Goal: Task Accomplishment & Management: Complete application form

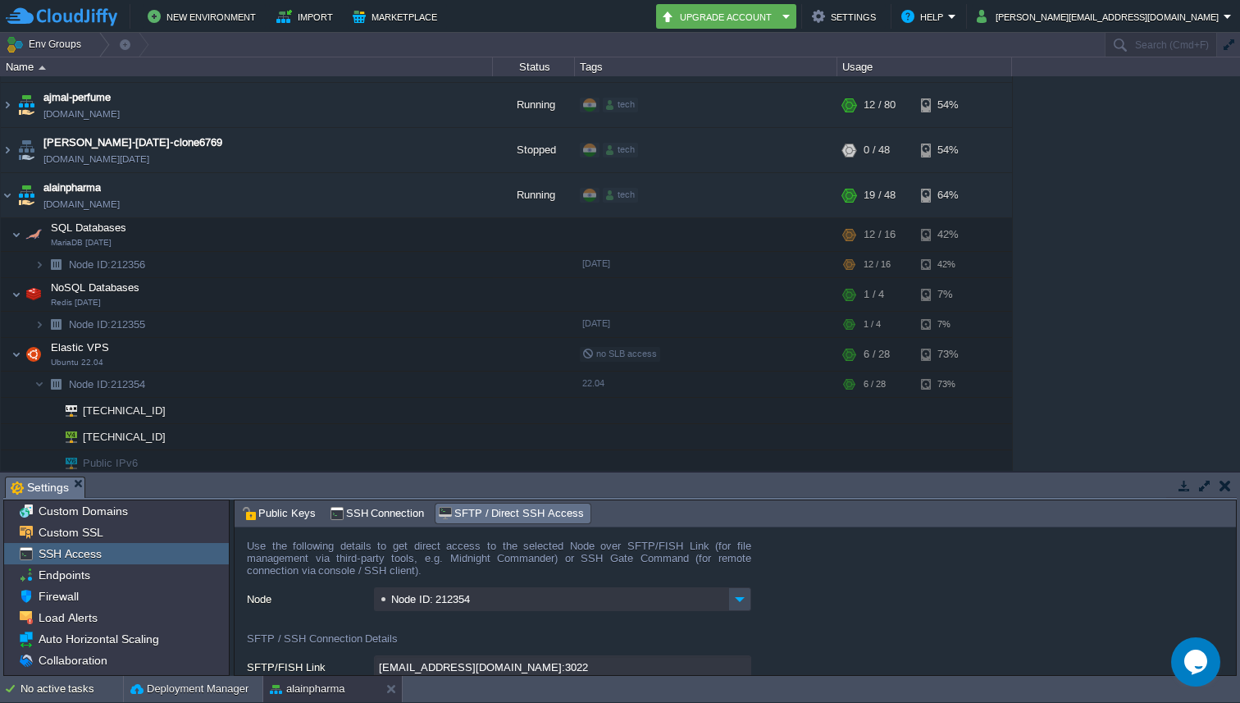
scroll to position [103, 0]
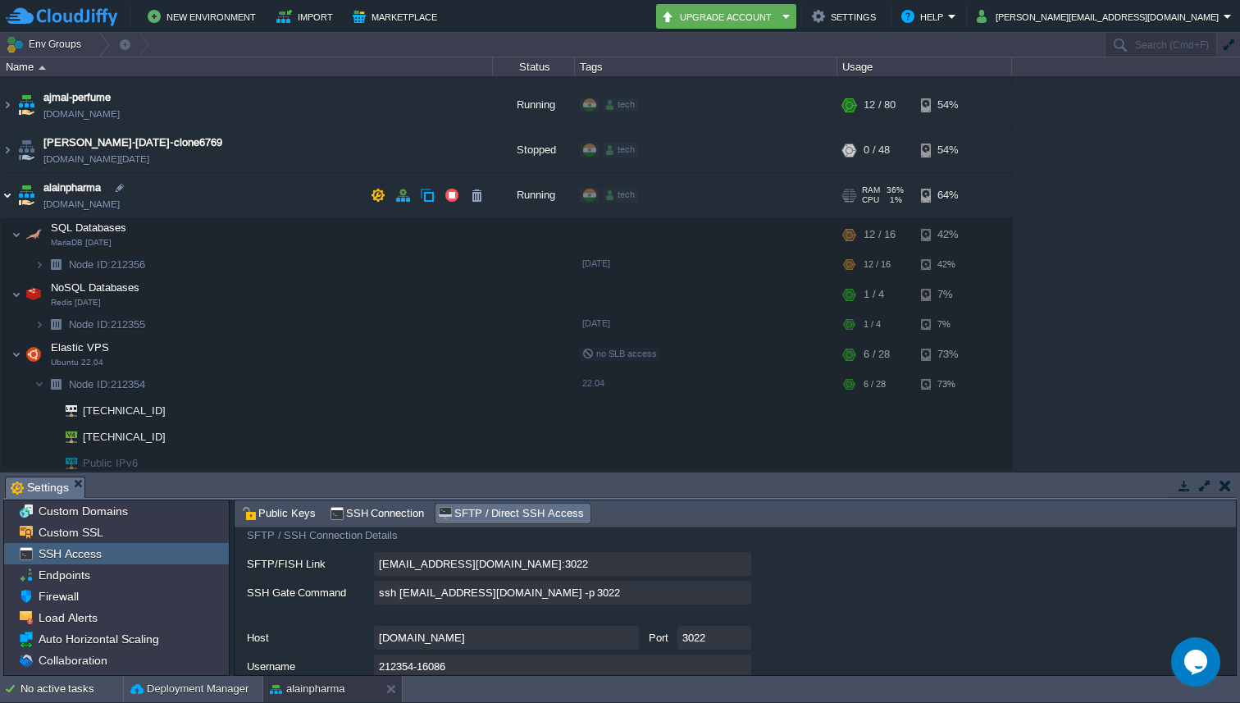
click at [4, 194] on img at bounding box center [7, 195] width 13 height 44
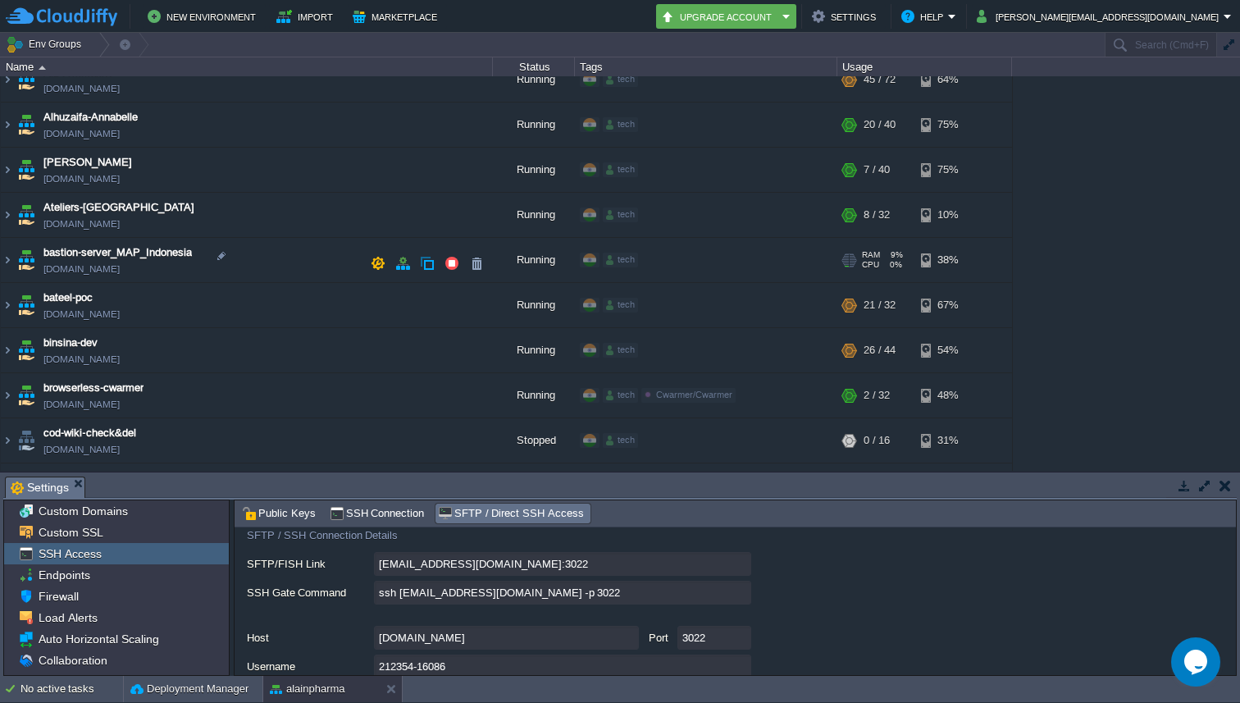
scroll to position [289, 0]
click at [3, 351] on img at bounding box center [7, 351] width 13 height 44
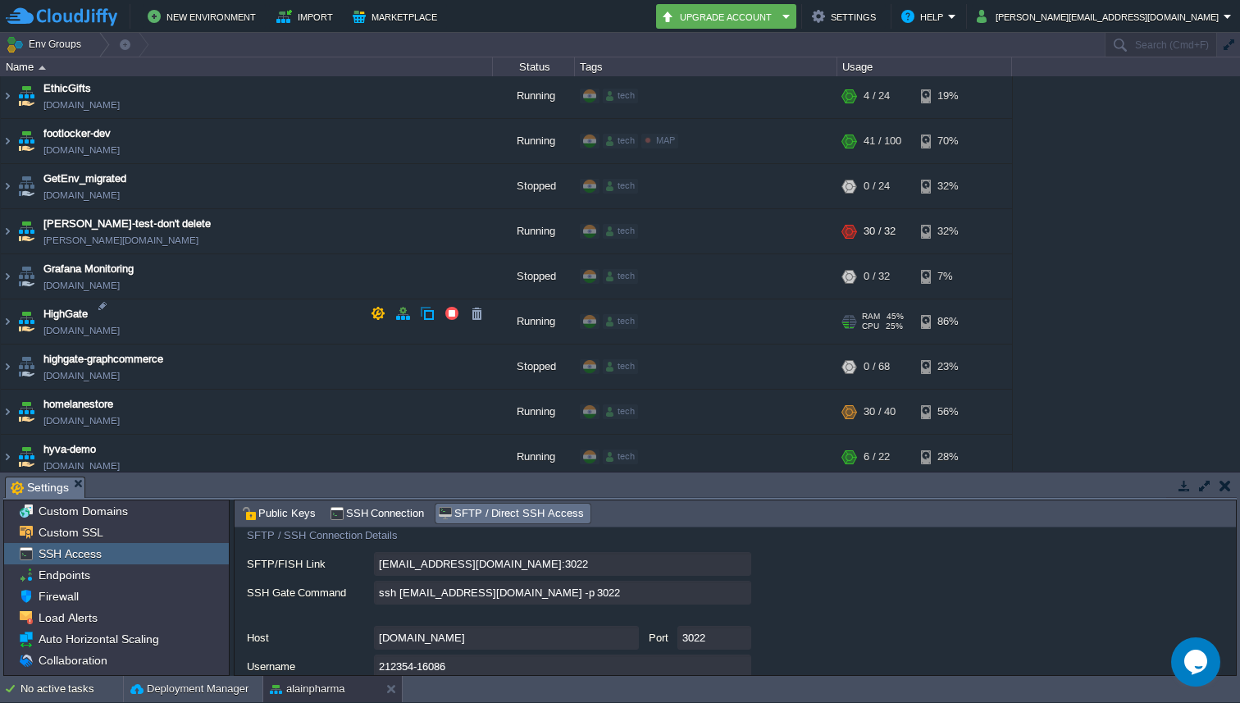
scroll to position [2134, 0]
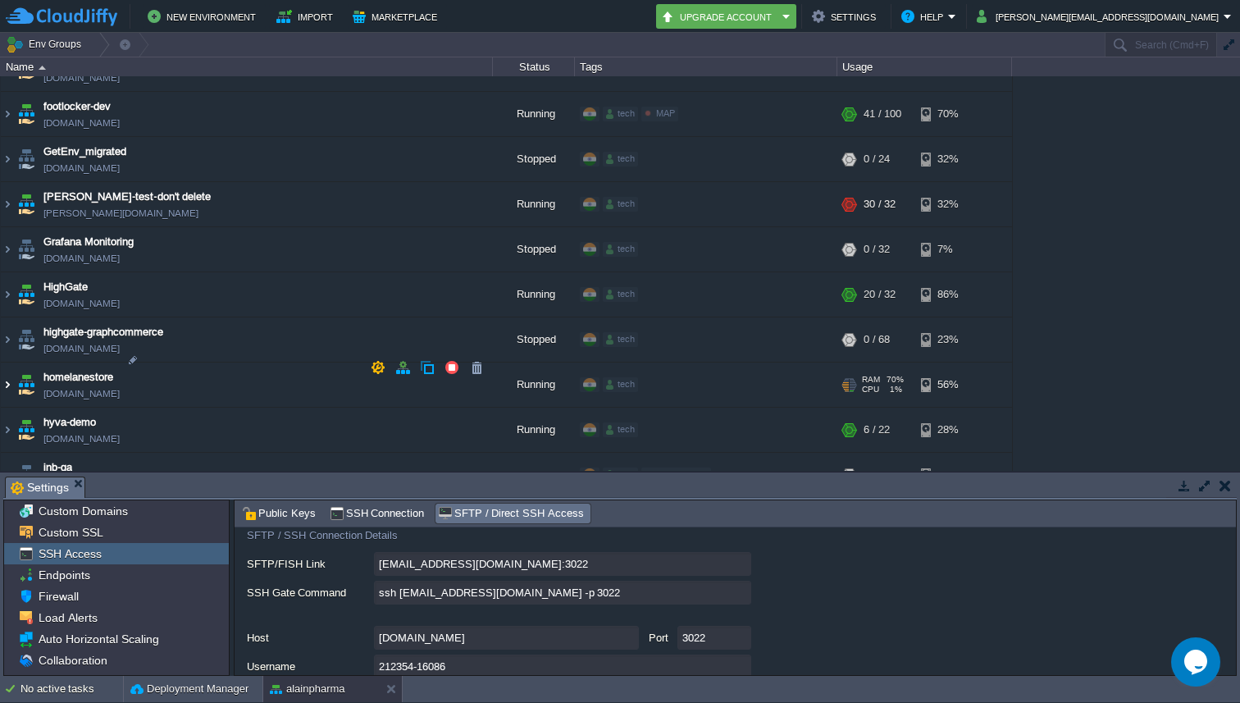
click at [4, 362] on img at bounding box center [7, 384] width 13 height 44
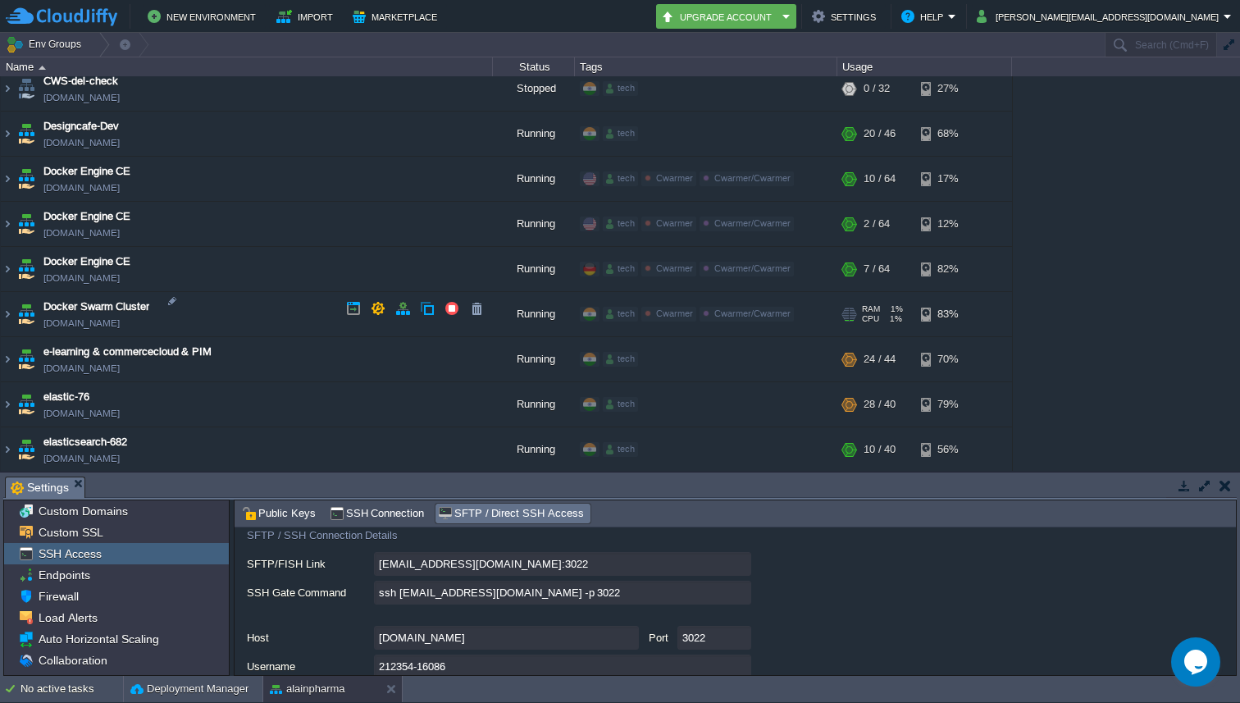
scroll to position [1335, 0]
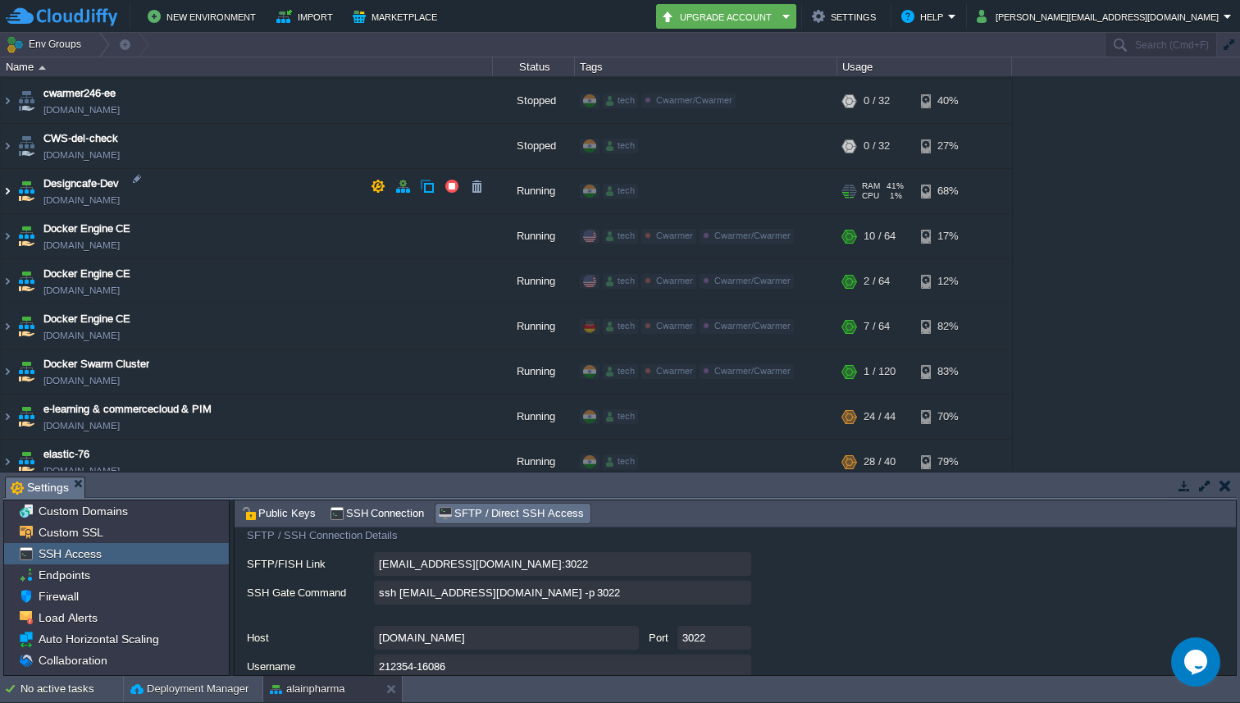
click at [2, 191] on img at bounding box center [7, 191] width 13 height 44
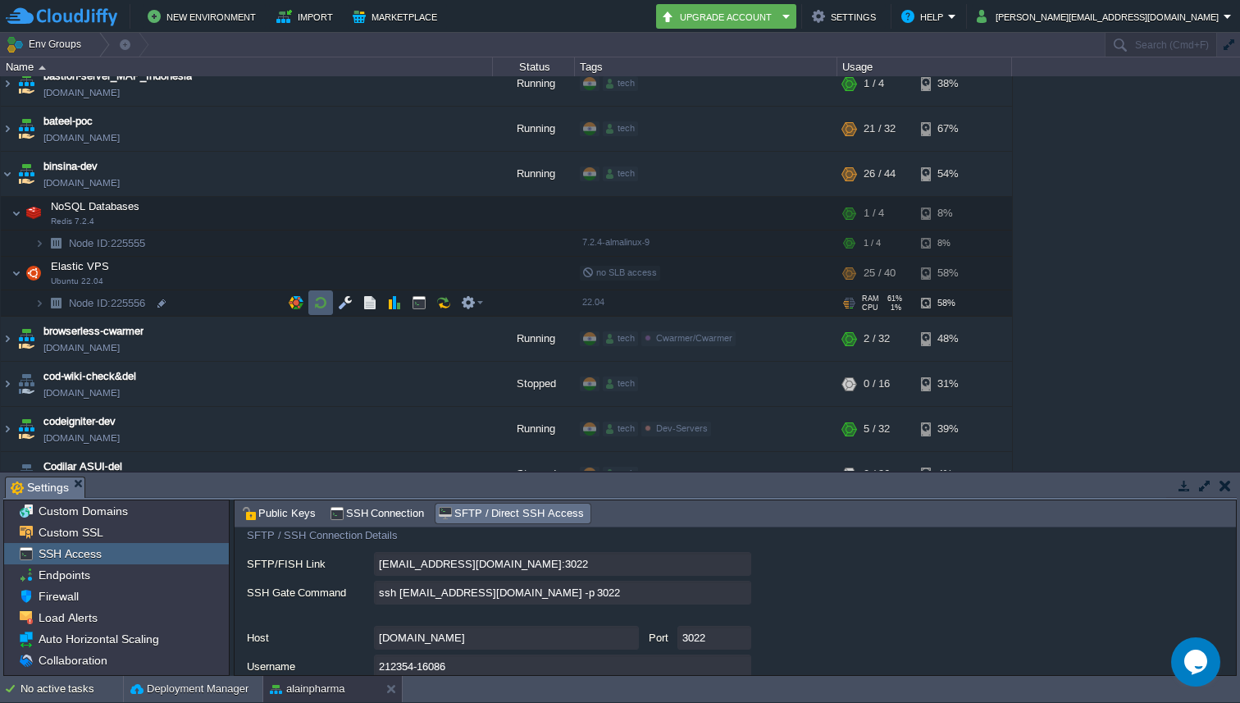
scroll to position [463, 0]
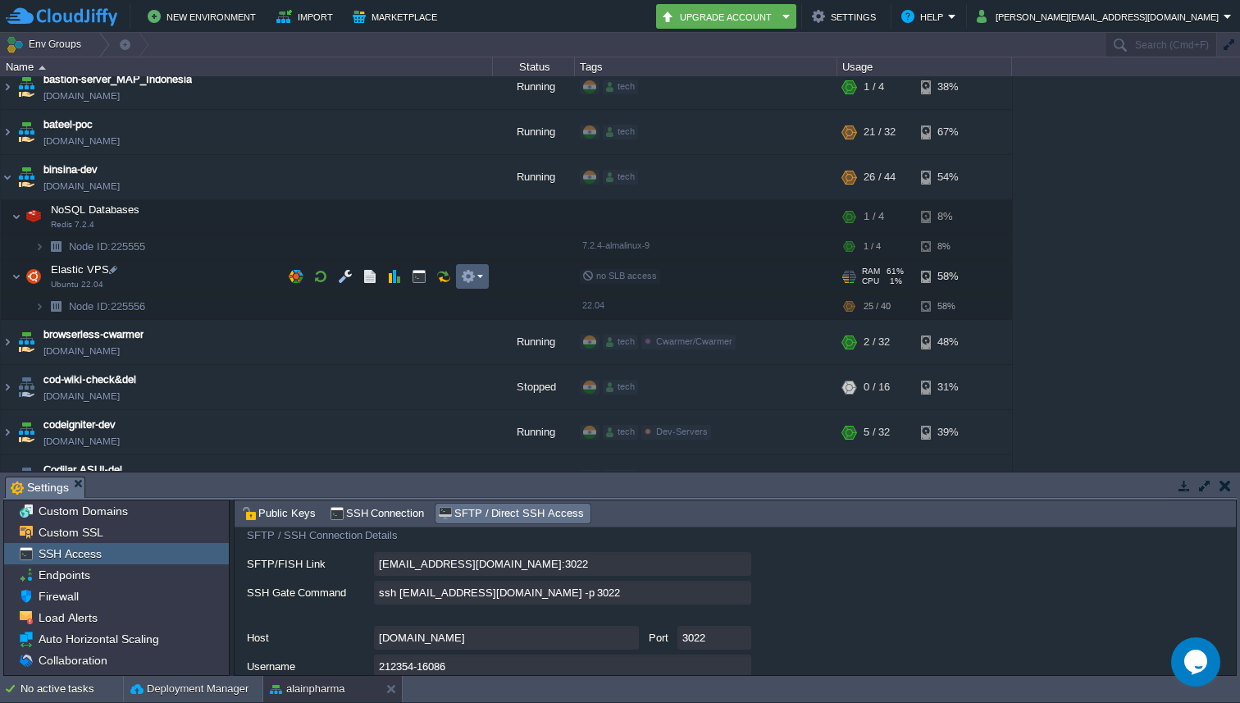
click at [482, 277] on em at bounding box center [472, 276] width 22 height 15
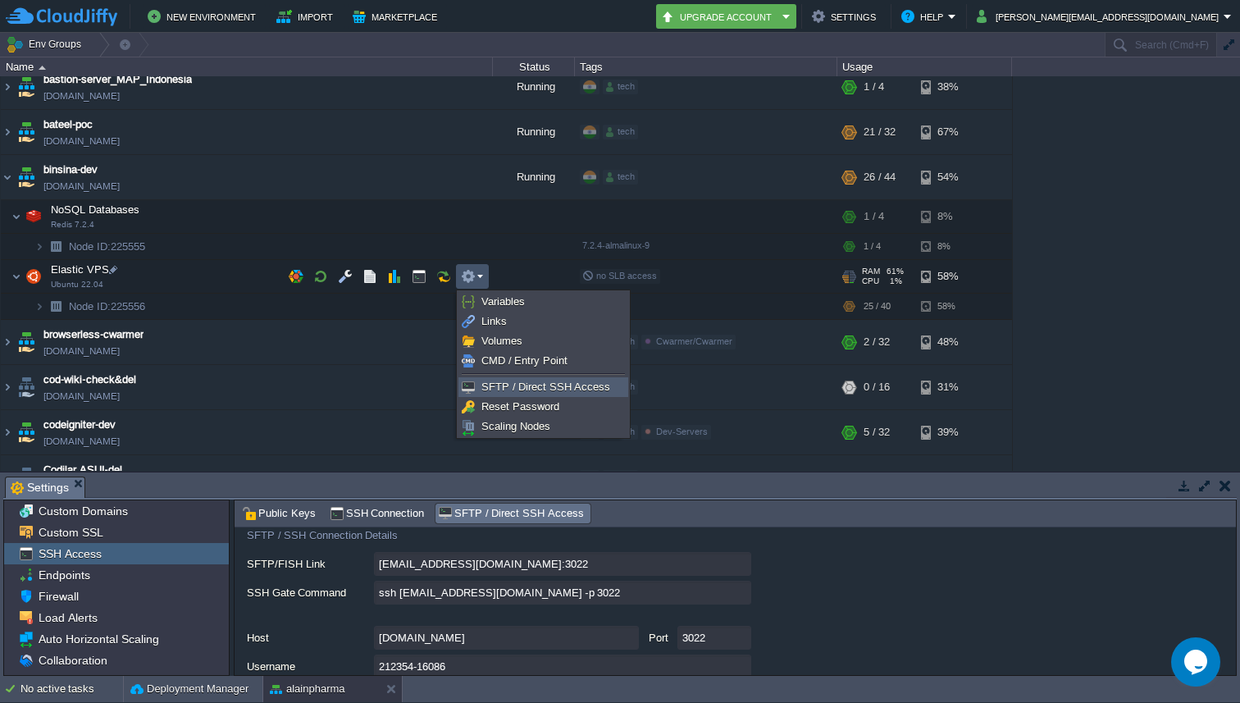
click at [506, 382] on span "SFTP / Direct SSH Access" at bounding box center [545, 387] width 129 height 12
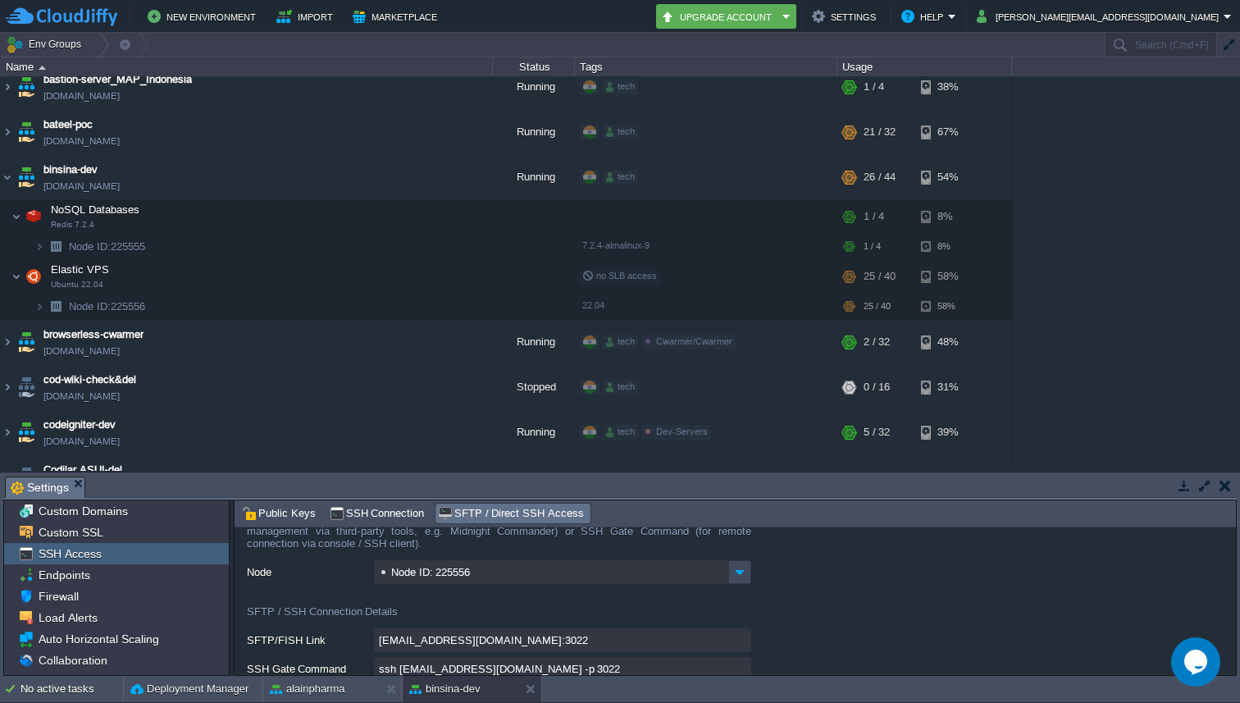
scroll to position [73, 0]
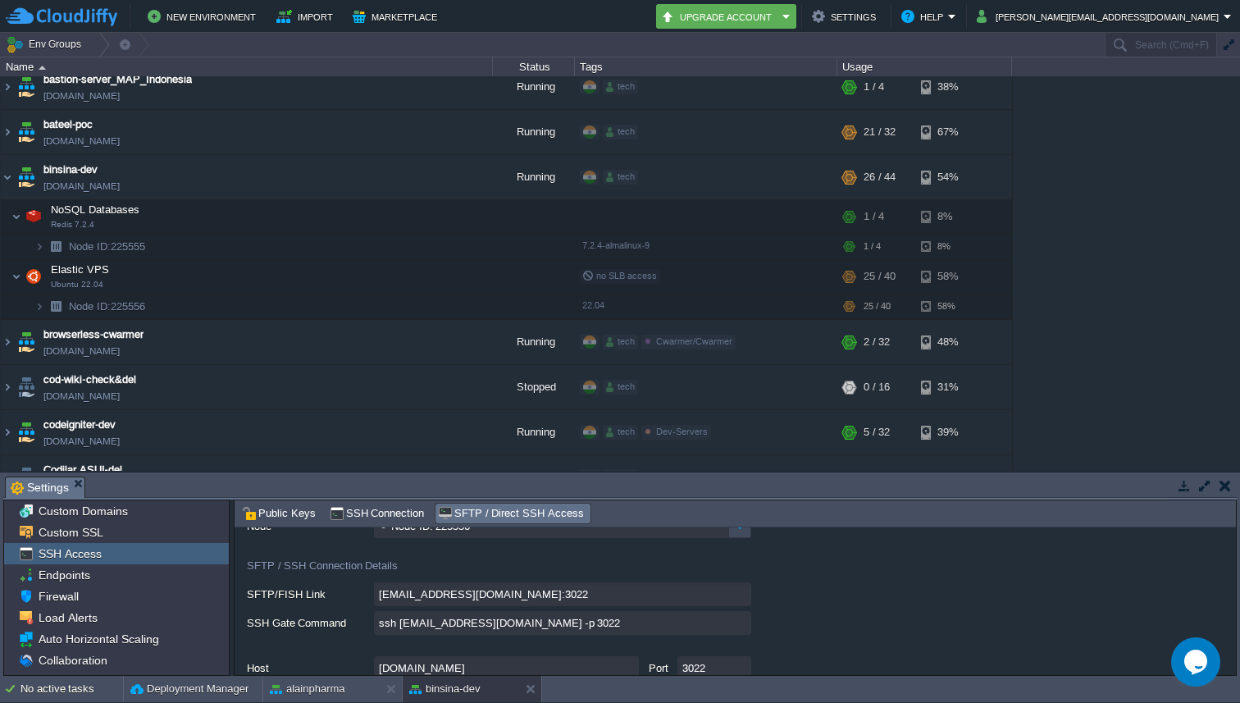
click at [741, 627] on input "ssh [EMAIL_ADDRESS][DOMAIN_NAME] -p 3022" at bounding box center [562, 623] width 377 height 24
type textarea "ssh [EMAIL_ADDRESS][DOMAIN_NAME] -p 3022"
click at [162, 16] on button "New Environment" at bounding box center [204, 17] width 113 height 20
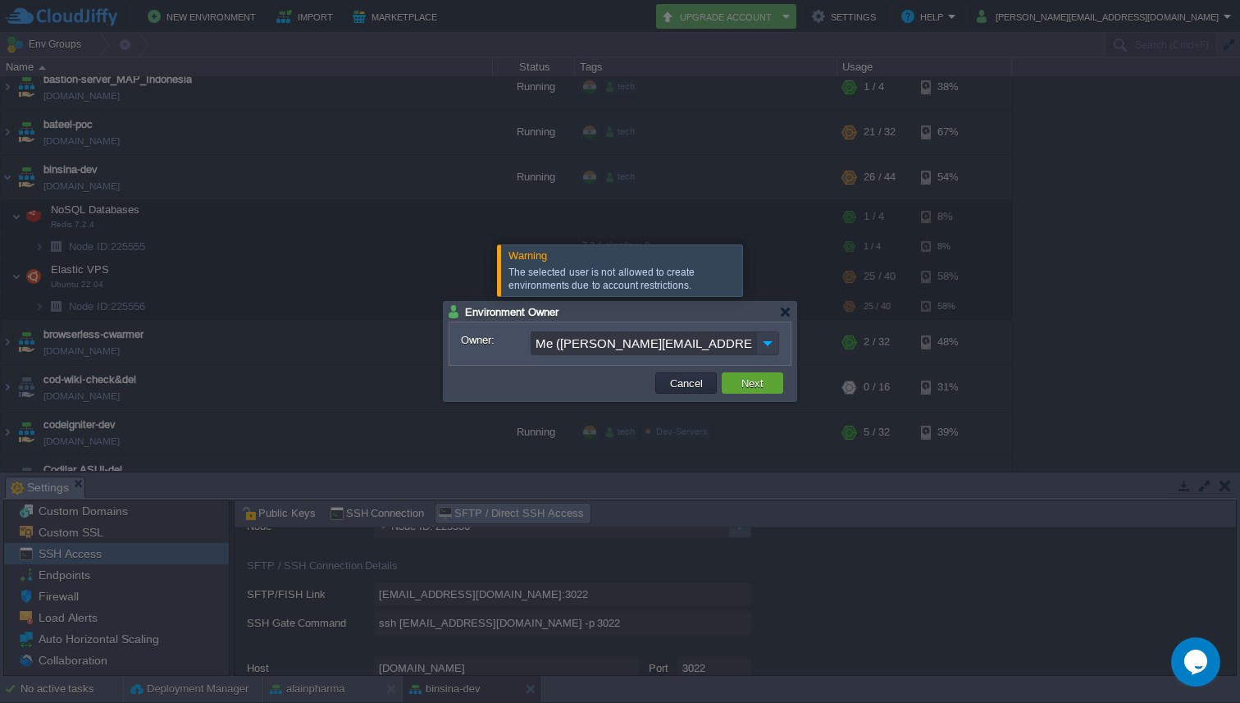
click at [772, 341] on img at bounding box center [767, 343] width 23 height 24
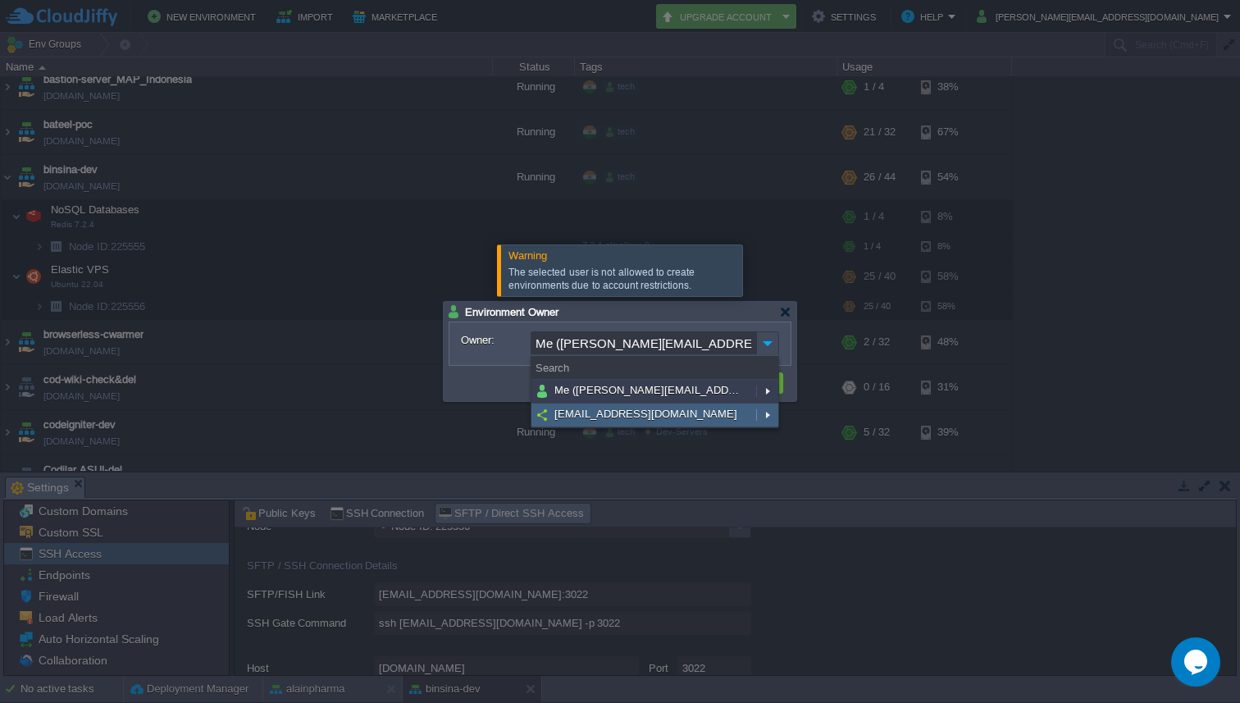
click at [610, 417] on span "[EMAIL_ADDRESS][DOMAIN_NAME]" at bounding box center [646, 414] width 187 height 14
type input "[EMAIL_ADDRESS][DOMAIN_NAME]"
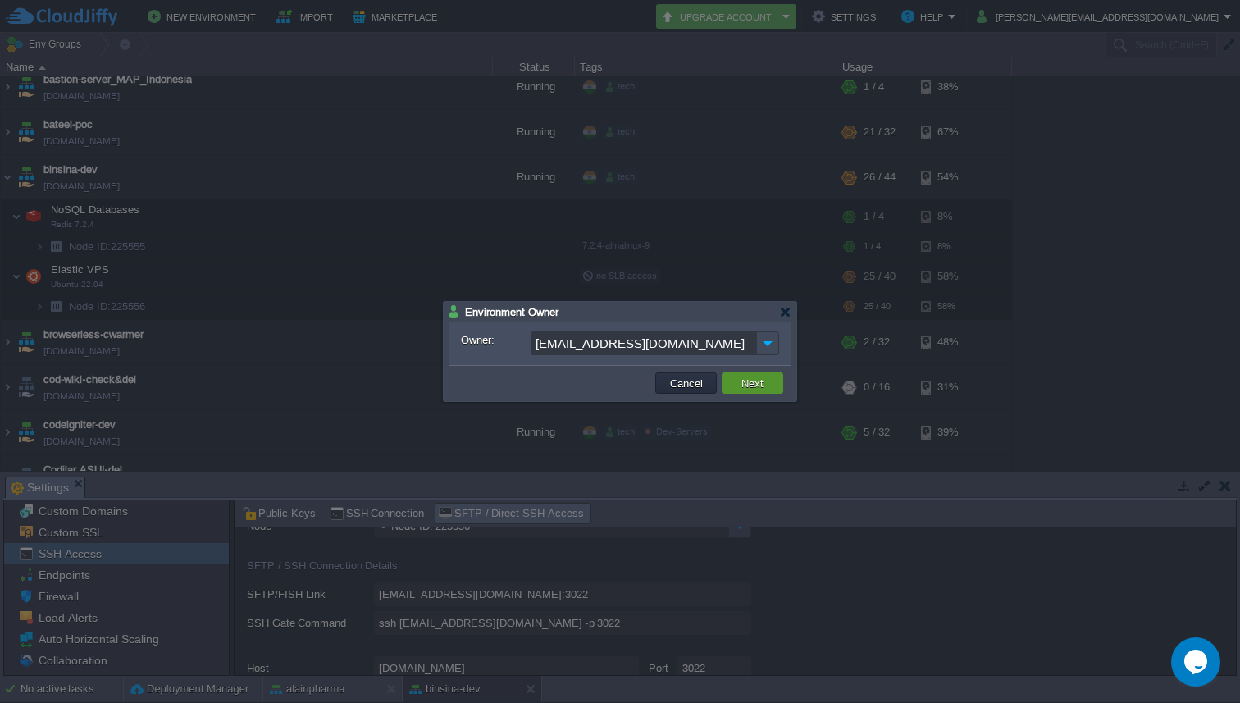
click at [756, 386] on button "Next" at bounding box center [752, 383] width 32 height 15
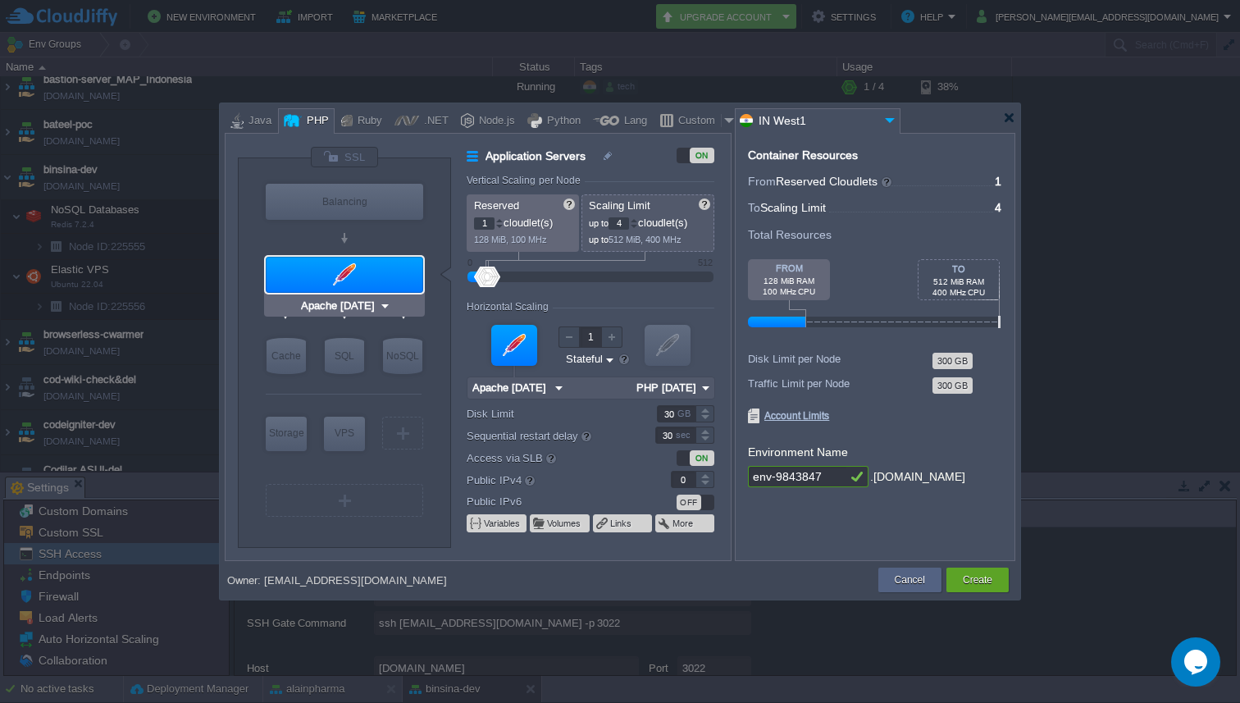
click at [372, 264] on div at bounding box center [344, 275] width 157 height 36
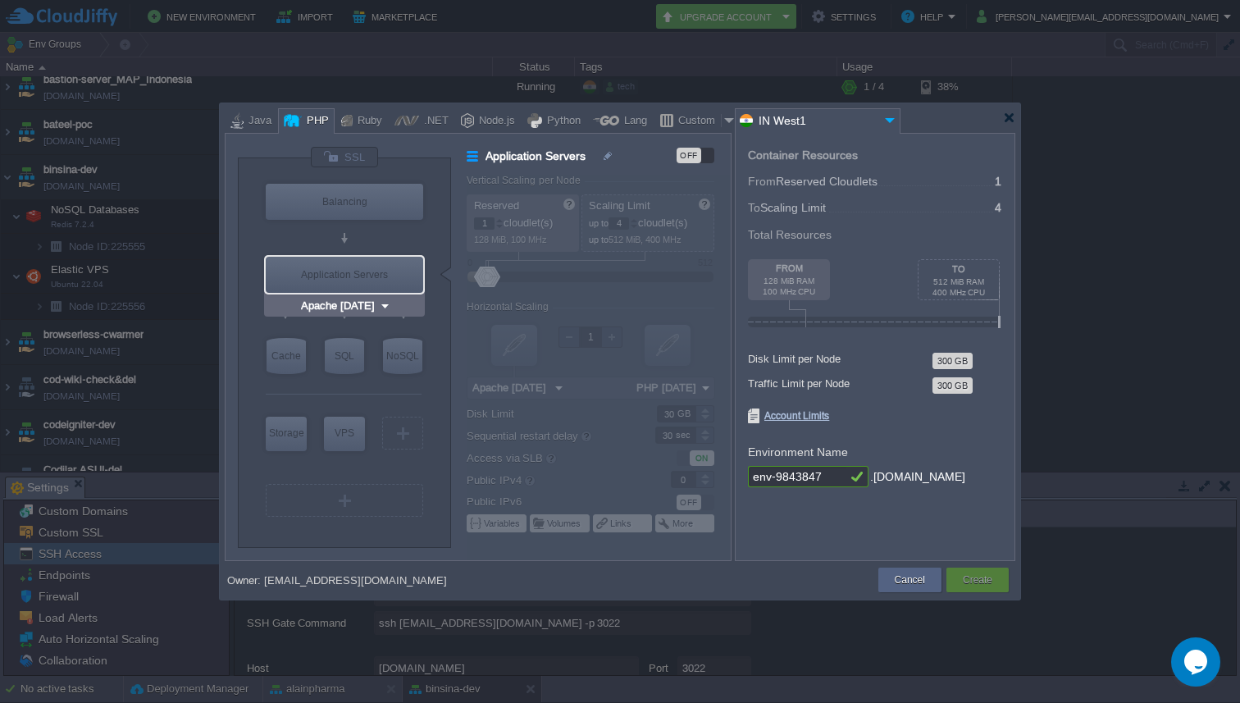
type input "MariaDB 12.0.2"
click at [338, 355] on div "SQL" at bounding box center [344, 356] width 39 height 36
type input "SQL Databases"
type input "4"
type input "6"
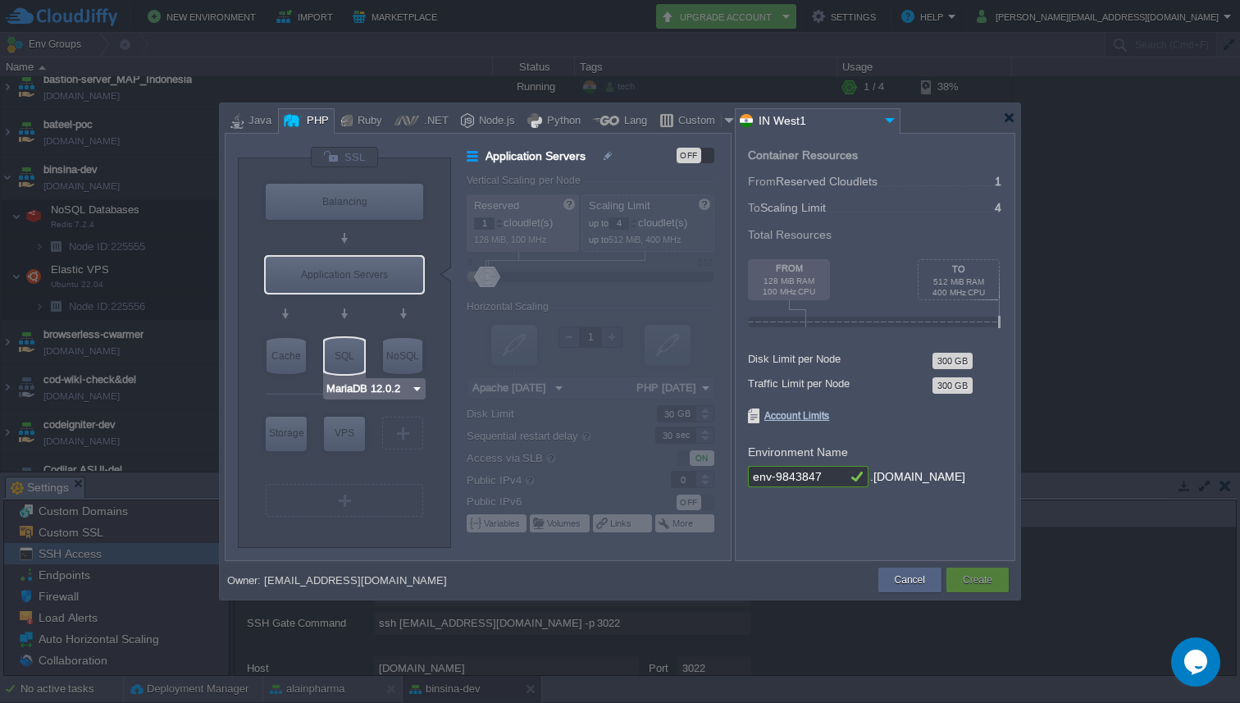
type input "MariaDB 12.0.2"
type input "12.0.2-almalin..."
type input "Stateless"
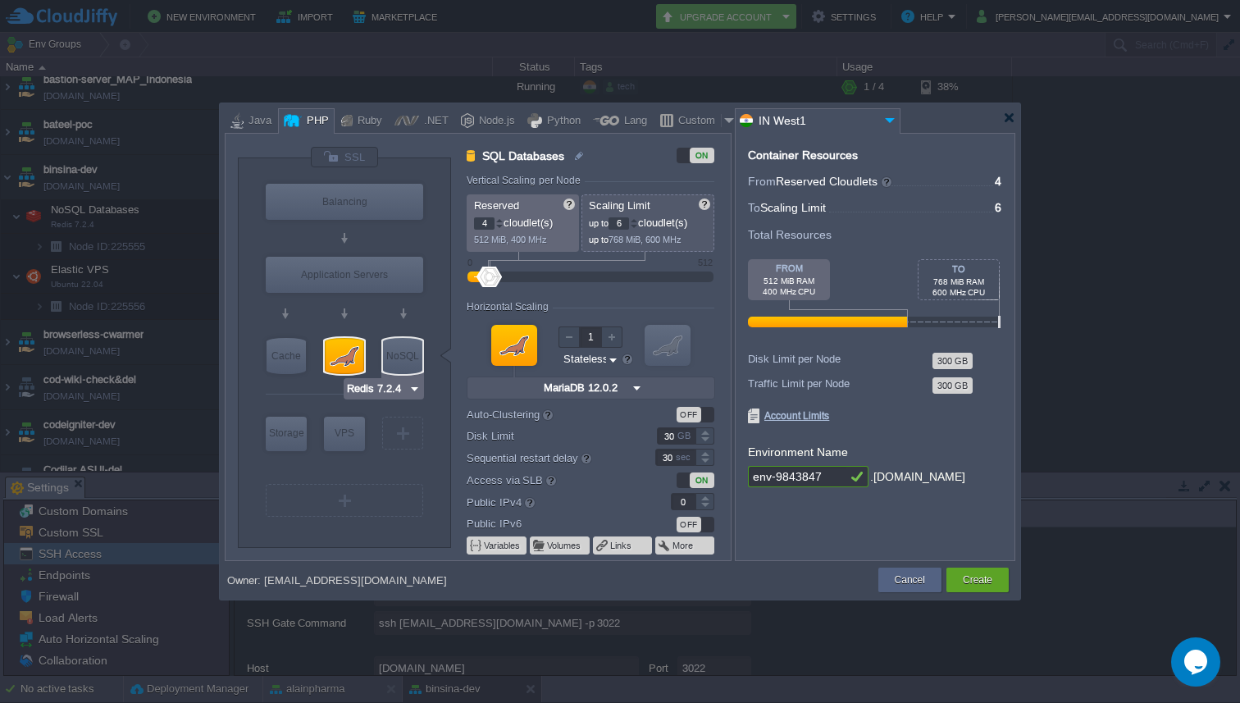
type input "MariaDB 12.0.2"
click at [417, 393] on img at bounding box center [417, 389] width 12 height 16
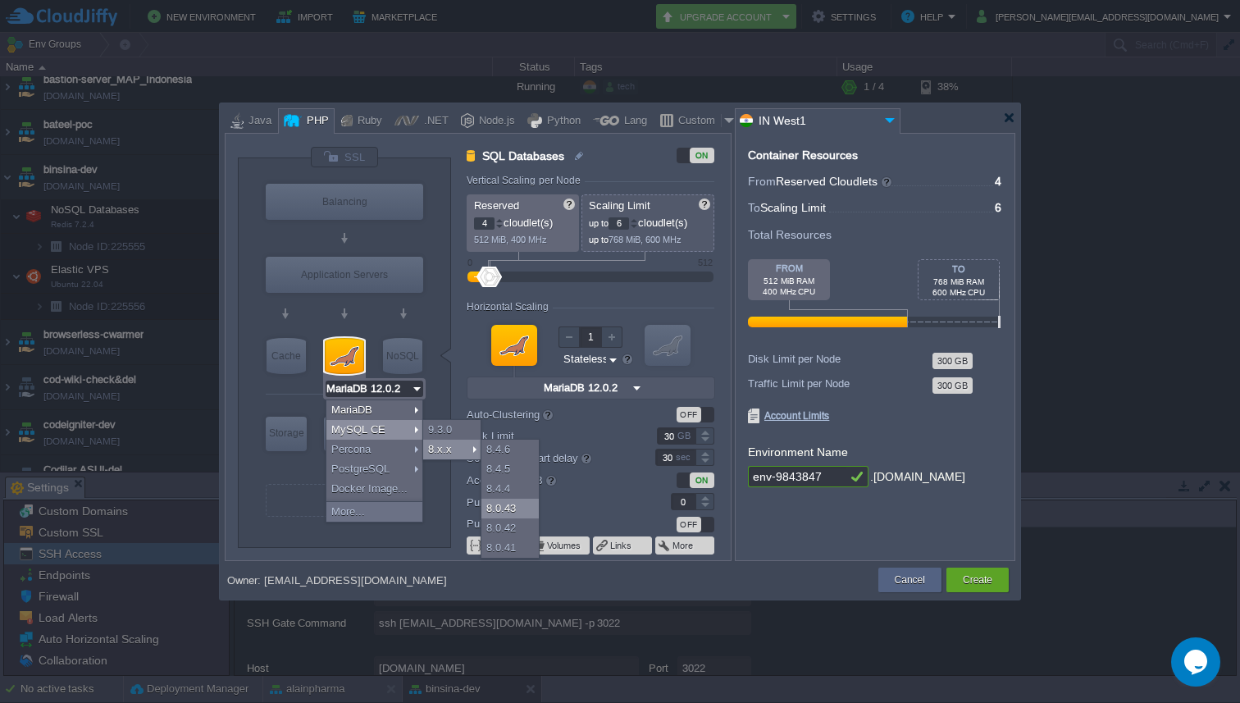
click at [509, 513] on div "8.0.43" at bounding box center [509, 509] width 57 height 20
type input "MySQL CE 8.0.43"
type input "8.0.43-almalin..."
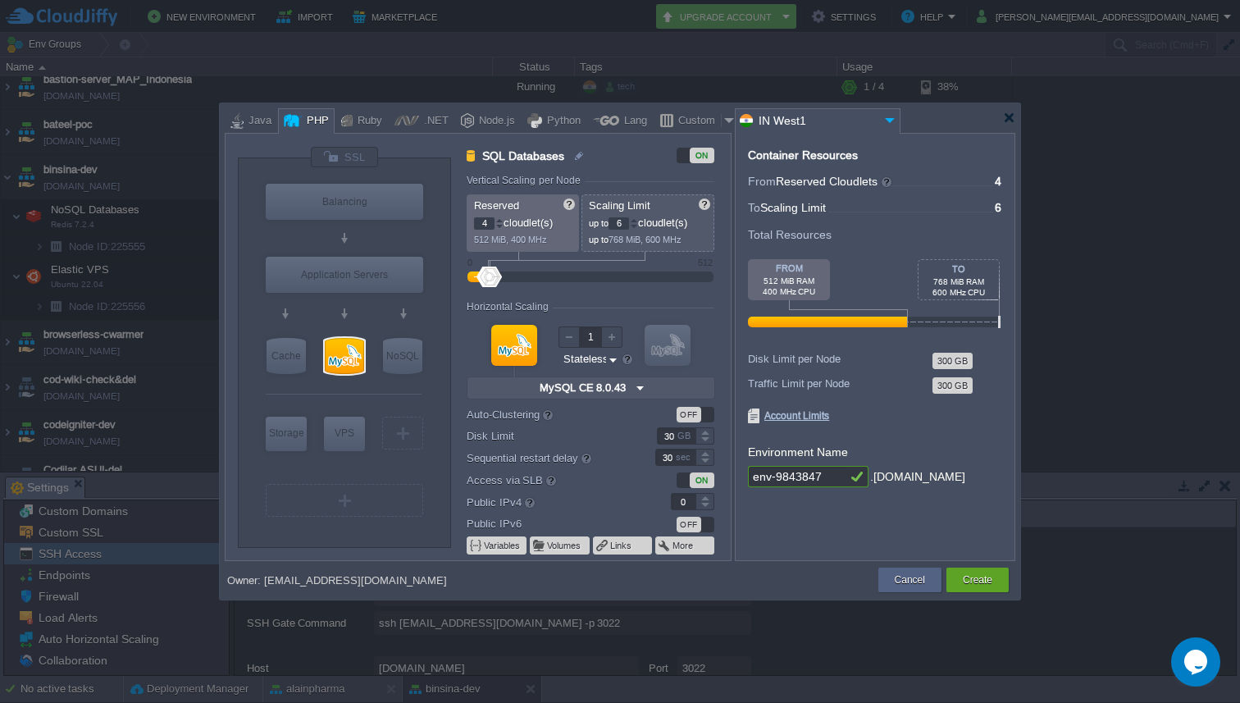
type input "Redis 7.2.4"
click at [638, 219] on div at bounding box center [634, 220] width 8 height 6
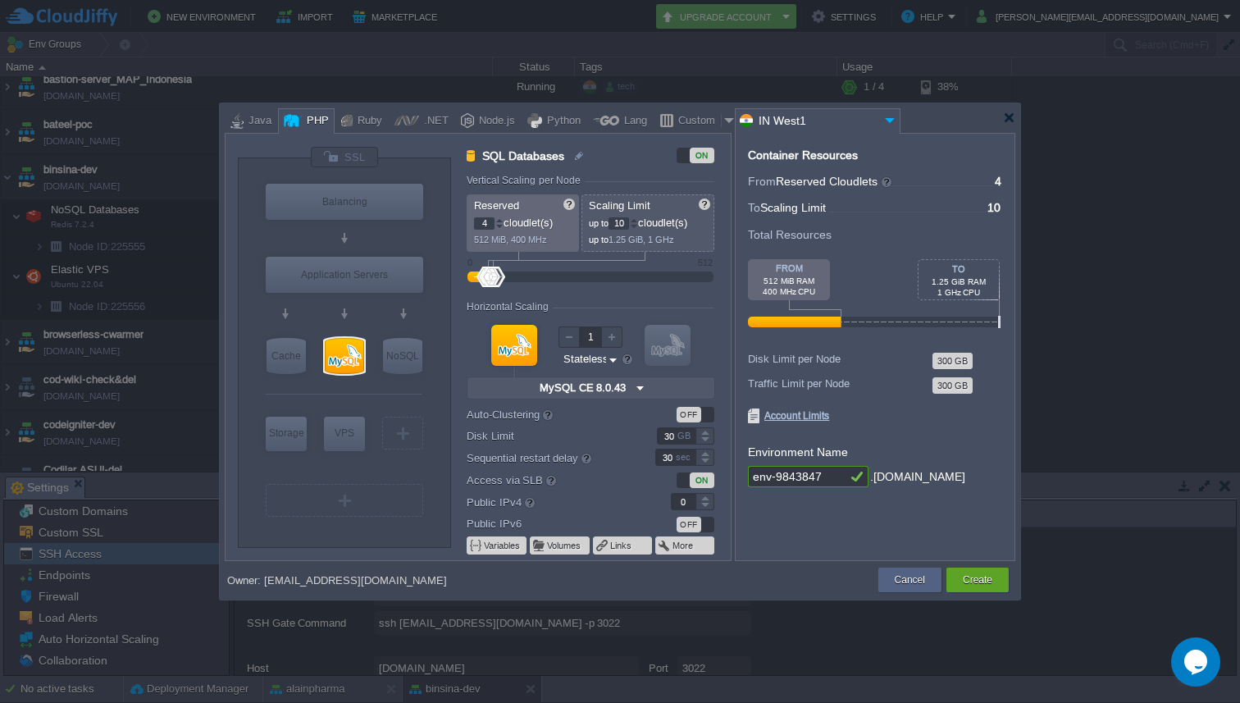
click at [638, 219] on div at bounding box center [634, 220] width 8 height 6
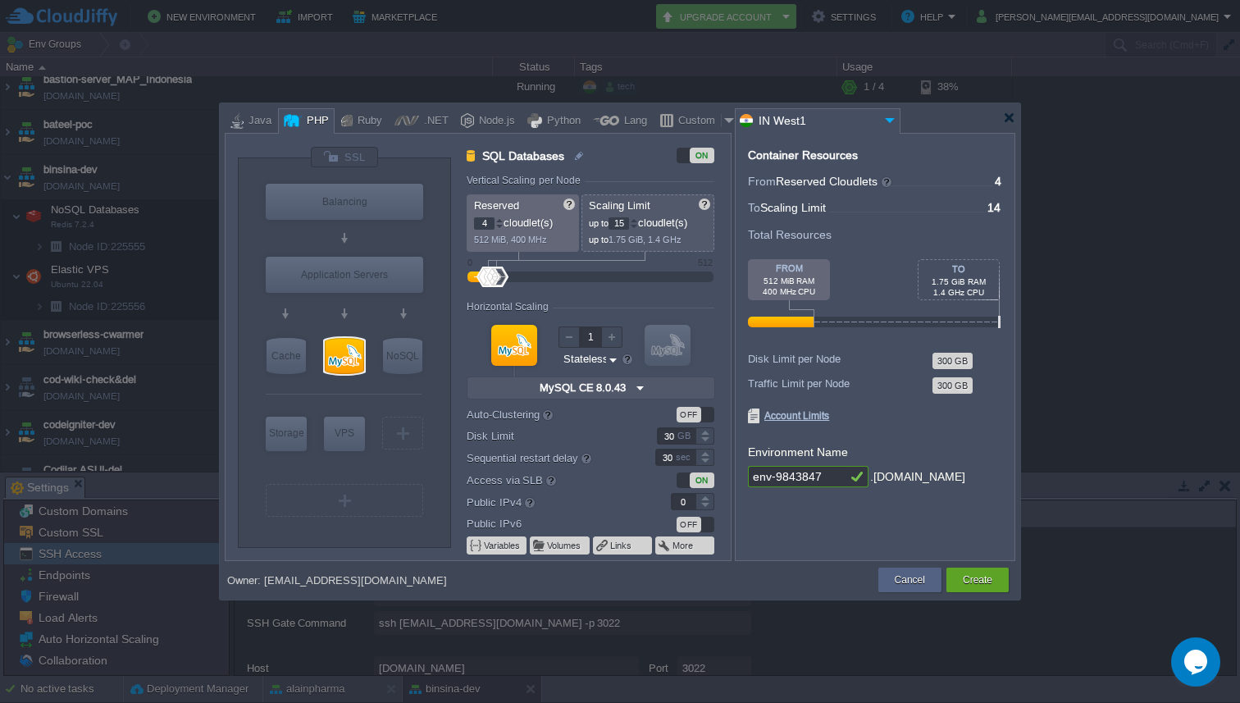
click at [638, 219] on div at bounding box center [634, 220] width 8 height 6
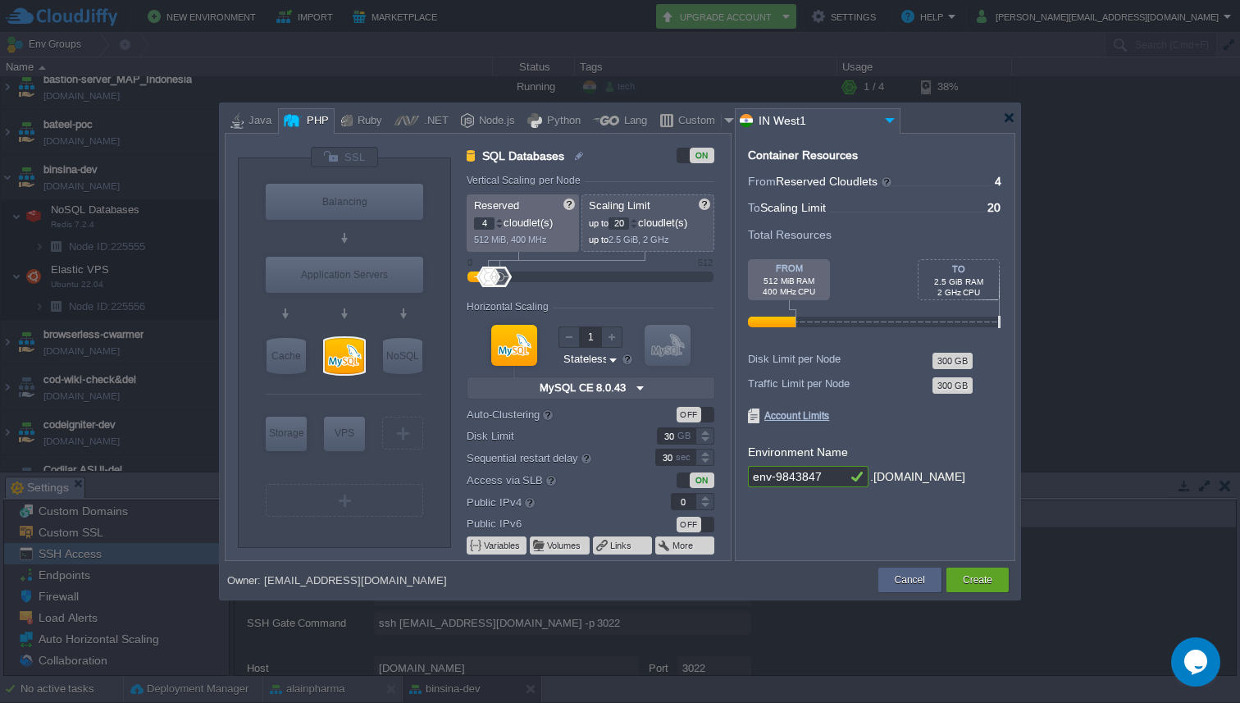
click at [638, 219] on div at bounding box center [634, 220] width 8 height 6
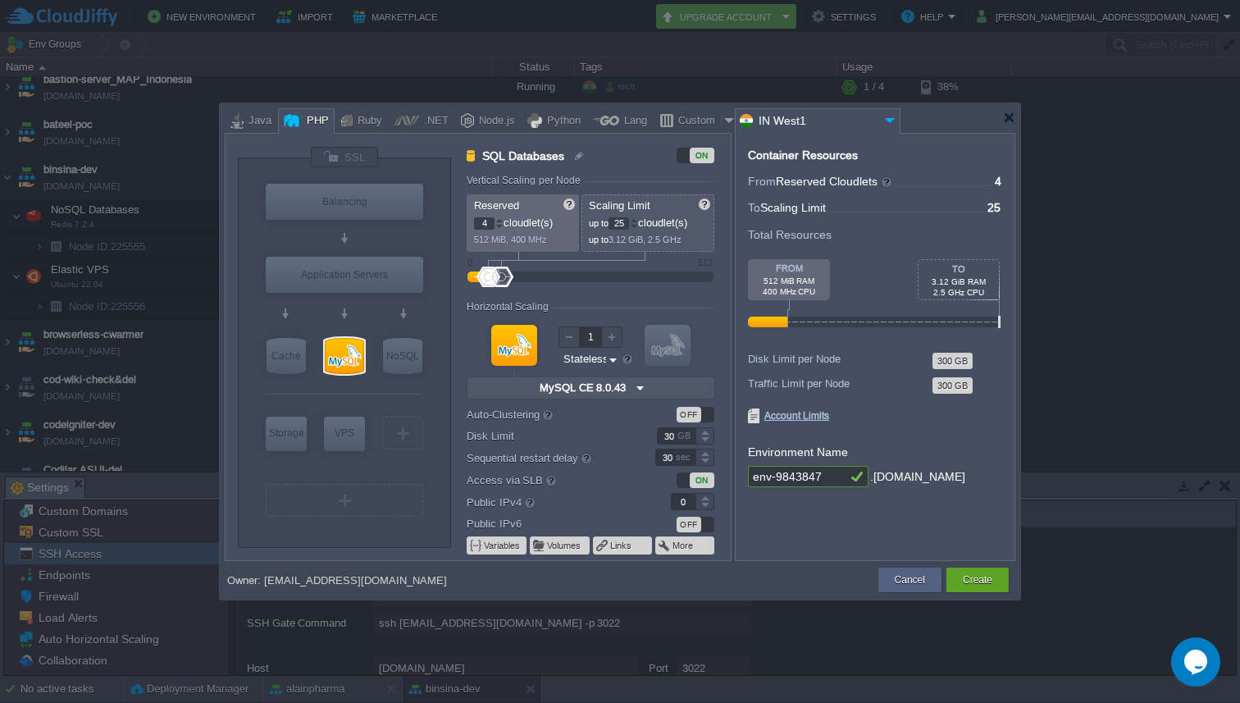
click at [638, 219] on div at bounding box center [634, 220] width 8 height 6
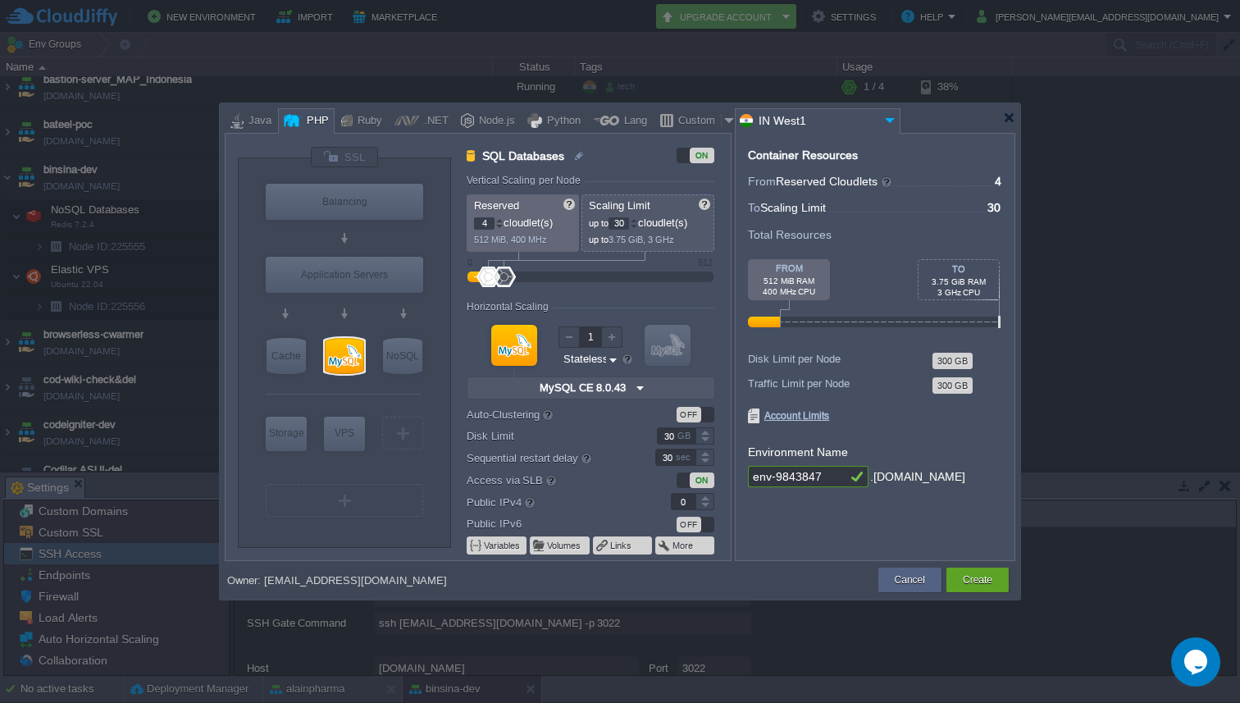
click at [638, 219] on div at bounding box center [634, 220] width 8 height 6
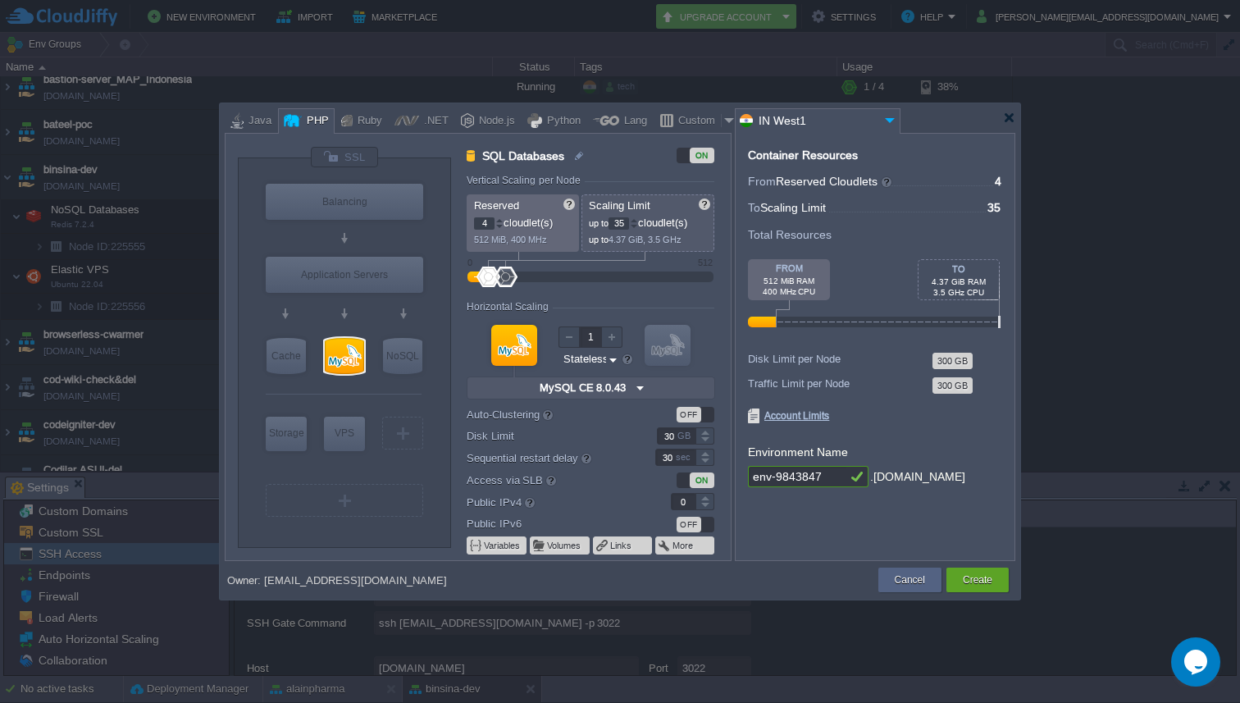
click at [638, 219] on div at bounding box center [634, 220] width 8 height 6
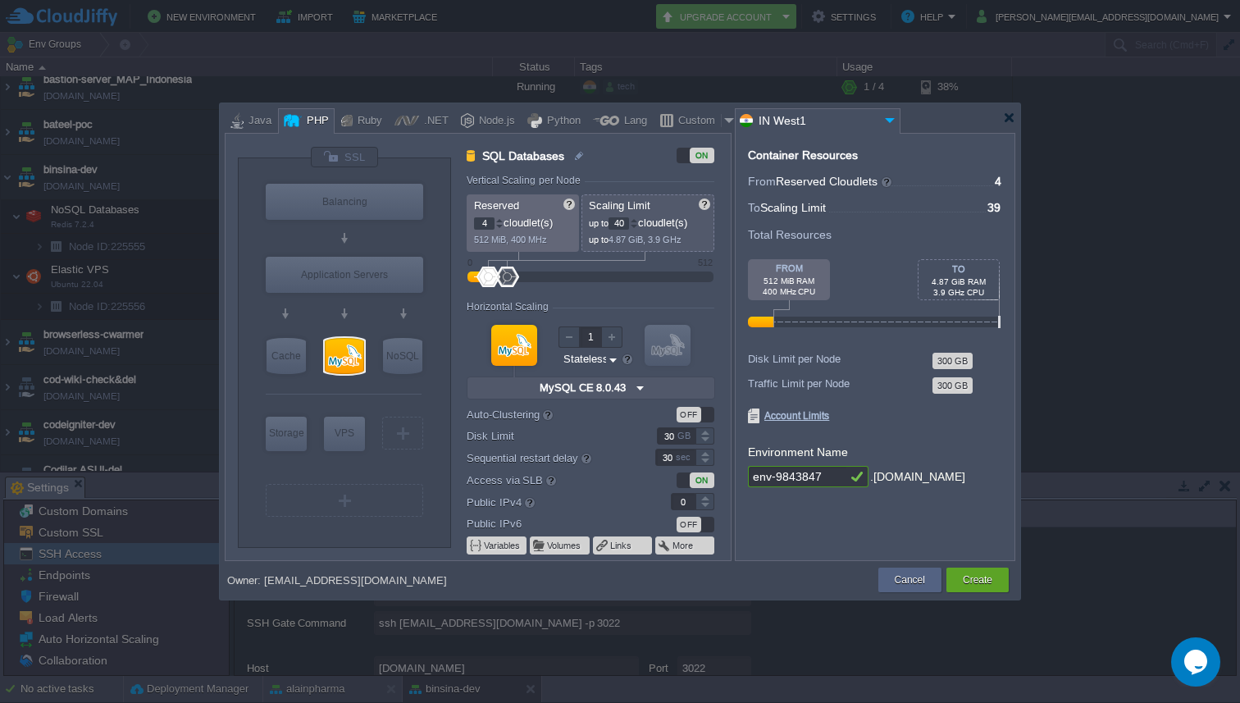
click at [638, 219] on div at bounding box center [634, 220] width 8 height 6
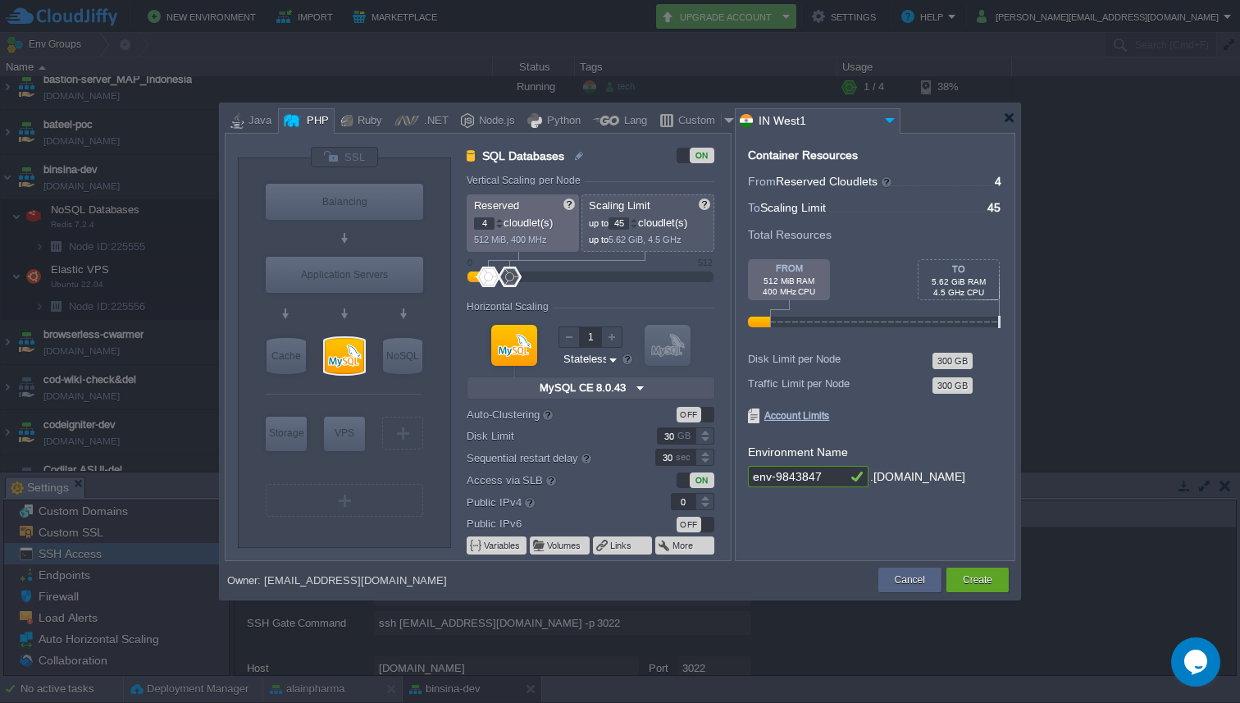
click at [638, 219] on div at bounding box center [634, 220] width 8 height 6
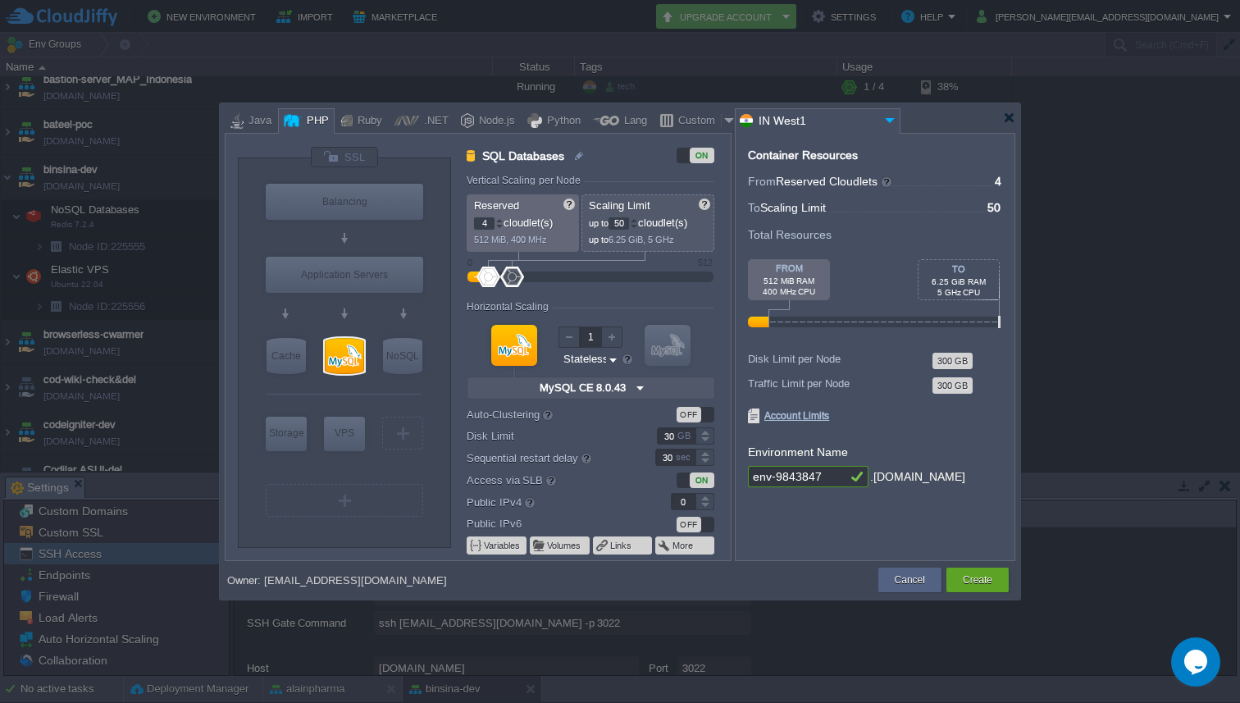
click at [638, 219] on div at bounding box center [634, 220] width 8 height 6
click at [638, 226] on div at bounding box center [634, 227] width 8 height 6
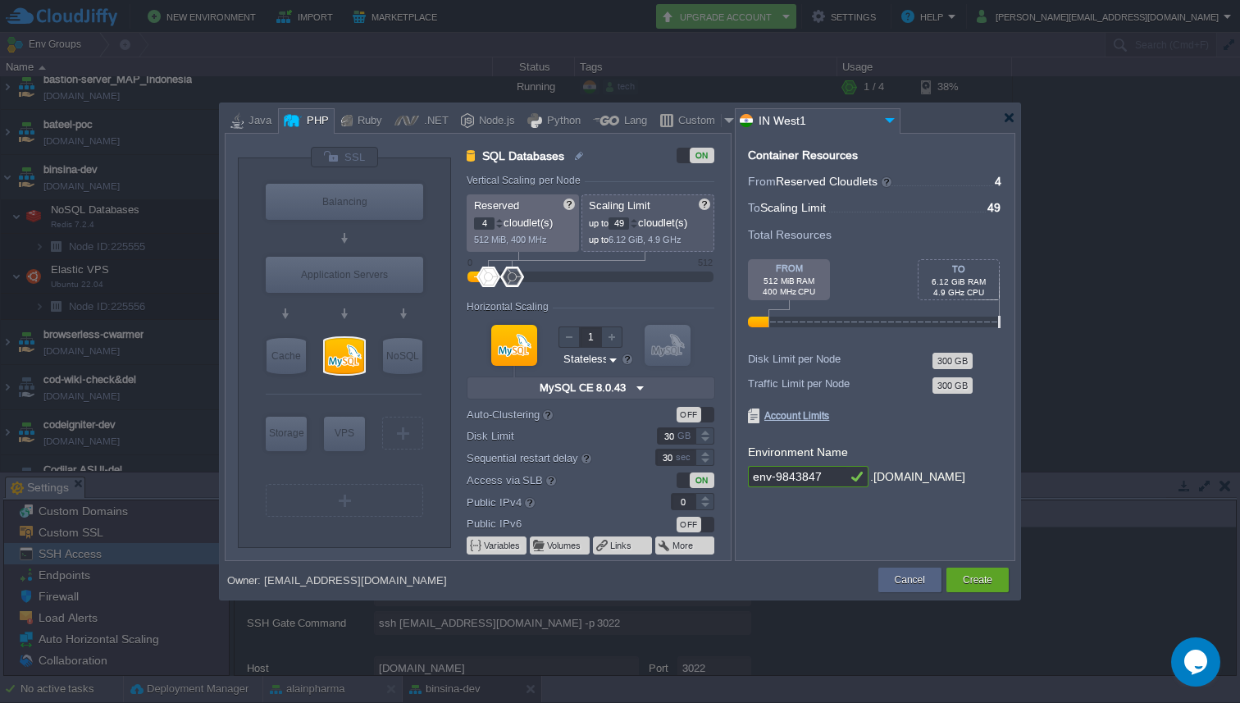
click at [638, 226] on div at bounding box center [634, 227] width 8 height 6
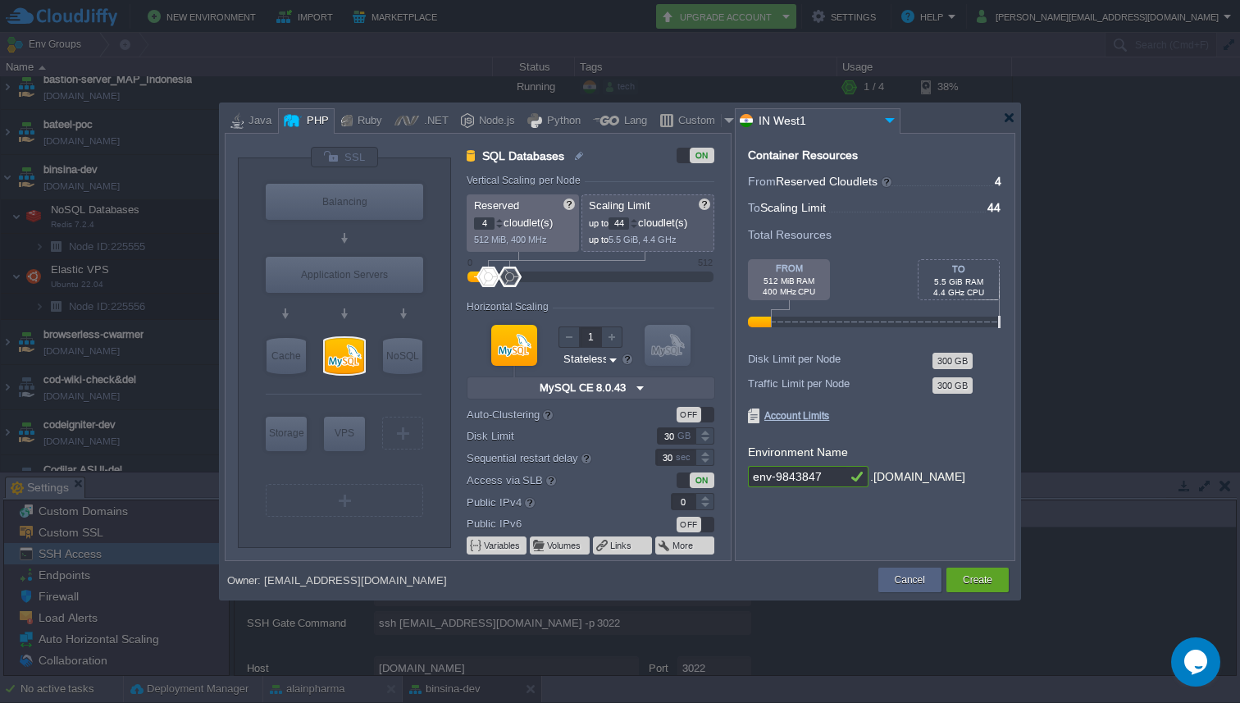
click at [638, 226] on div at bounding box center [634, 227] width 8 height 6
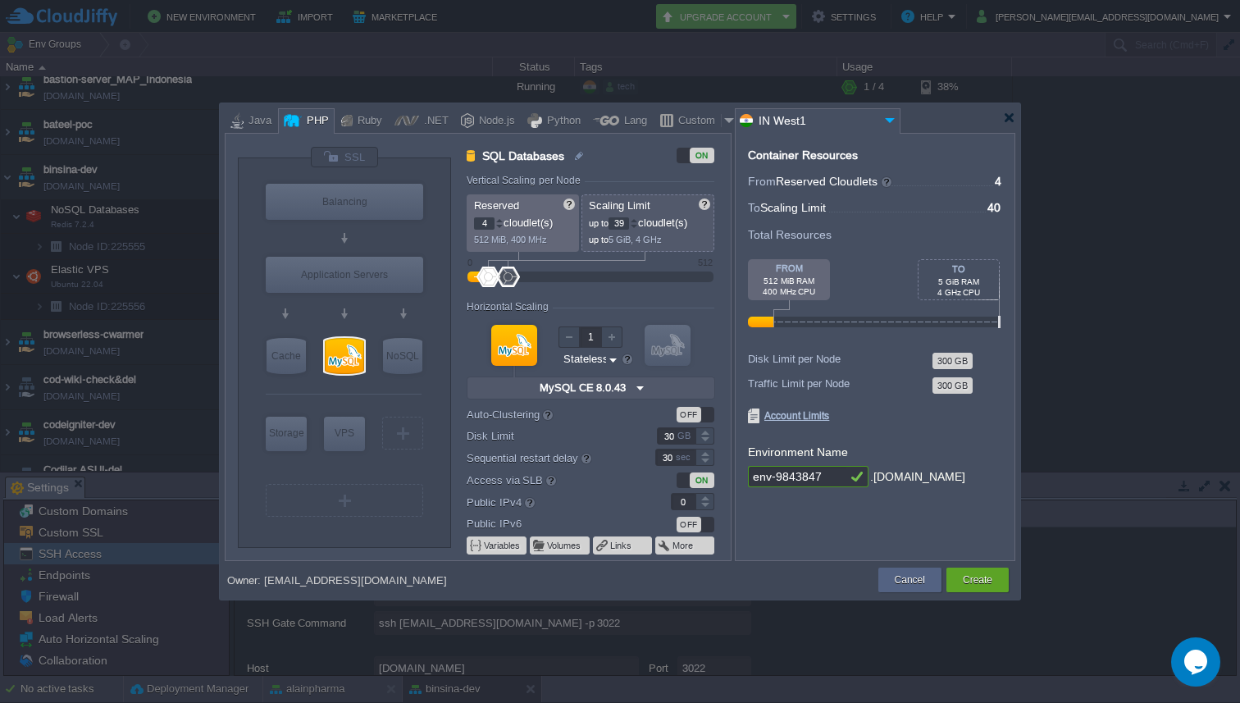
click at [638, 226] on div at bounding box center [634, 227] width 8 height 6
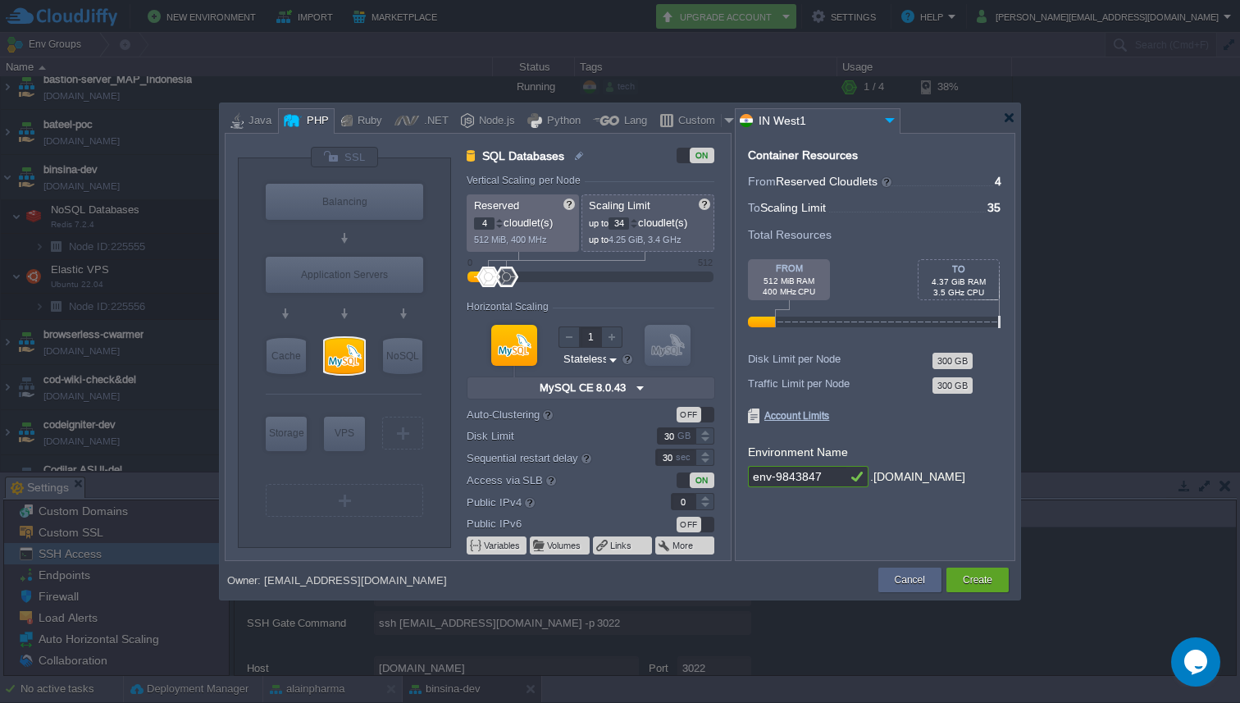
click at [638, 226] on div at bounding box center [634, 227] width 8 height 6
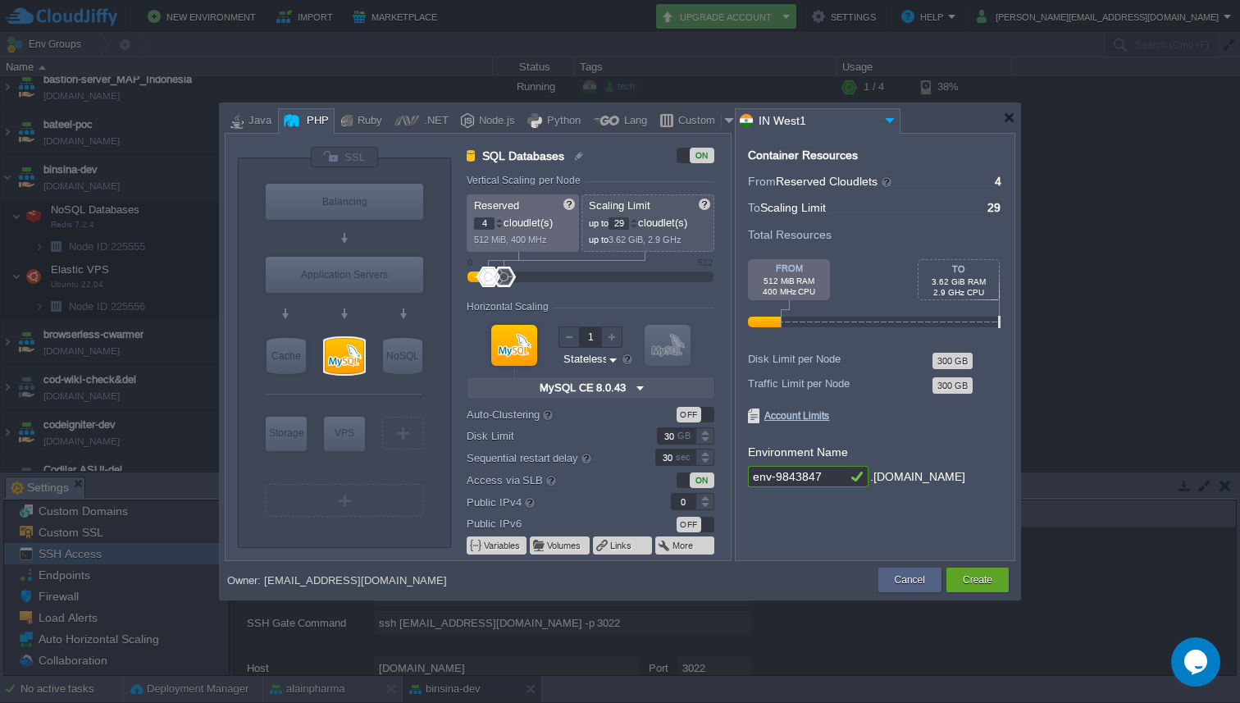
click at [638, 226] on div at bounding box center [634, 227] width 8 height 6
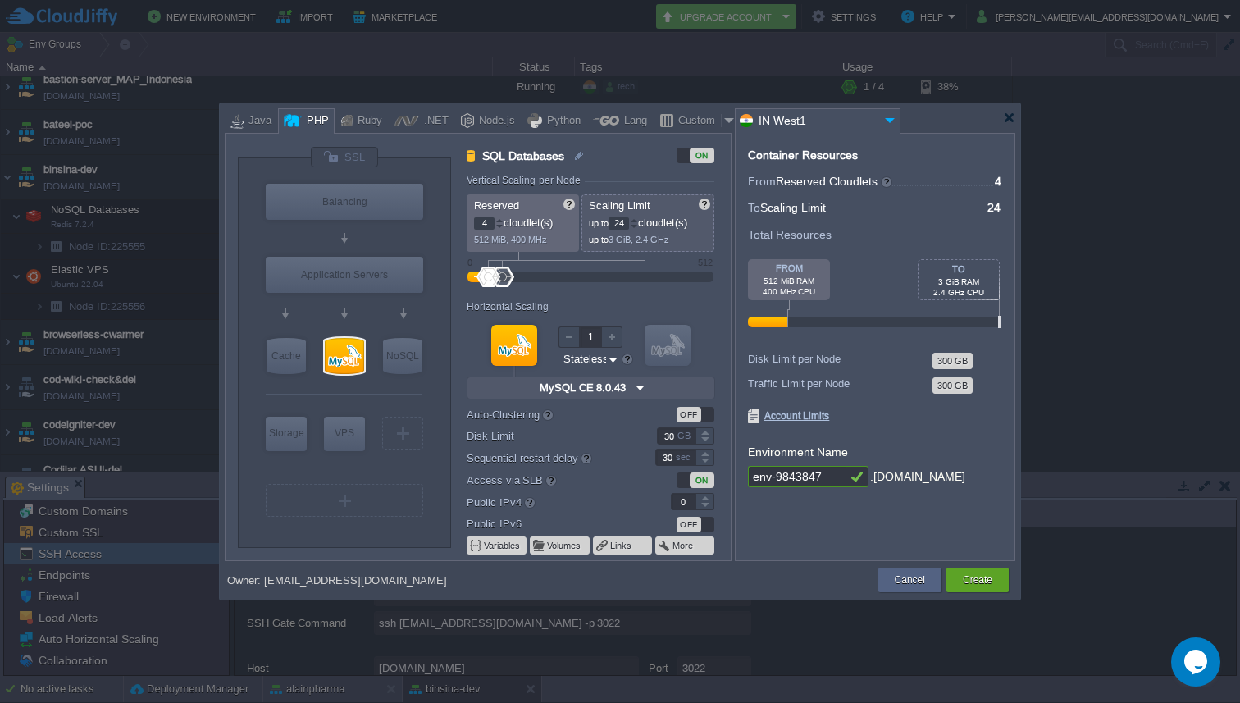
click at [638, 226] on div at bounding box center [634, 227] width 8 height 6
click at [638, 221] on div at bounding box center [634, 220] width 8 height 6
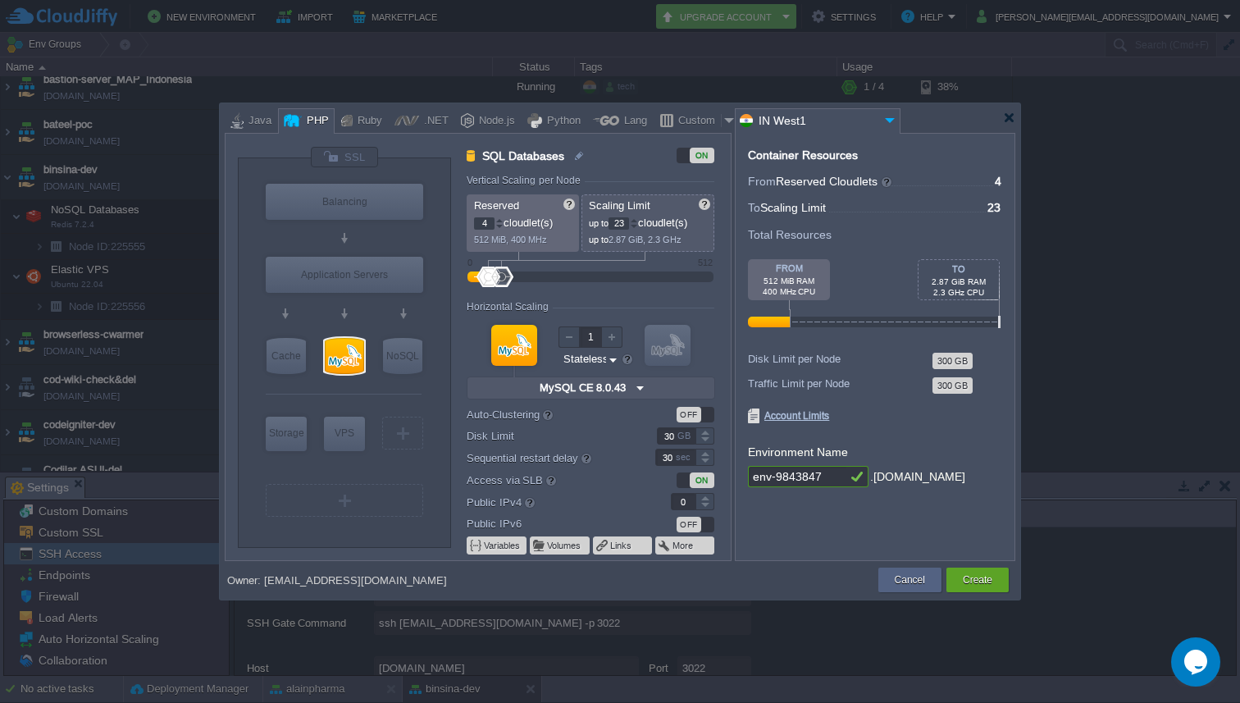
click at [638, 221] on div at bounding box center [634, 220] width 8 height 6
type input "24"
type input "AlmaLinux 9.6"
click at [928, 581] on div "Cancel" at bounding box center [910, 580] width 39 height 25
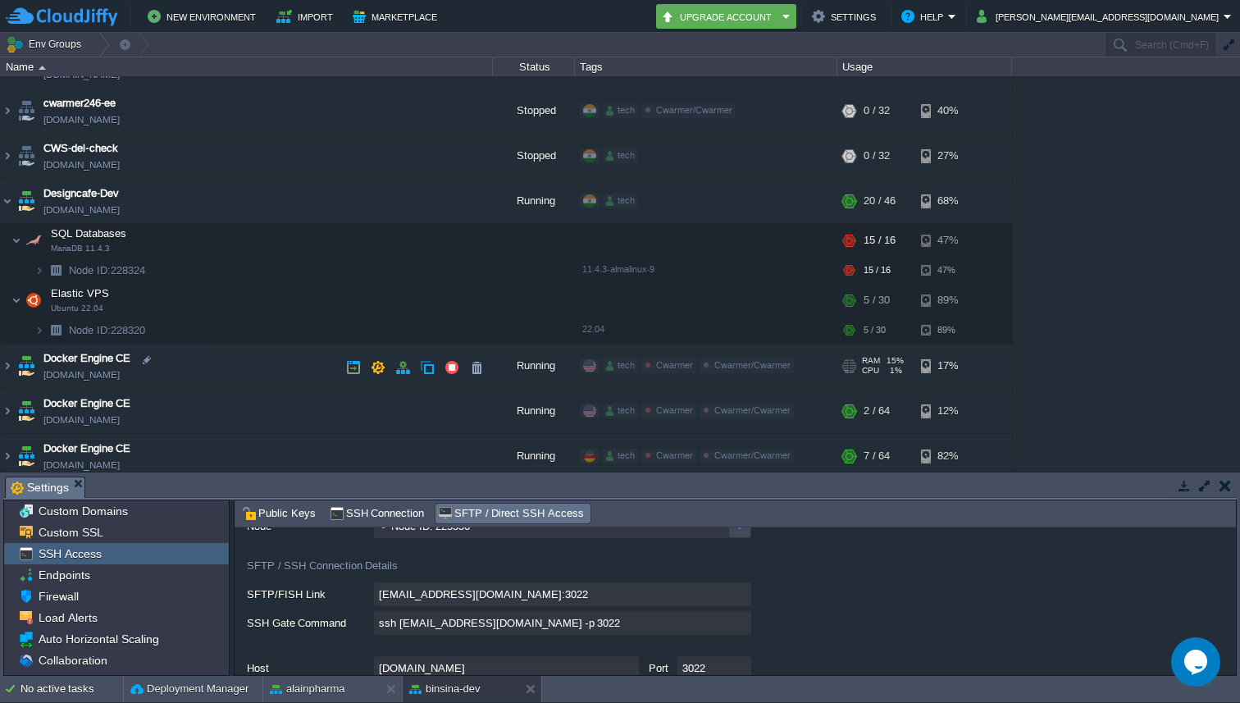
scroll to position [1329, 0]
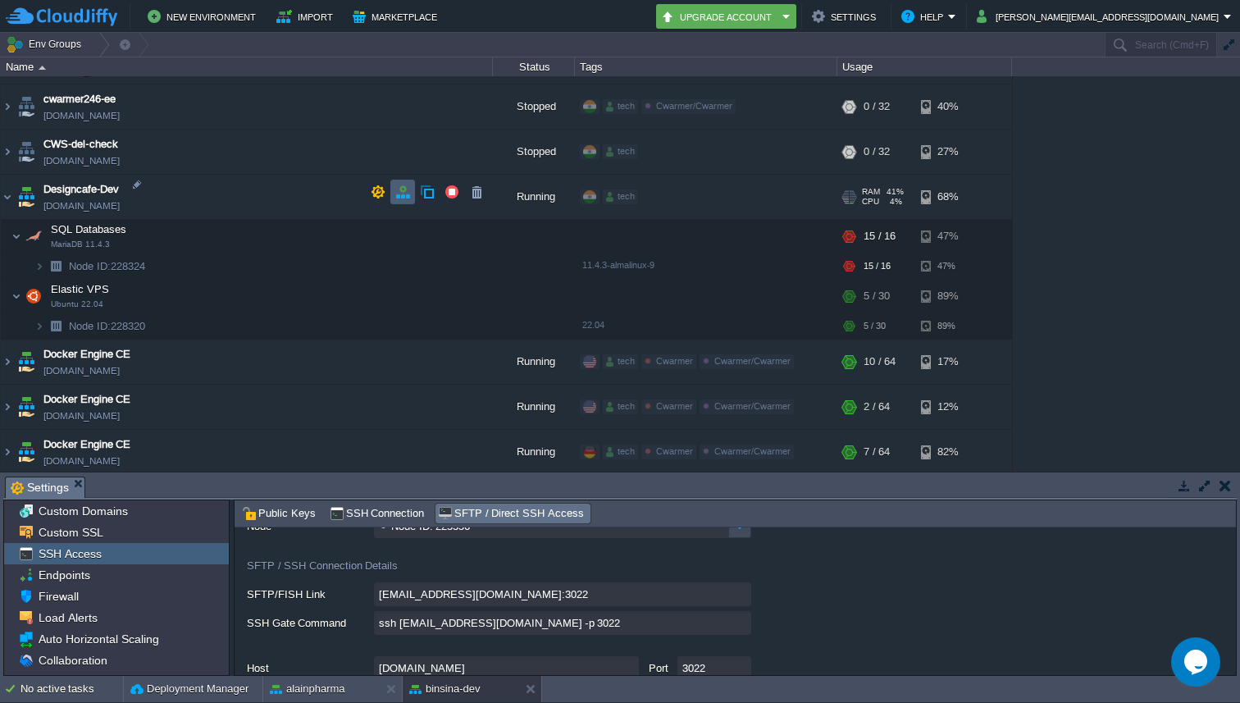
click at [394, 194] on td at bounding box center [402, 192] width 25 height 25
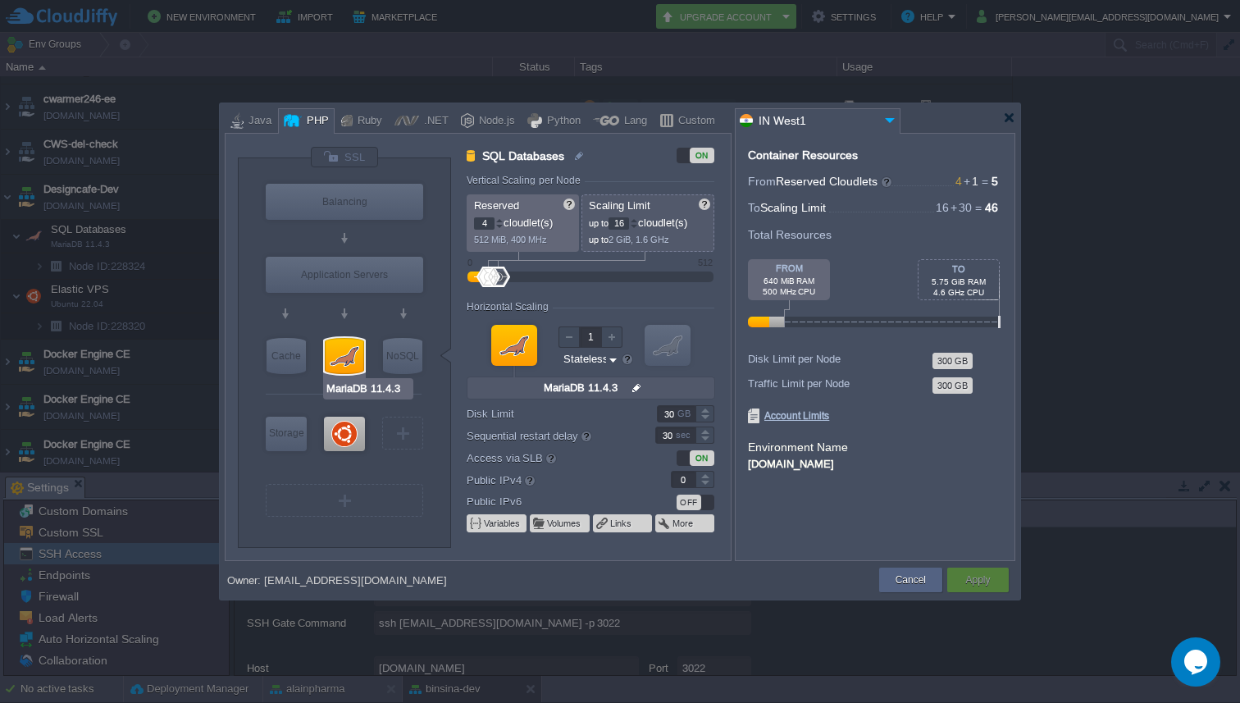
type input "Ubuntu 22.04"
click at [344, 433] on div at bounding box center [344, 434] width 41 height 34
type input "Elastic VPS"
type input "1"
type input "30"
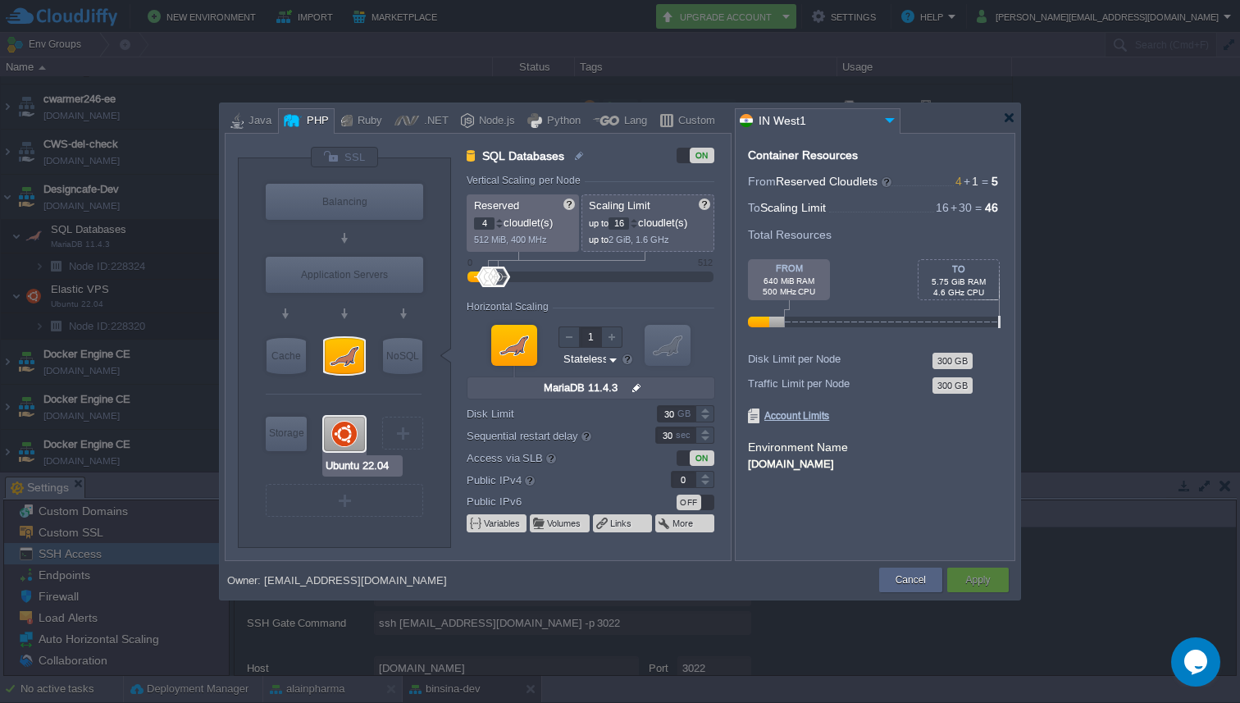
type input "Ubuntu 22.04"
type input "null"
type input "22.04"
type input "Stateful"
type input "1"
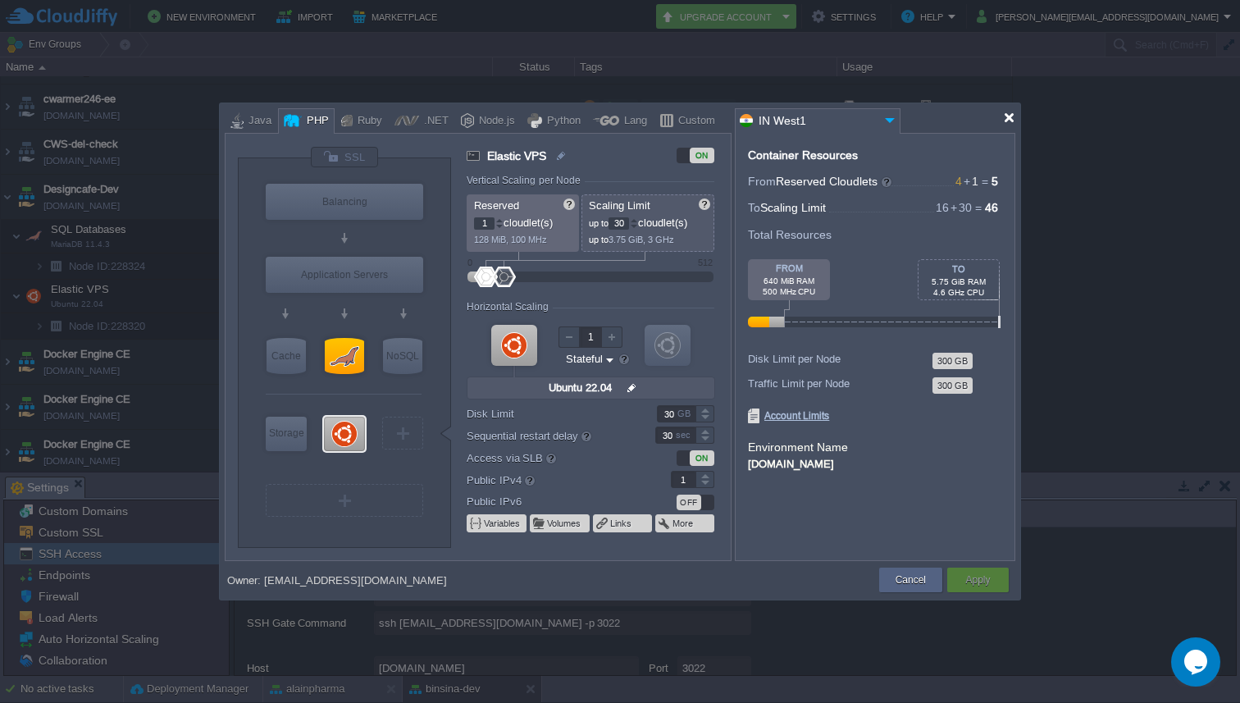
click at [1005, 119] on div at bounding box center [1009, 118] width 12 height 12
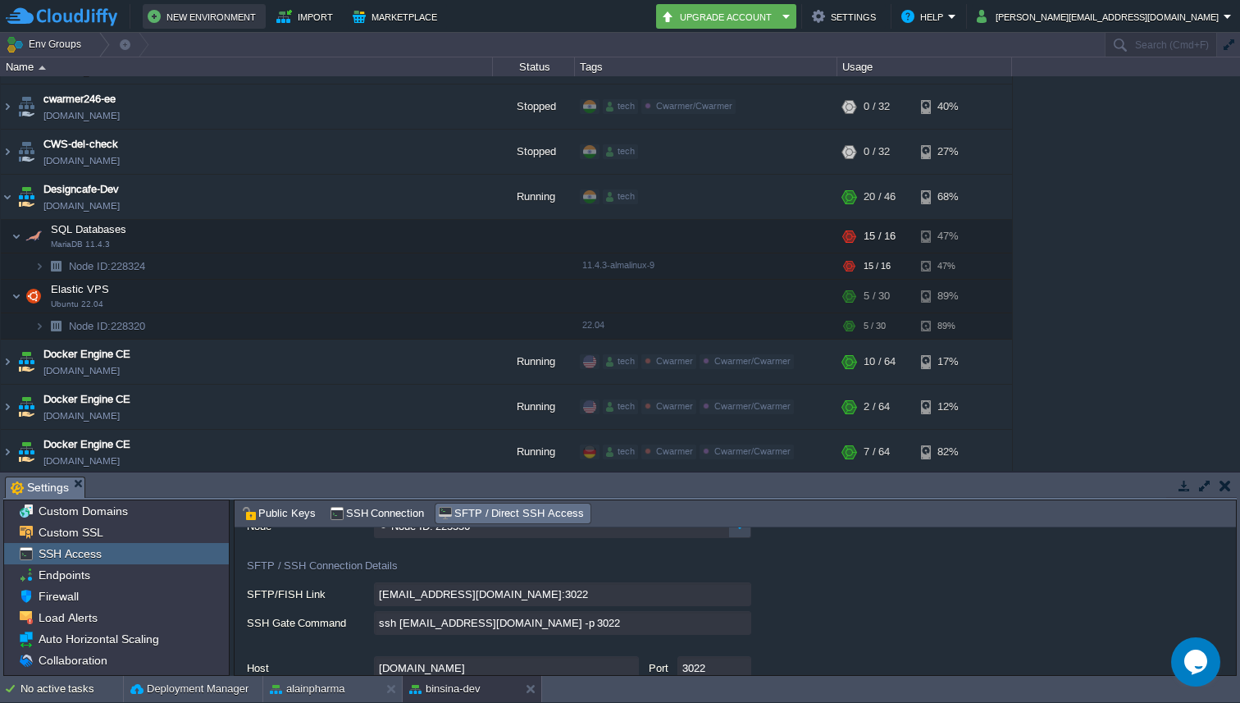
click at [158, 16] on button "New Environment" at bounding box center [204, 17] width 113 height 20
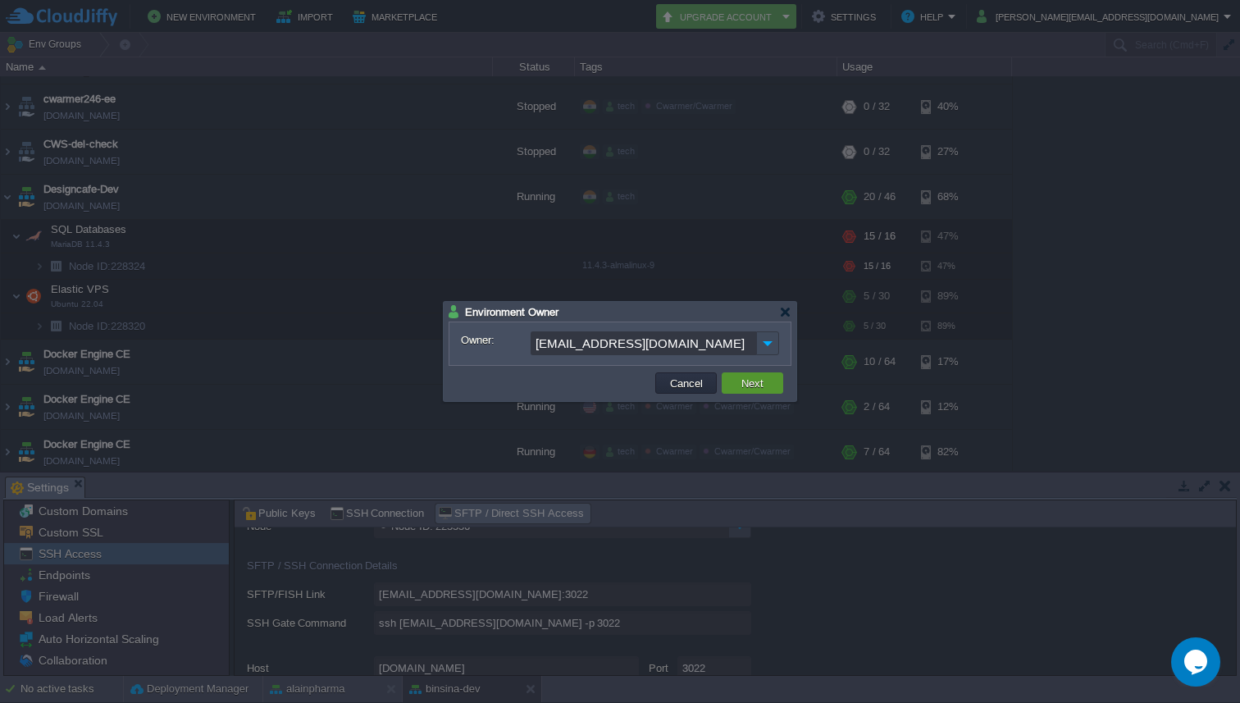
click at [745, 385] on button "Next" at bounding box center [752, 383] width 32 height 15
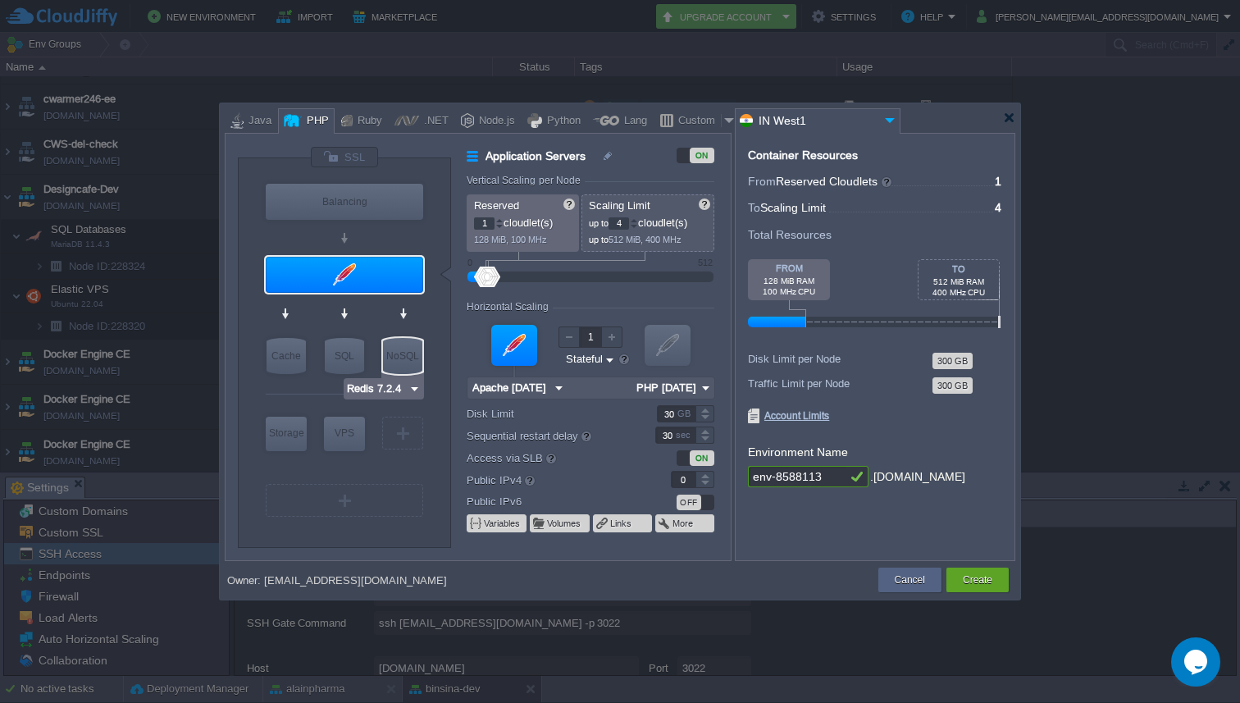
type input "MariaDB 12.0.2"
click at [339, 365] on div "SQL" at bounding box center [344, 356] width 39 height 36
type input "SQL Databases"
type input "4"
type input "6"
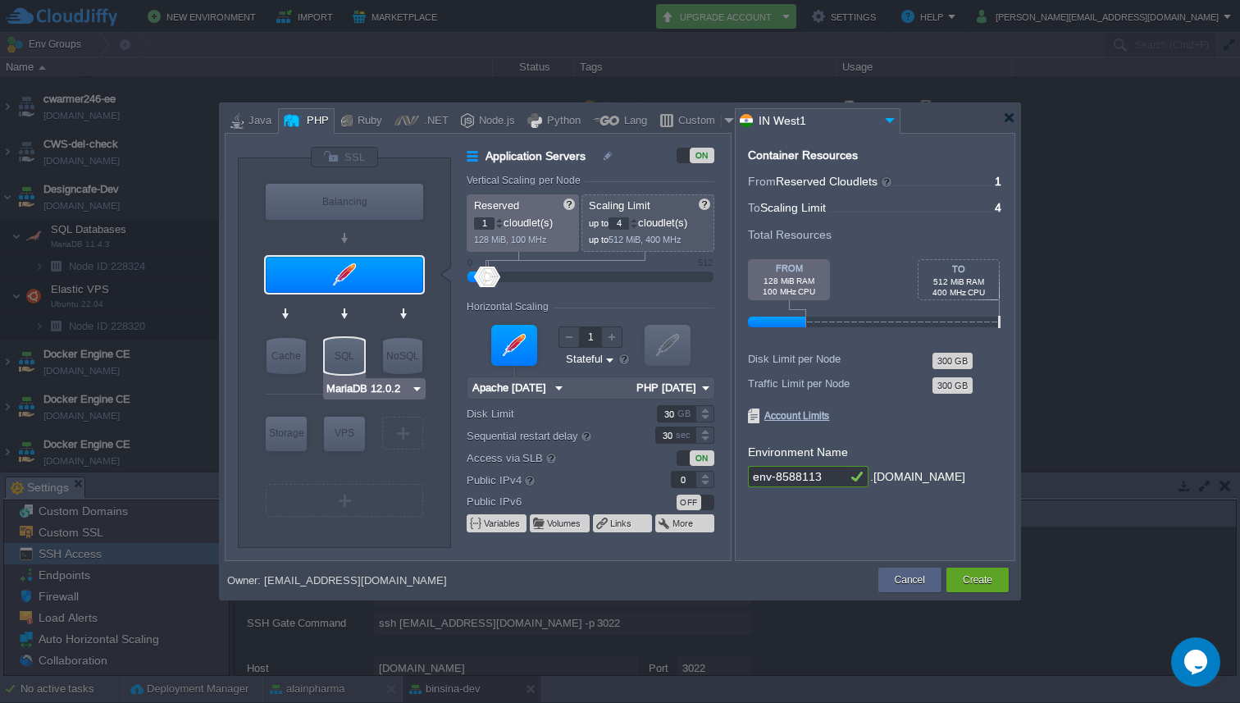
type input "MariaDB 12.0.2"
type input "12.0.2-almalin..."
type input "Stateless"
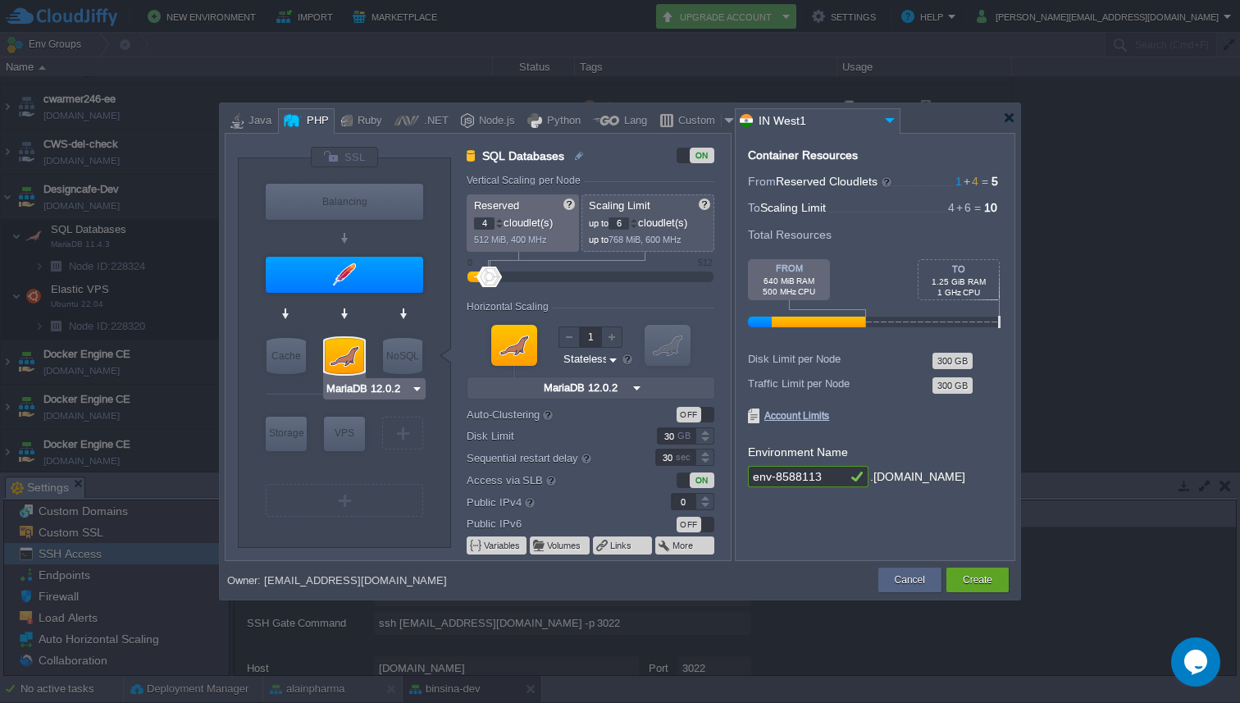
type input "Apache [DATE]"
click at [381, 267] on div at bounding box center [344, 275] width 157 height 36
type input "Application Servers"
type input "1"
type input "4"
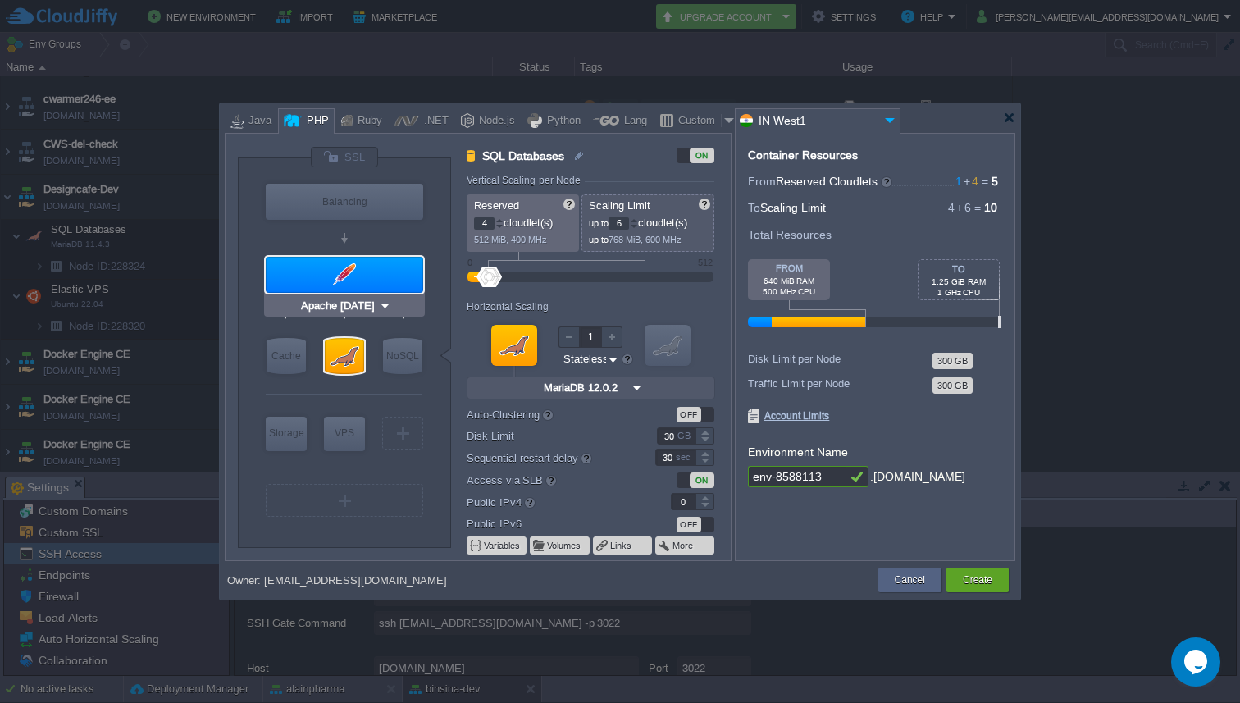
type input "Apache [DATE]"
type input "PHP [DATE]"
type input "Stateful"
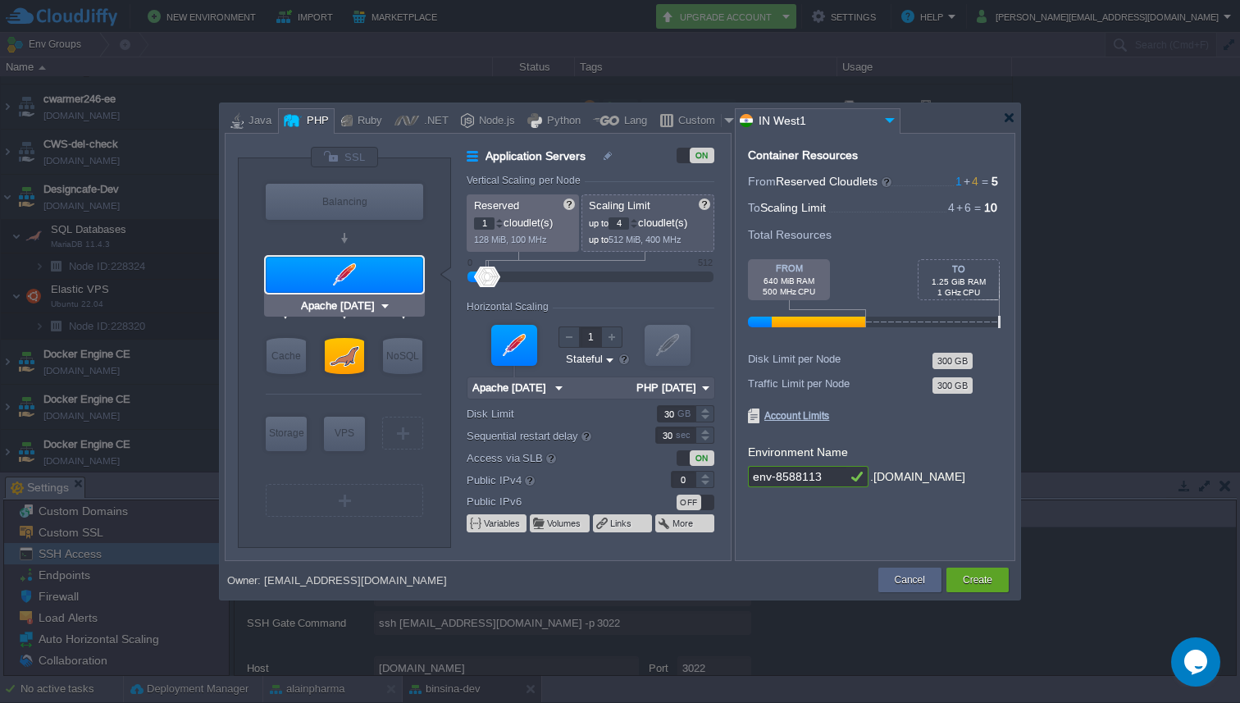
click at [353, 285] on div at bounding box center [344, 275] width 157 height 36
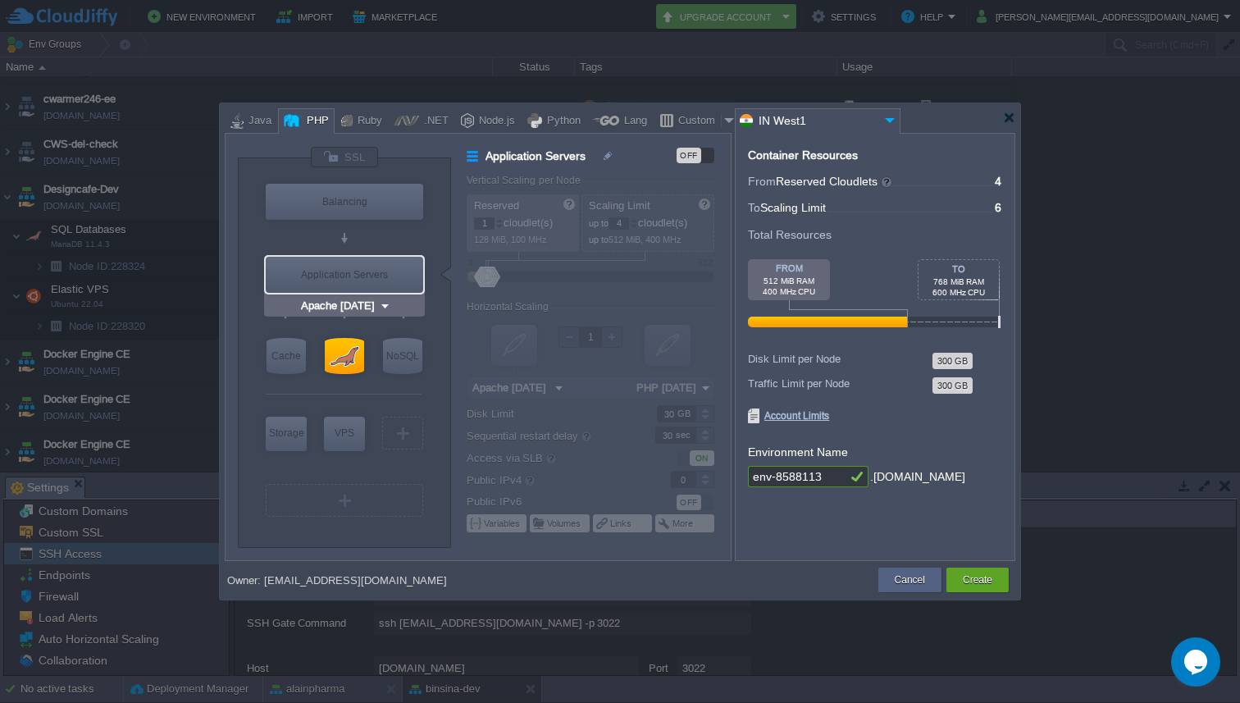
type input "MariaDB 12.0.2"
click at [331, 368] on div at bounding box center [344, 356] width 39 height 36
type input "SQL Databases"
type input "4"
type input "6"
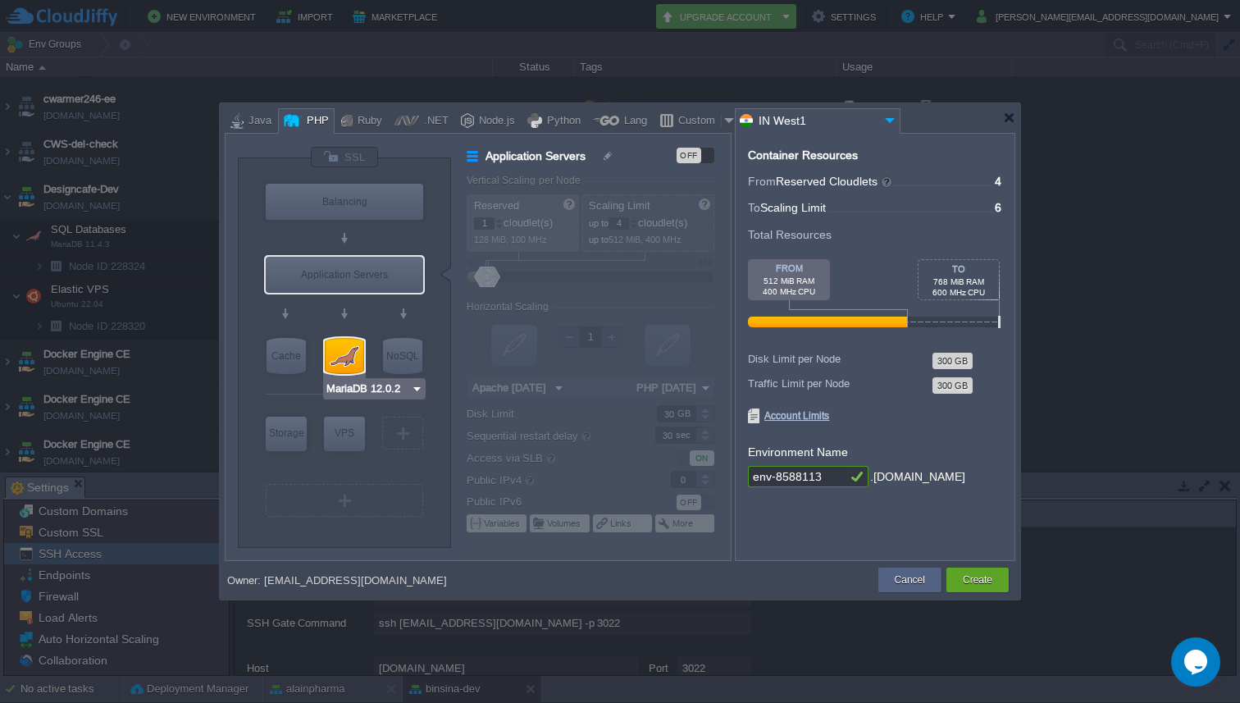
type input "MariaDB 12.0.2"
type input "12.0.2-almalin..."
type input "Stateless"
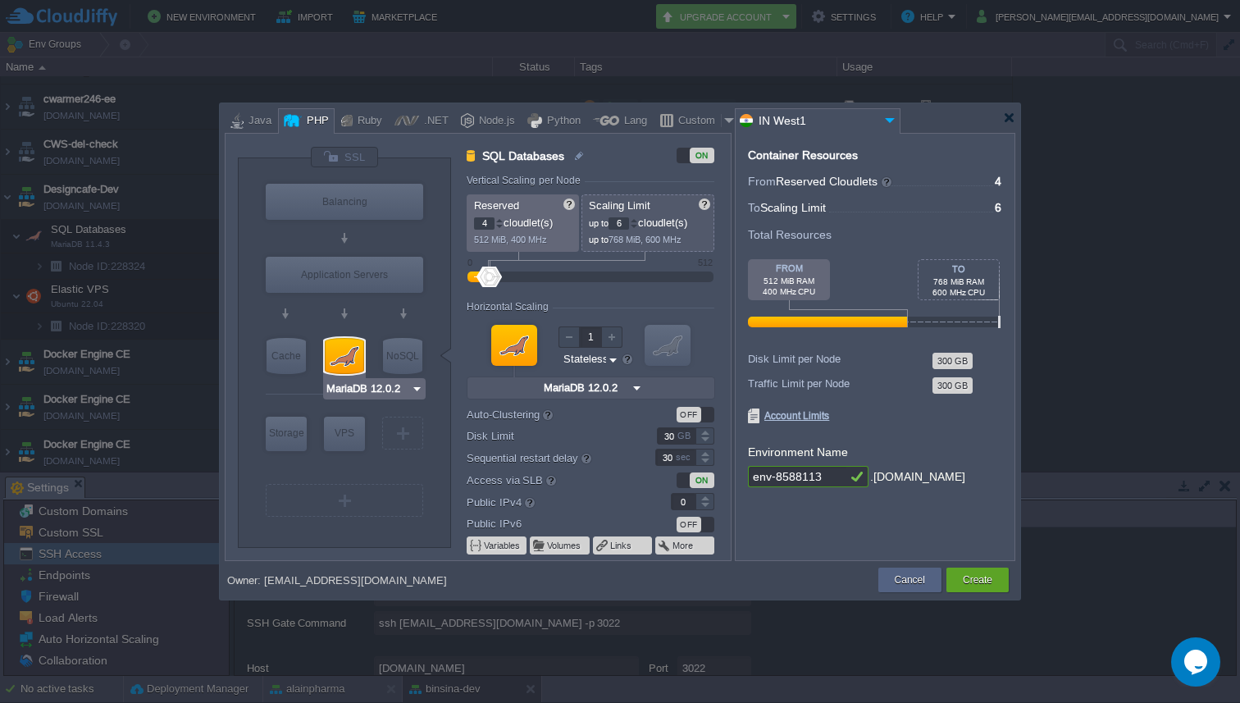
click at [327, 362] on div at bounding box center [344, 356] width 39 height 36
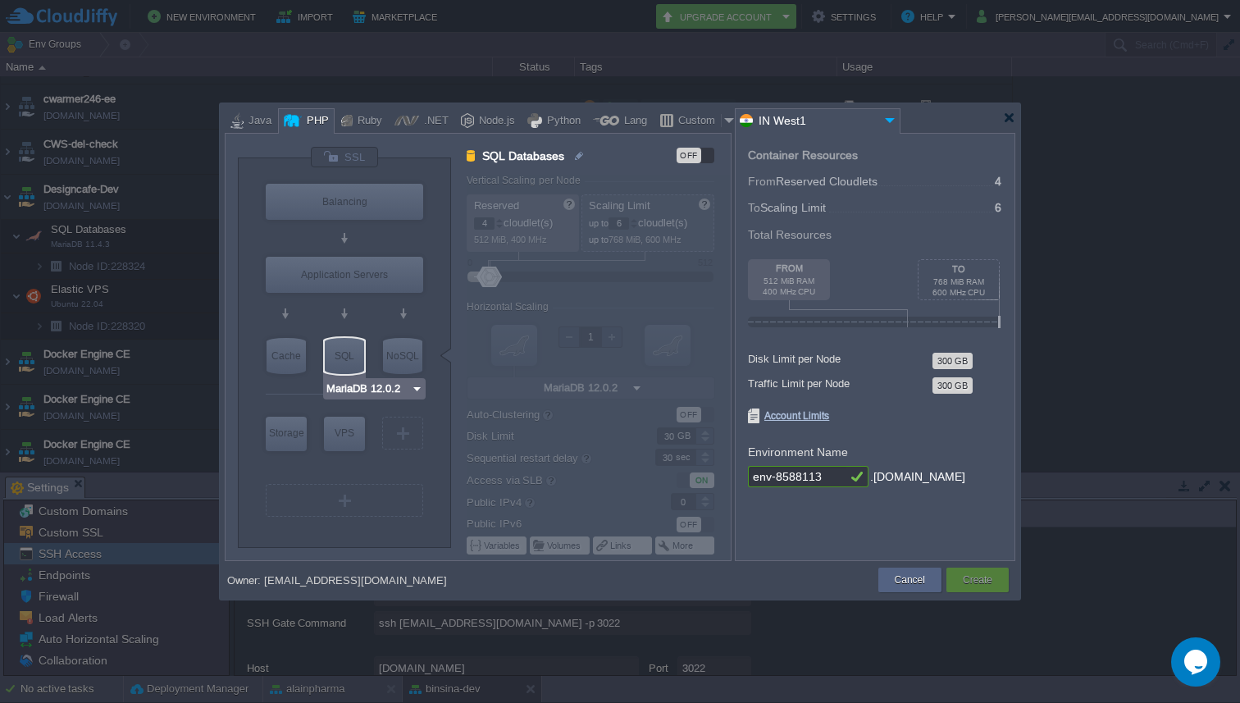
click at [332, 363] on div "SQL" at bounding box center [344, 356] width 39 height 36
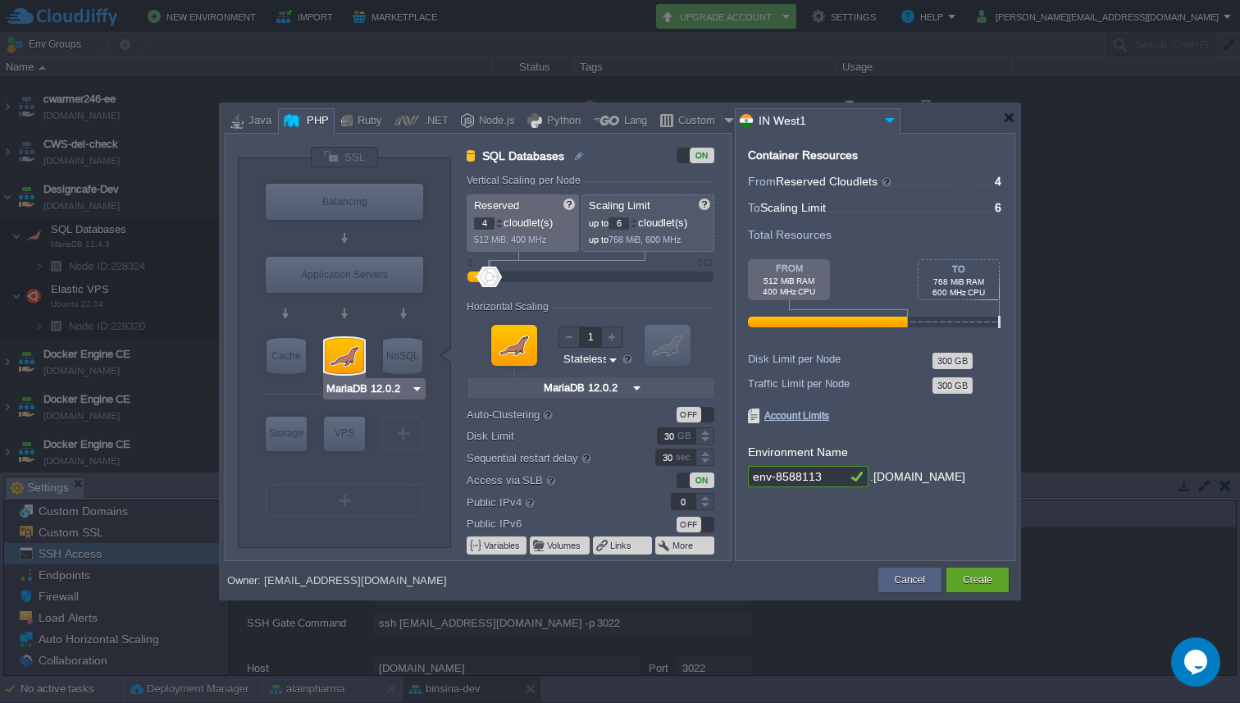
click at [347, 367] on div at bounding box center [344, 356] width 39 height 36
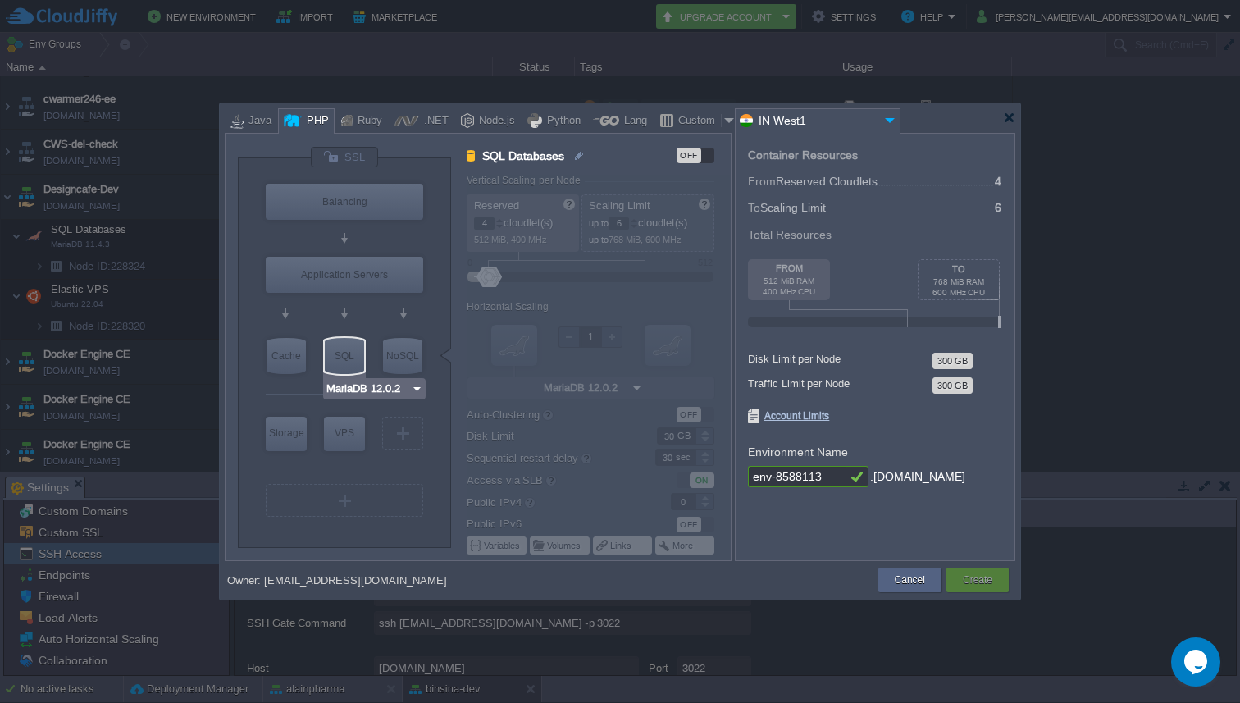
click at [326, 358] on div "SQL" at bounding box center [344, 356] width 39 height 36
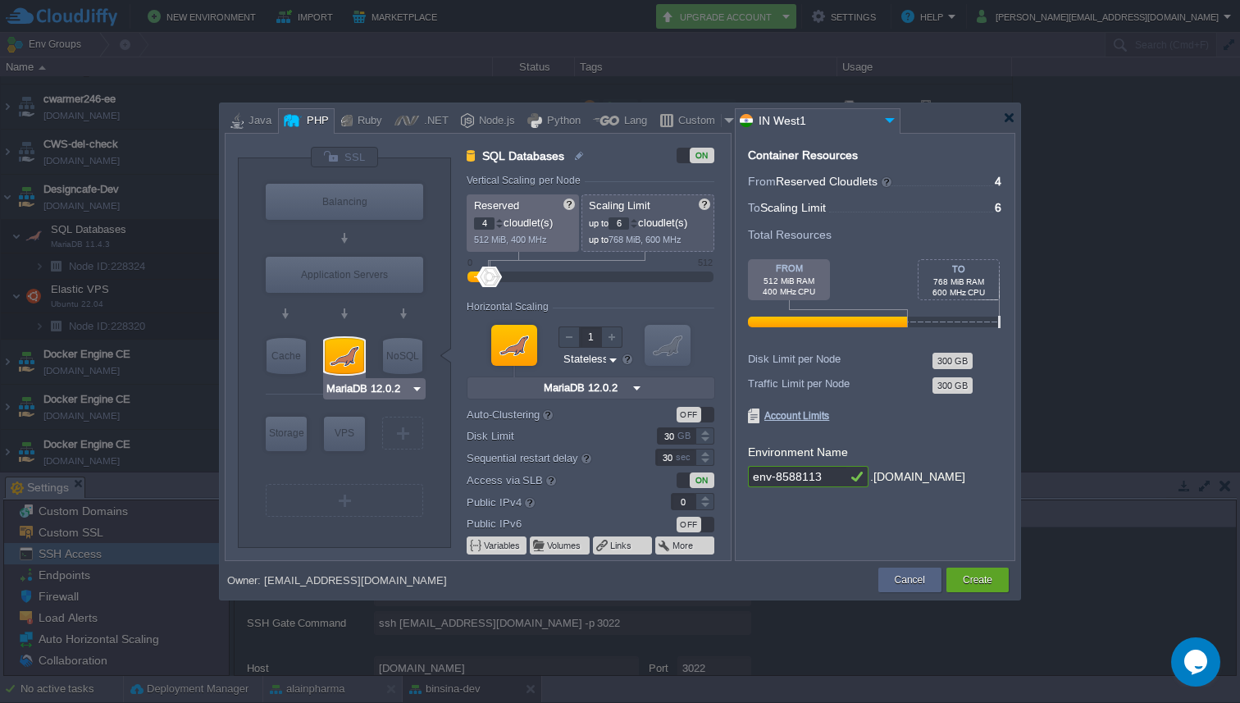
click at [411, 387] on img at bounding box center [417, 389] width 12 height 16
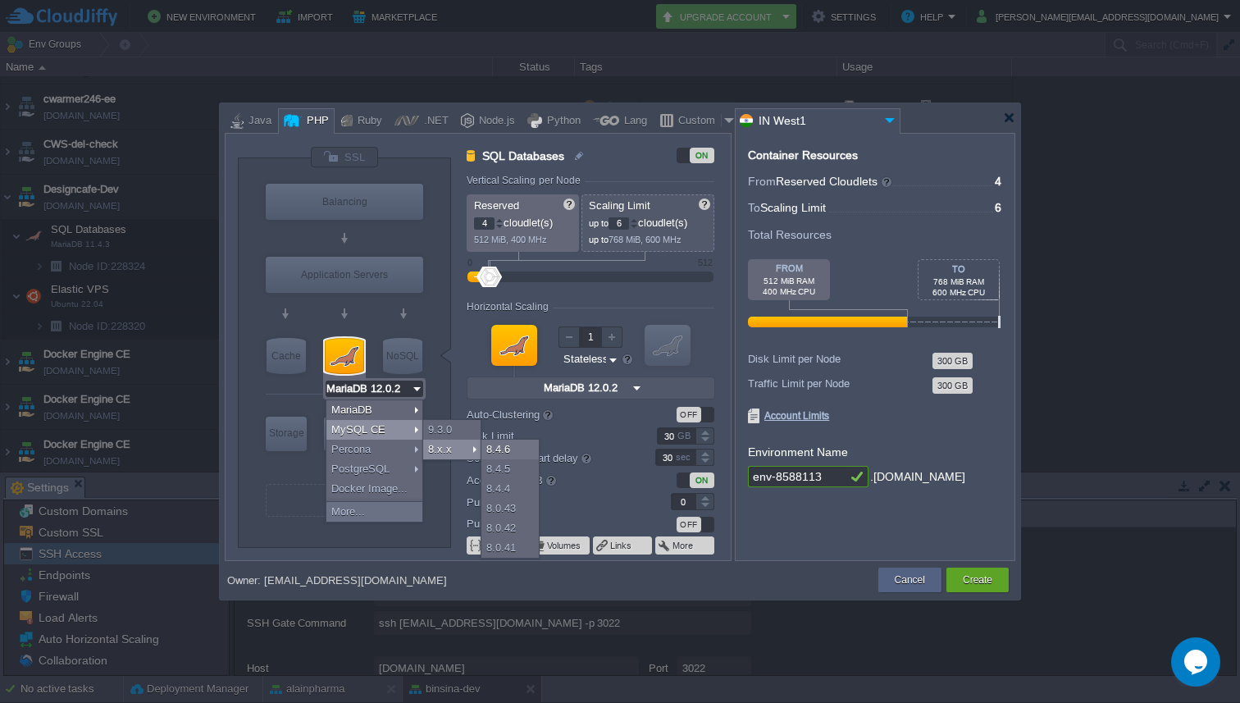
click at [470, 441] on div "8.x.x" at bounding box center [451, 450] width 57 height 20
type input "MySQL CE 8.4.6"
type input "8.4.6-almalinux-9"
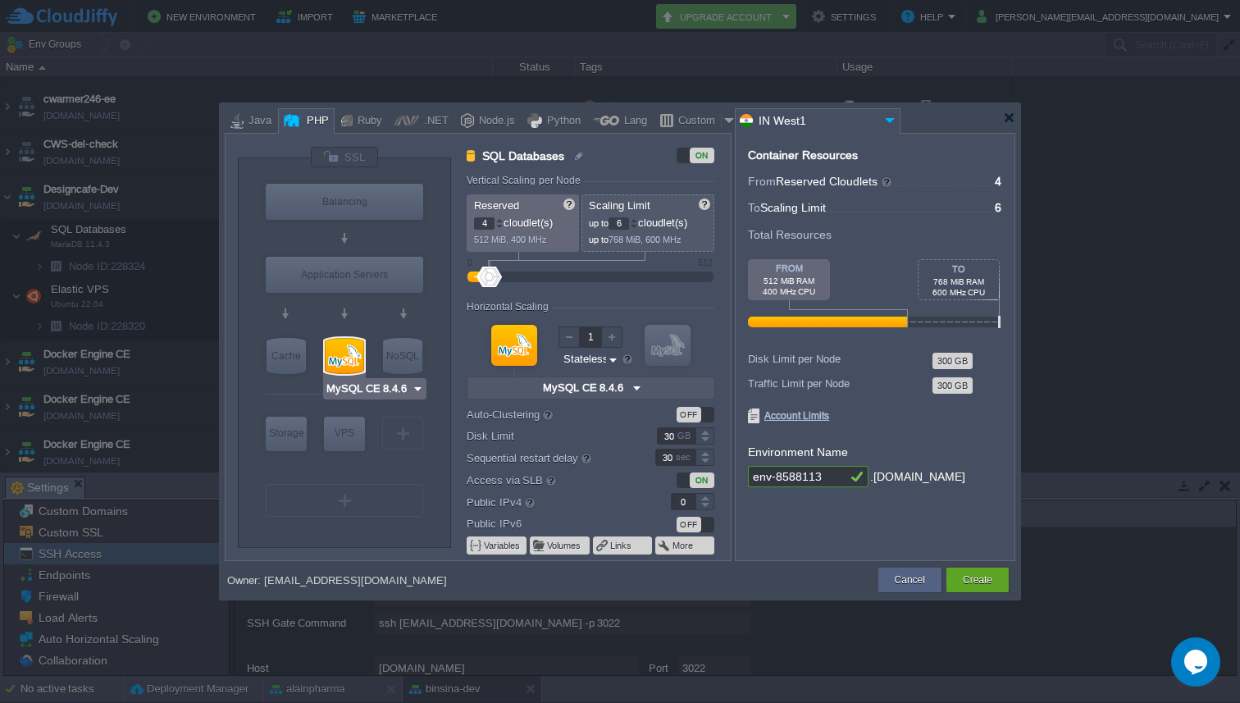
click at [346, 368] on div at bounding box center [344, 356] width 39 height 36
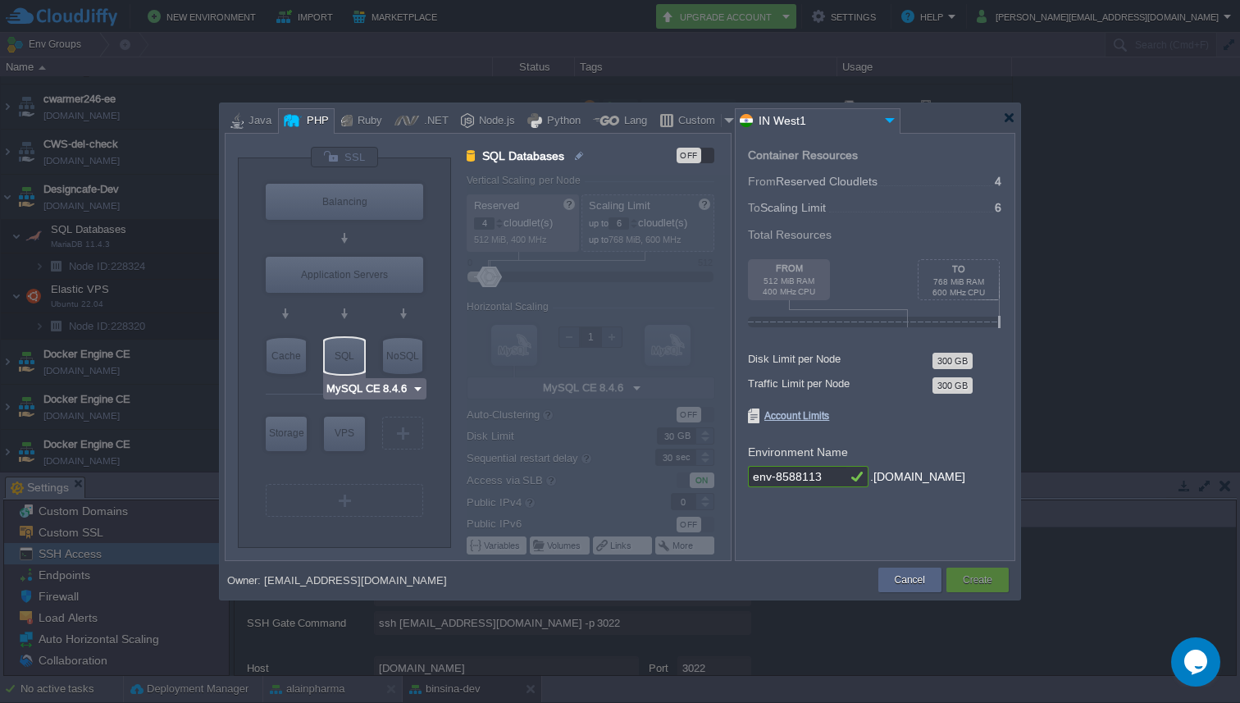
click at [346, 368] on div "SQL" at bounding box center [344, 356] width 39 height 36
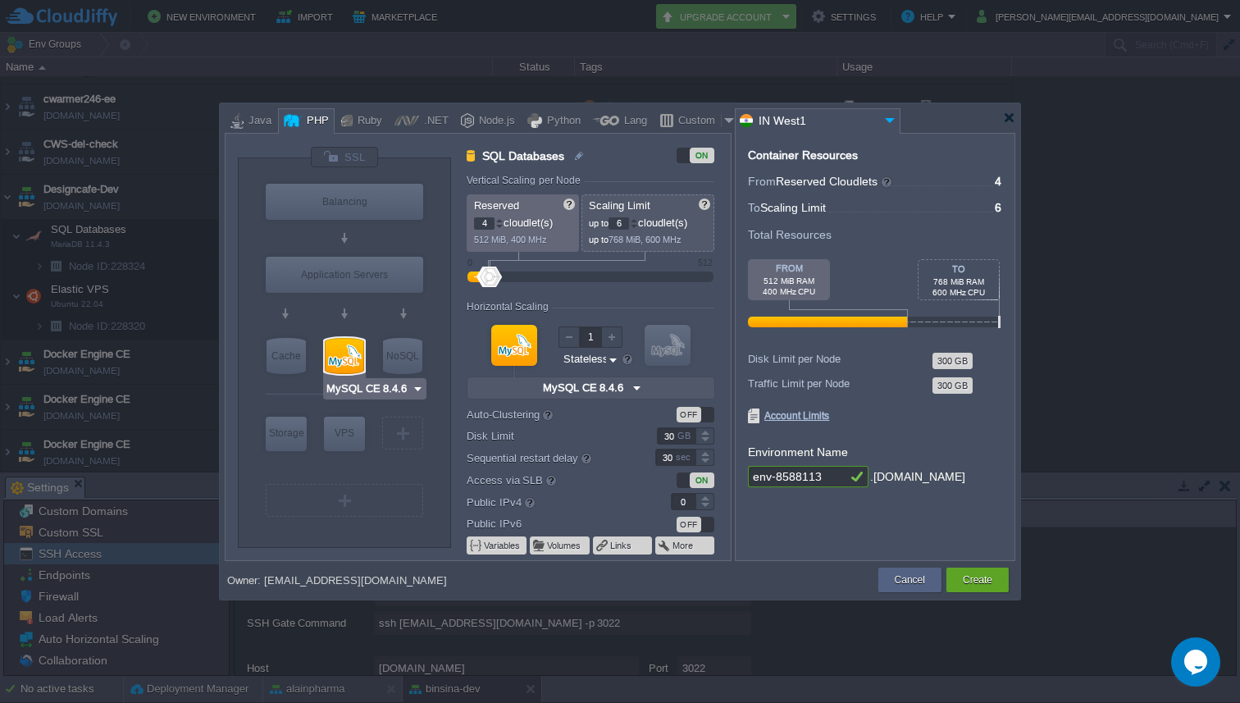
click at [413, 392] on img at bounding box center [418, 389] width 12 height 16
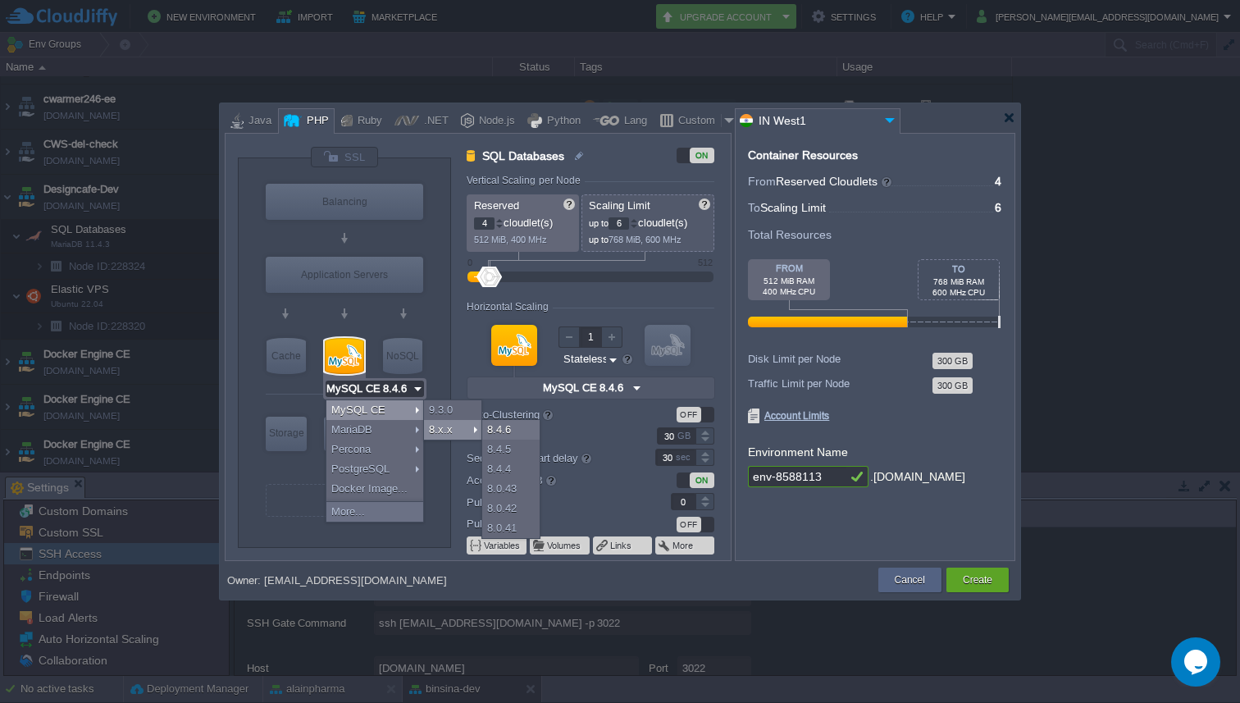
click at [476, 429] on div "8.x.x" at bounding box center [452, 430] width 57 height 20
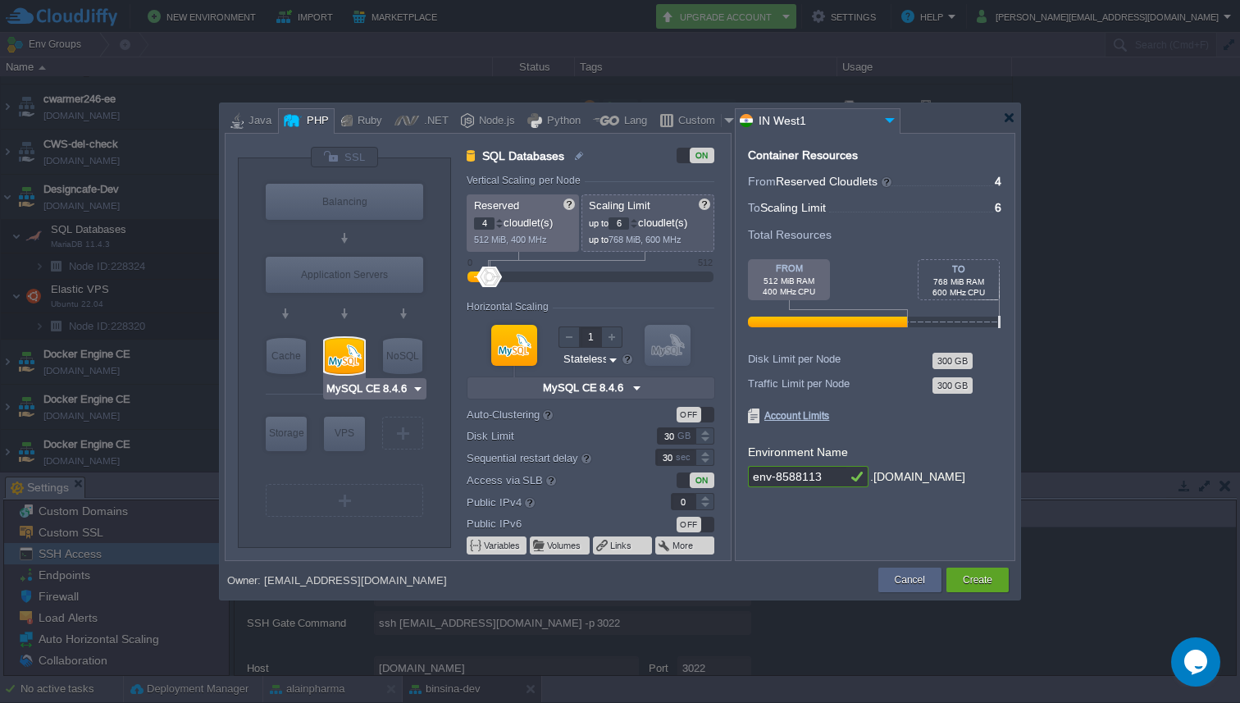
click at [349, 356] on div at bounding box center [344, 356] width 39 height 36
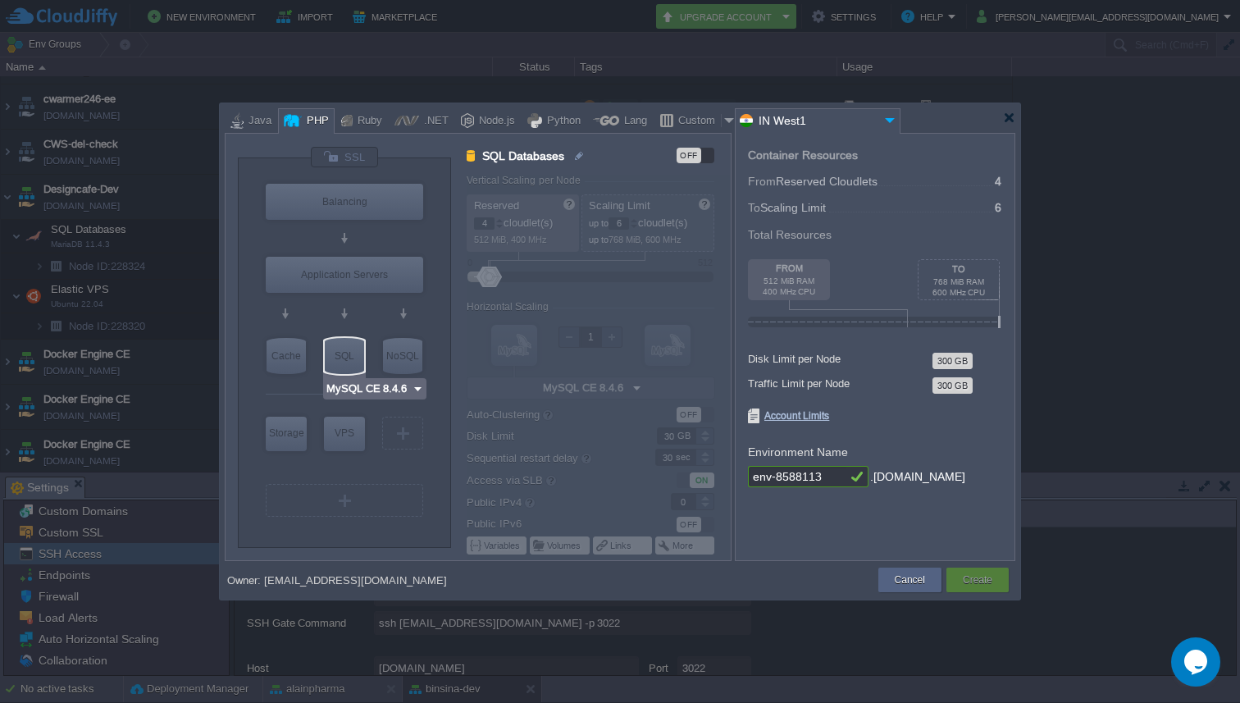
click at [347, 356] on div "SQL" at bounding box center [344, 356] width 39 height 36
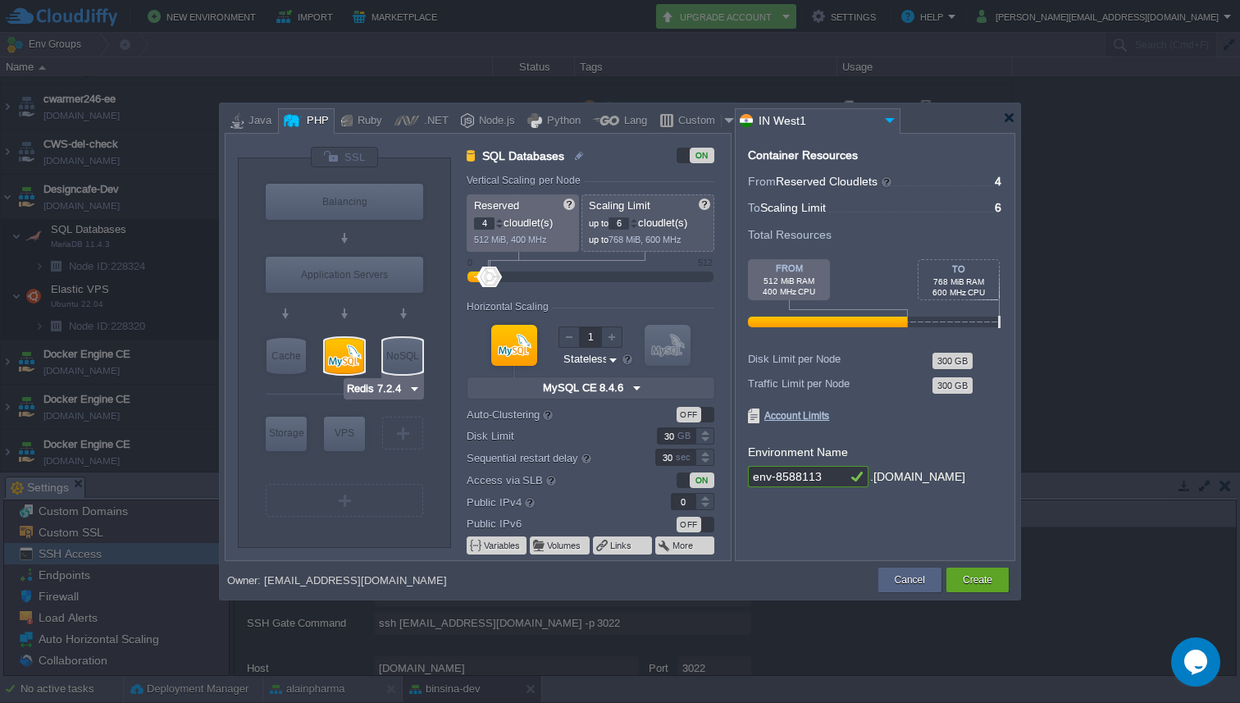
type input "MySQL CE 8.4.6"
click at [415, 392] on img at bounding box center [418, 389] width 12 height 16
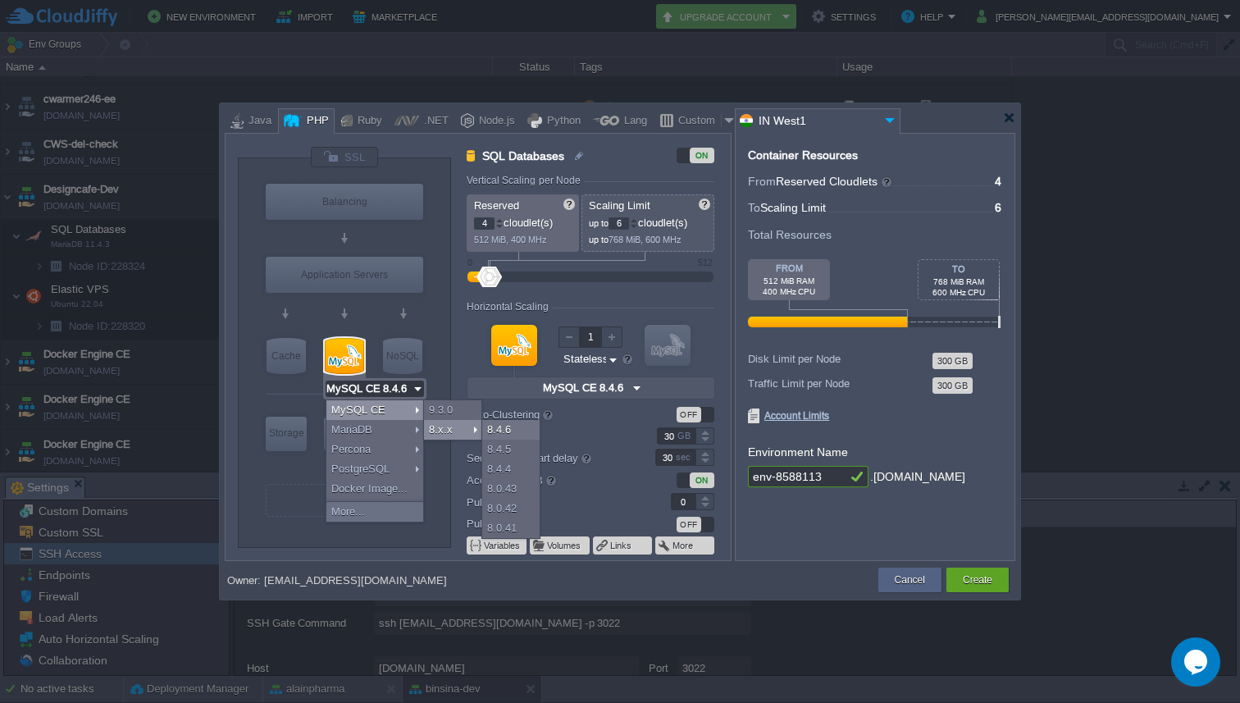
click at [466, 423] on div "8.x.x" at bounding box center [452, 430] width 57 height 20
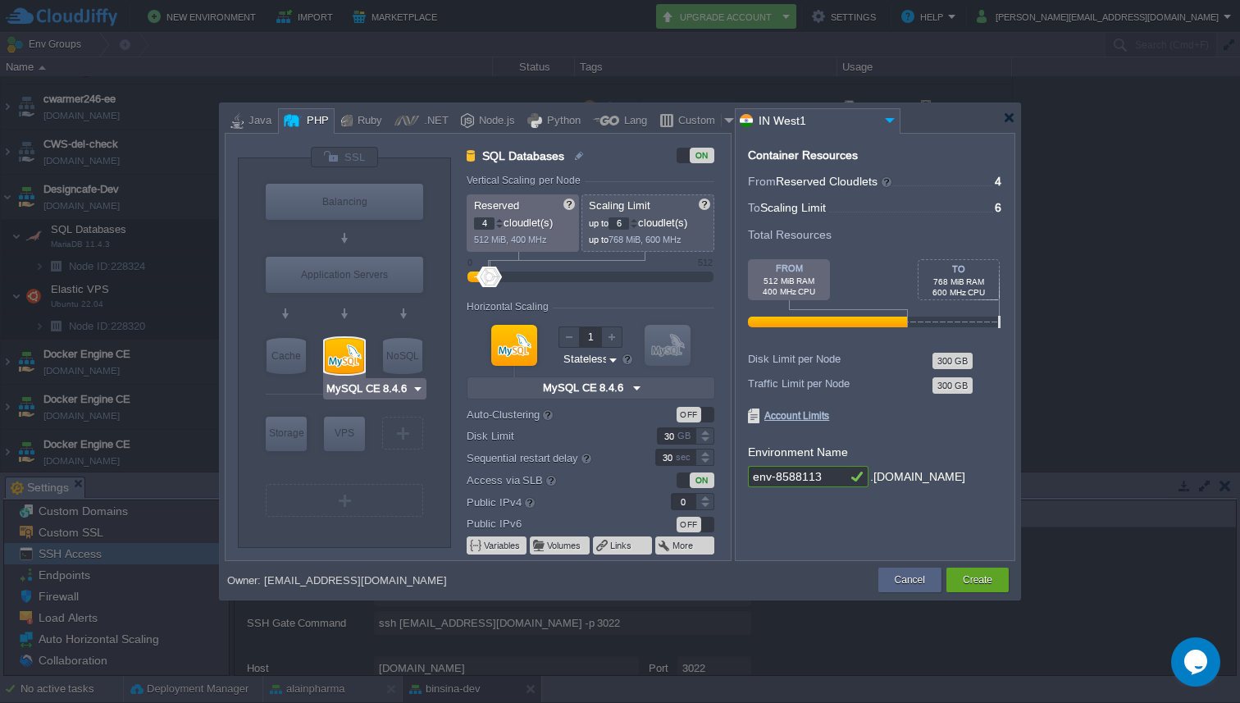
click at [416, 390] on img at bounding box center [418, 389] width 12 height 16
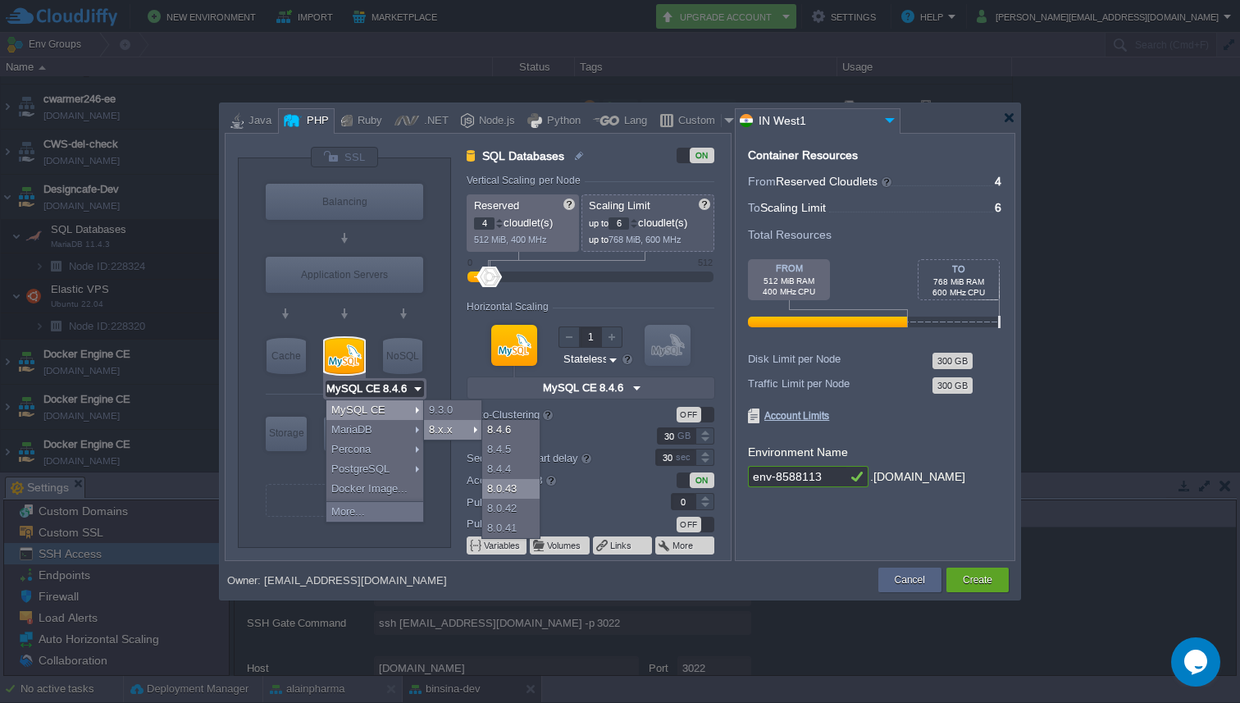
click at [509, 494] on div "8.0.43" at bounding box center [510, 489] width 57 height 20
type input "MySQL CE 8.0.43"
type input "8.0.43-almalin..."
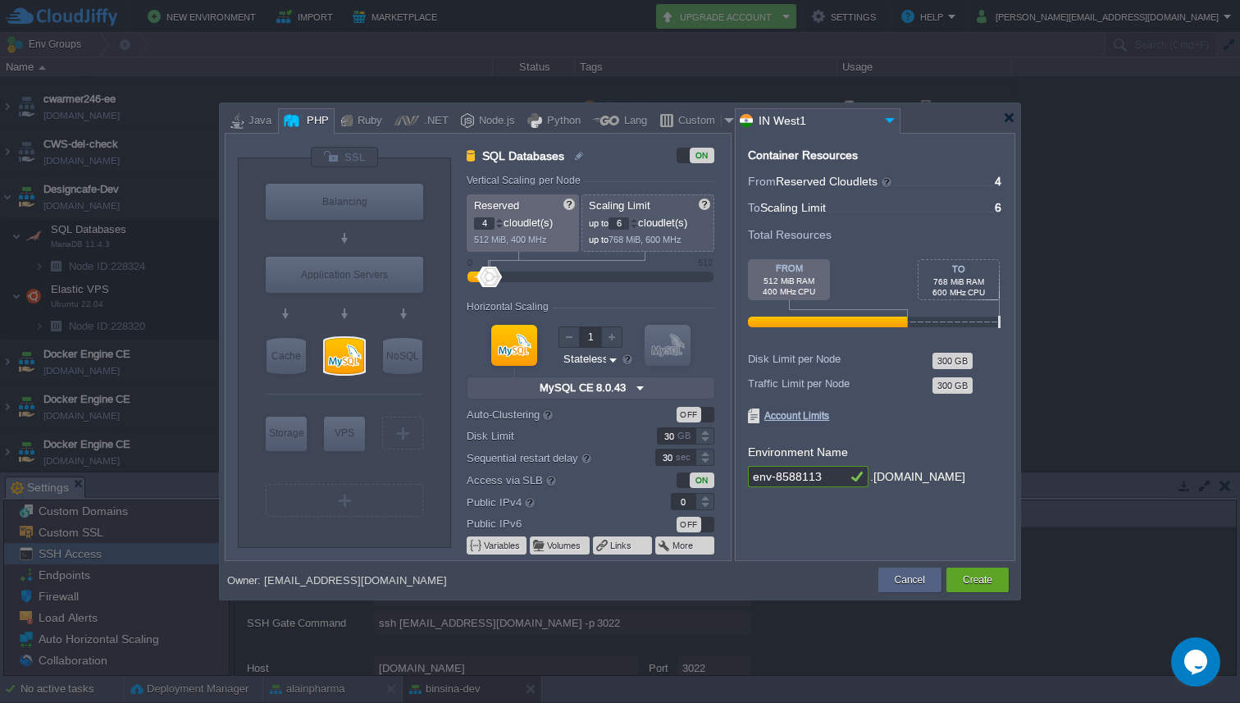
type input "AlmaLinux 9.6"
click at [638, 221] on div at bounding box center [634, 220] width 8 height 6
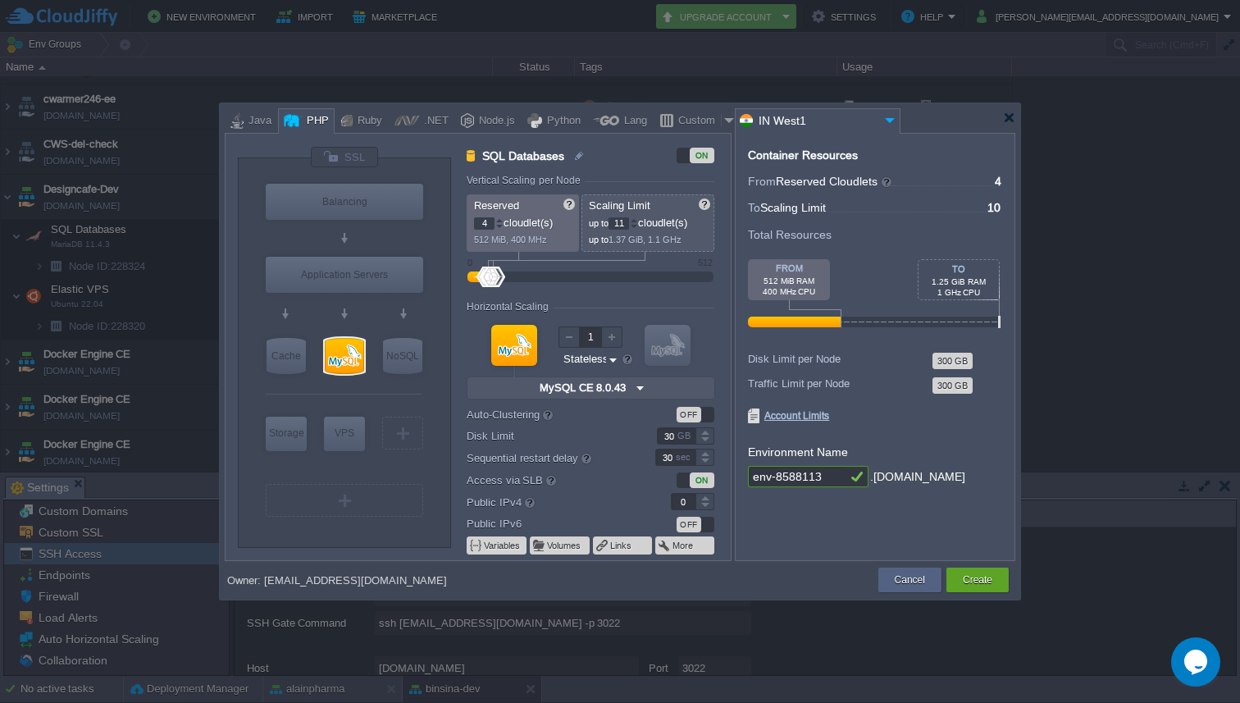
click at [638, 221] on div at bounding box center [634, 220] width 8 height 6
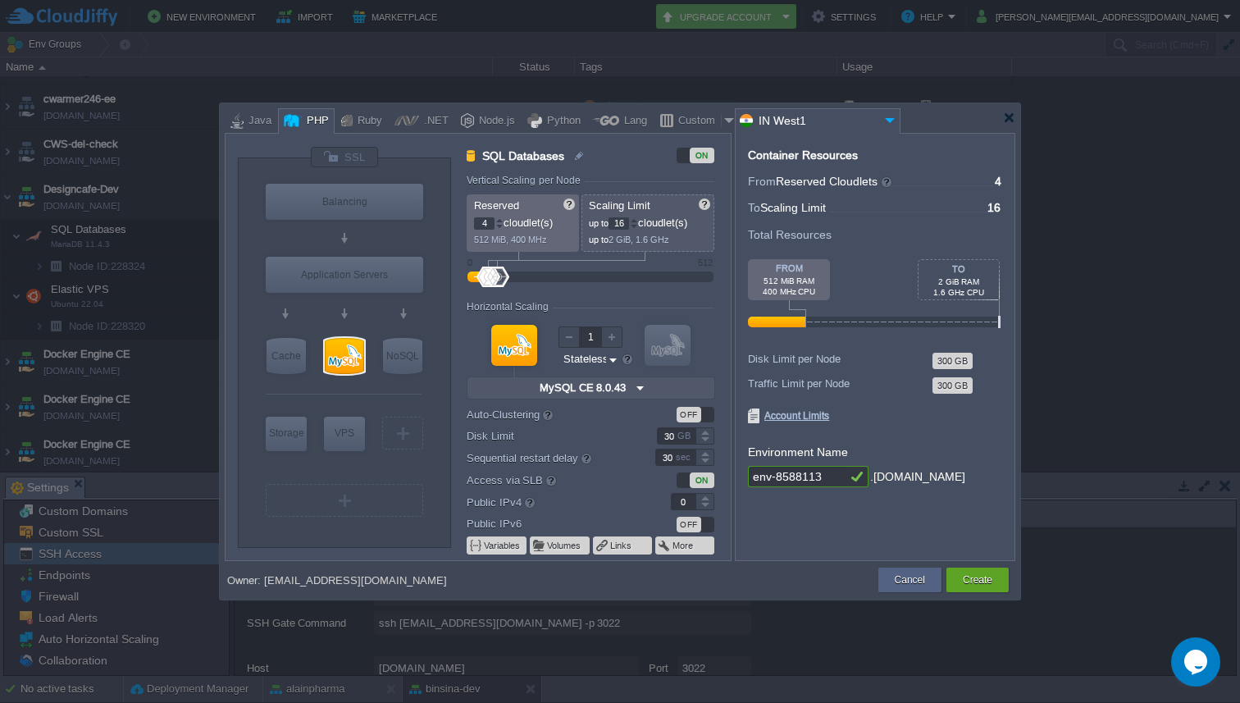
click at [638, 221] on div at bounding box center [634, 220] width 8 height 6
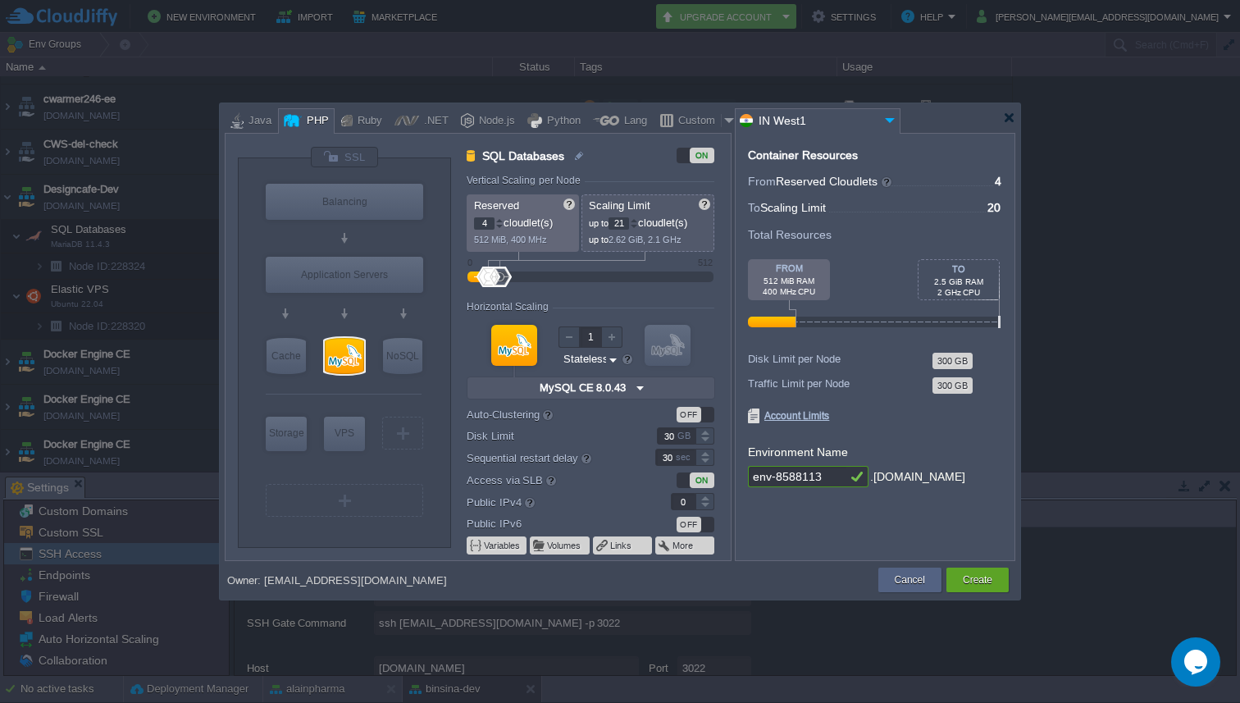
click at [638, 221] on div at bounding box center [634, 220] width 8 height 6
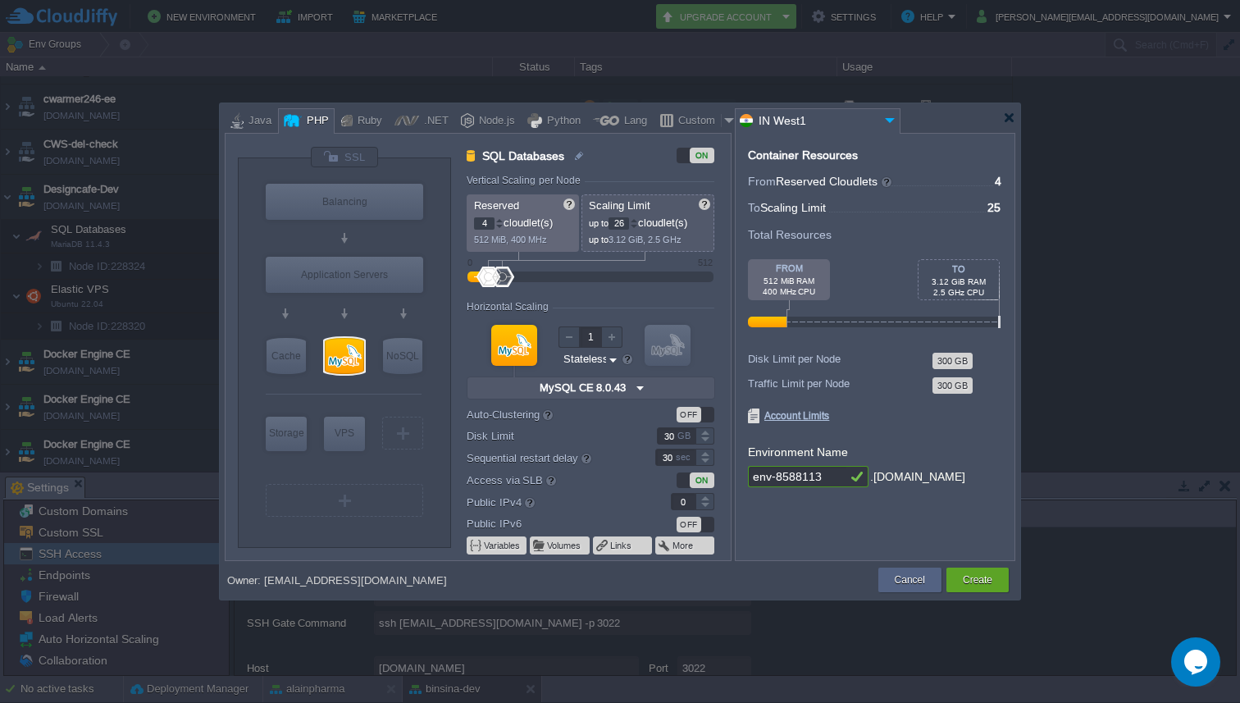
click at [638, 221] on div at bounding box center [634, 220] width 8 height 6
click at [638, 226] on div at bounding box center [634, 227] width 8 height 6
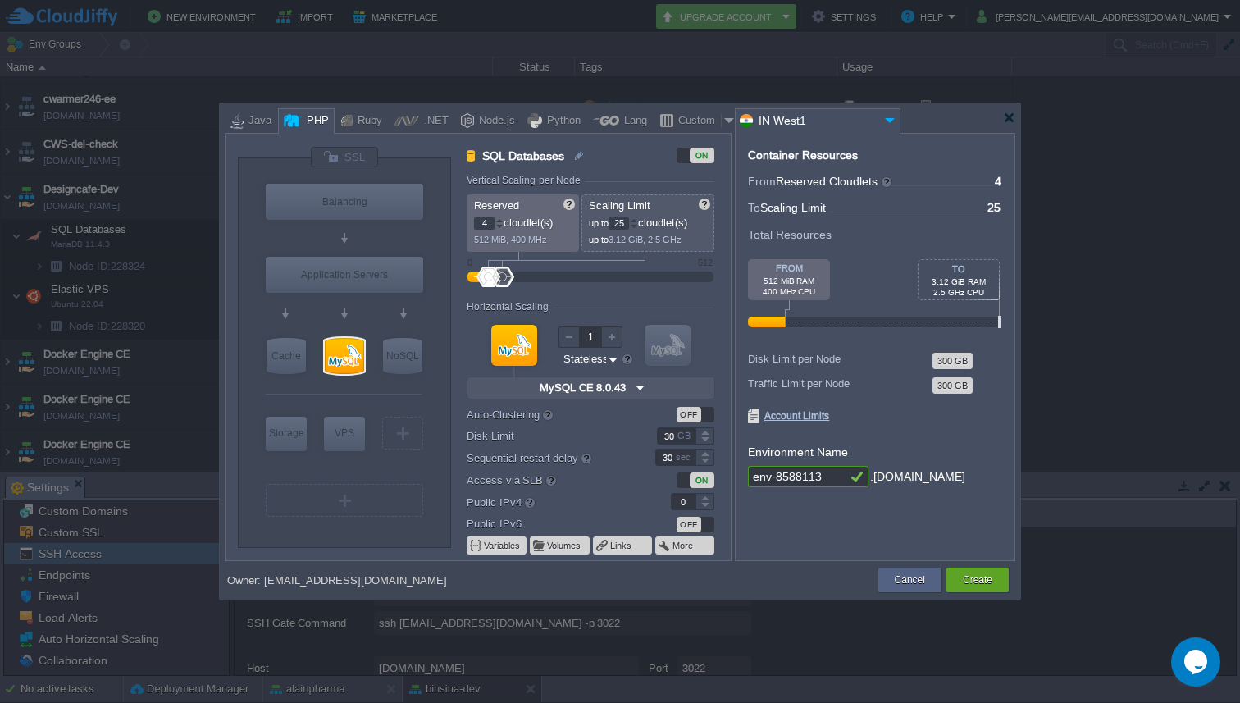
click at [638, 226] on div at bounding box center [634, 227] width 8 height 6
type input "24"
click at [638, 226] on div at bounding box center [634, 227] width 8 height 6
click at [353, 432] on div "VPS" at bounding box center [344, 433] width 41 height 33
type input "Elastic VPS"
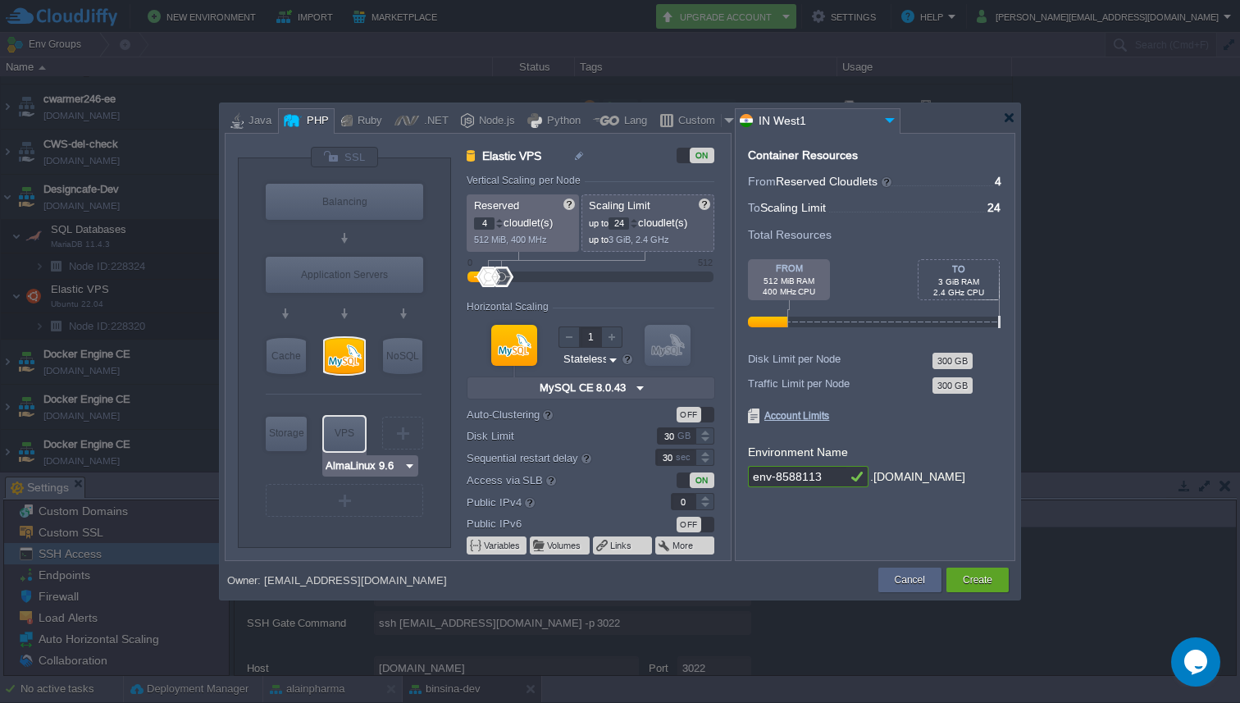
type input "1"
type input "4"
type input "AlmaLinux 9.6"
type input "9.6"
type input "Stateful"
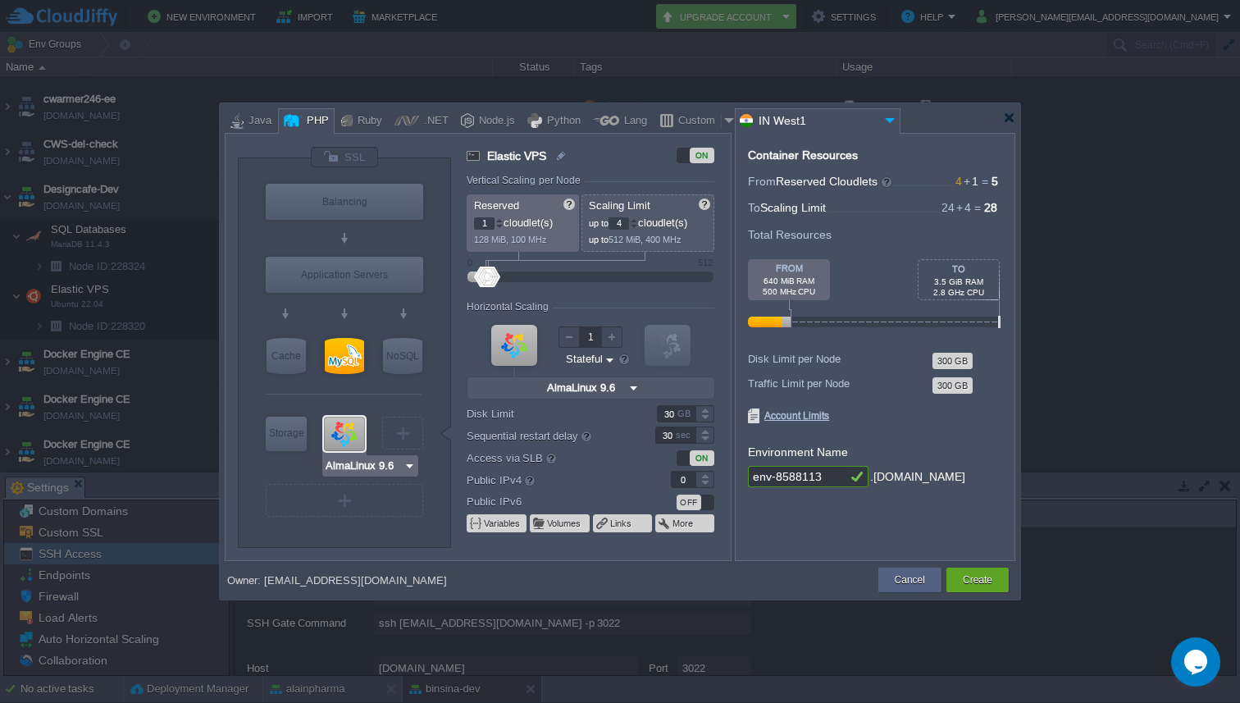
click at [362, 454] on div "VM Balancing VM Application Servers VM Cache VM SQL VM NoSQL VM Storage VM VPS …" at bounding box center [344, 352] width 213 height 389
click at [408, 465] on img at bounding box center [409, 466] width 12 height 16
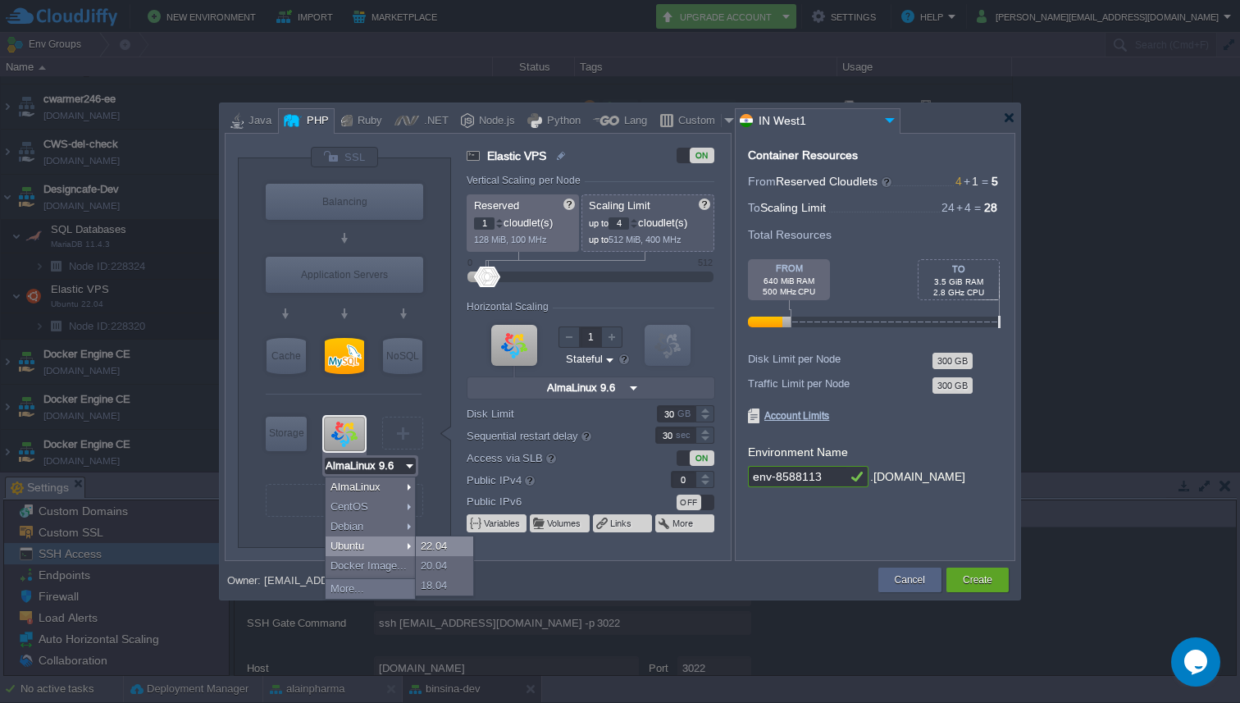
click at [433, 545] on div "22.04" at bounding box center [444, 546] width 57 height 20
type input "Ubuntu 22.04"
type input "22.04"
type input "Ubuntu 22.04"
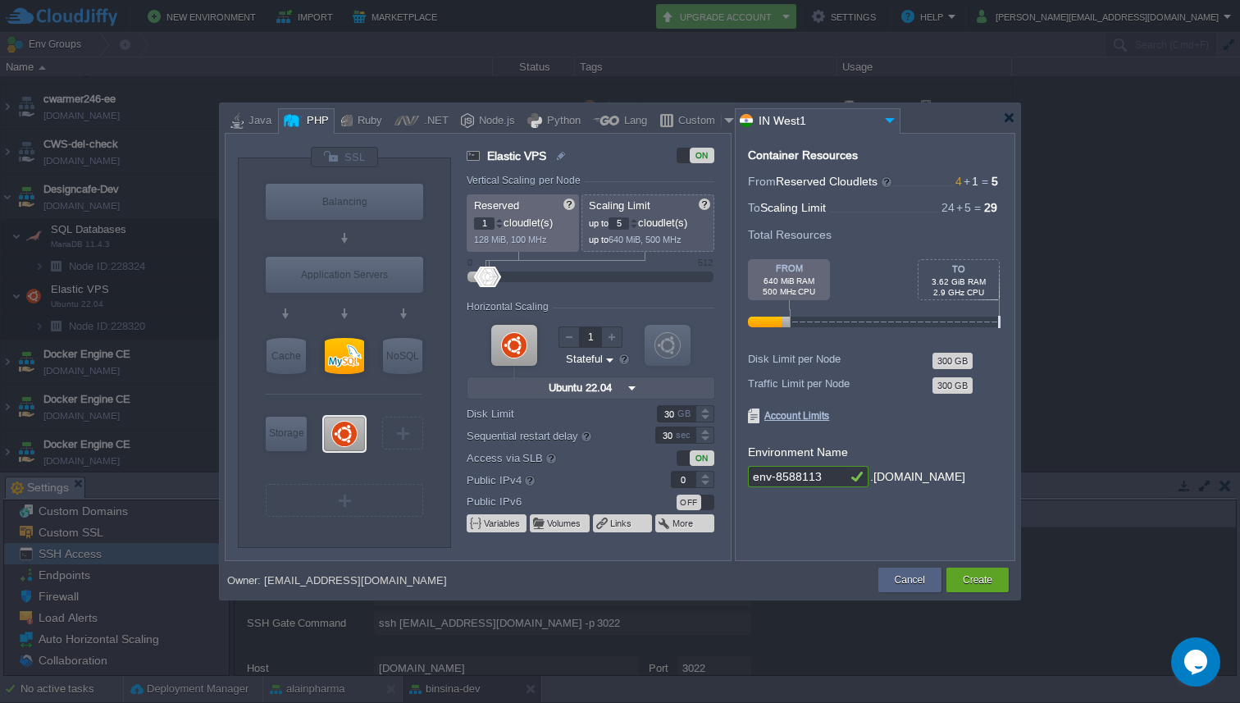
click at [638, 219] on div at bounding box center [634, 220] width 8 height 6
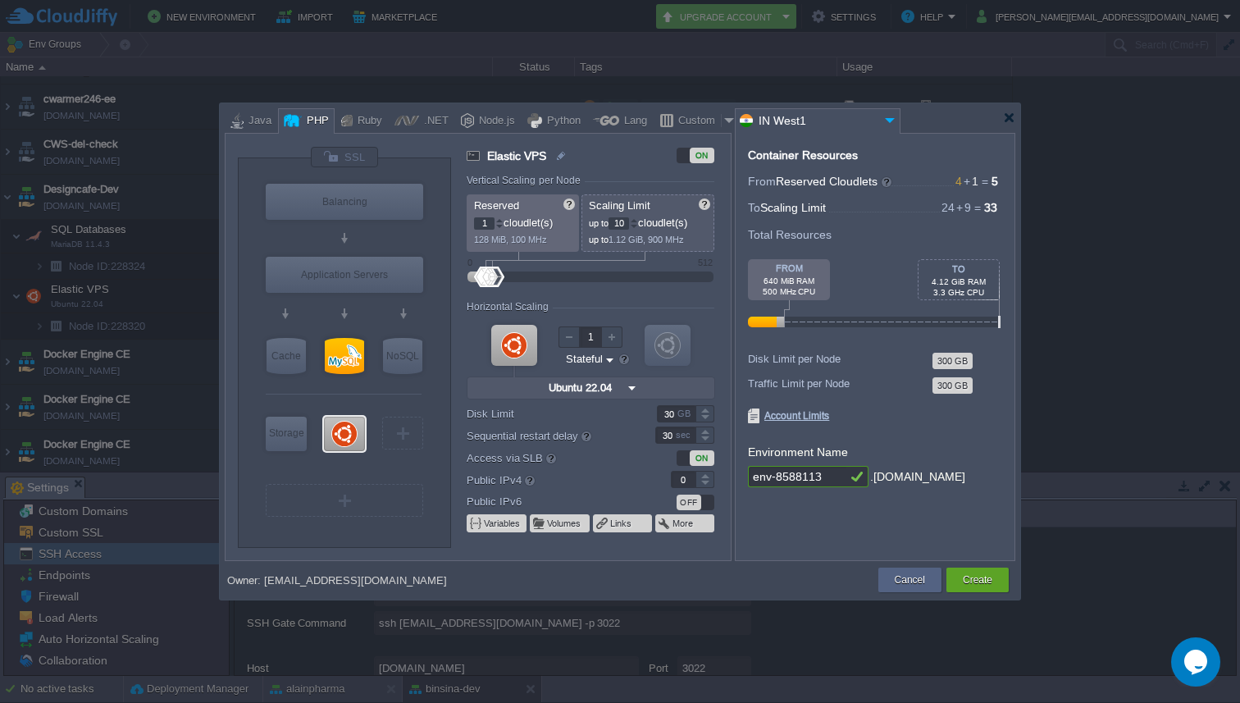
click at [638, 219] on div at bounding box center [634, 220] width 8 height 6
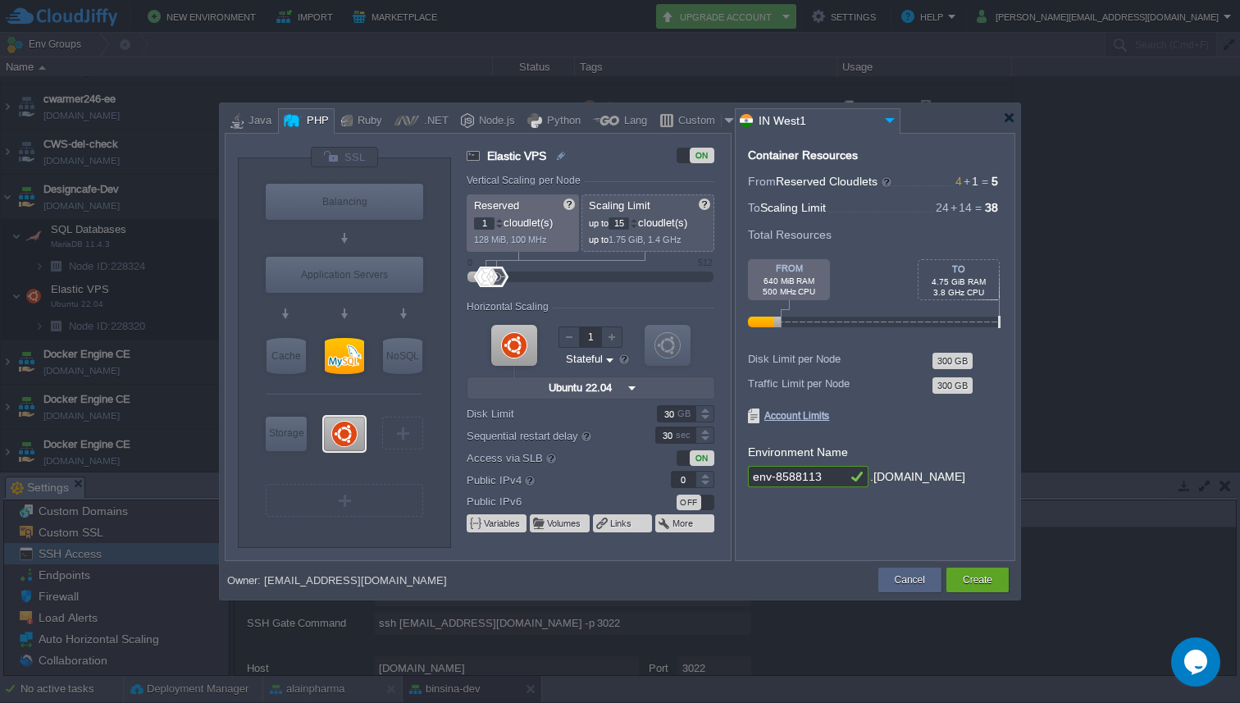
click at [638, 219] on div at bounding box center [634, 220] width 8 height 6
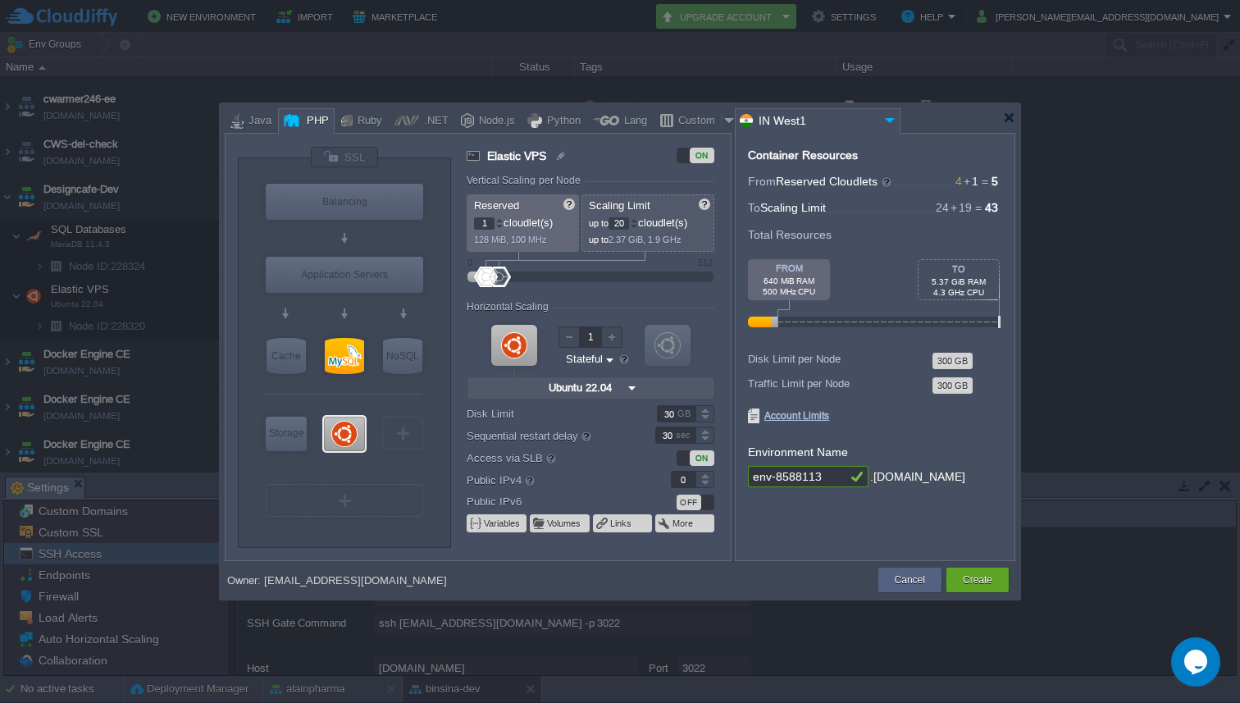
click at [638, 219] on div at bounding box center [634, 220] width 8 height 6
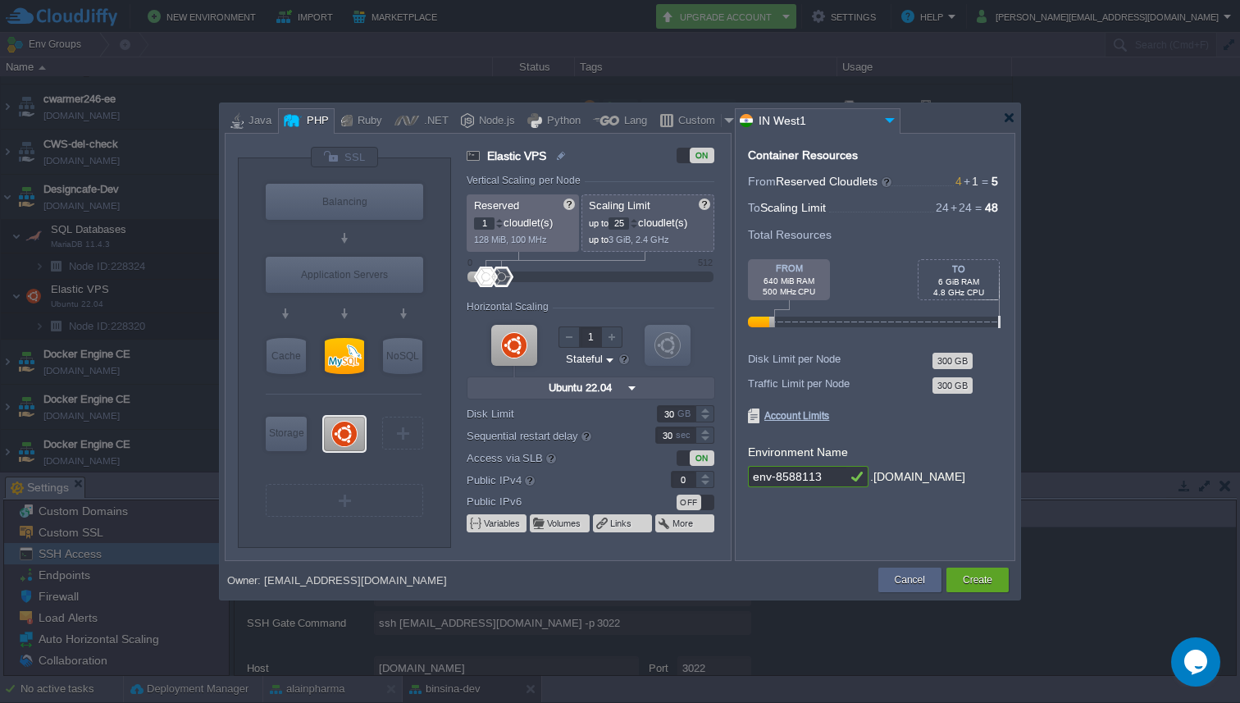
click at [638, 219] on div at bounding box center [634, 220] width 8 height 6
type input "24"
click at [638, 226] on div at bounding box center [634, 227] width 8 height 6
type input "Redis 7.2.4"
click at [401, 359] on div "NoSQL" at bounding box center [402, 356] width 39 height 36
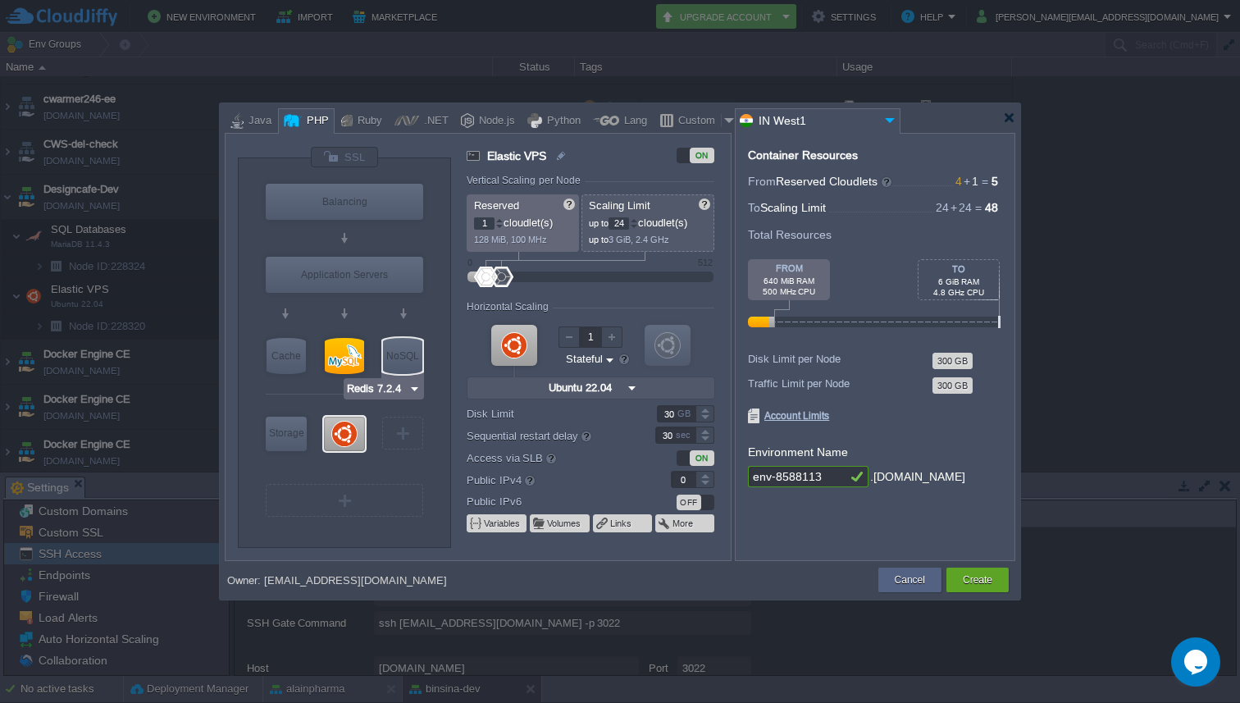
type input "NoSQL Databases"
type input "4"
type input "Redis 7.2.4"
type input "7.2.4-almalinux-9"
type input "Stateless"
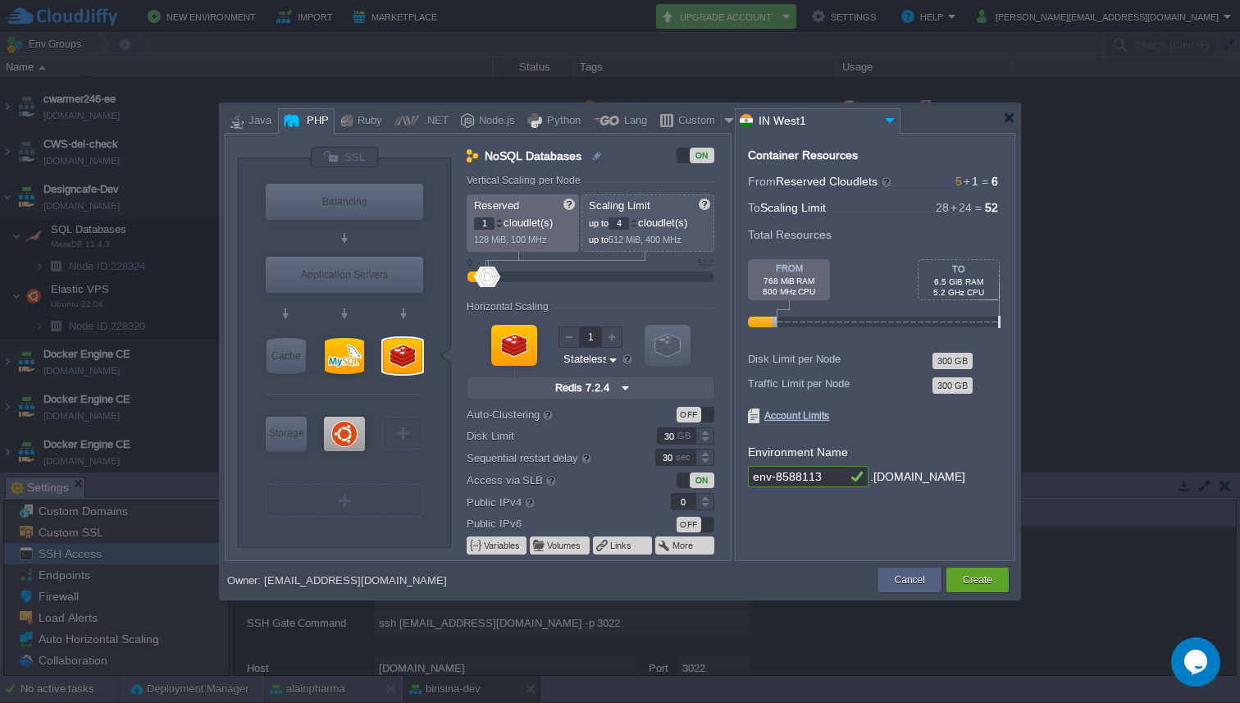
click at [834, 481] on input "env-8588113" at bounding box center [797, 476] width 98 height 21
type input "e"
type input "Binsina-H&B-DEV"
type input "NGINX 1.28.0"
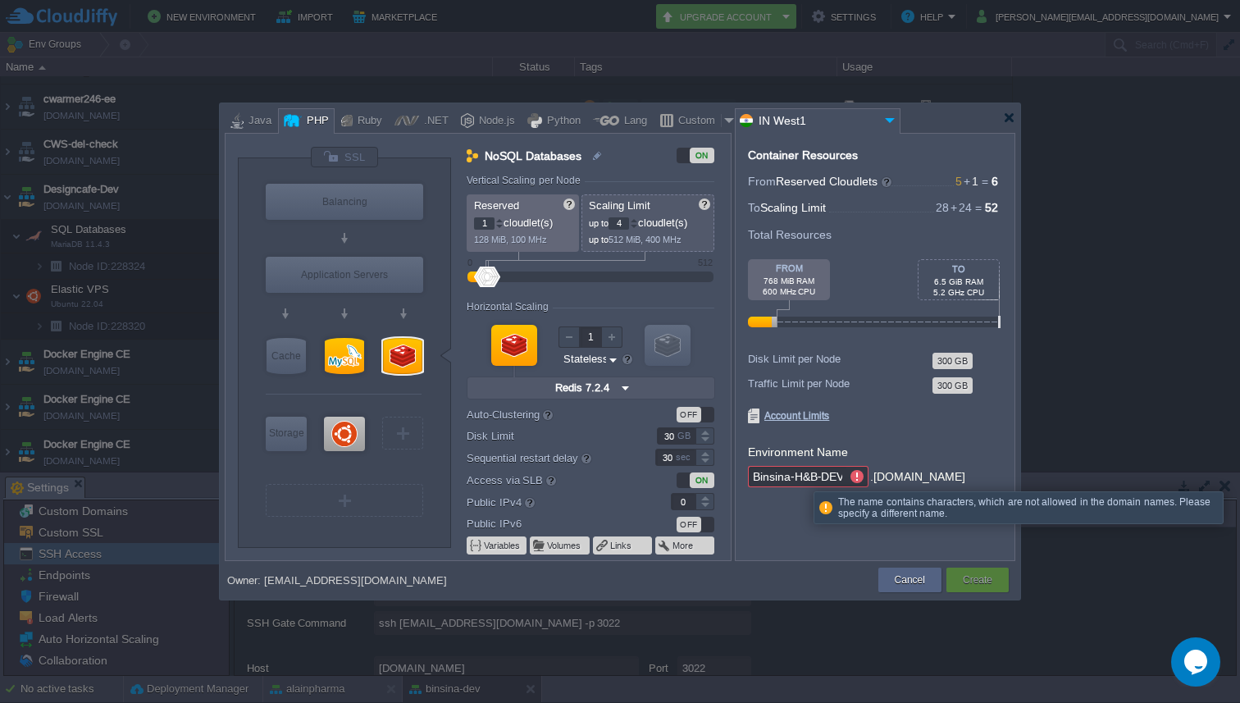
click at [796, 476] on input "Binsina-H&B-DEV" at bounding box center [797, 476] width 98 height 21
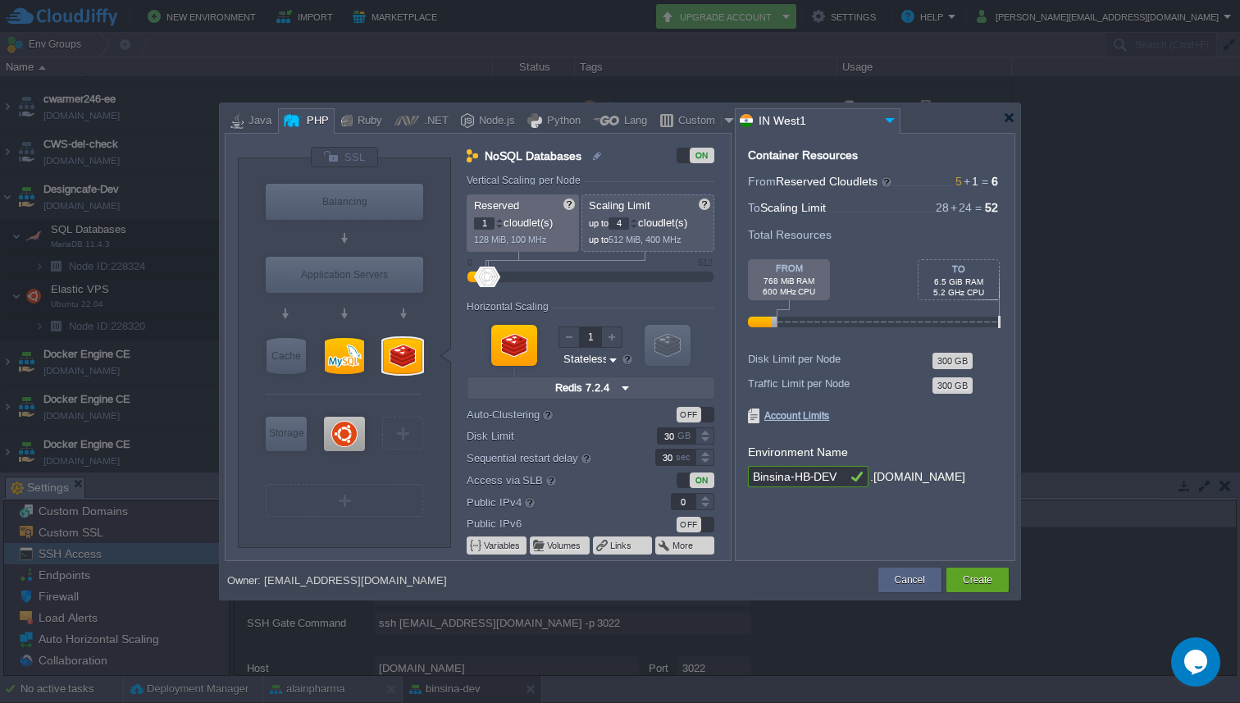
click at [800, 476] on input "Binsina-HB-DEV" at bounding box center [797, 476] width 98 height 21
click at [837, 474] on input "Binsina-HB-DEV" at bounding box center [797, 476] width 98 height 21
type input "Binsina-HB-DEV"
click at [705, 496] on div at bounding box center [704, 497] width 19 height 8
type input "1"
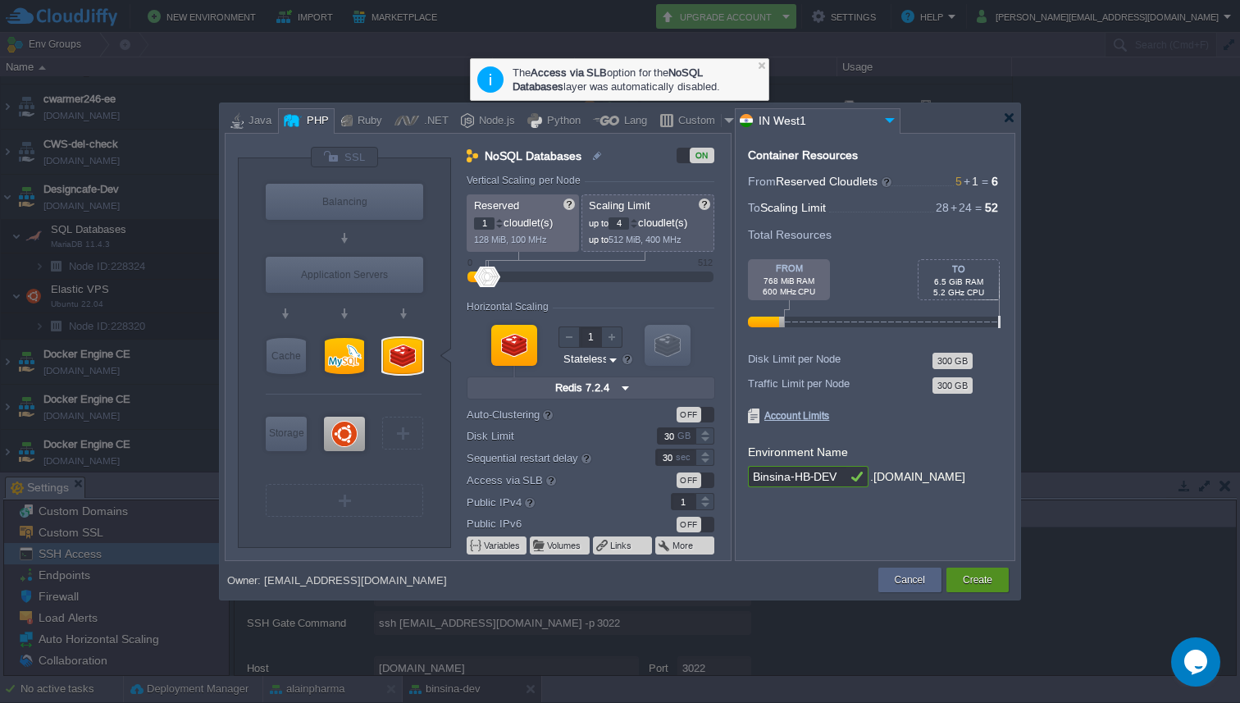
click at [975, 577] on button "Create" at bounding box center [978, 580] width 30 height 16
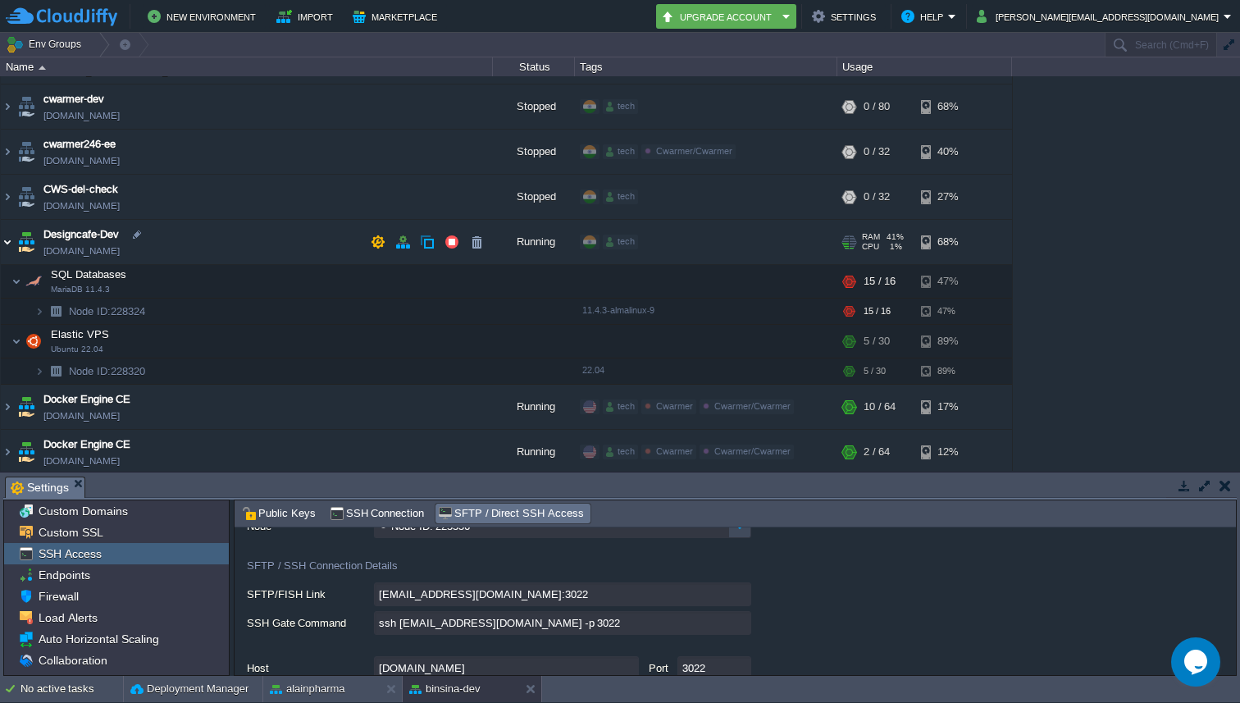
click at [11, 235] on img at bounding box center [7, 242] width 13 height 44
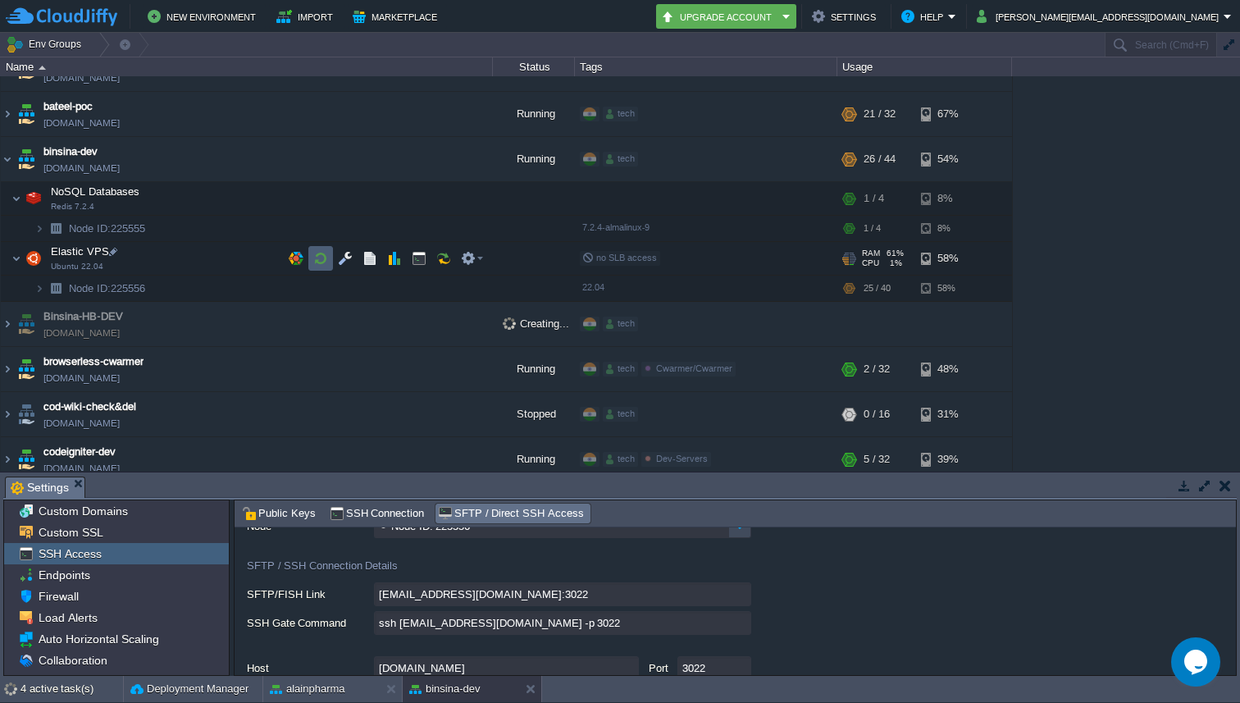
scroll to position [479, 0]
click at [14, 160] on td "binsina-dev [DOMAIN_NAME]" at bounding box center [247, 161] width 492 height 45
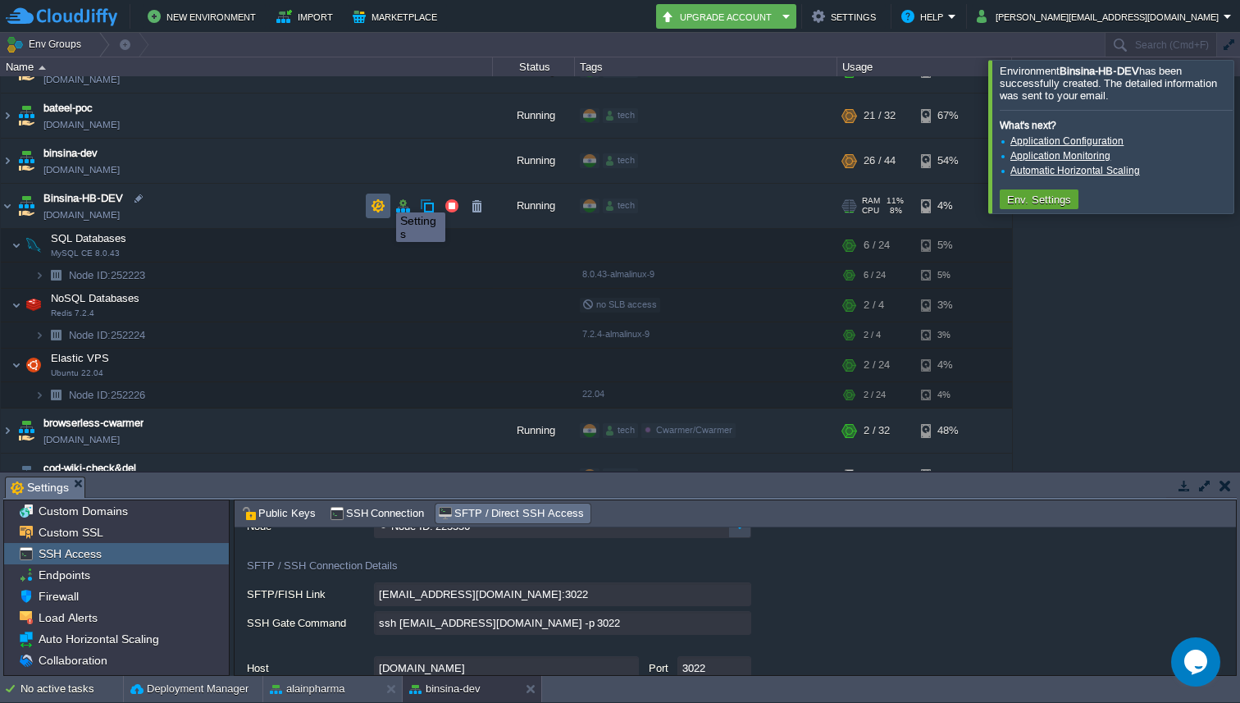
click at [384, 198] on button "button" at bounding box center [378, 205] width 15 height 15
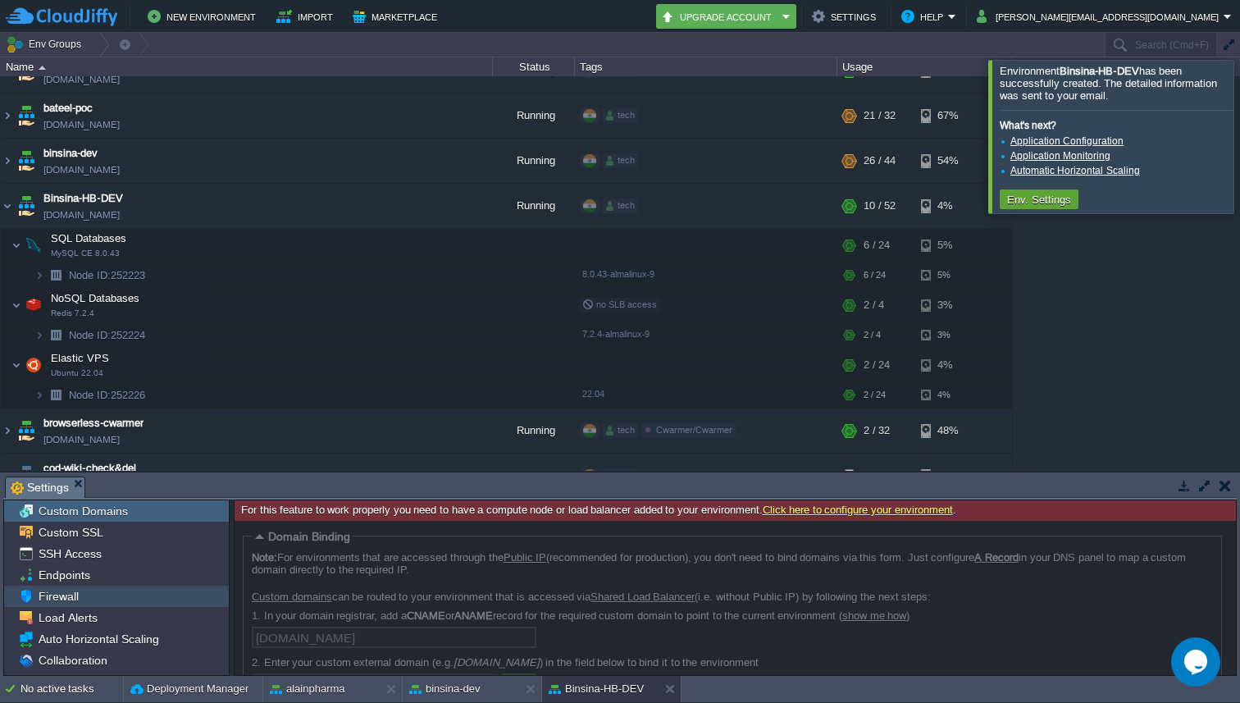
click at [81, 589] on div "Firewall" at bounding box center [116, 596] width 225 height 21
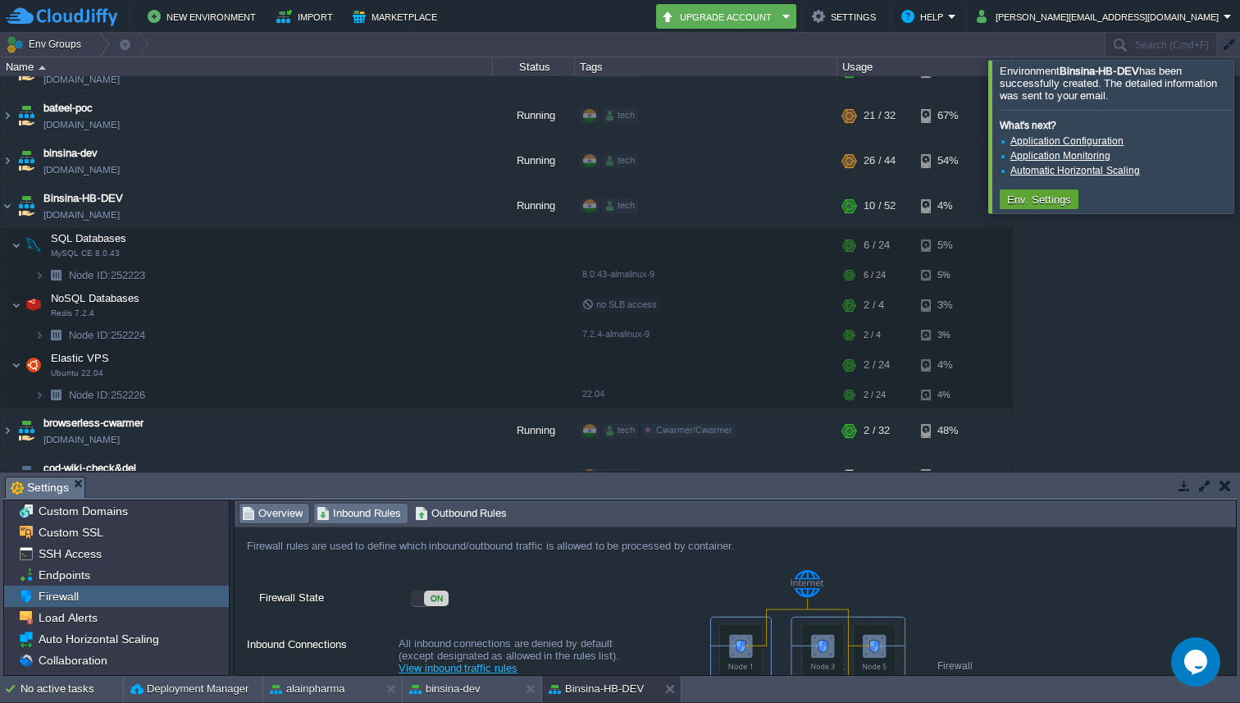
click at [357, 508] on span "Inbound Rules" at bounding box center [359, 513] width 84 height 18
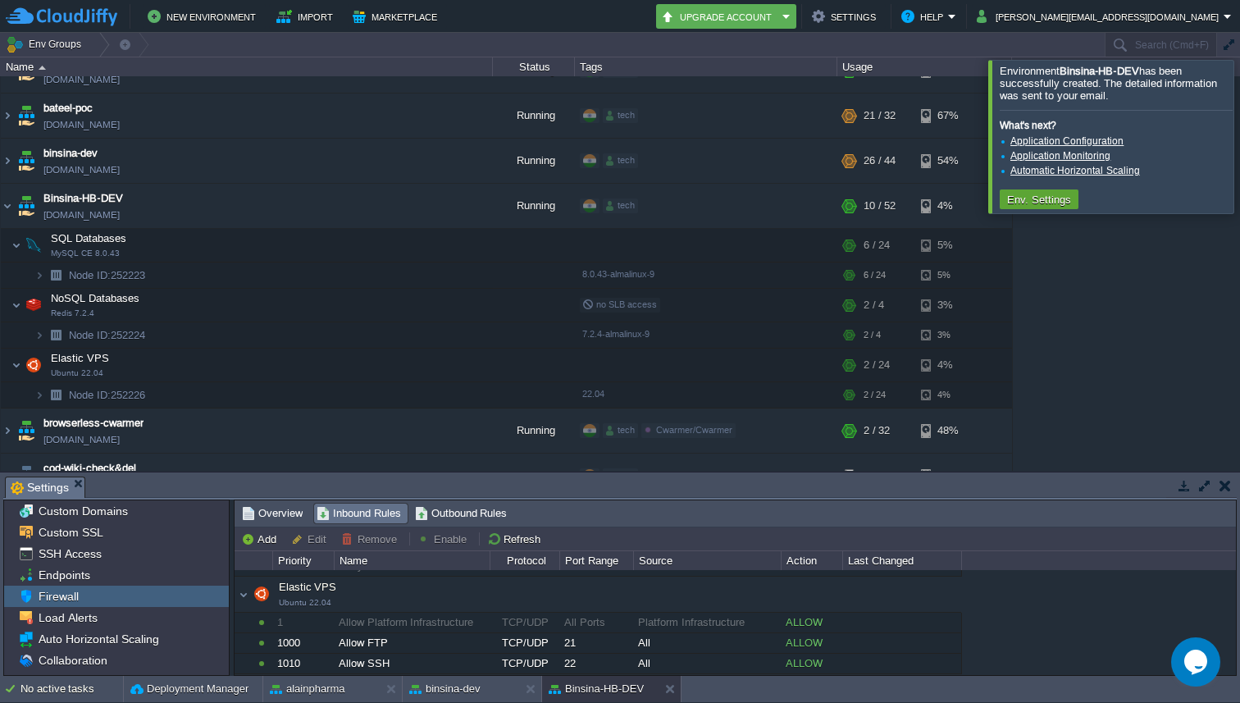
scroll to position [496, 0]
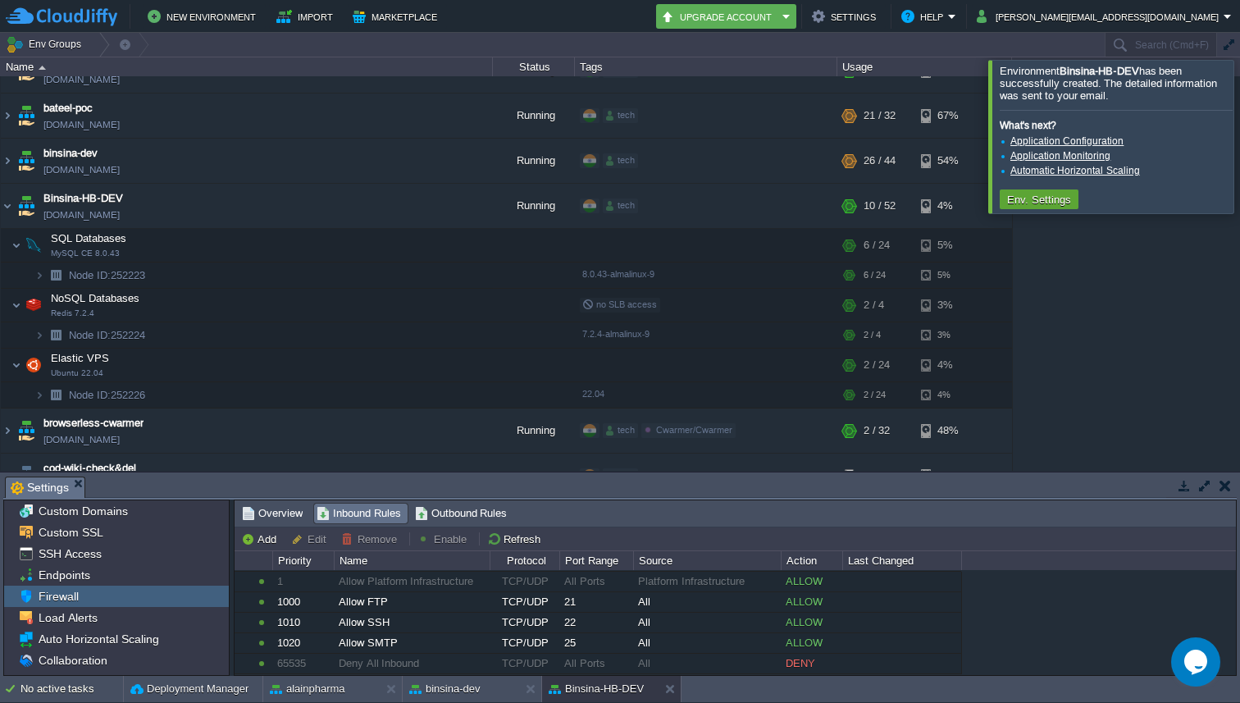
click at [300, 536] on button "Edit" at bounding box center [311, 538] width 40 height 15
click at [293, 537] on button "Edit" at bounding box center [311, 538] width 40 height 15
click at [347, 509] on span "Inbound Rules" at bounding box center [359, 513] width 84 height 18
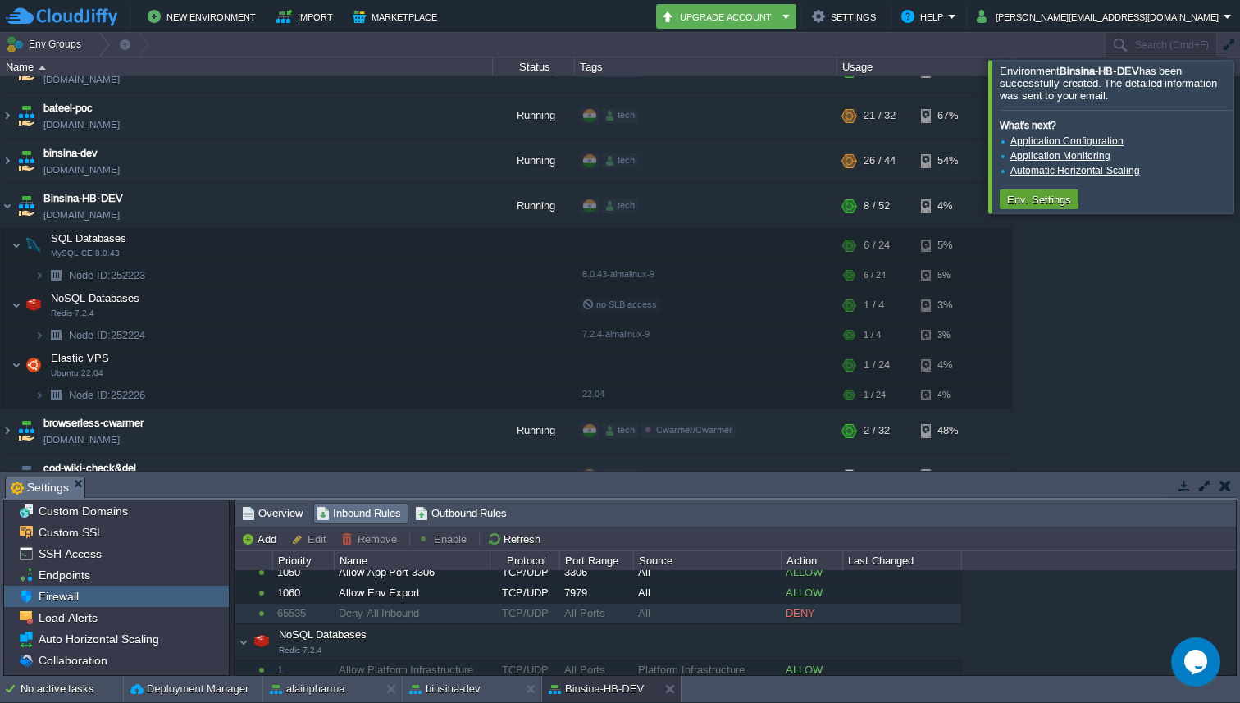
scroll to position [0, 0]
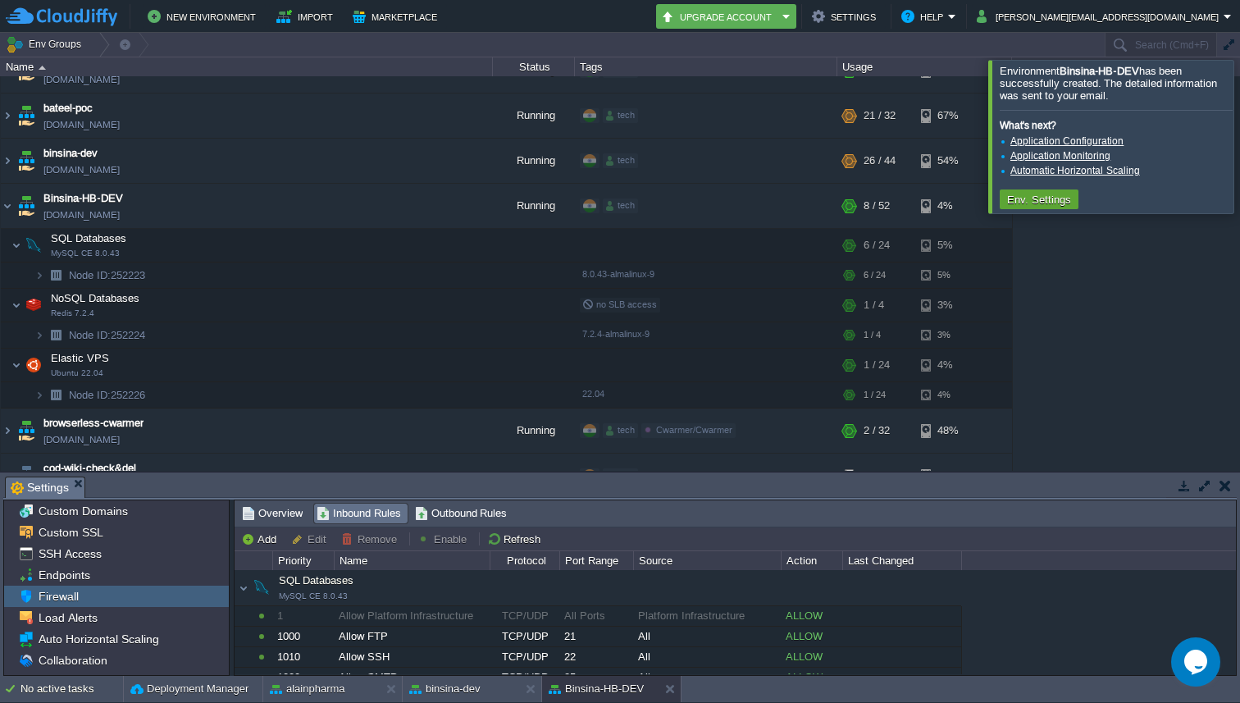
click at [248, 589] on div "SQL Databases MySQL CE 8.0.43" at bounding box center [598, 588] width 727 height 34
click at [248, 622] on div "NoSQL Databases Redis 7.2.4" at bounding box center [598, 624] width 727 height 34
click at [248, 657] on div "Elastic VPS Ubuntu 22.04" at bounding box center [598, 660] width 727 height 34
click at [298, 544] on button "Edit" at bounding box center [311, 538] width 40 height 15
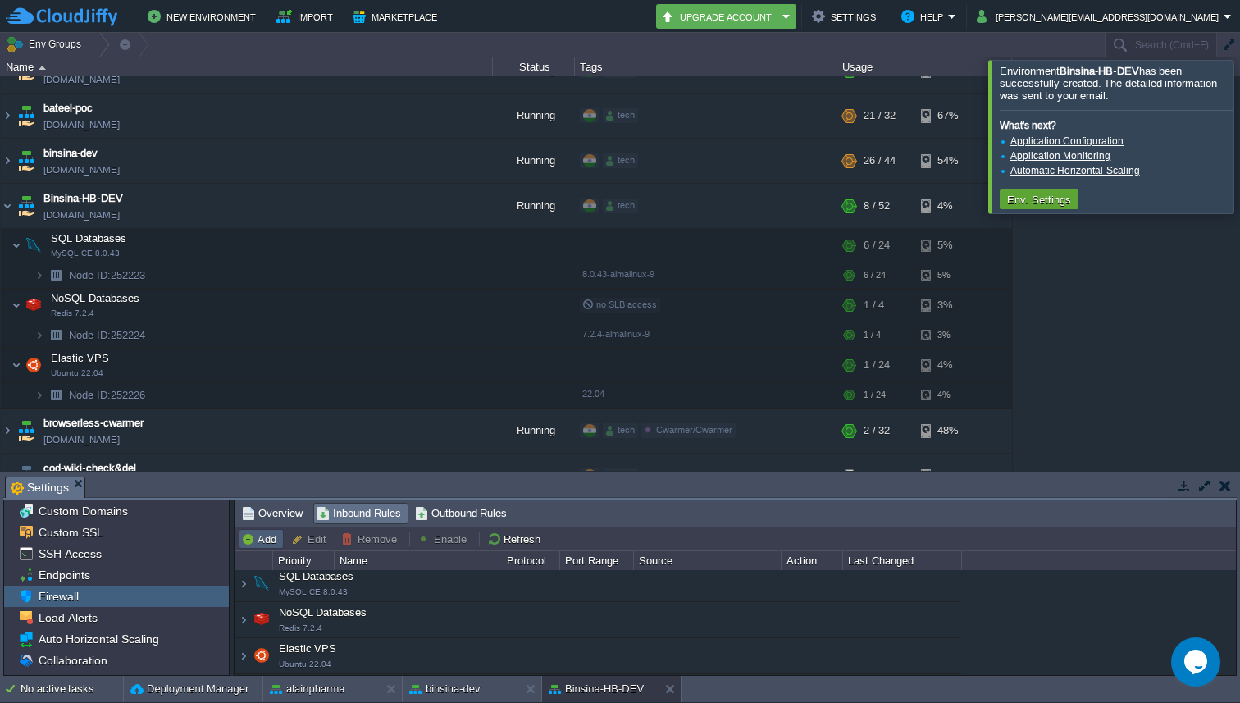
click at [247, 543] on button "Add" at bounding box center [261, 538] width 40 height 15
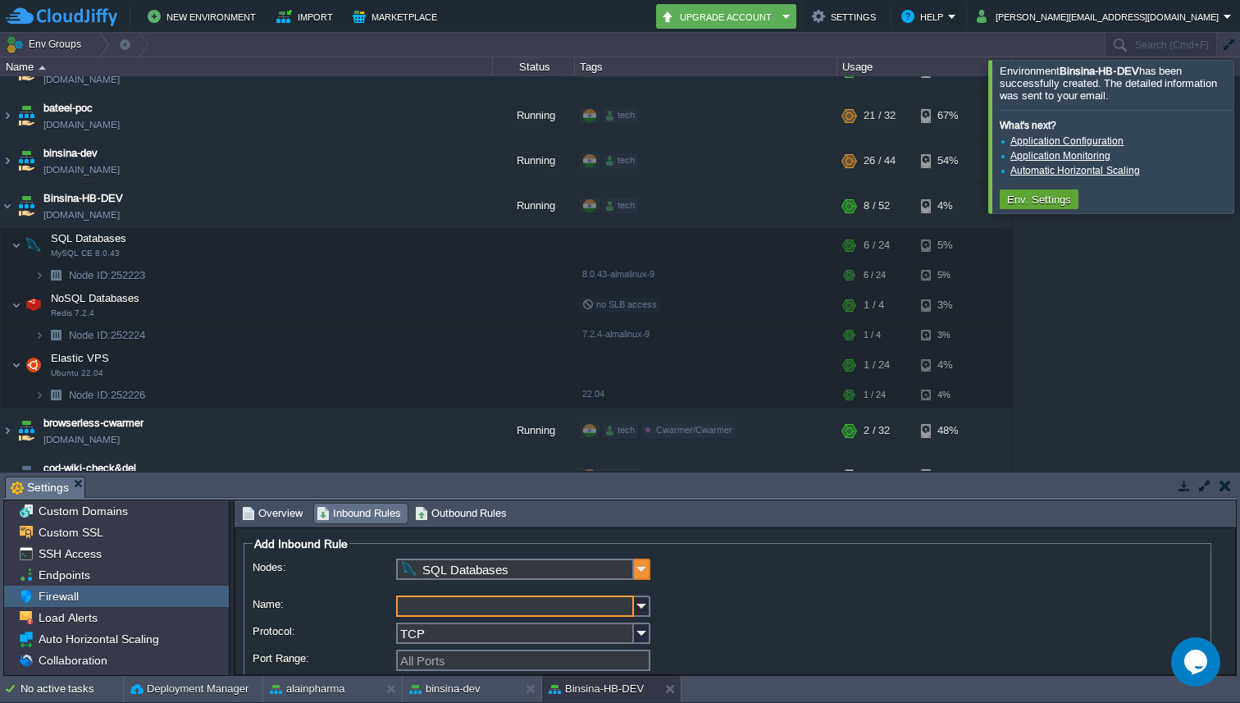
click at [640, 568] on img at bounding box center [642, 568] width 16 height 21
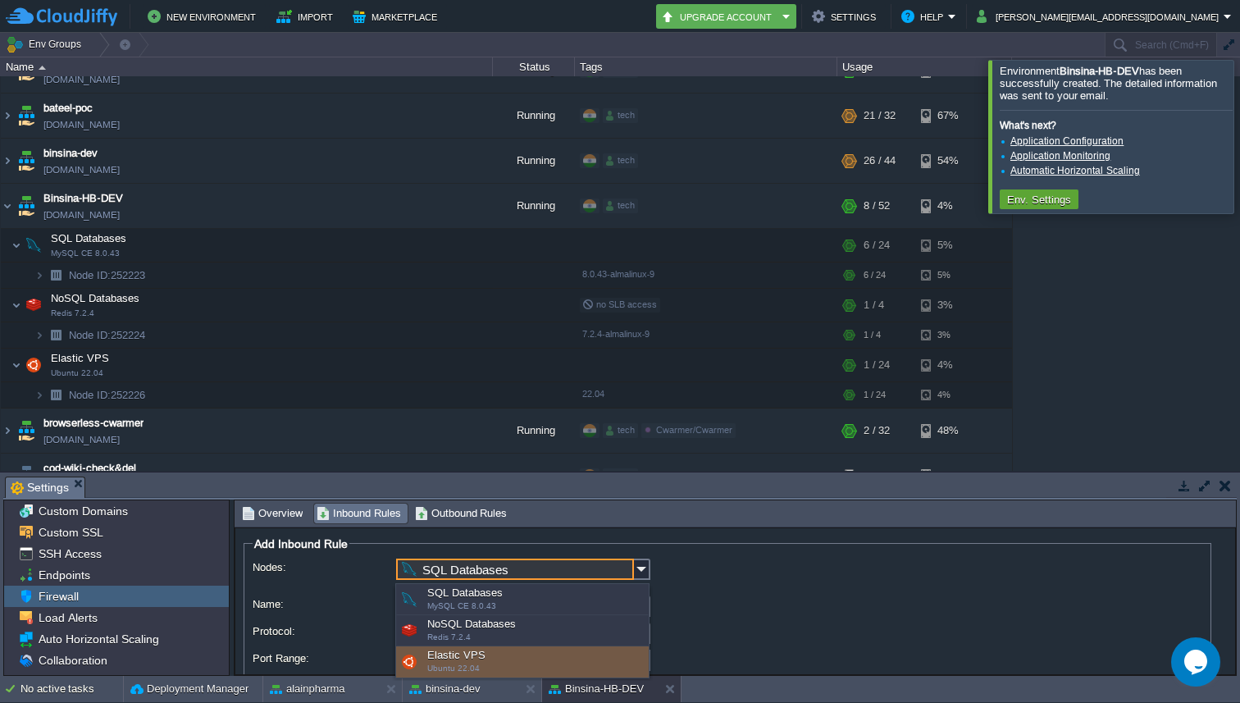
click at [498, 663] on div "Elastic VPS Ubuntu 22.04" at bounding box center [522, 661] width 253 height 31
type input "Elastic VPS"
type input "1030"
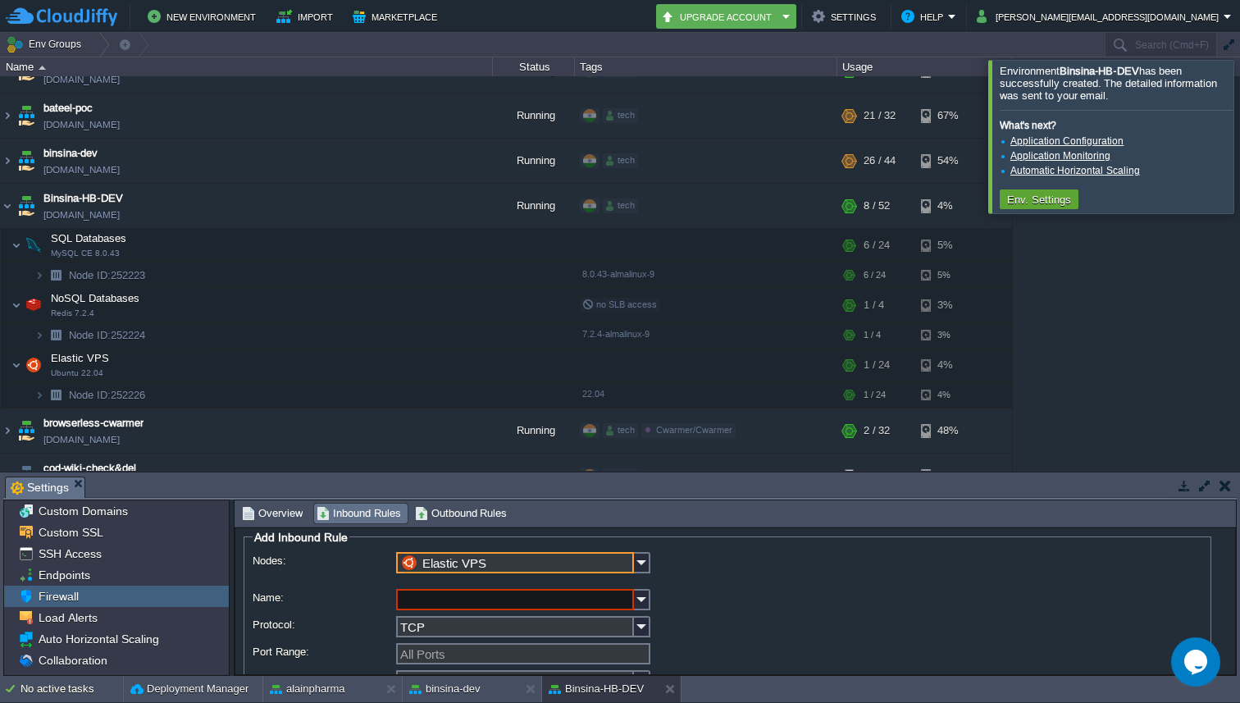
scroll to position [10, 0]
click at [500, 596] on input "Name:" at bounding box center [515, 596] width 238 height 21
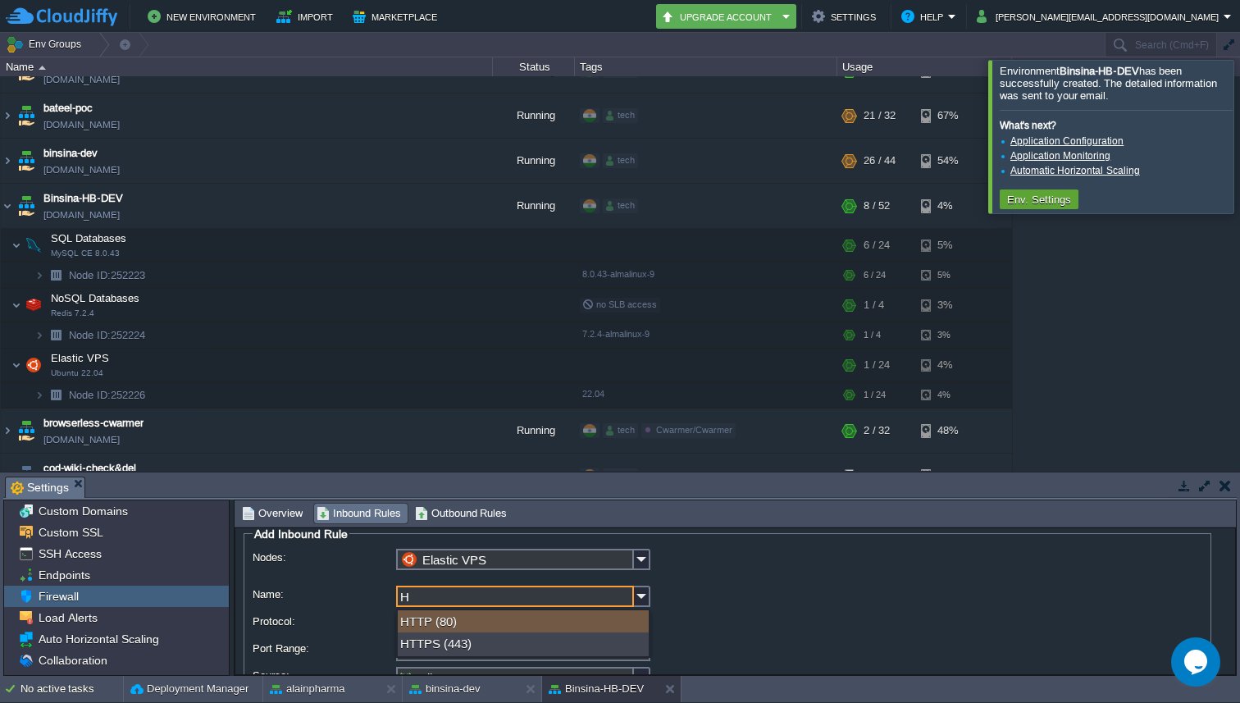
click at [463, 620] on div "HTTP (80)" at bounding box center [523, 621] width 251 height 22
type input "HTTP"
type input "80"
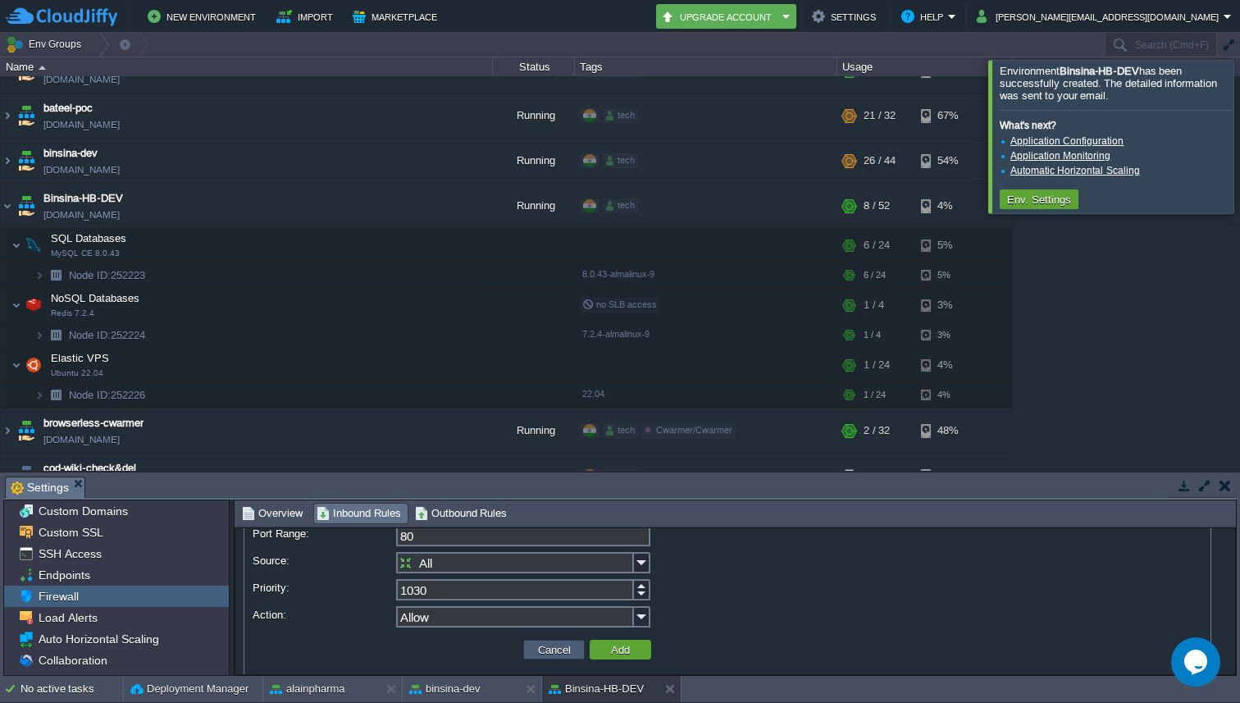
scroll to position [120, 0]
click at [627, 657] on button "Add" at bounding box center [620, 654] width 29 height 15
type input "All Ports"
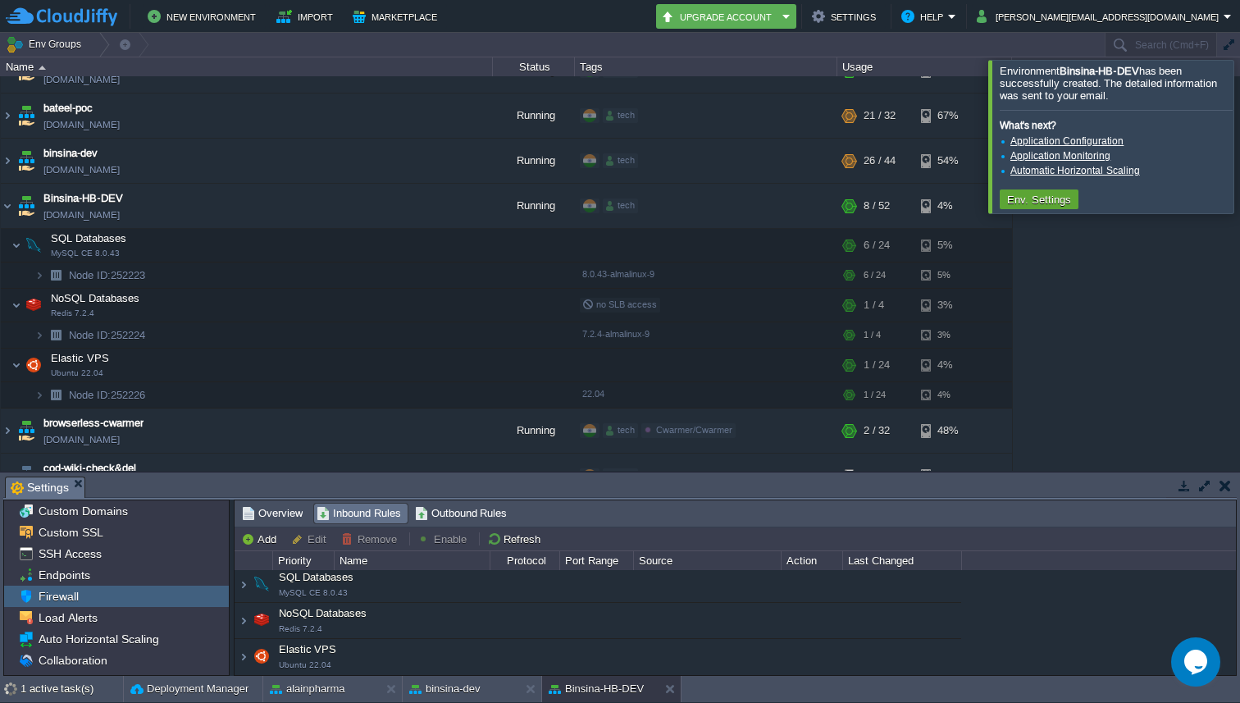
scroll to position [4, 0]
click at [253, 540] on button "Add" at bounding box center [261, 538] width 40 height 15
type input "SQL Databases"
type input "1070"
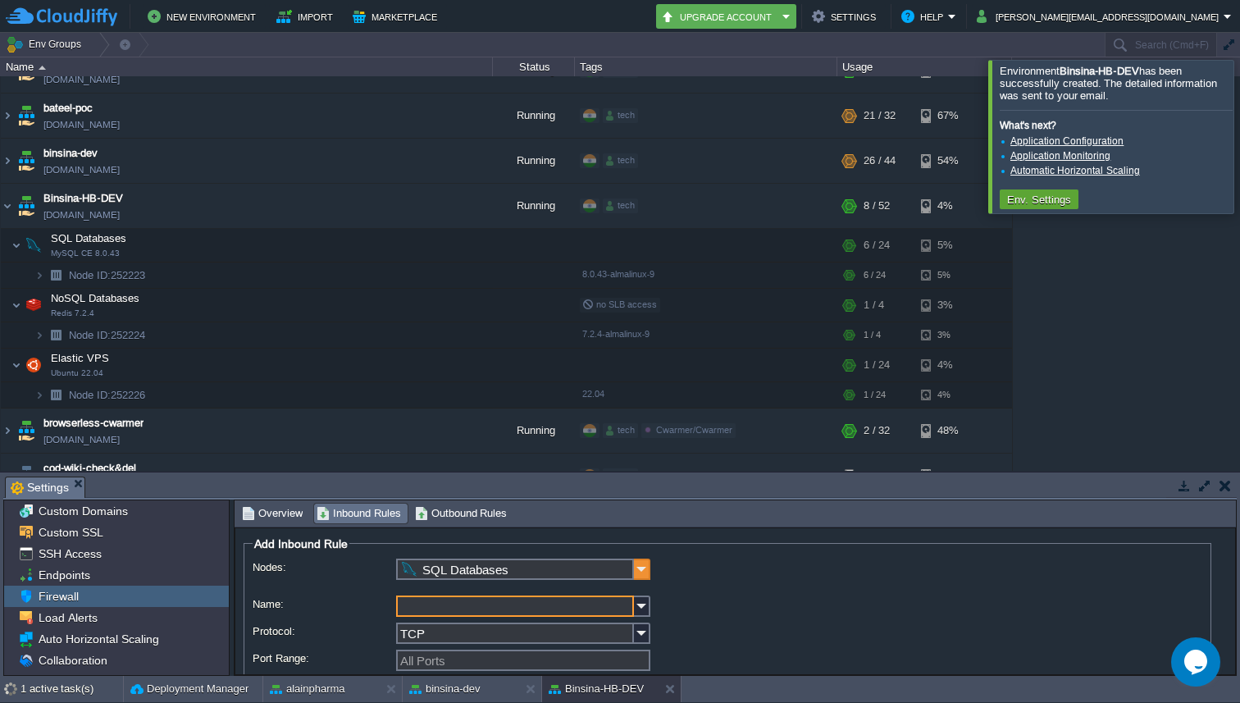
click at [644, 566] on img at bounding box center [642, 568] width 16 height 21
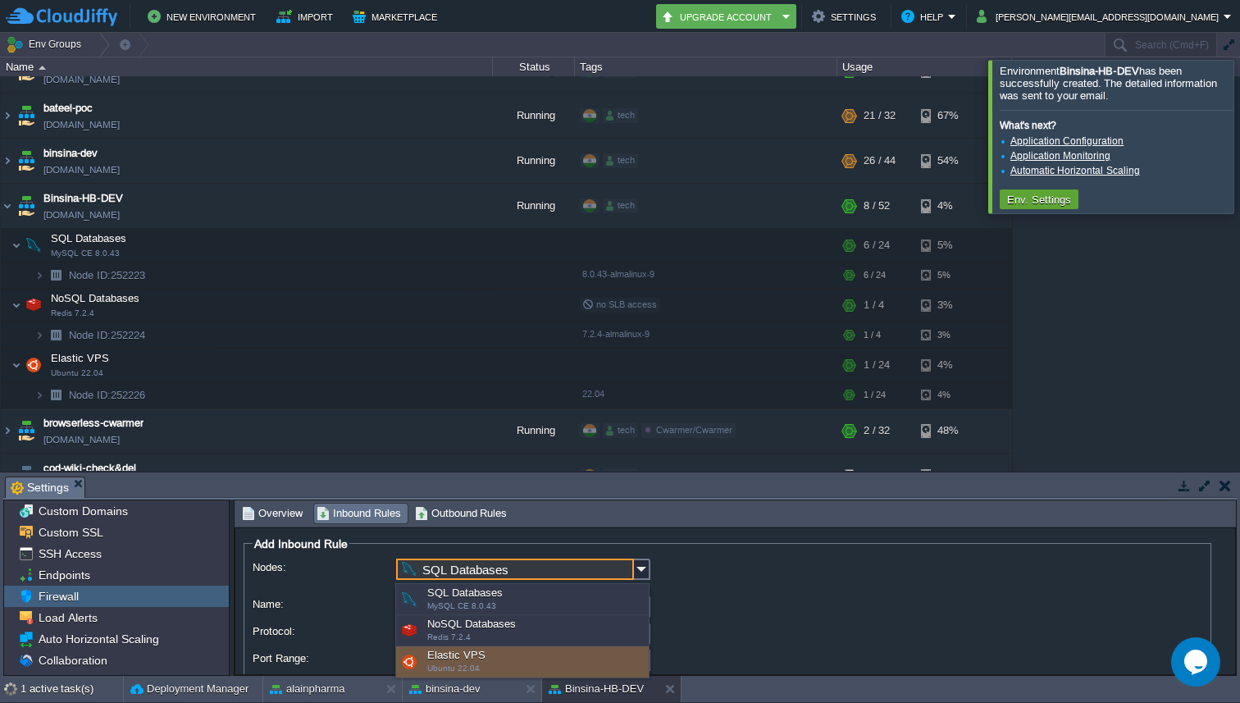
click at [485, 648] on div "Elastic VPS Ubuntu 22.04" at bounding box center [522, 661] width 253 height 31
type input "Elastic VPS"
type input "1040"
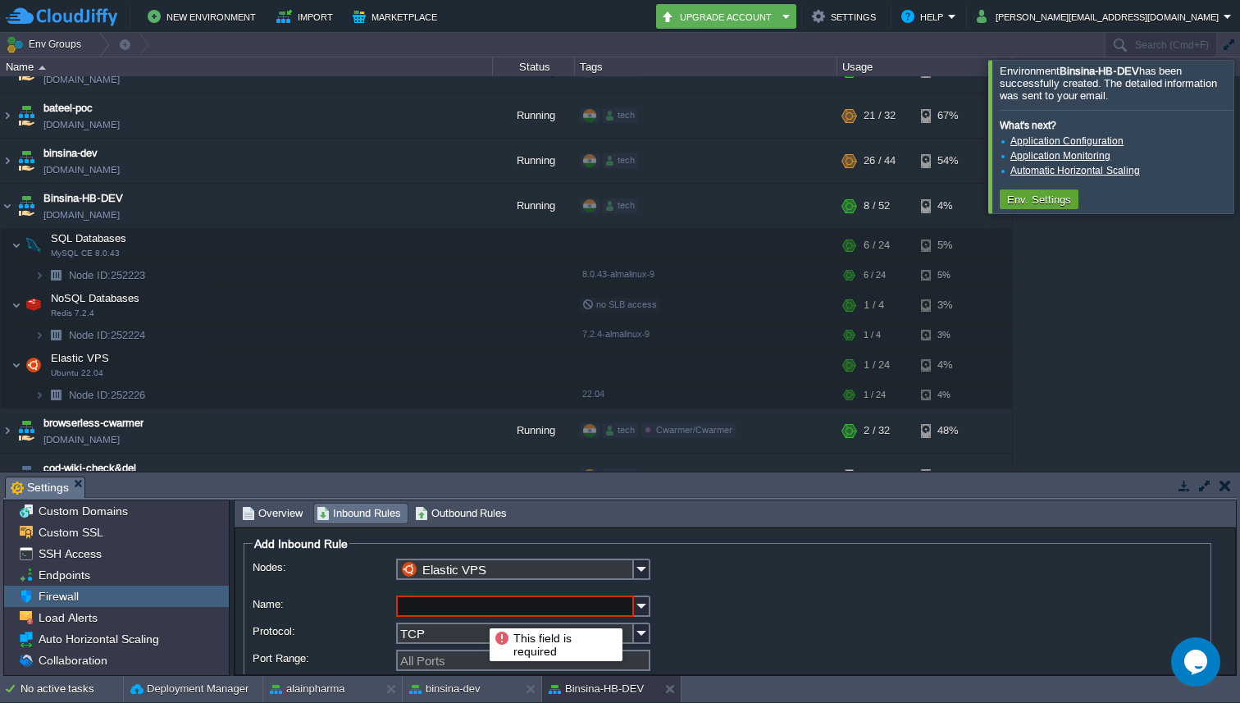
click at [443, 611] on input "Name:" at bounding box center [515, 605] width 238 height 21
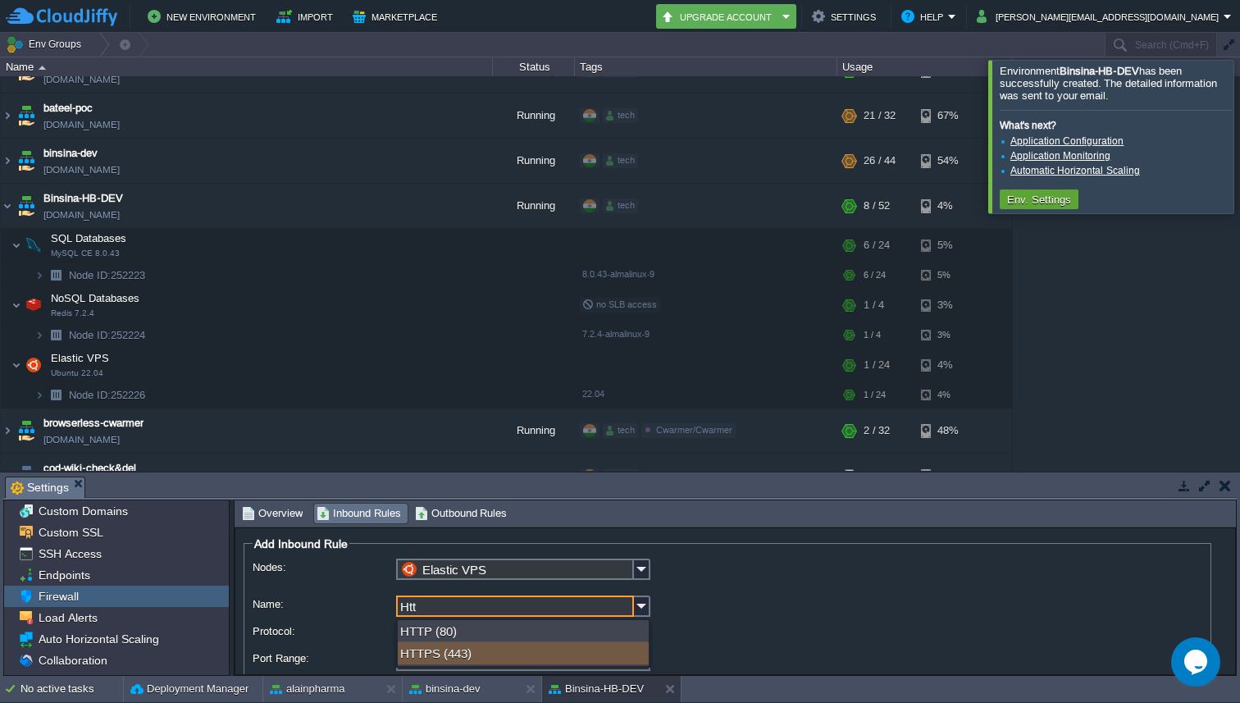
click at [465, 649] on div "HTTPS (443)" at bounding box center [523, 653] width 251 height 22
type input "HTTPS"
type input "443"
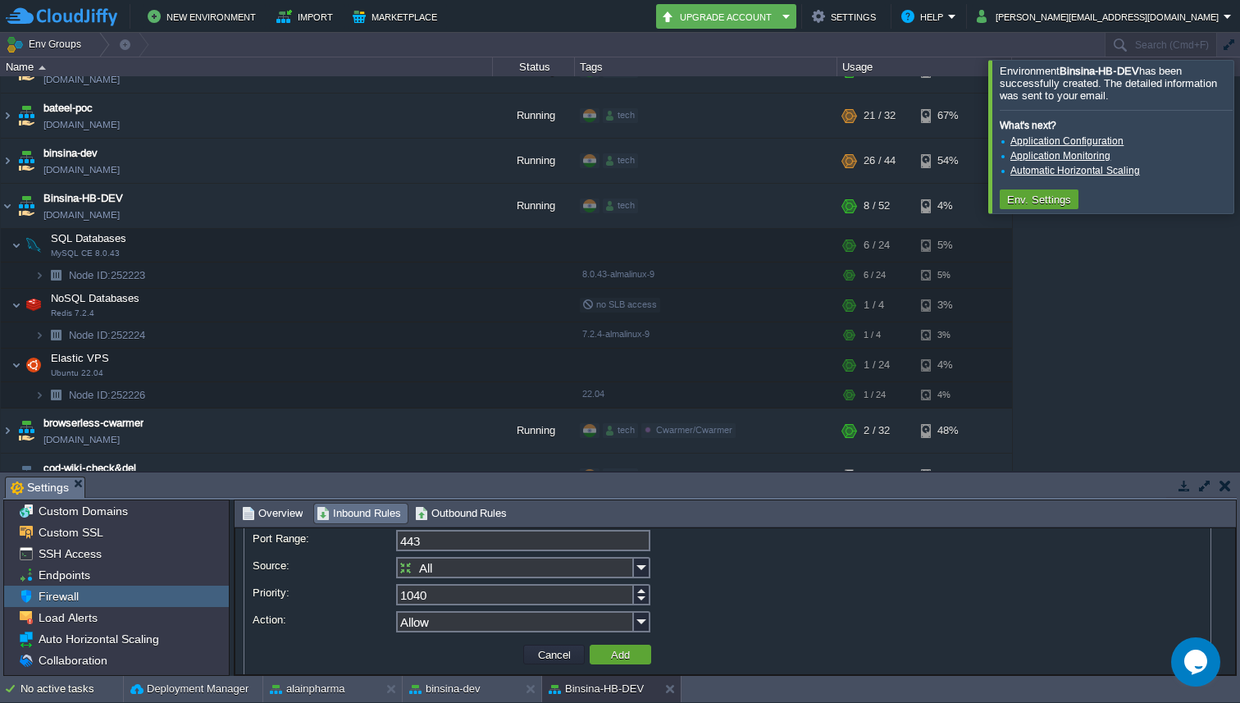
scroll to position [130, 0]
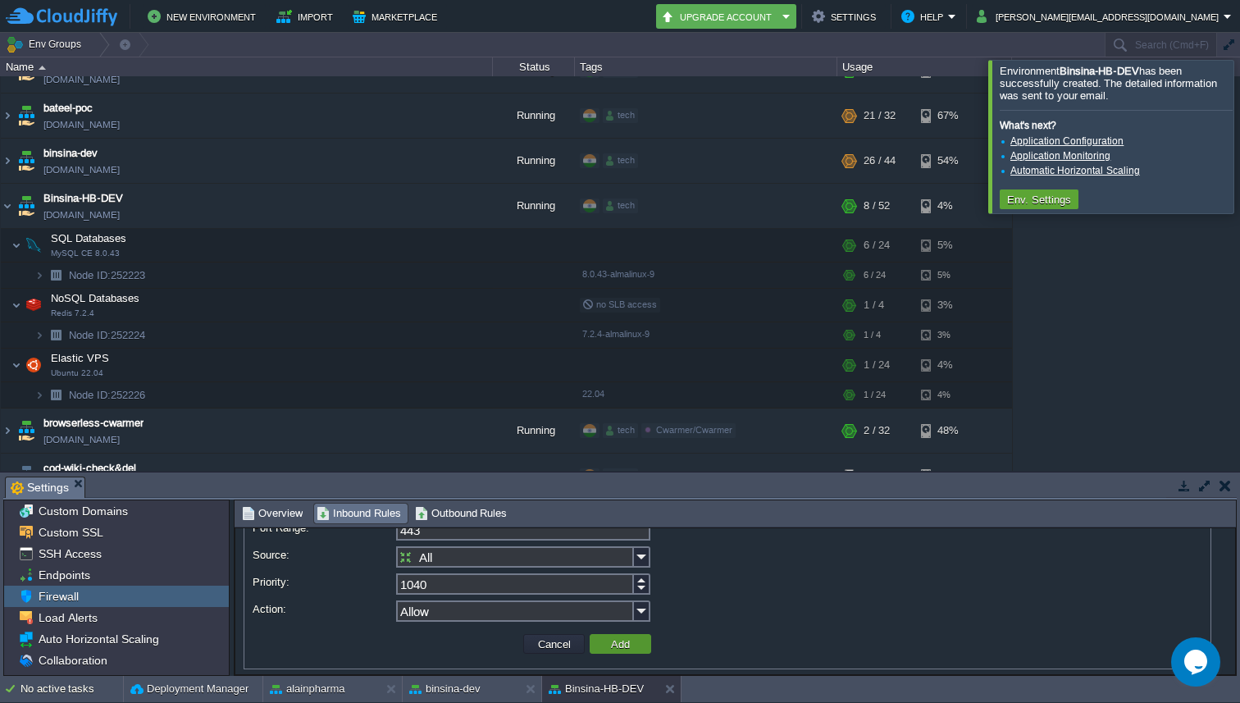
click at [608, 644] on button "Add" at bounding box center [620, 643] width 29 height 15
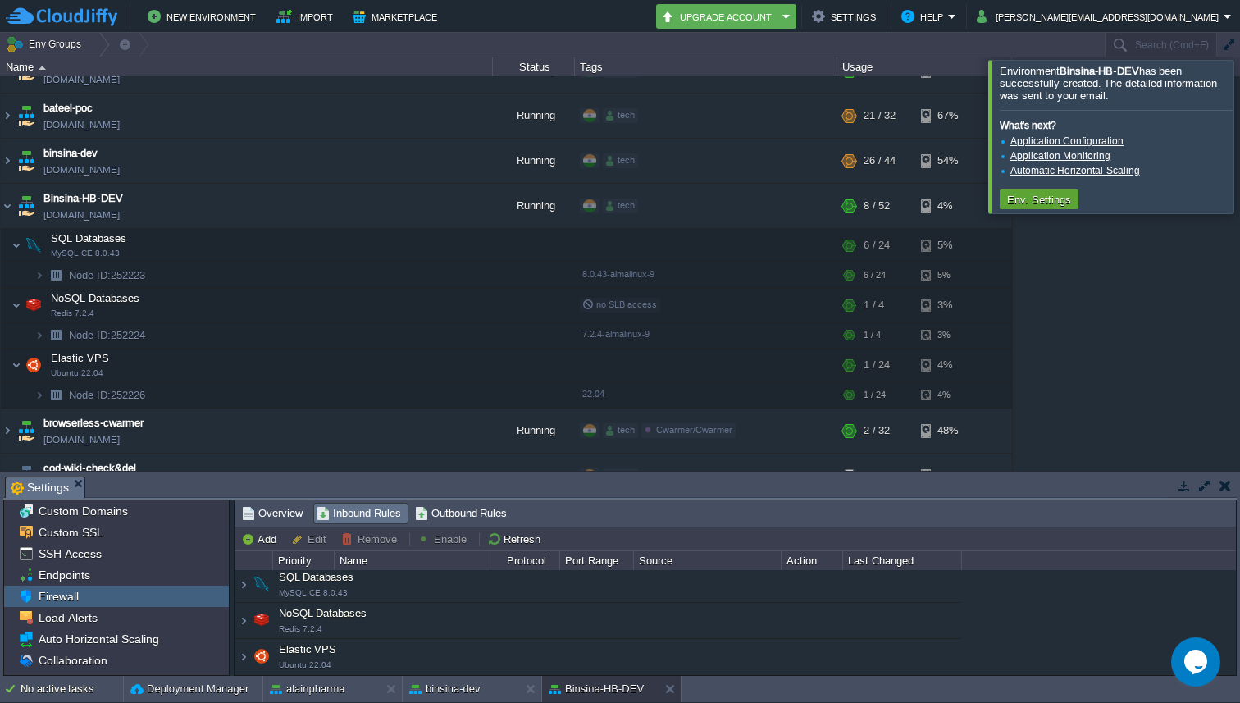
scroll to position [4, 0]
click at [241, 648] on div "Elastic VPS Ubuntu 22.04" at bounding box center [598, 656] width 727 height 34
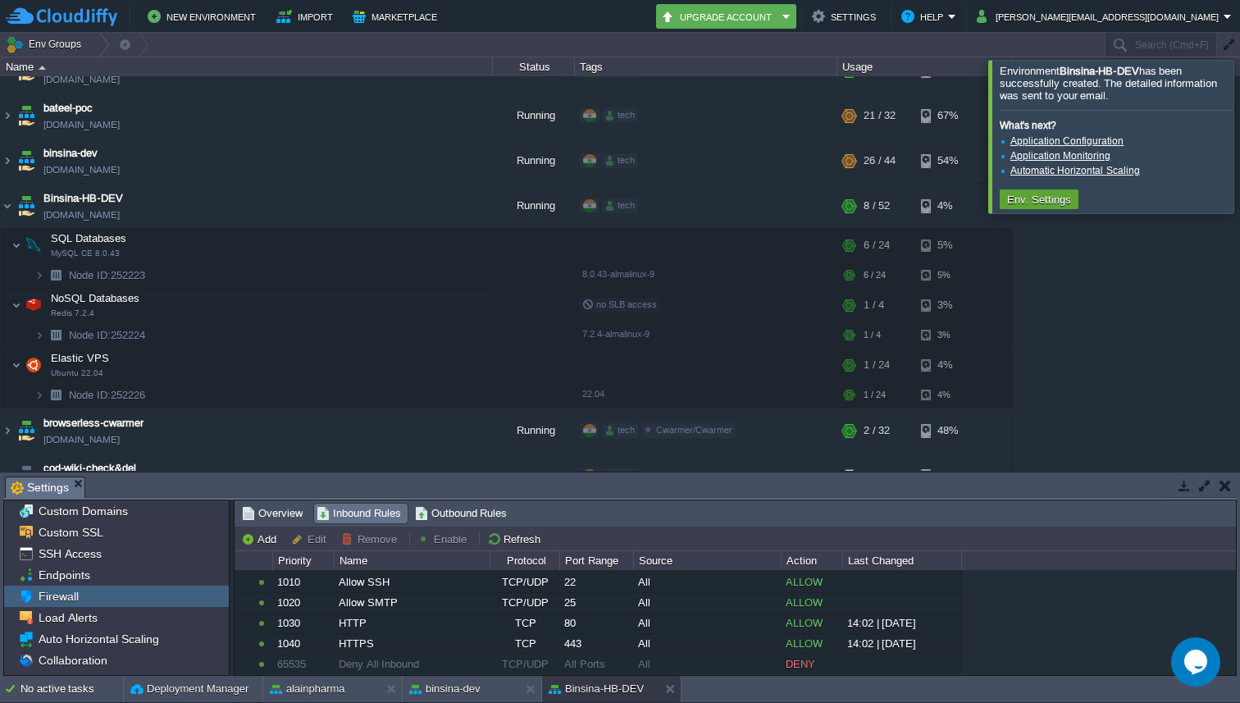
scroll to position [148, 0]
click at [472, 515] on span "Outbound Rules" at bounding box center [461, 513] width 93 height 18
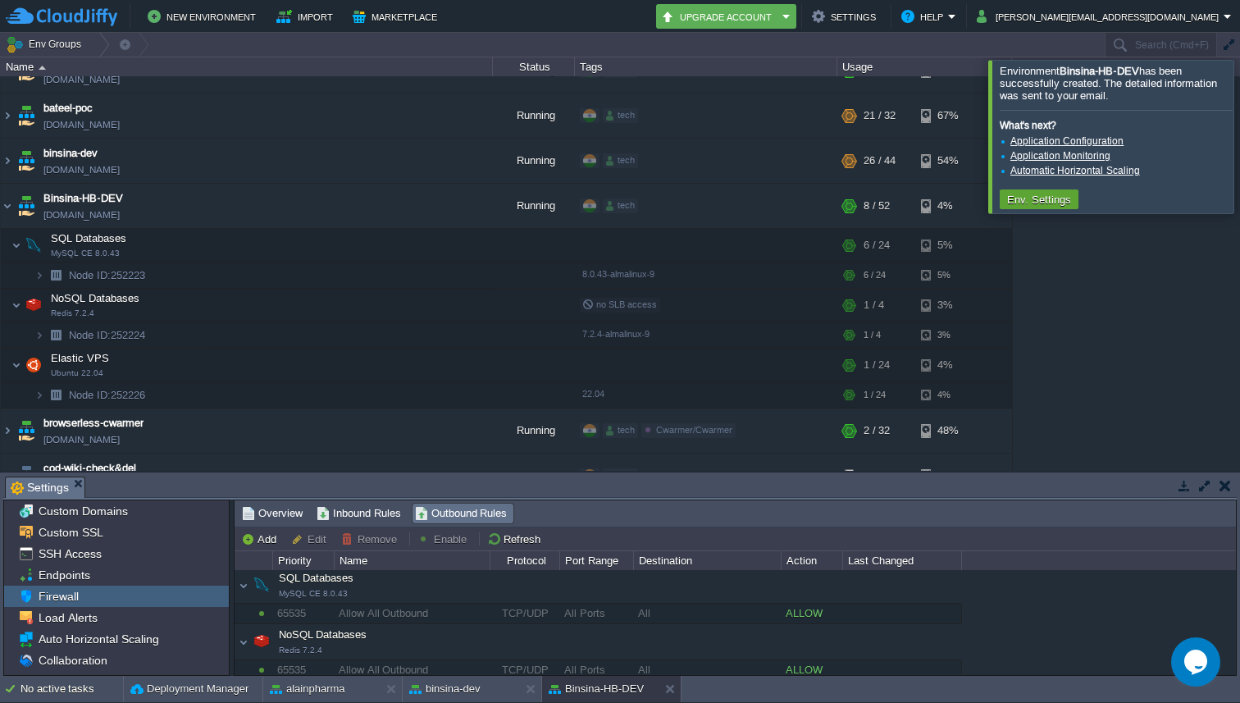
scroll to position [0, 0]
click at [4, 164] on img at bounding box center [7, 161] width 13 height 44
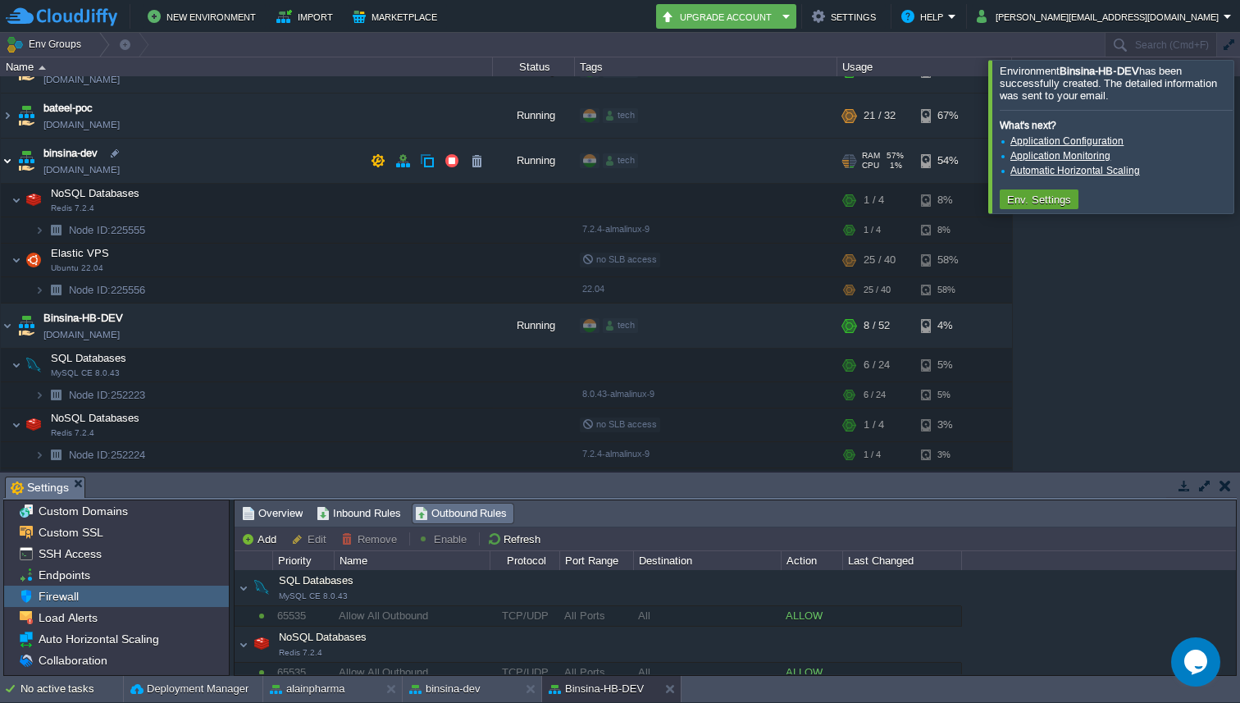
click at [4, 164] on img at bounding box center [7, 161] width 13 height 44
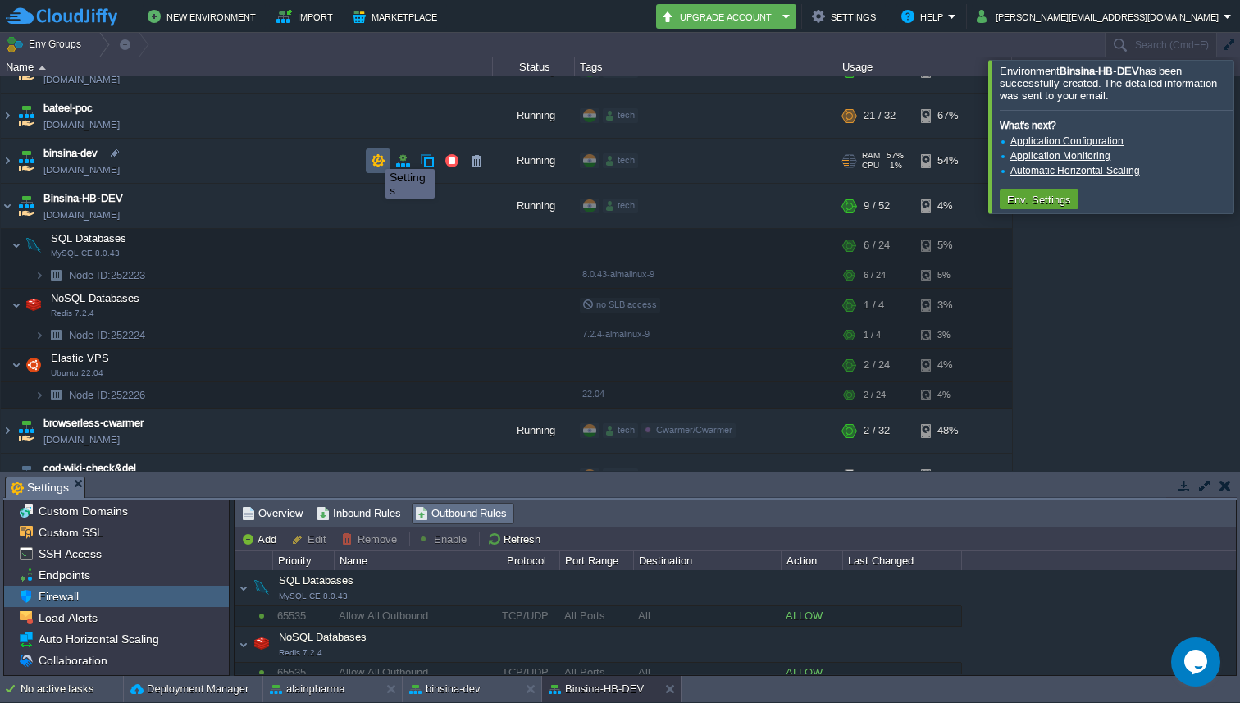
click at [373, 154] on button "button" at bounding box center [378, 160] width 15 height 15
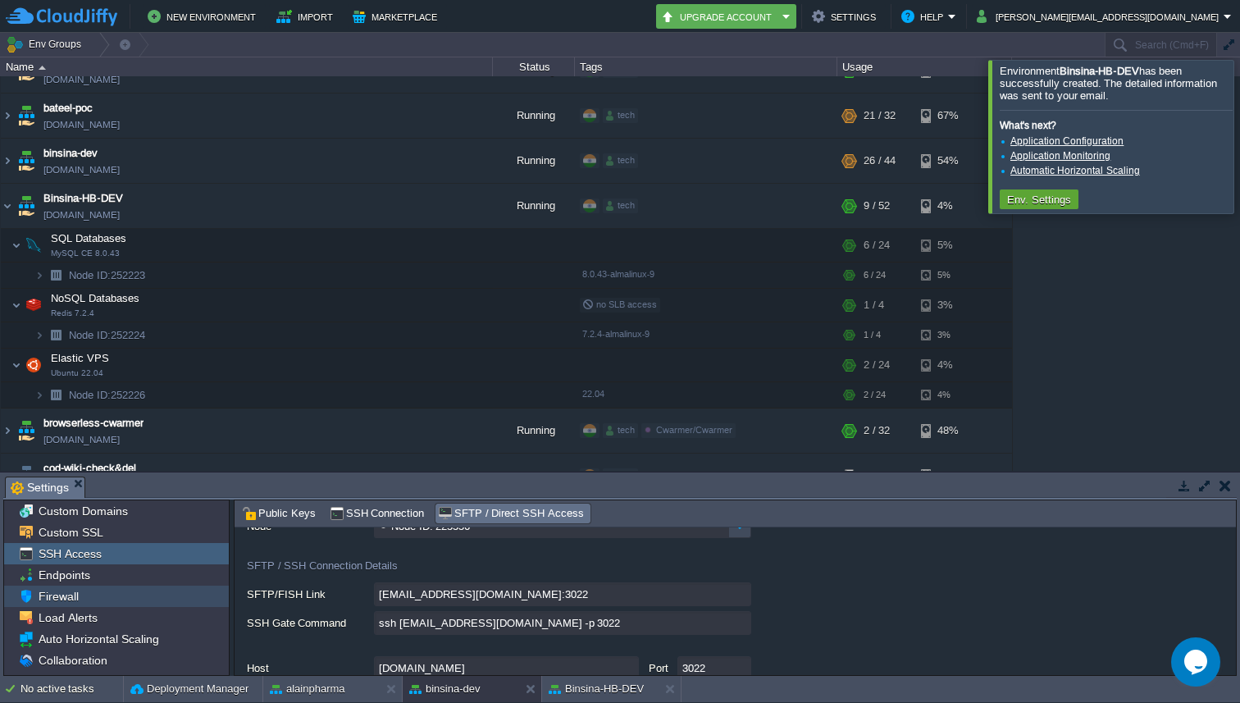
click at [92, 589] on div "Firewall" at bounding box center [116, 596] width 225 height 21
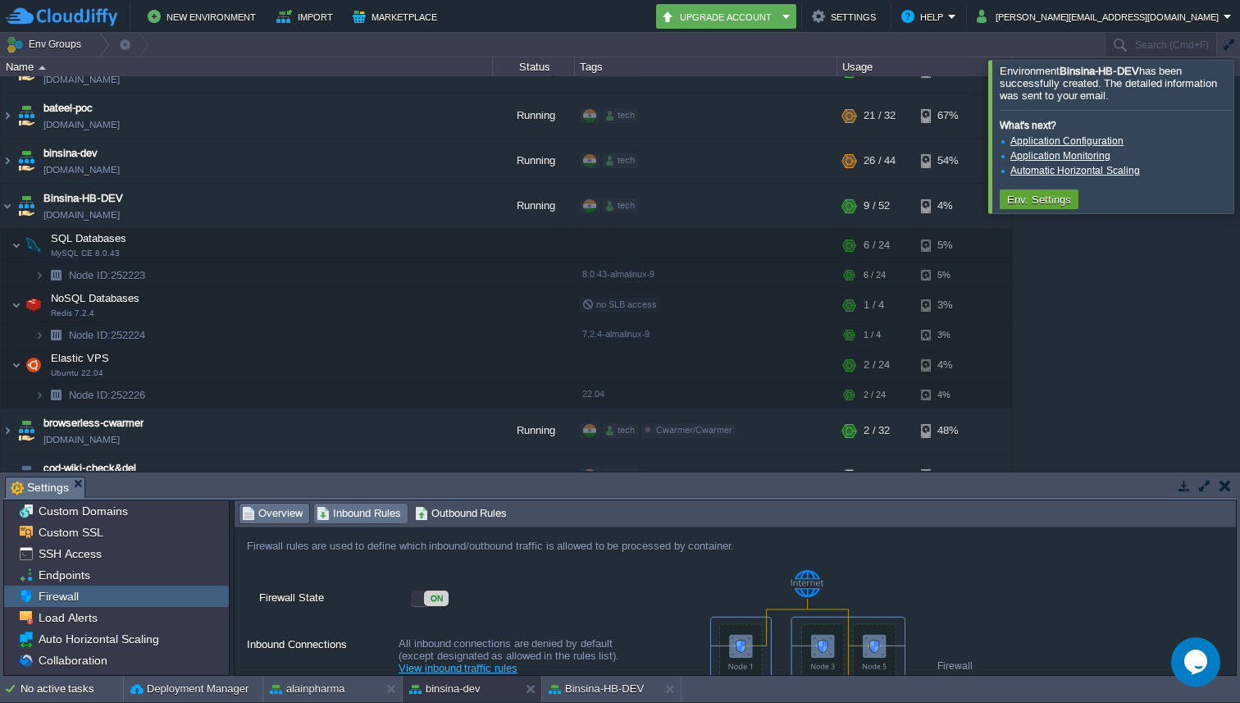
click at [364, 520] on span "Inbound Rules" at bounding box center [359, 513] width 84 height 18
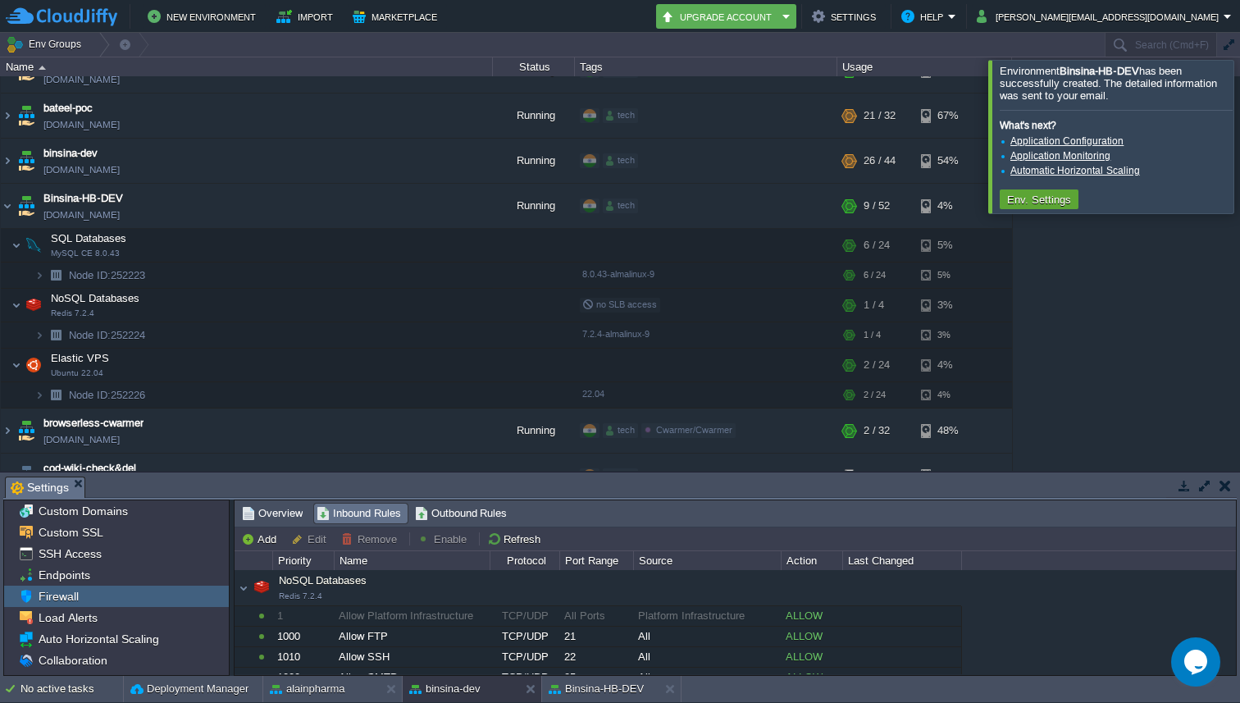
click at [235, 595] on div "NoSQL Databases Redis 7.2.4" at bounding box center [598, 588] width 727 height 34
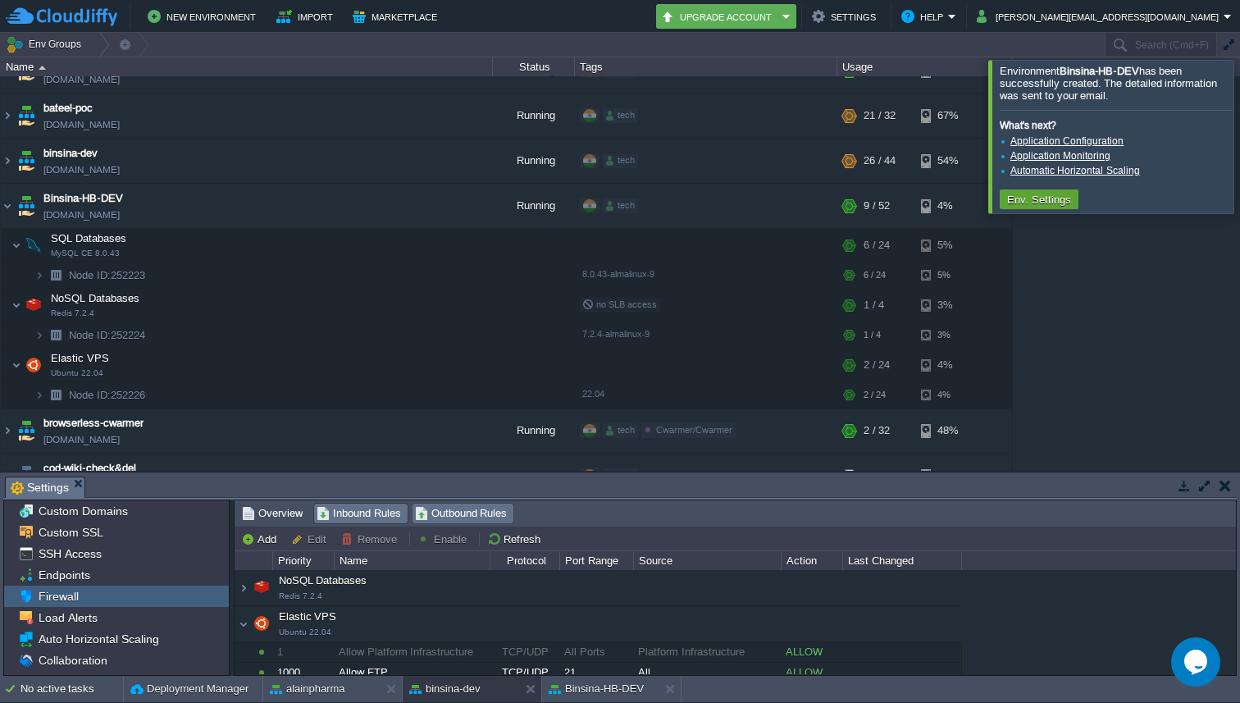
click at [471, 516] on span "Outbound Rules" at bounding box center [461, 513] width 93 height 18
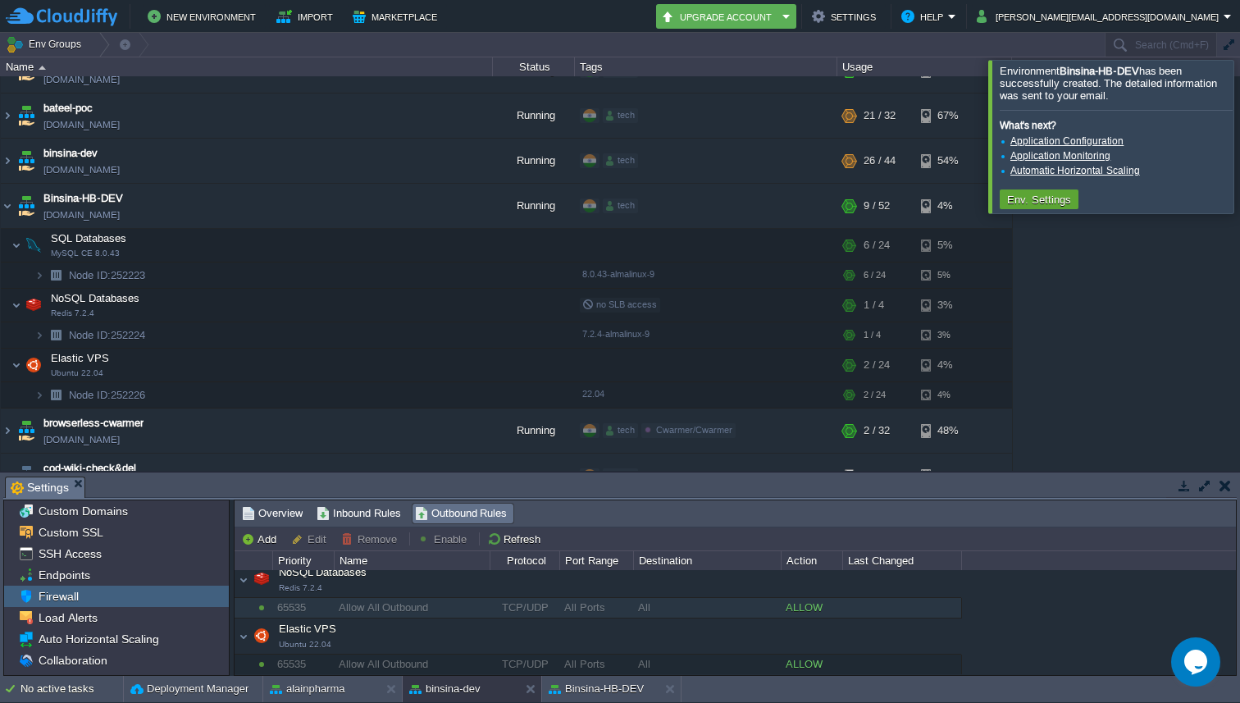
scroll to position [9, 0]
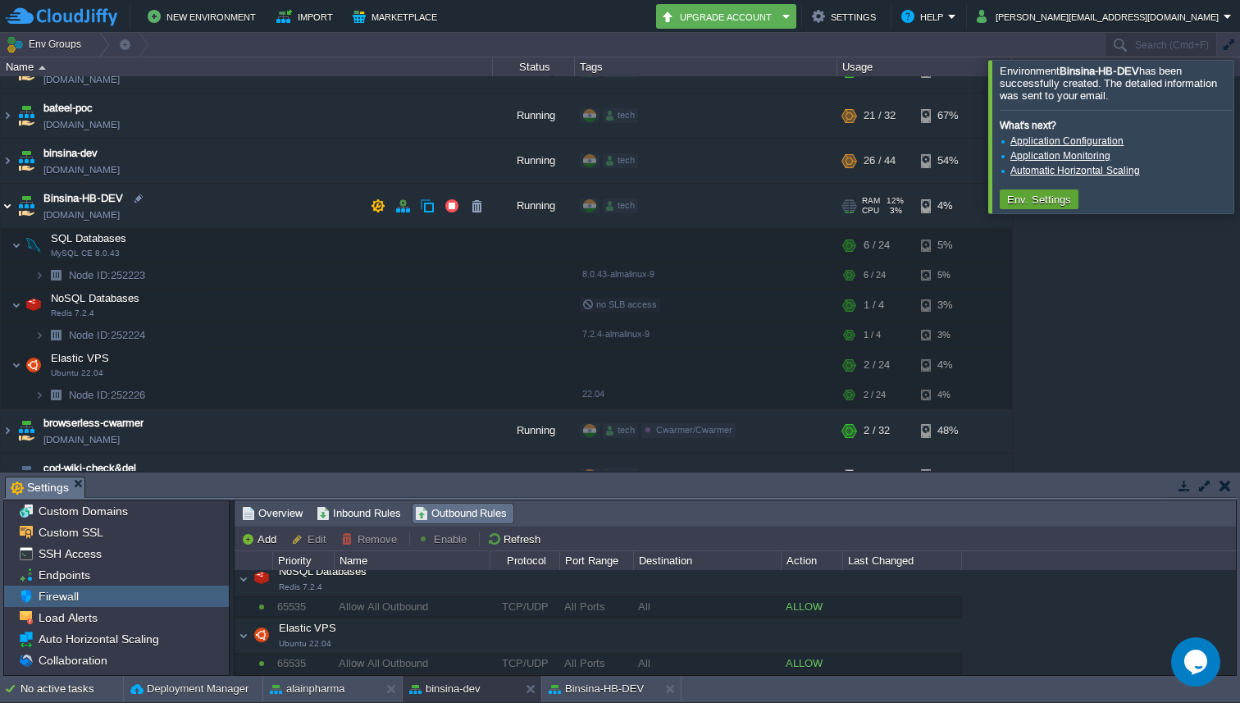
click at [7, 203] on img at bounding box center [7, 206] width 13 height 44
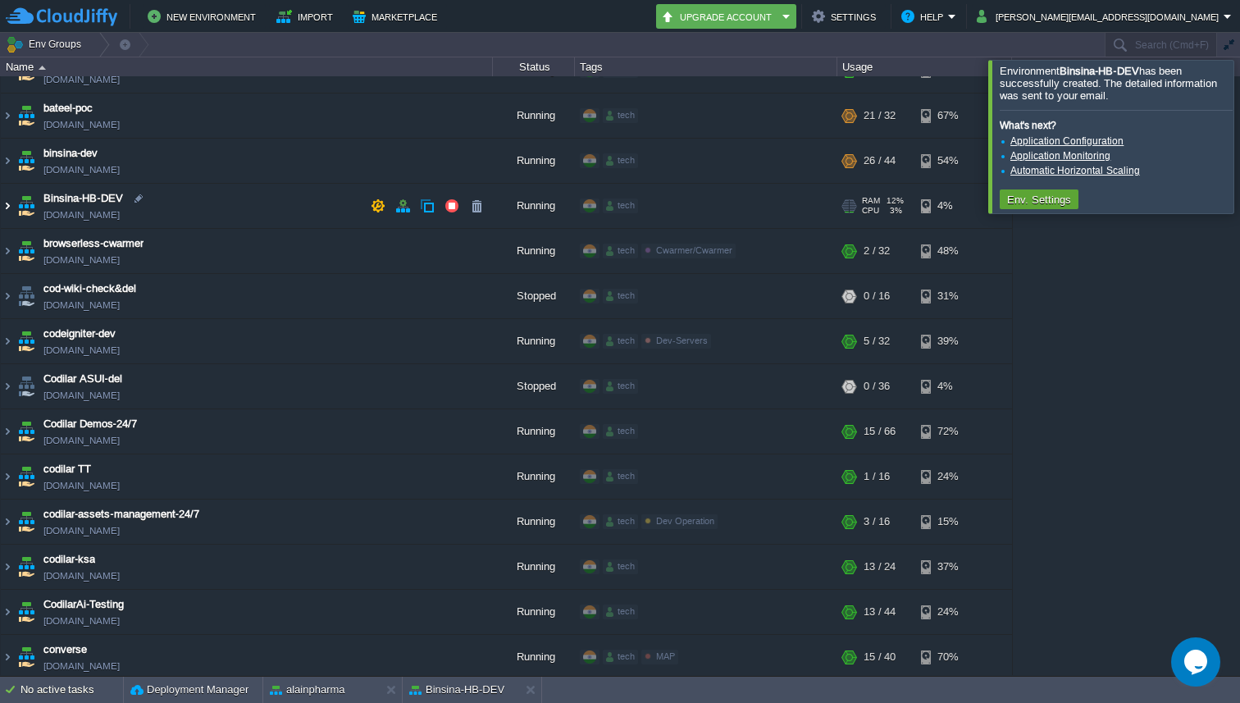
click at [11, 209] on img at bounding box center [7, 206] width 13 height 44
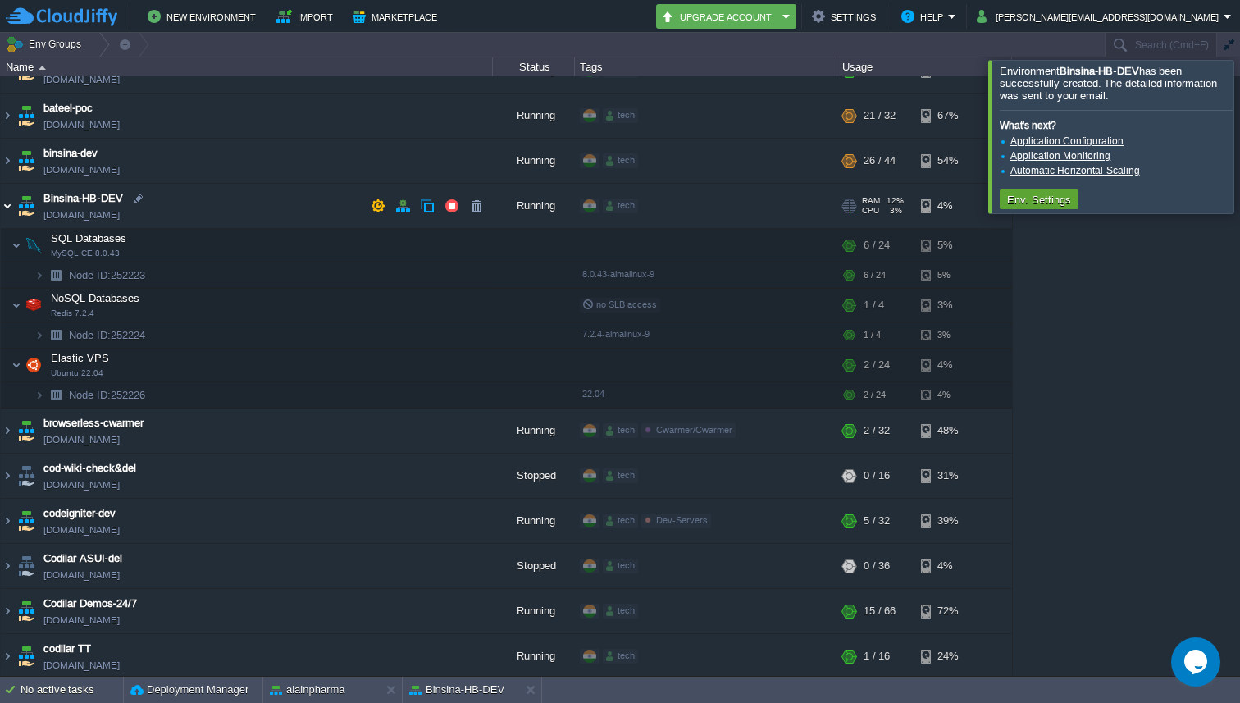
click at [11, 203] on img at bounding box center [7, 206] width 13 height 44
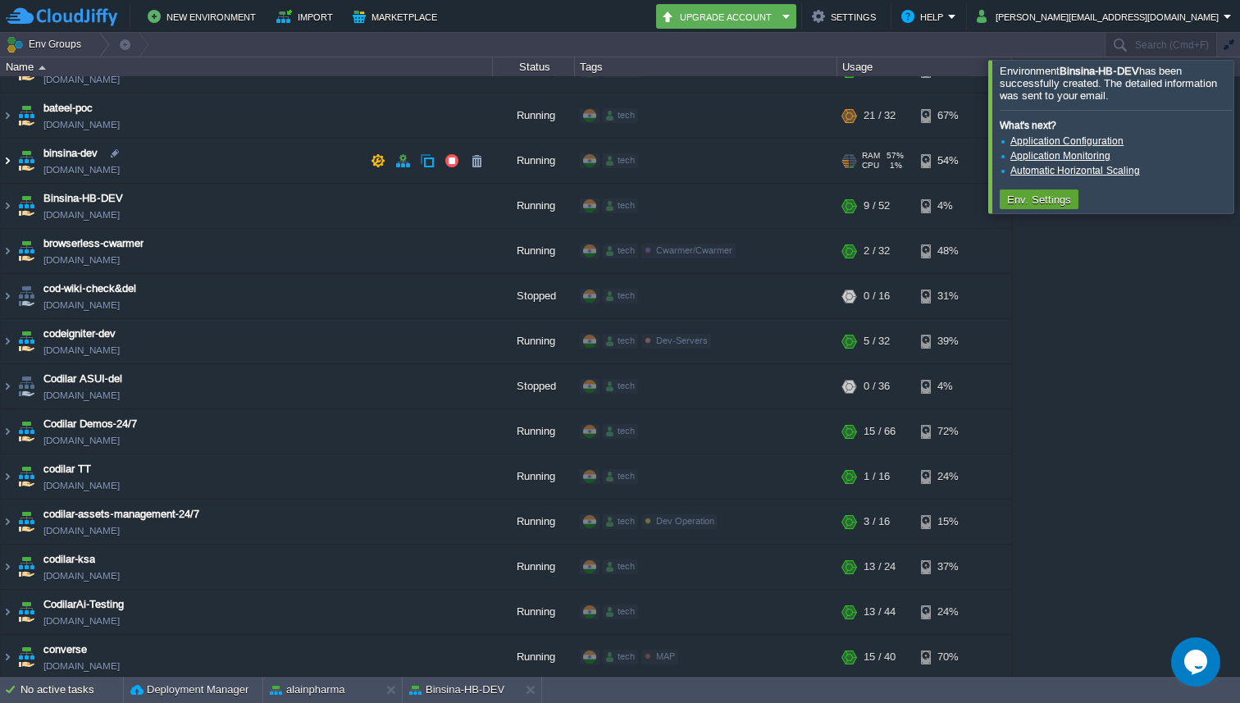
click at [9, 158] on img at bounding box center [7, 161] width 13 height 44
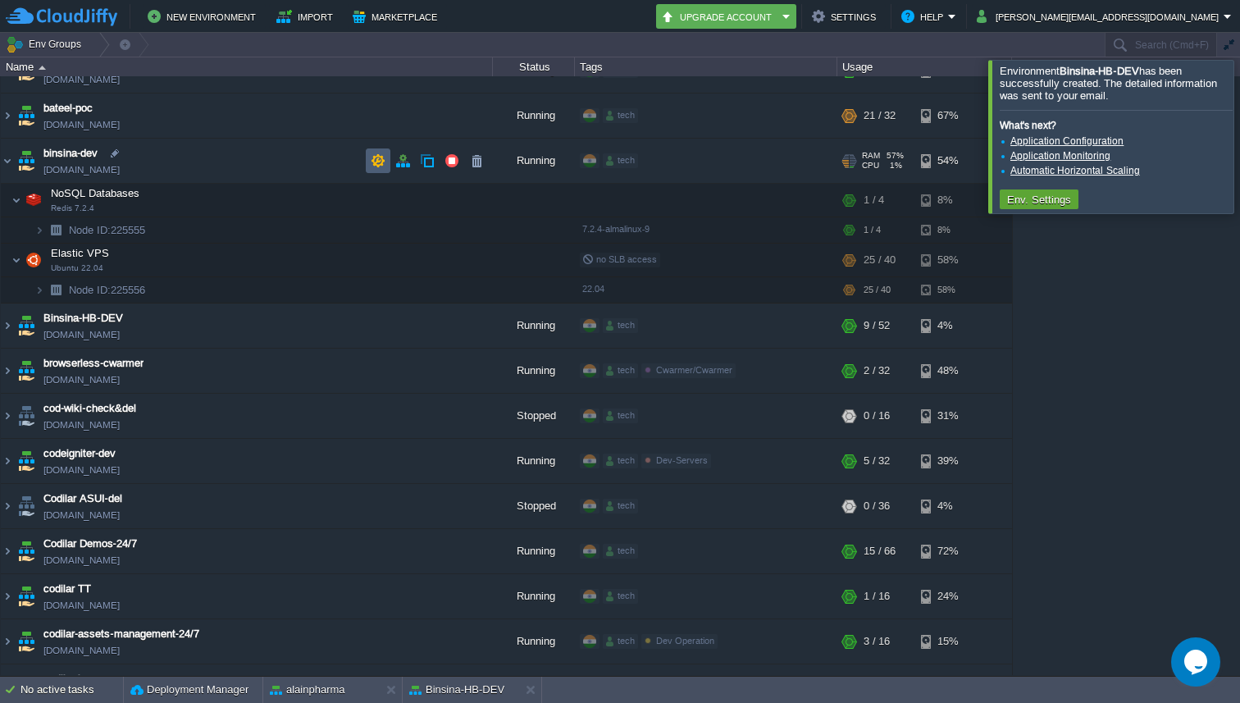
click at [367, 158] on td at bounding box center [378, 160] width 25 height 25
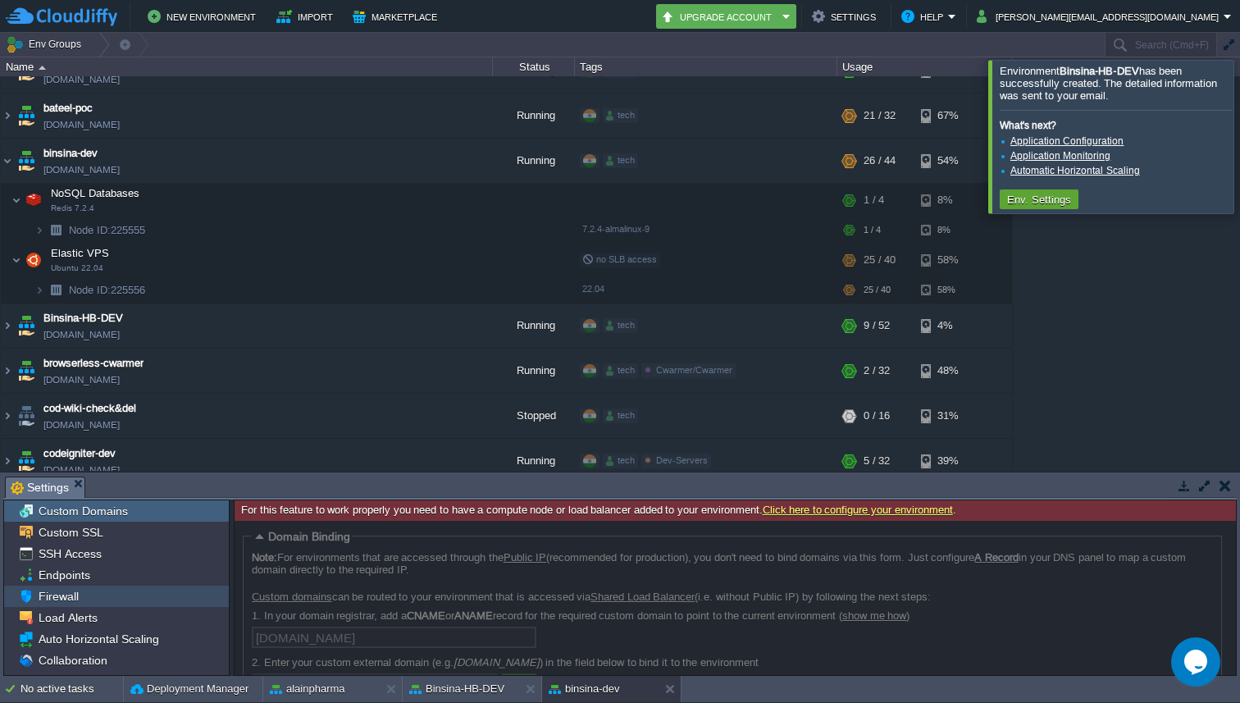
click at [67, 592] on span "Firewall" at bounding box center [58, 596] width 46 height 15
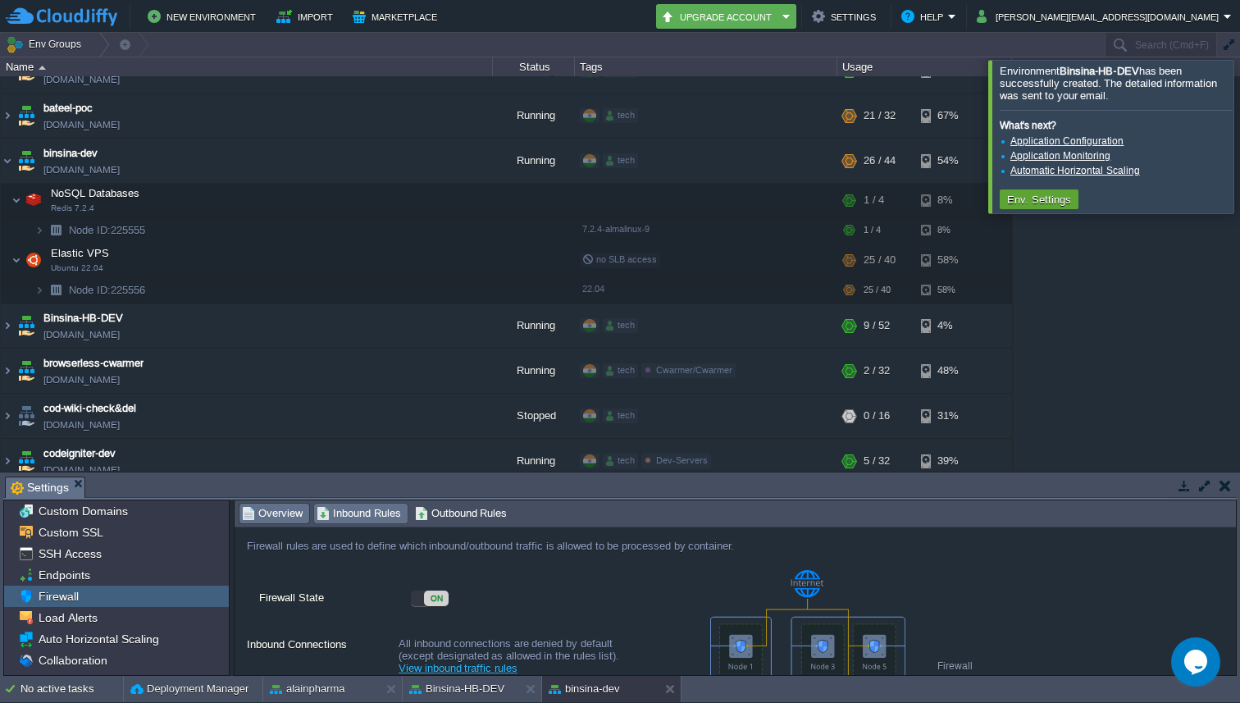
click at [353, 516] on span "Inbound Rules" at bounding box center [359, 513] width 84 height 18
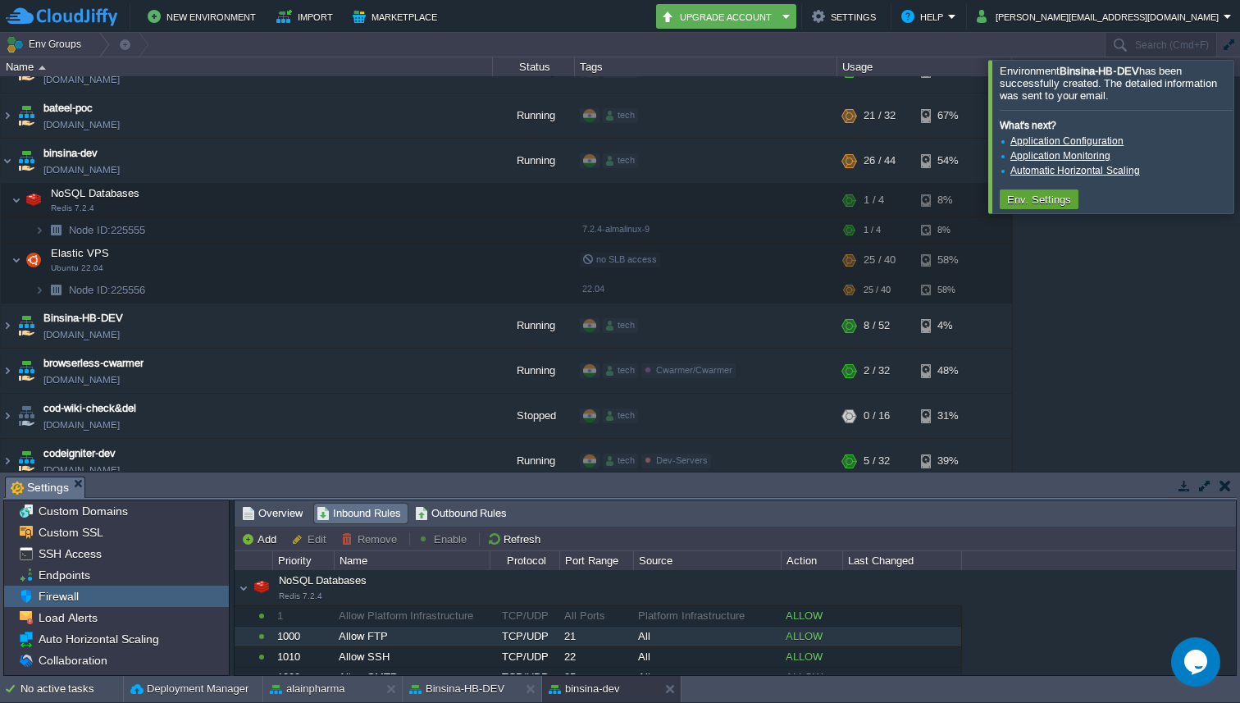
scroll to position [0, 0]
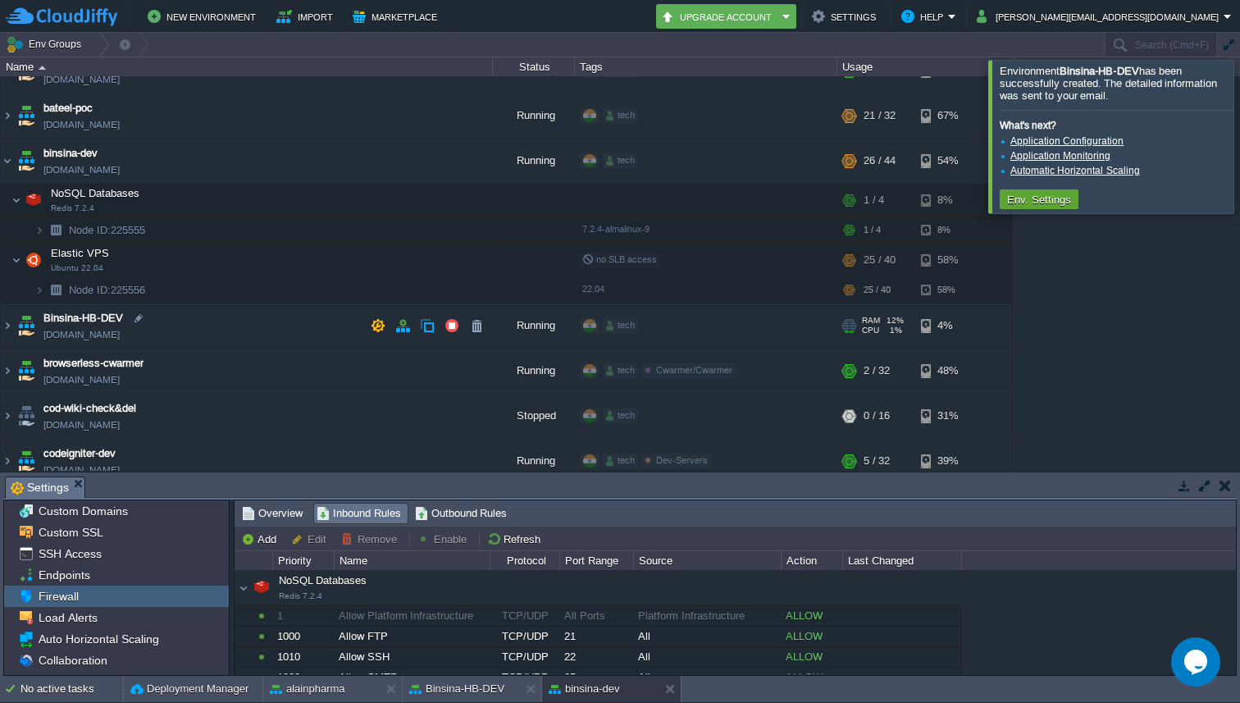
click at [15, 330] on img at bounding box center [26, 325] width 23 height 44
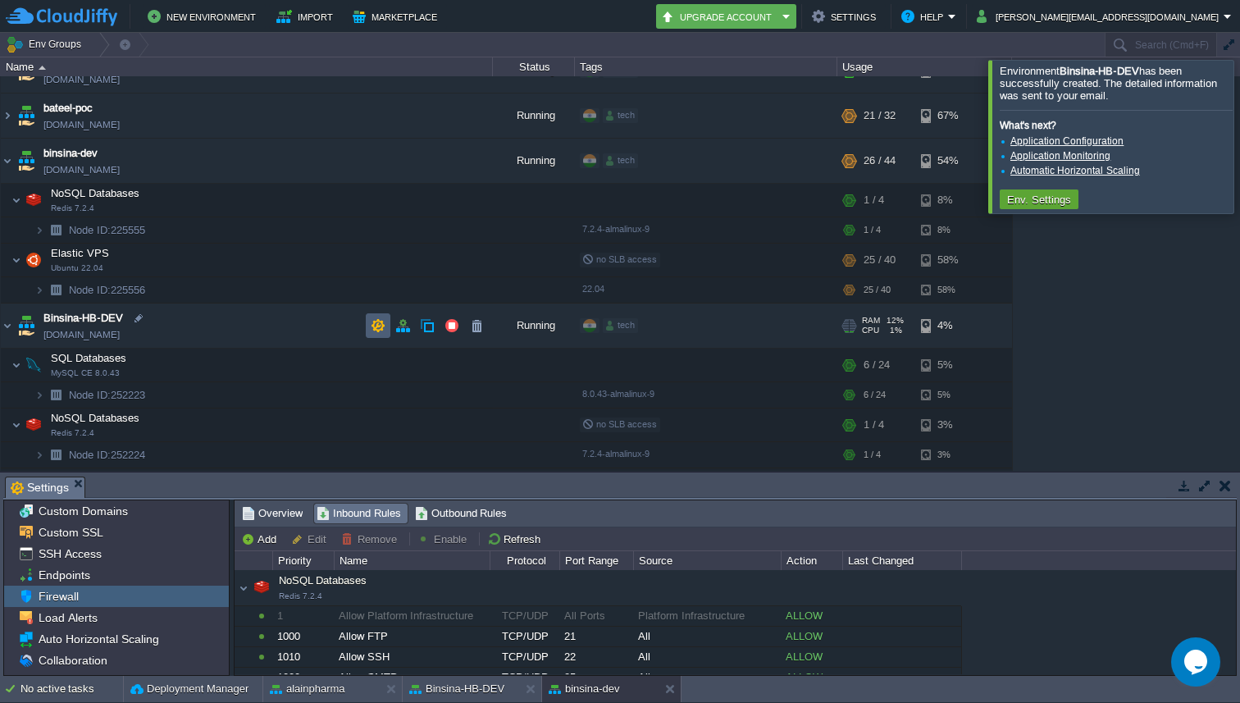
scroll to position [482, 0]
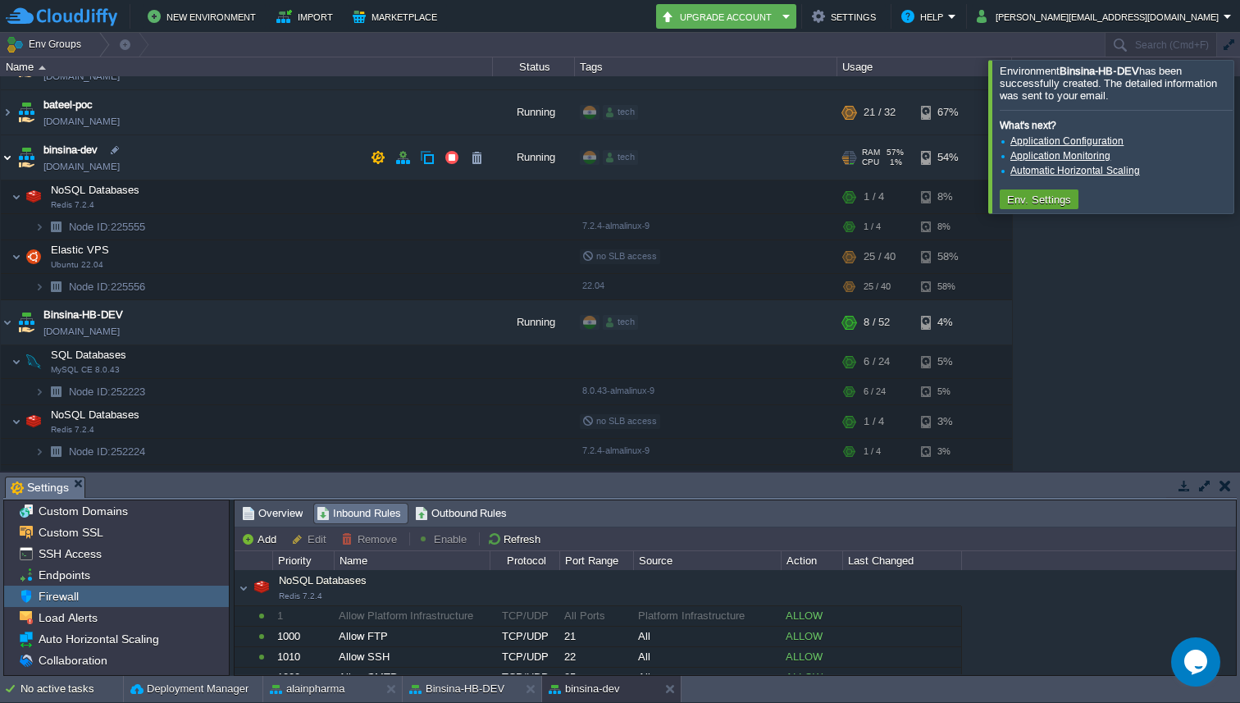
click at [13, 157] on img at bounding box center [7, 157] width 13 height 44
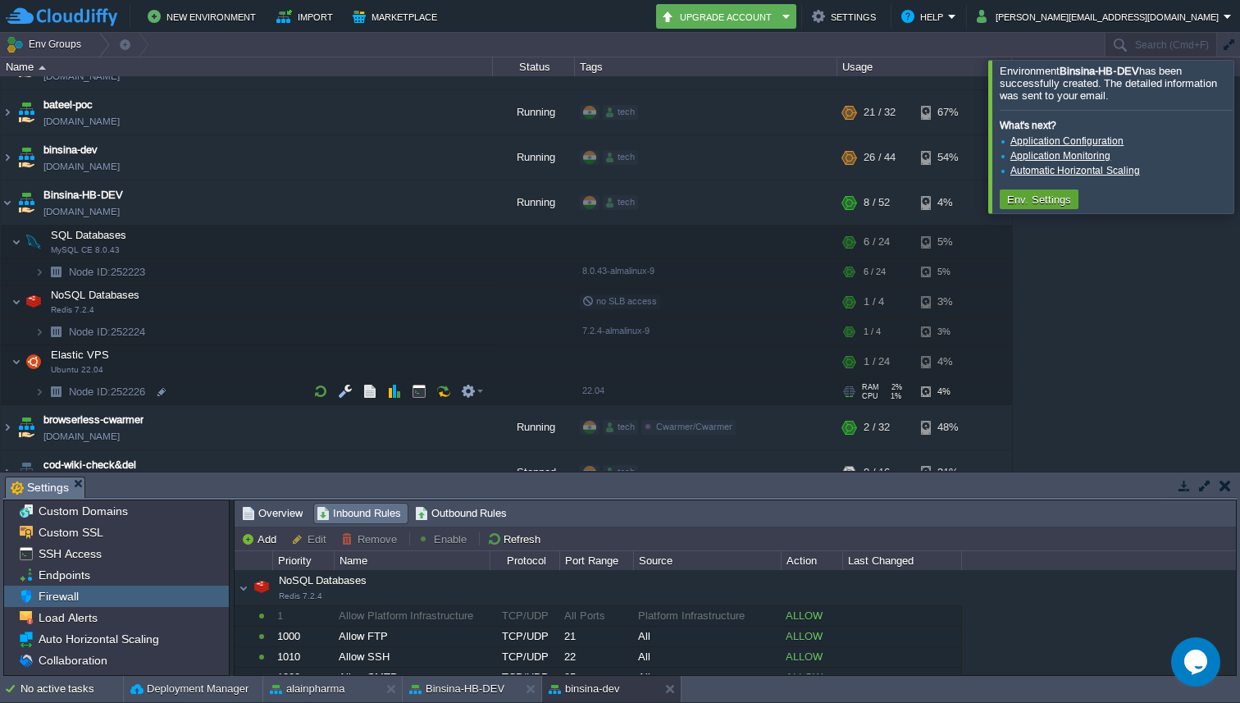
click at [44, 386] on img at bounding box center [55, 391] width 23 height 25
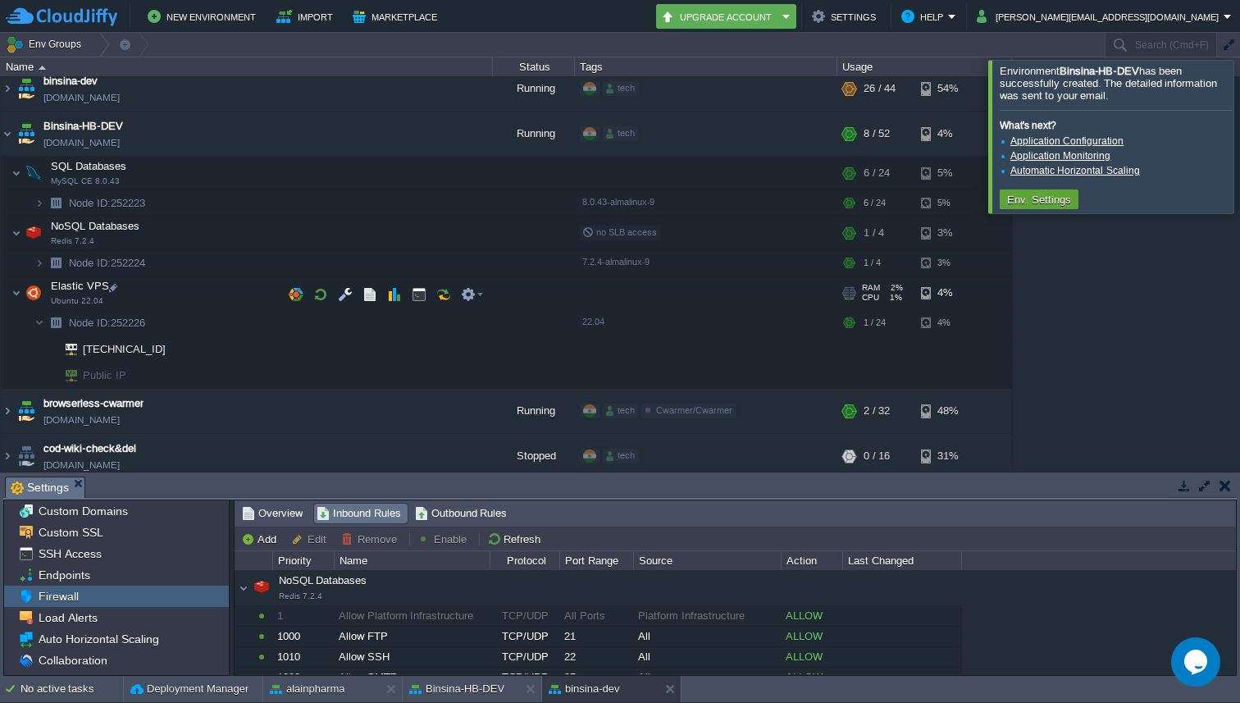
scroll to position [545, 0]
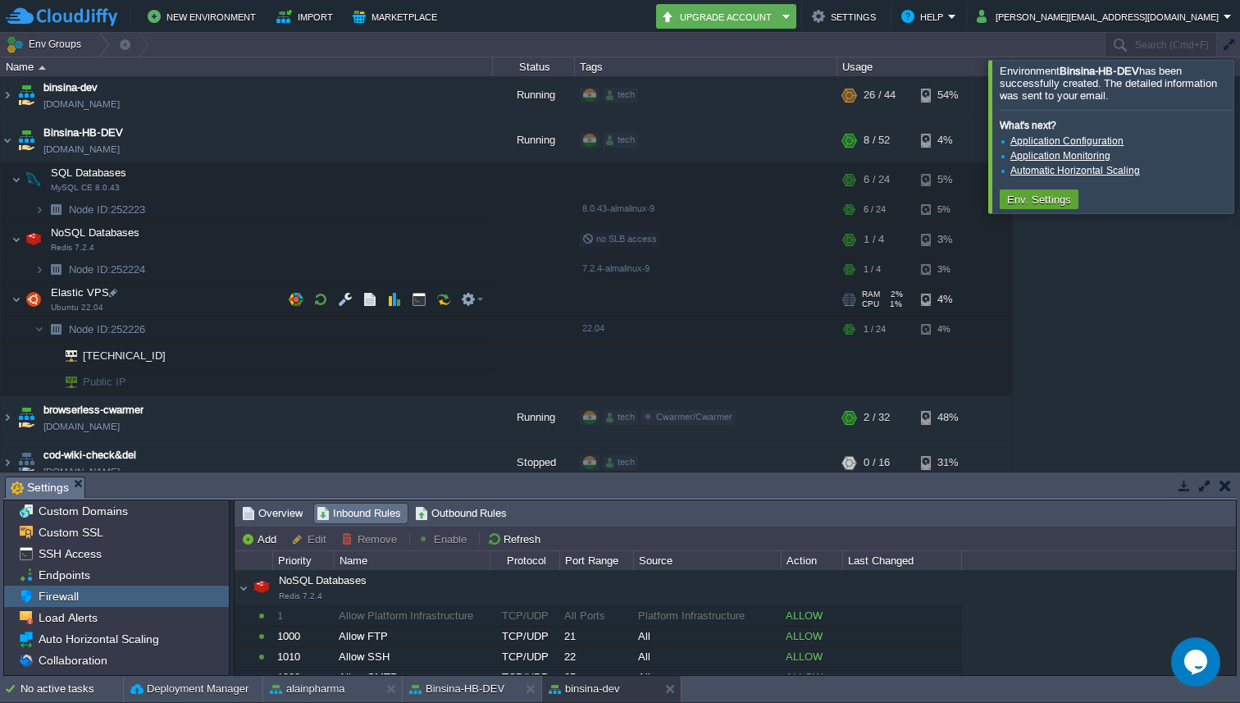
click at [22, 297] on img at bounding box center [33, 299] width 23 height 33
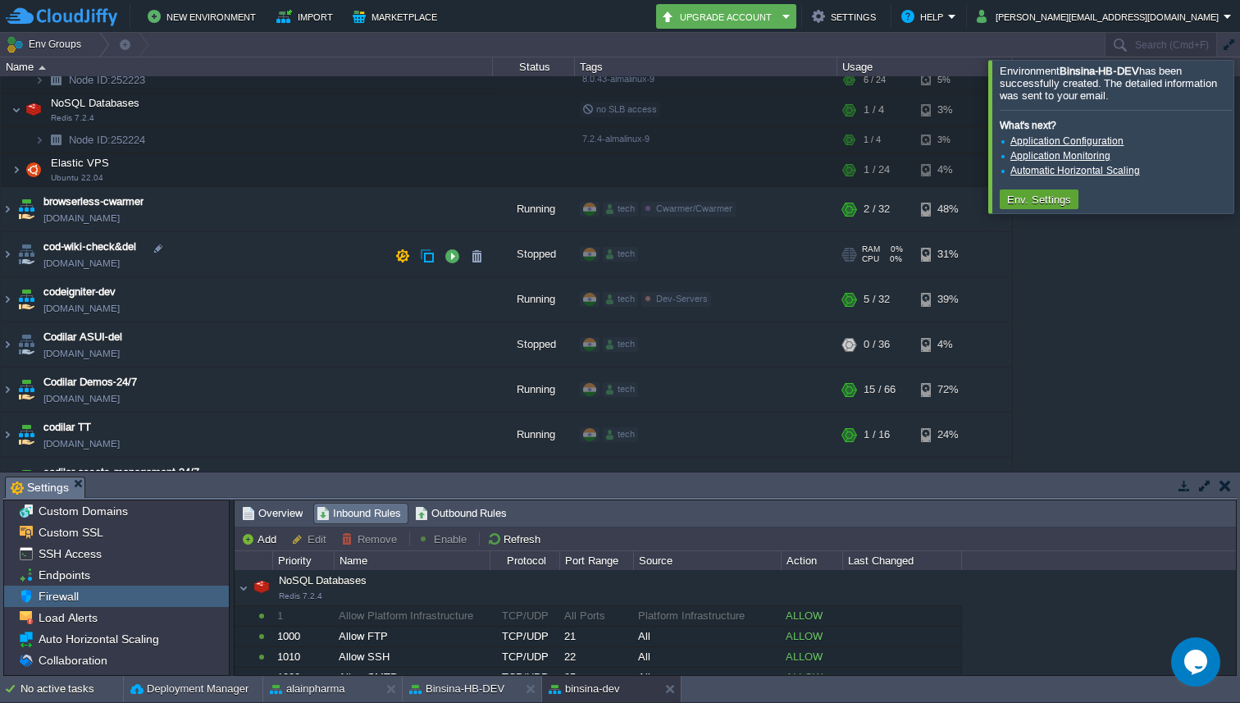
scroll to position [351, 0]
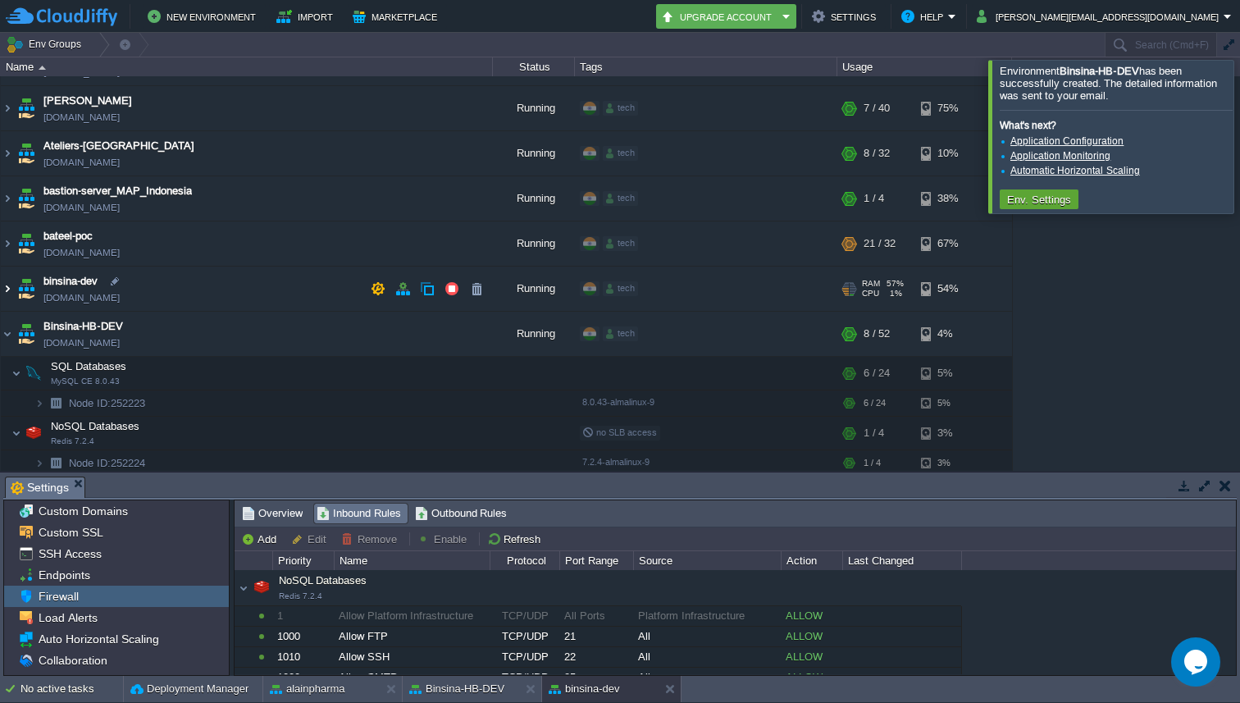
click at [11, 286] on img at bounding box center [7, 289] width 13 height 44
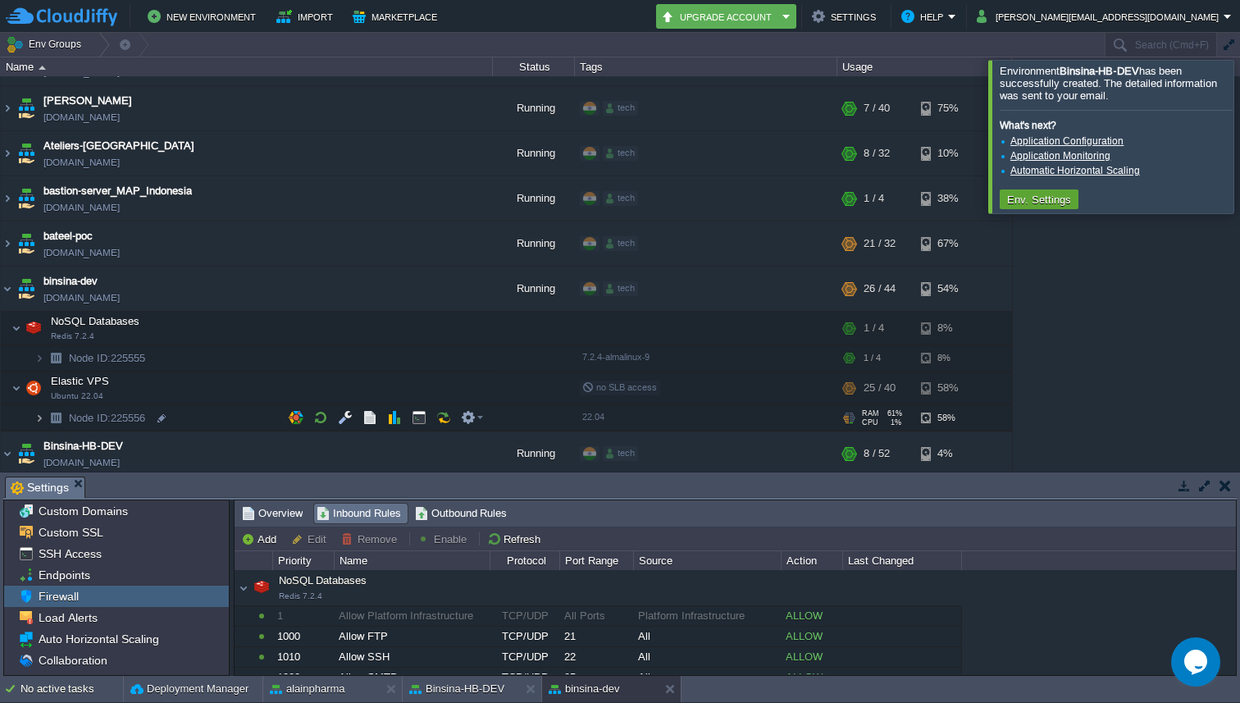
click at [37, 411] on img at bounding box center [39, 417] width 10 height 25
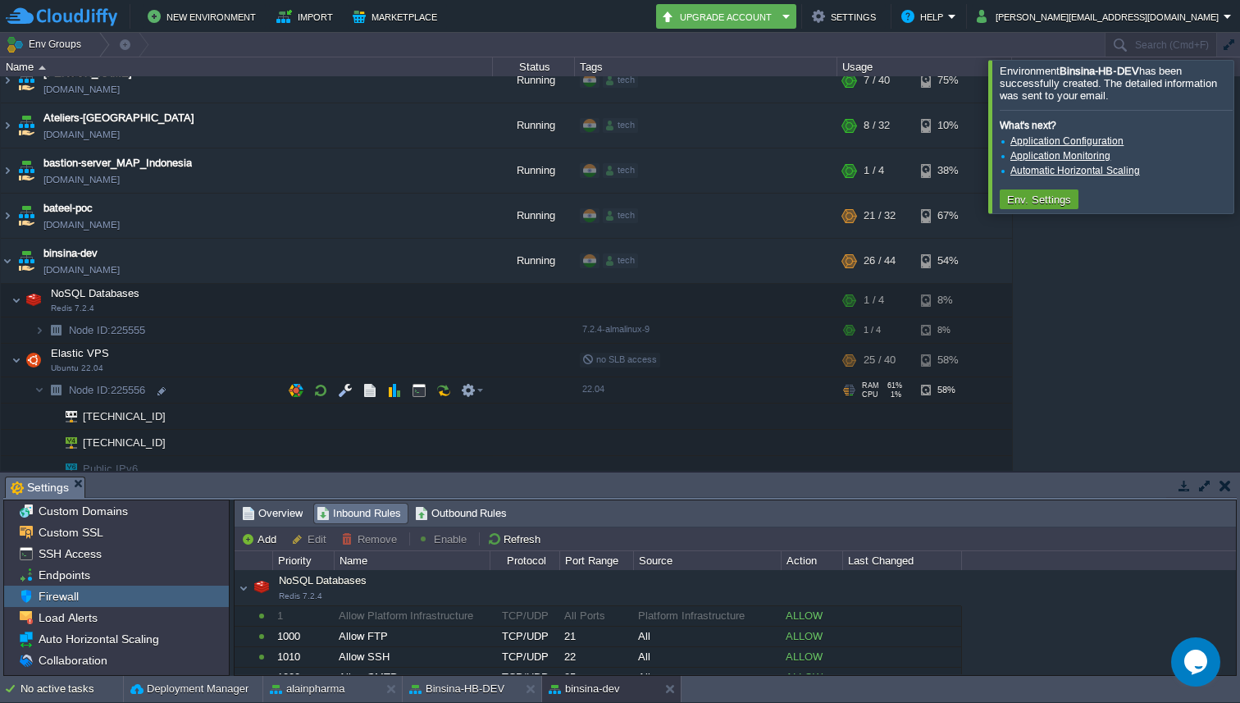
scroll to position [409, 0]
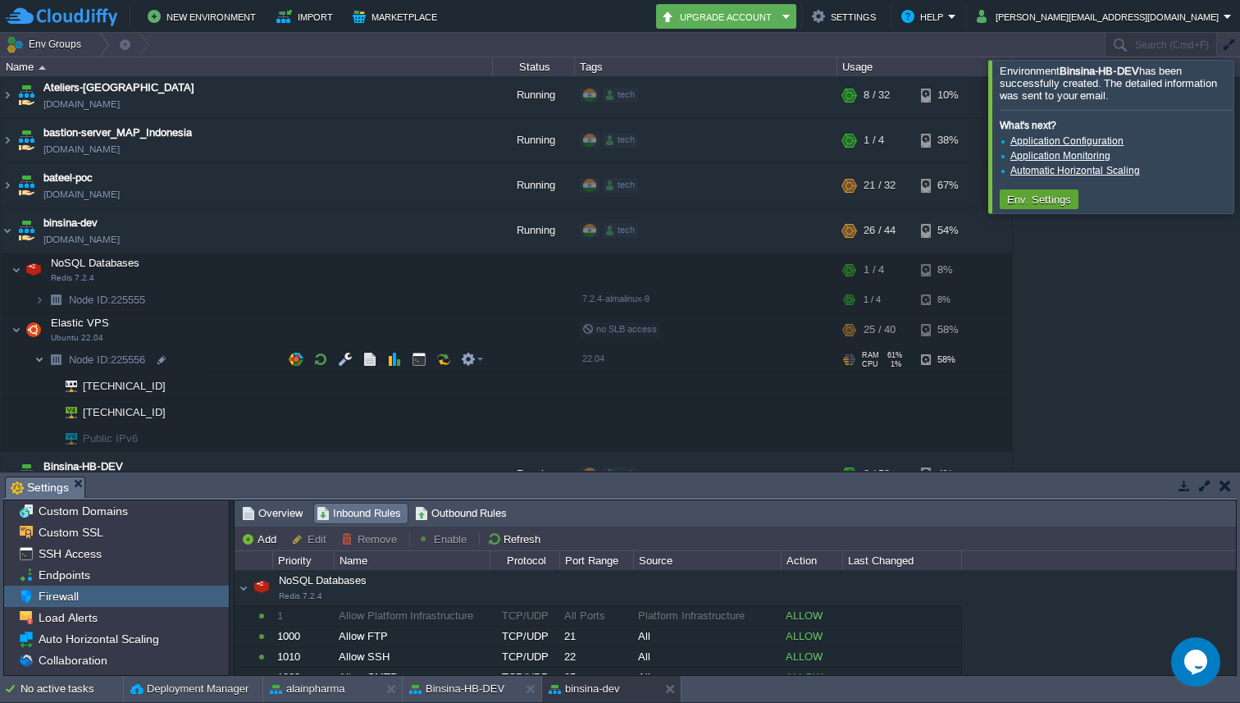
click at [42, 363] on img at bounding box center [39, 359] width 10 height 25
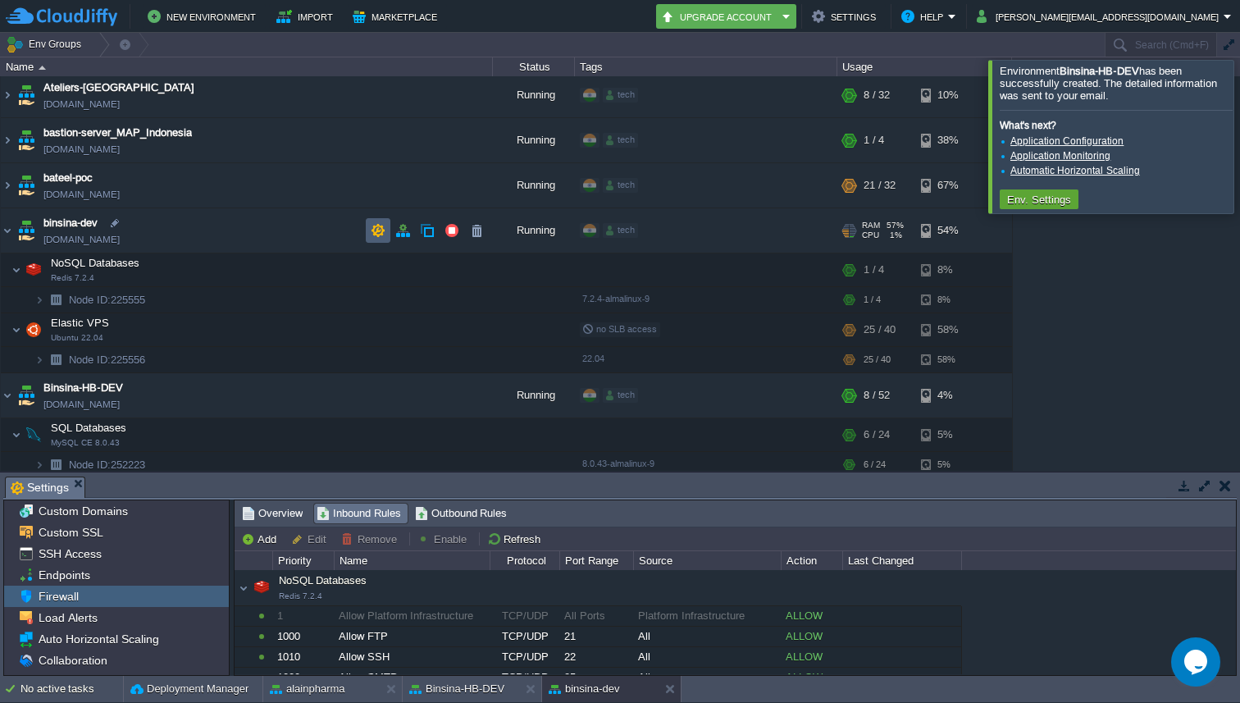
click at [376, 229] on button "button" at bounding box center [378, 230] width 15 height 15
click at [403, 235] on button "button" at bounding box center [402, 230] width 15 height 15
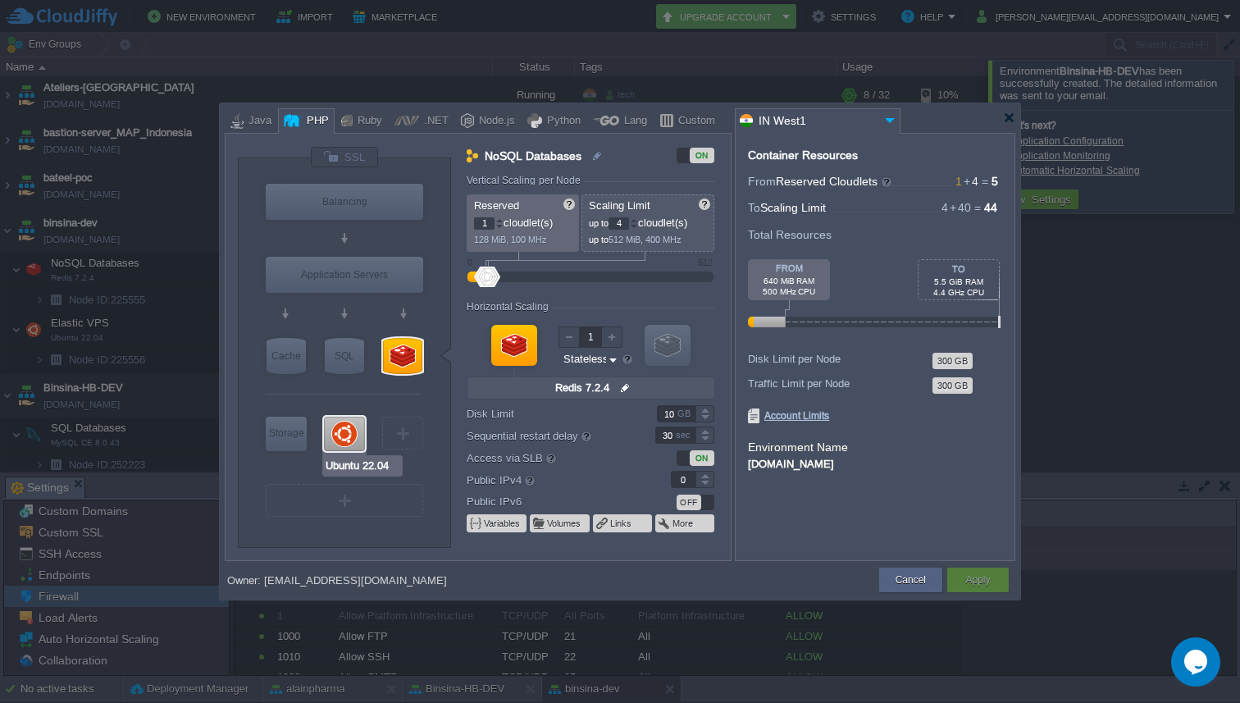
click at [328, 439] on div at bounding box center [344, 434] width 41 height 34
type input "Elastic VPS"
type input "4"
type input "40"
type input "Ubuntu 22.04"
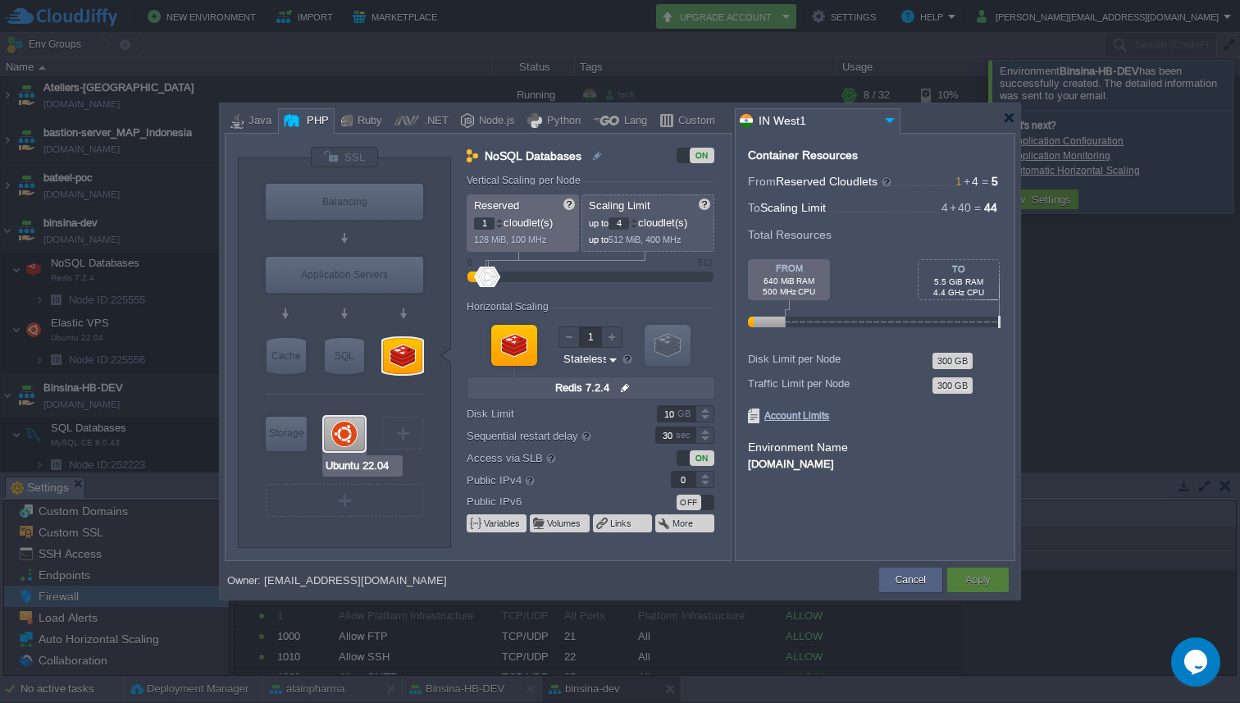
type input "null"
type input "22.04"
type input "Stateful"
type input "100"
type input "1"
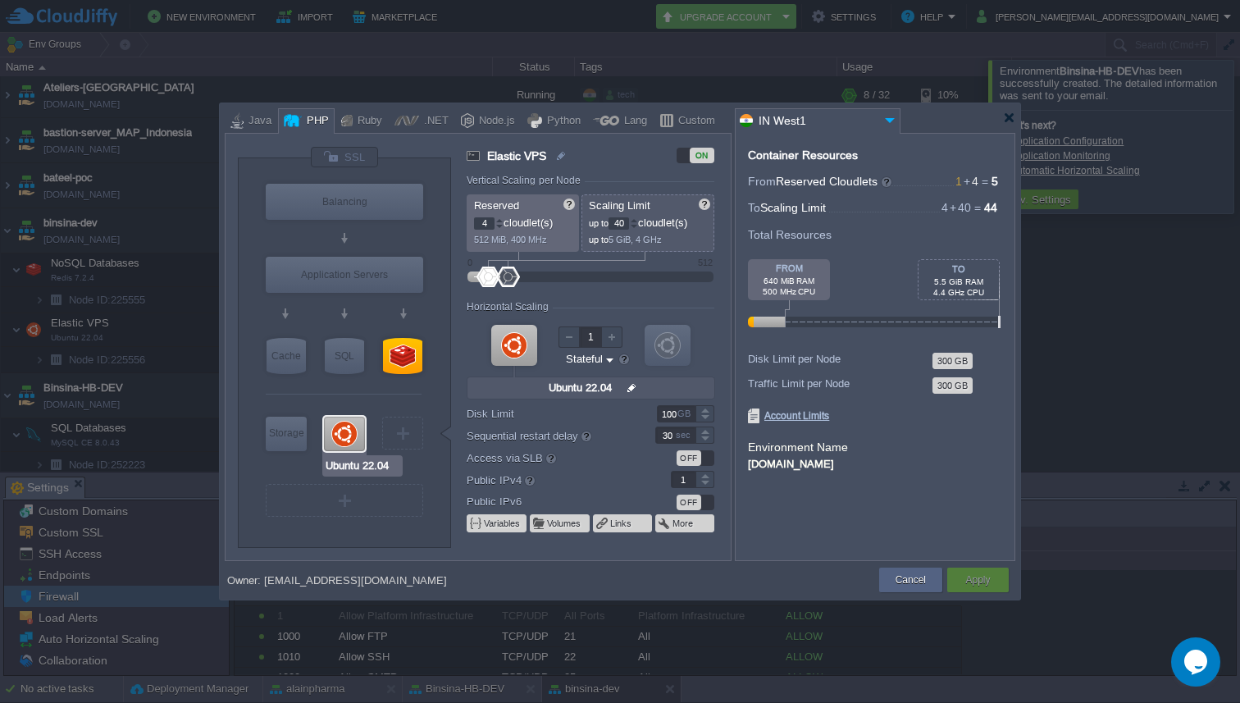
click at [346, 431] on div at bounding box center [344, 434] width 41 height 34
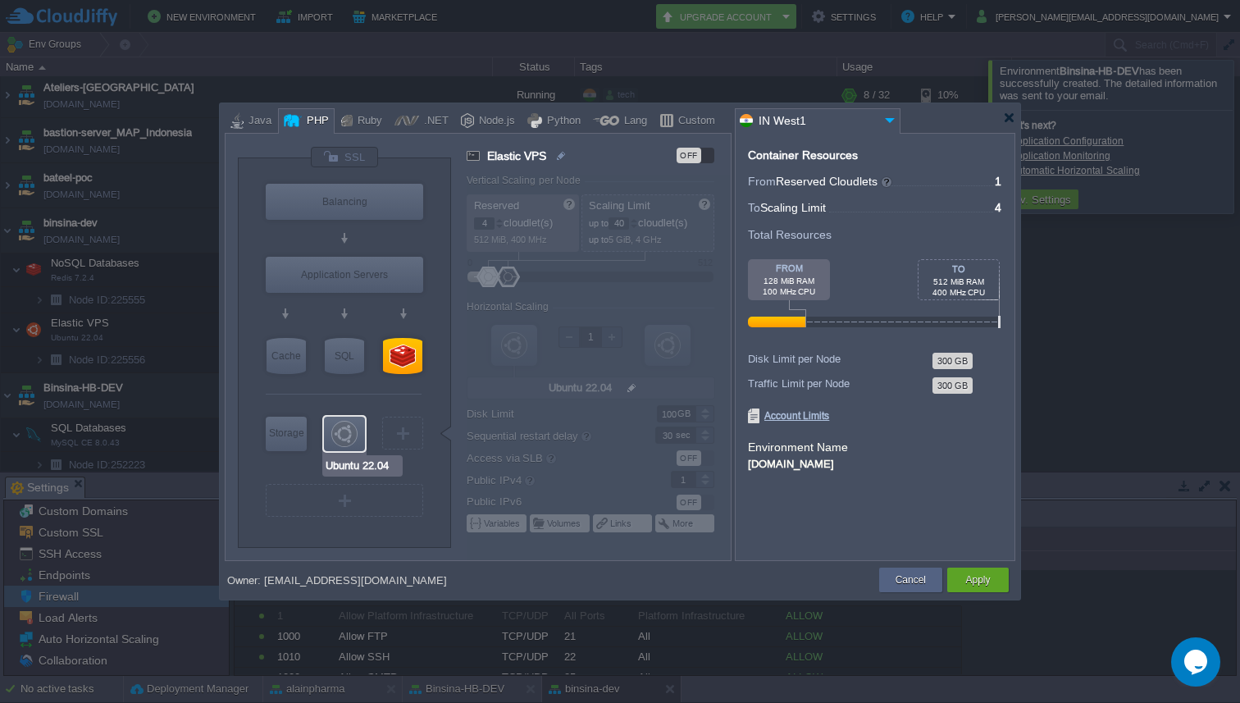
click at [346, 431] on div at bounding box center [344, 434] width 41 height 34
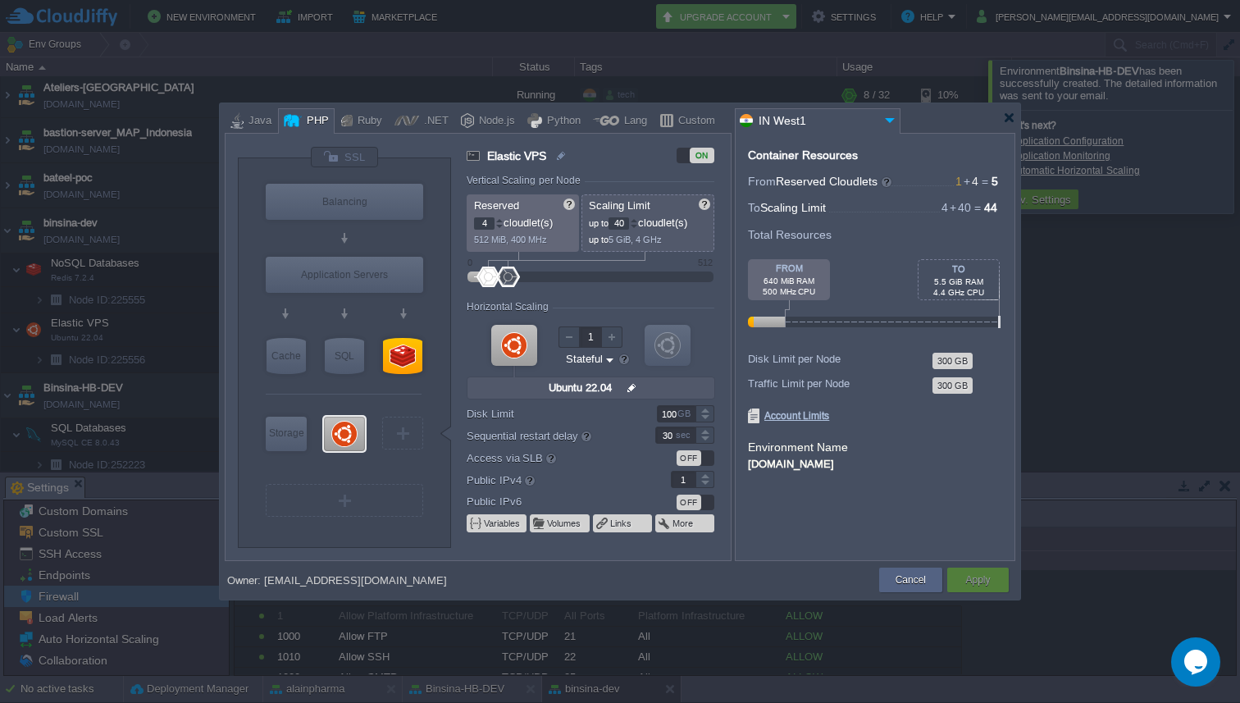
type input "Ubuntu 22.04"
click at [1014, 112] on div at bounding box center [1009, 118] width 12 height 12
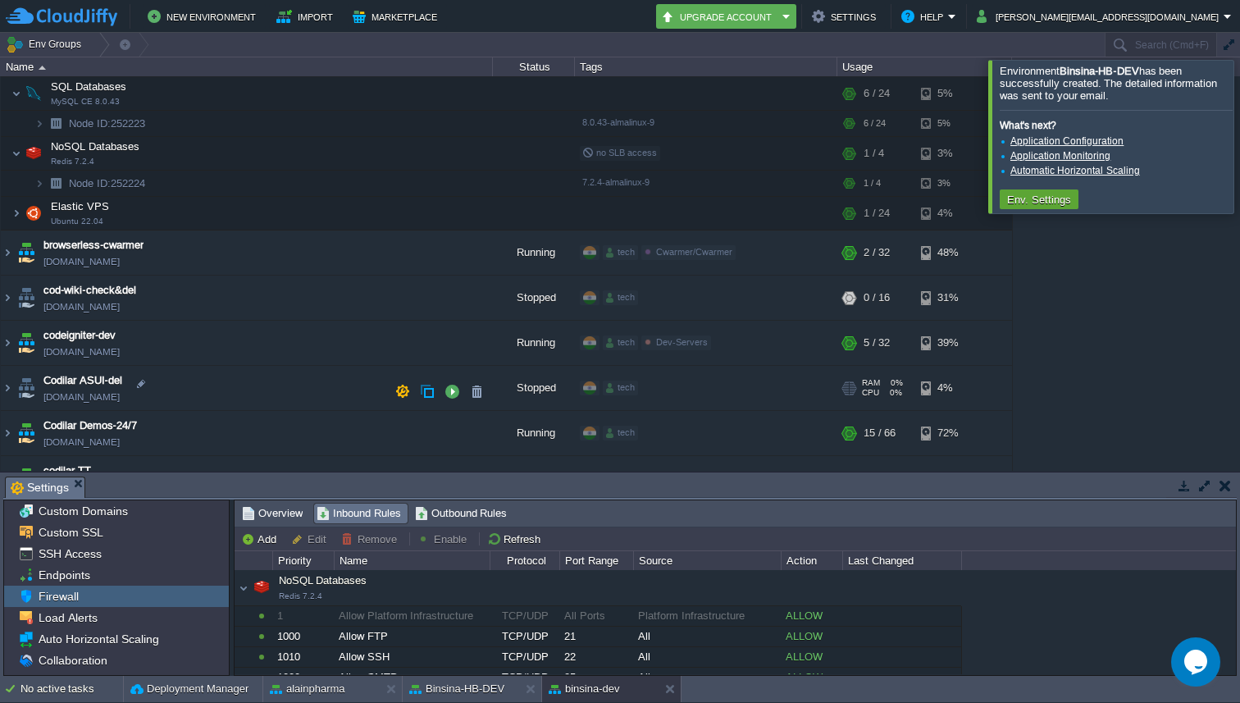
scroll to position [732, 0]
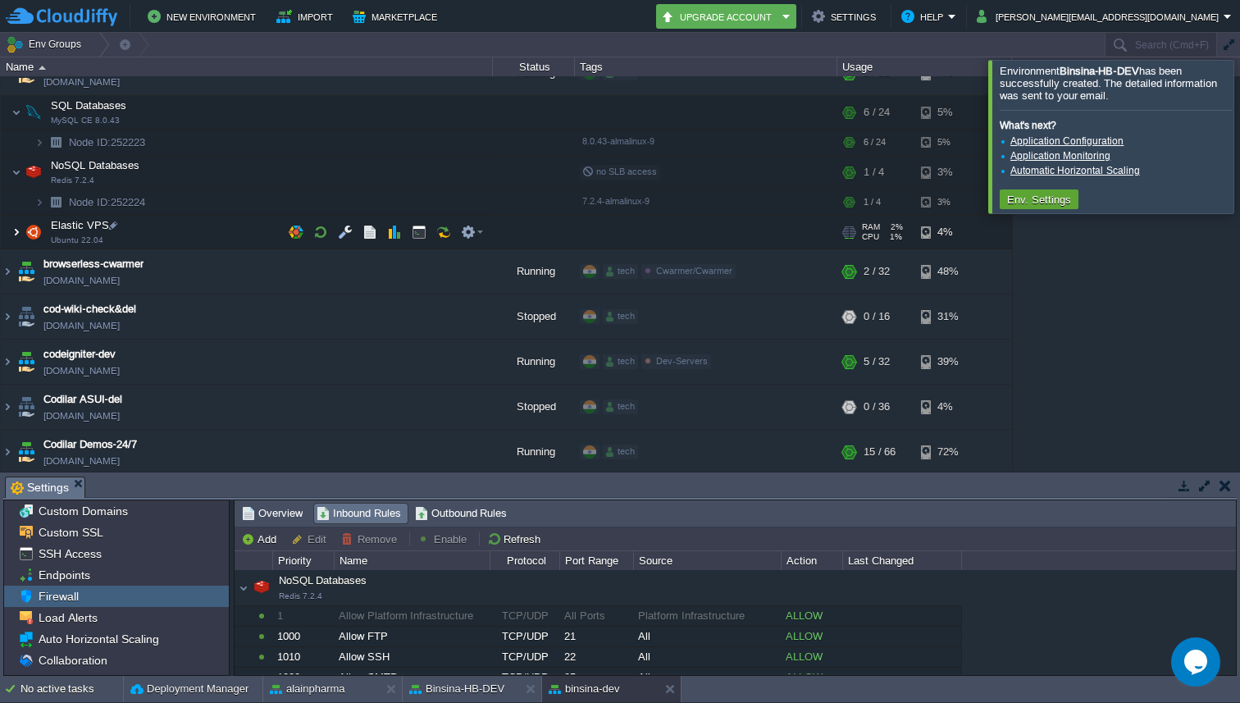
click at [15, 239] on img at bounding box center [16, 232] width 10 height 33
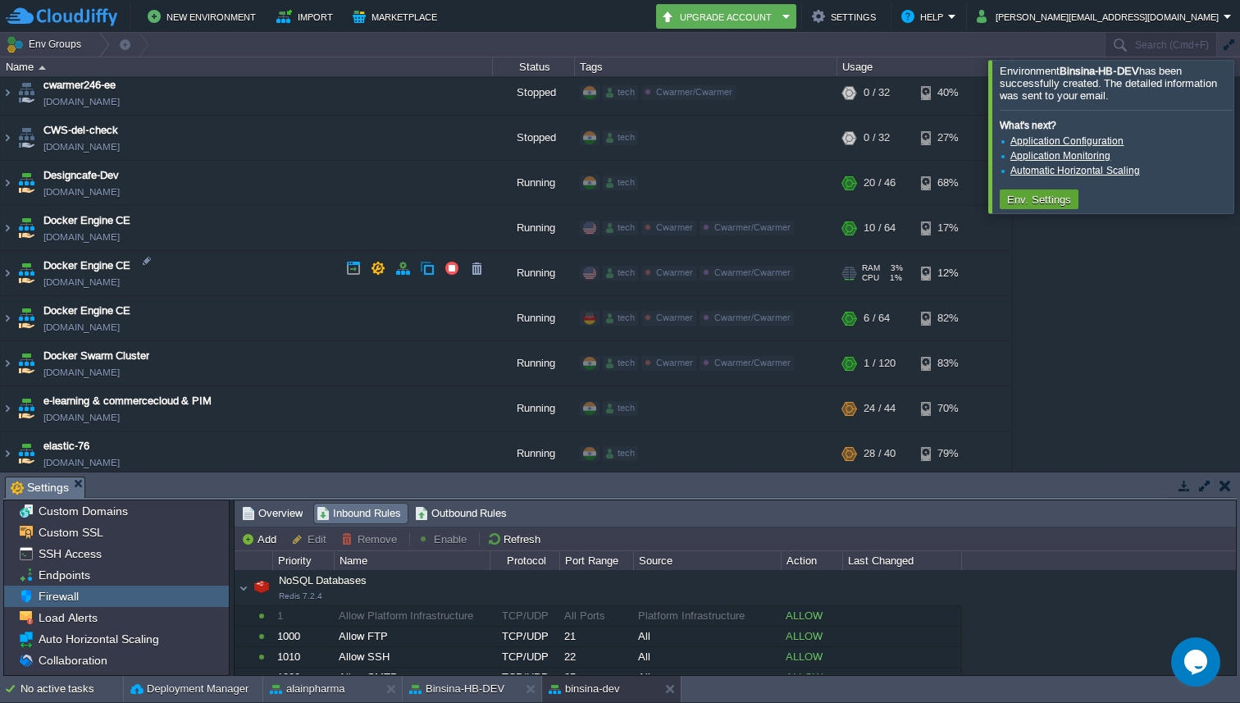
scroll to position [1613, 0]
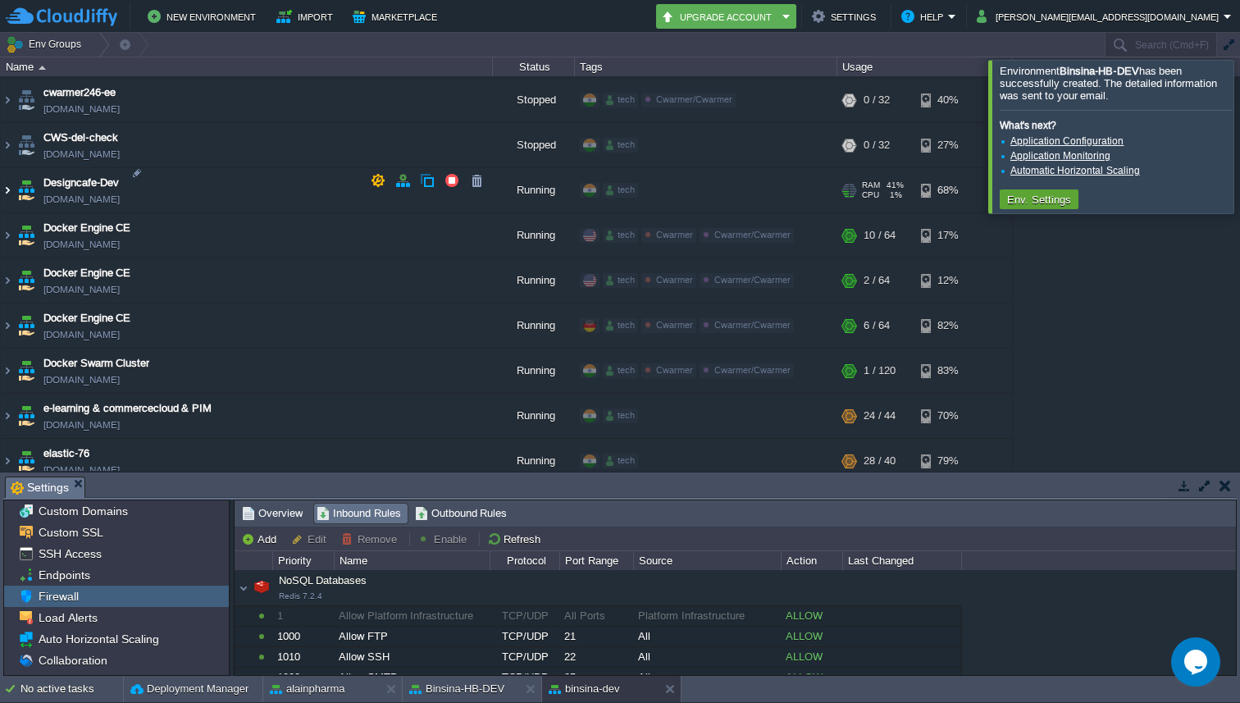
click at [8, 176] on img at bounding box center [7, 190] width 13 height 44
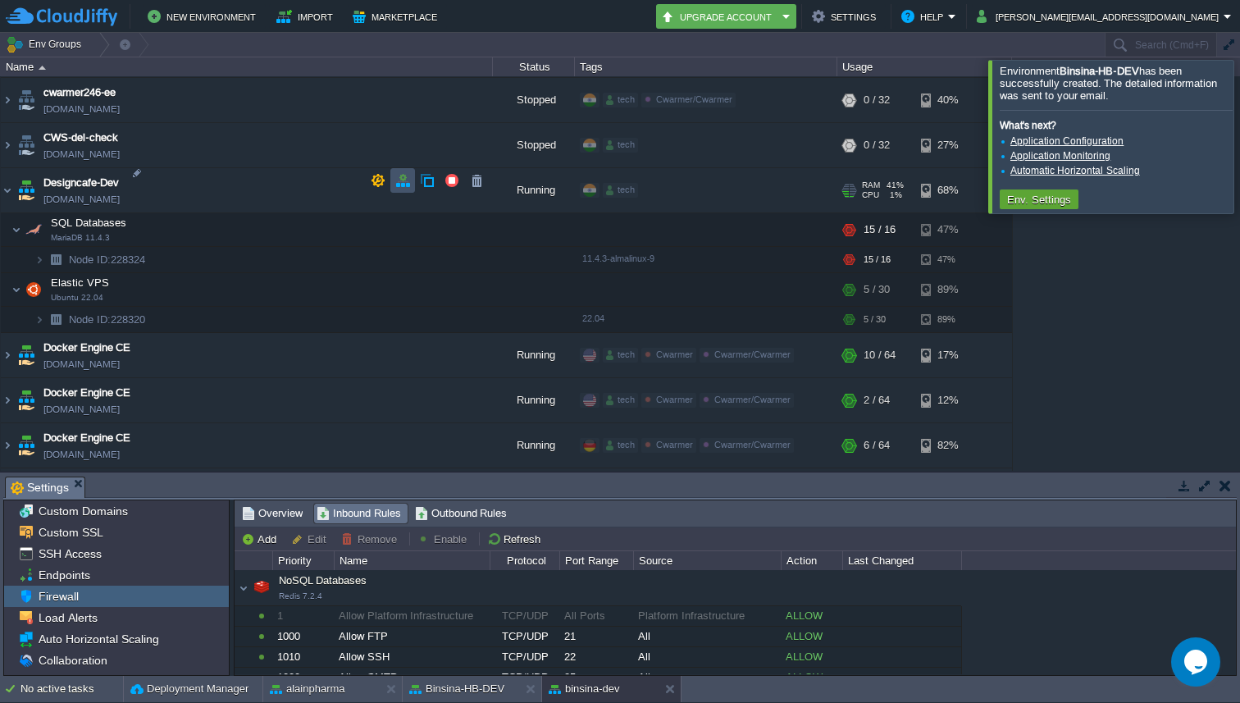
click at [400, 185] on button "button" at bounding box center [402, 180] width 15 height 15
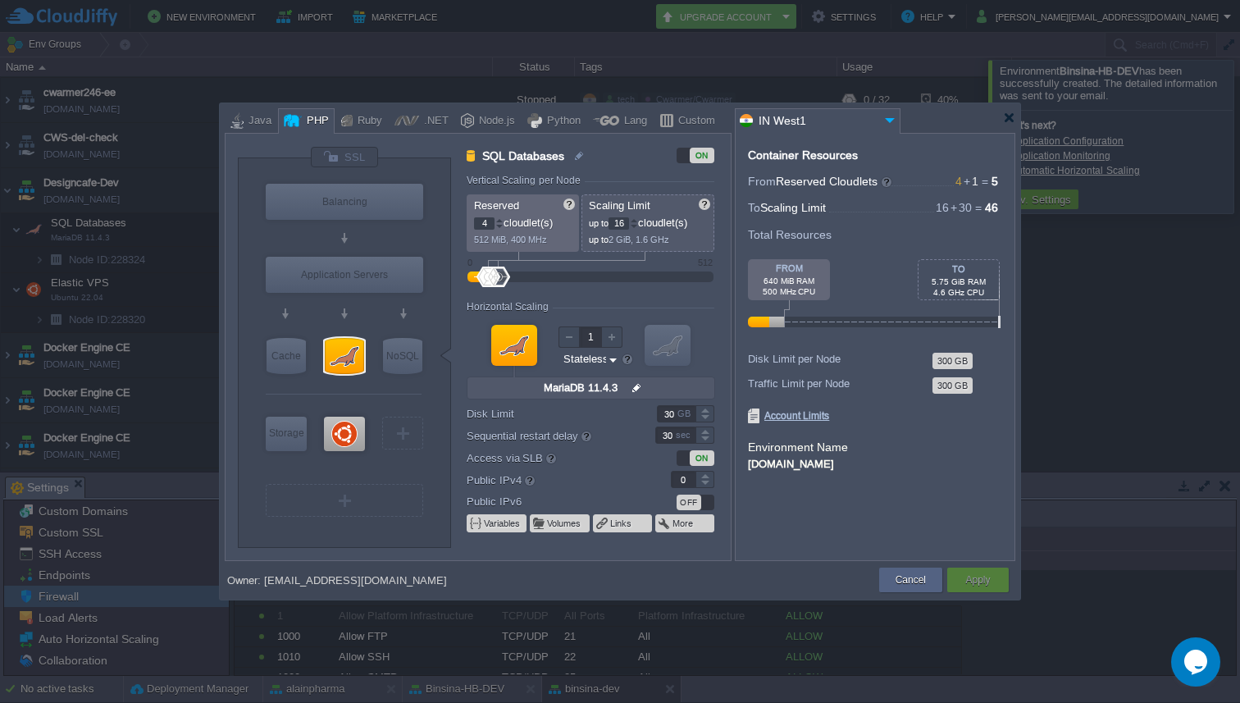
type input "Ubuntu 22.04"
click at [357, 430] on div at bounding box center [344, 434] width 41 height 34
type input "Elastic VPS"
type input "1"
type input "30"
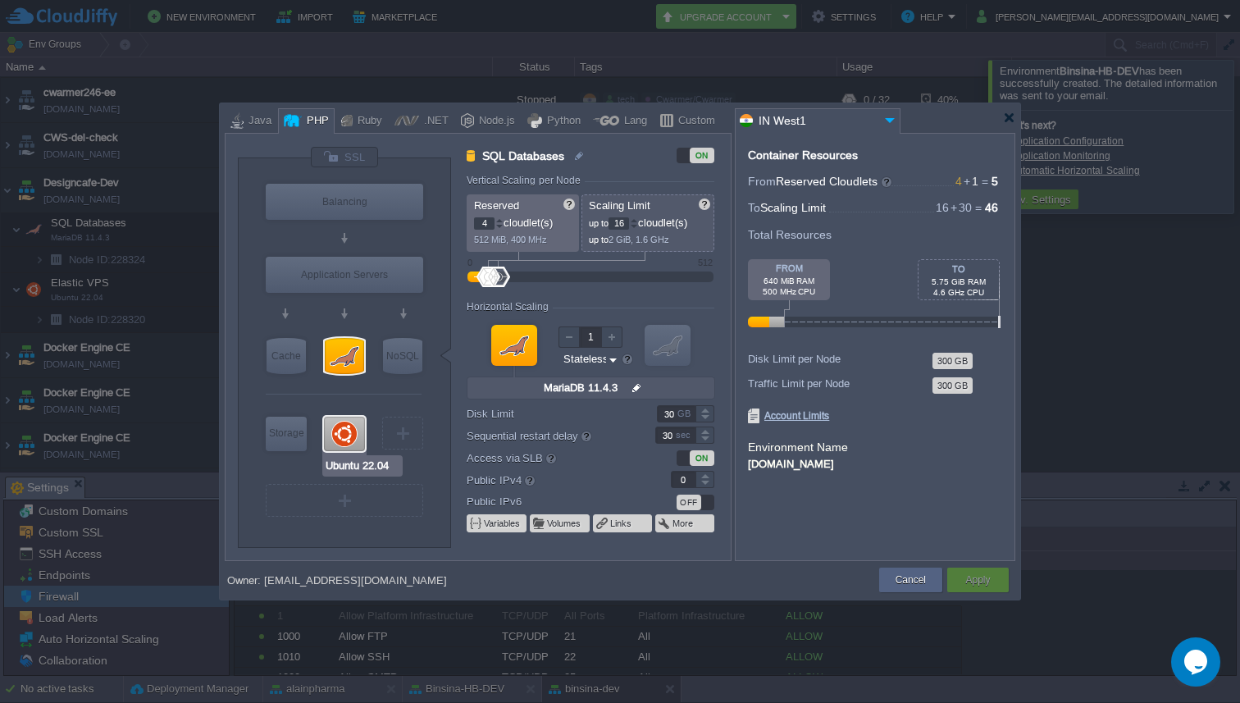
type input "Ubuntu 22.04"
type input "null"
type input "22.04"
type input "Stateful"
type input "1"
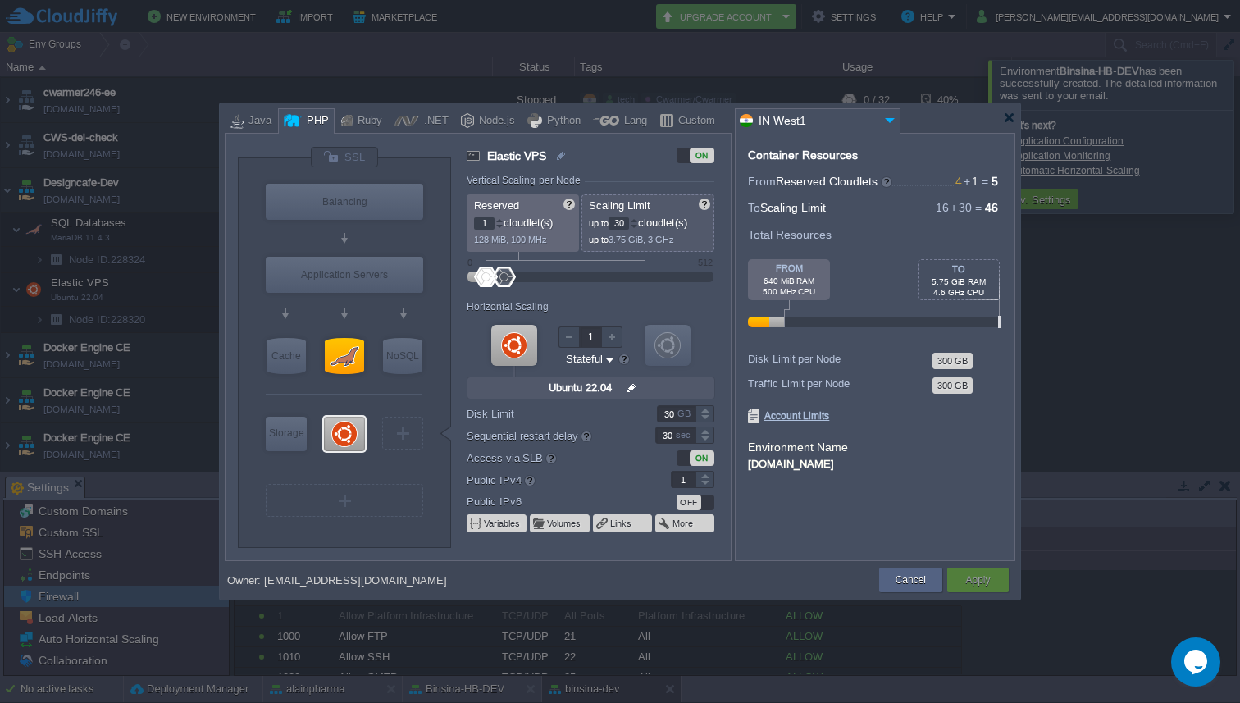
type input "MariaDB 11.4.3"
click at [356, 365] on div at bounding box center [344, 356] width 39 height 36
type input "SQL Databases"
type input "4"
type input "16"
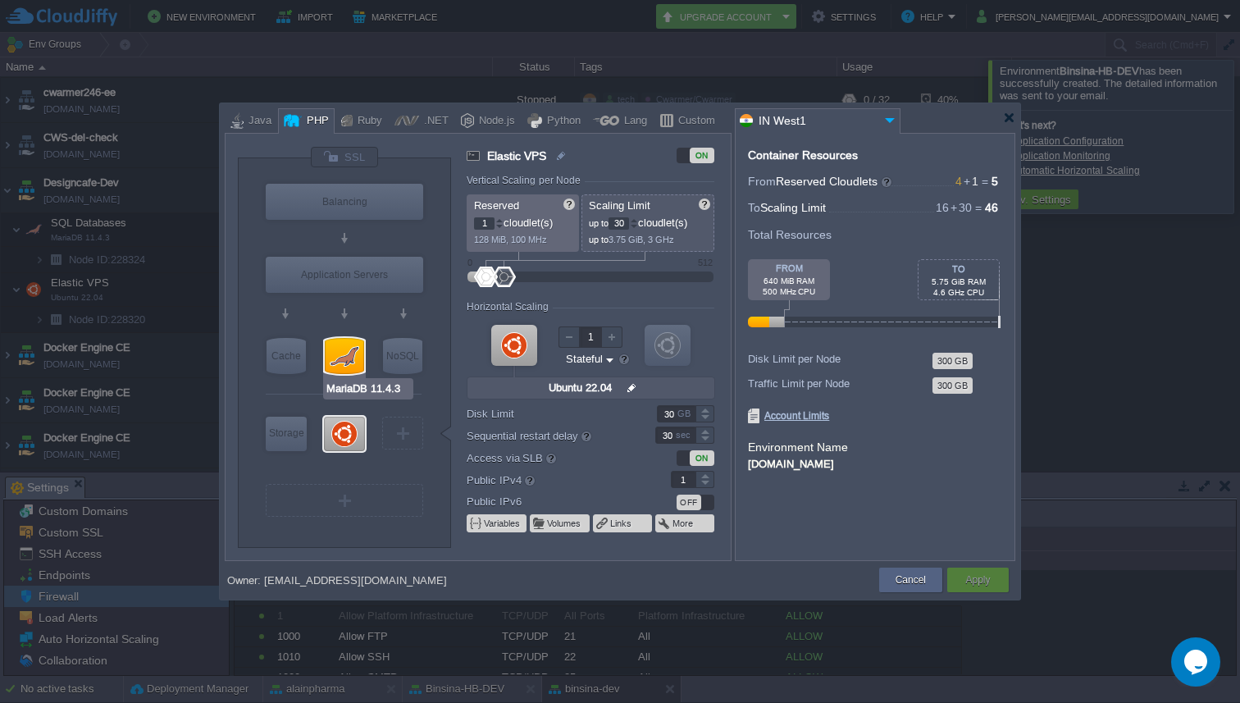
type input "MariaDB 11.4.3"
type input "null"
type input "11.4.3-almalin..."
type input "Stateless"
type input "0"
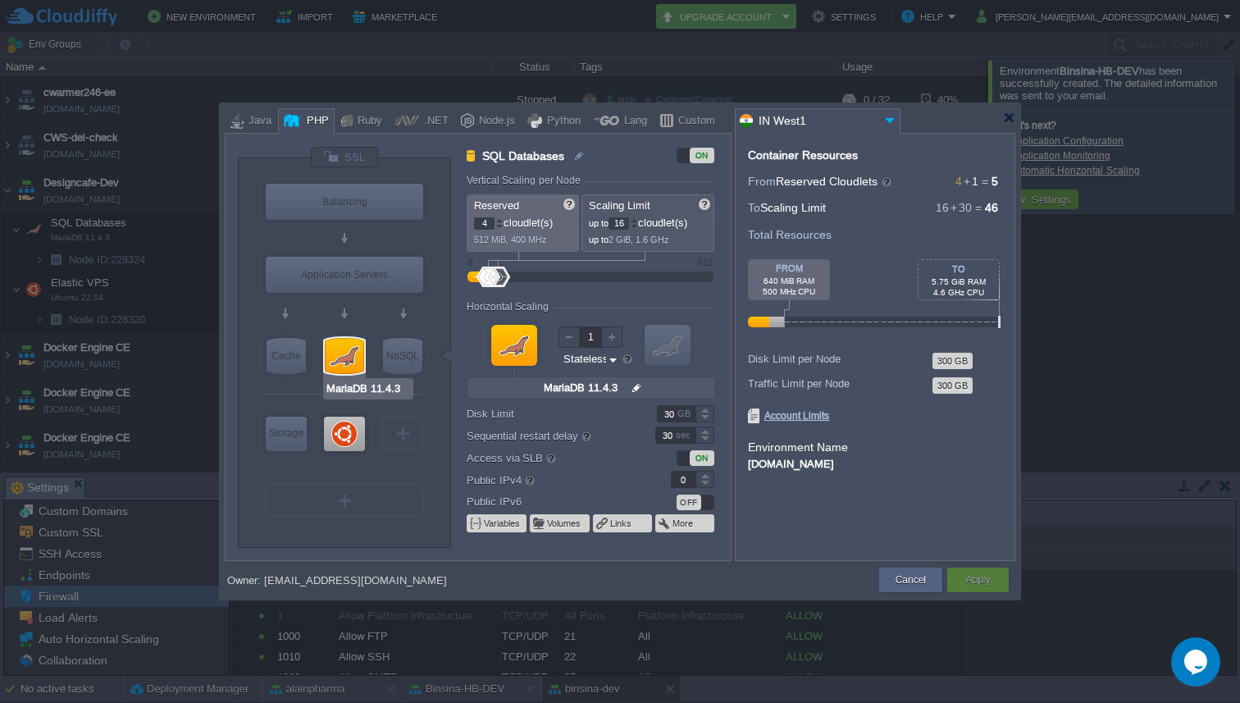
type input "Ubuntu 22.04"
click at [353, 443] on div at bounding box center [344, 434] width 41 height 34
type input "Elastic VPS"
type input "1"
type input "30"
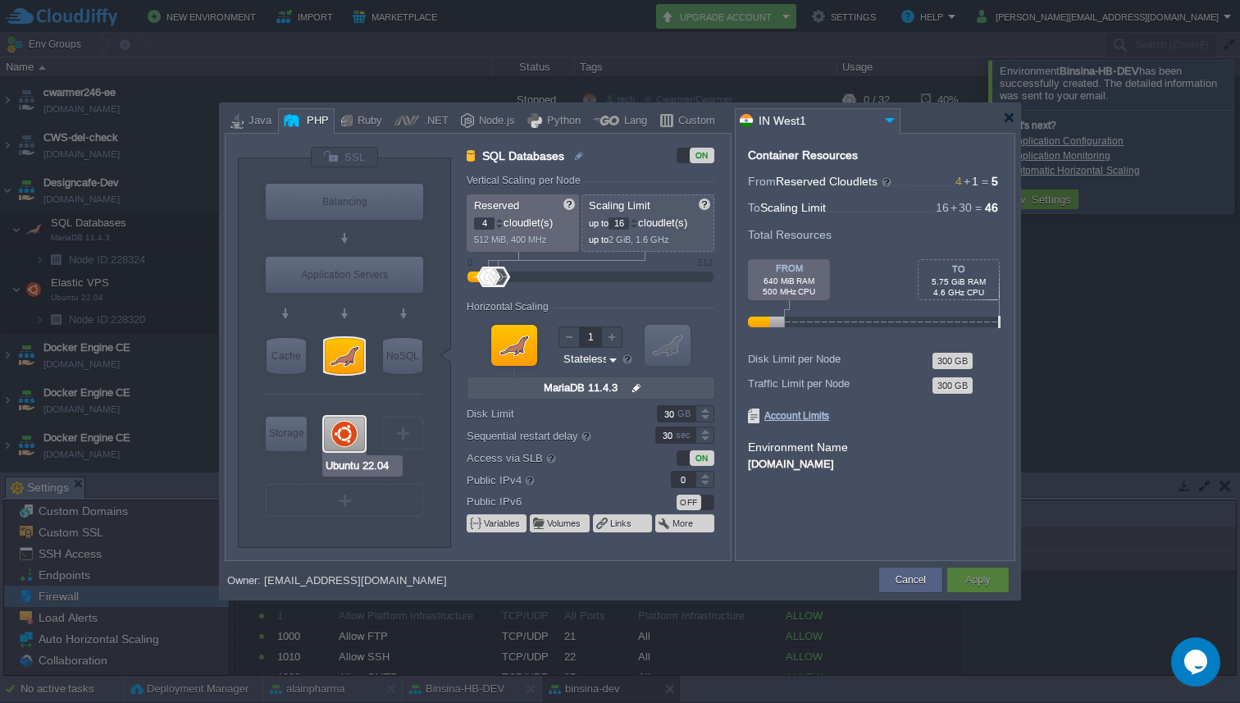
type input "Ubuntu 22.04"
type input "null"
type input "22.04"
type input "Stateful"
type input "1"
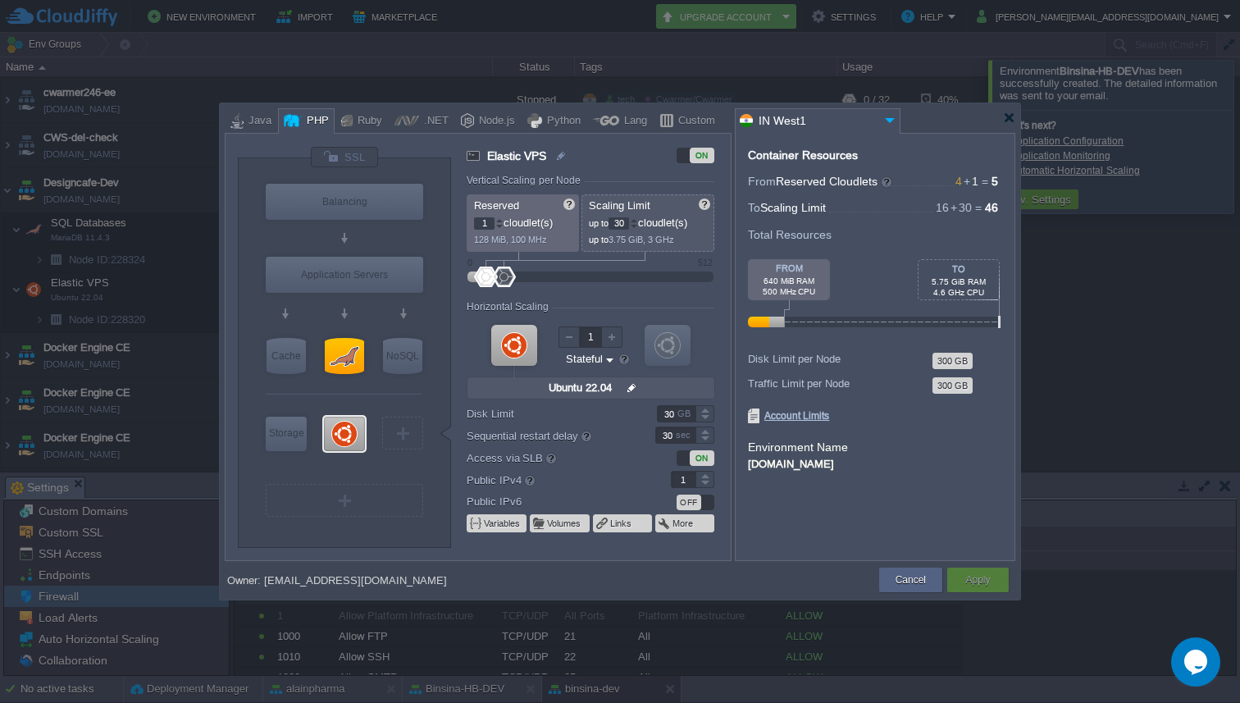
type input "MariaDB 11.4.3"
click at [346, 367] on div at bounding box center [344, 356] width 39 height 36
type input "SQL Databases"
type input "4"
type input "16"
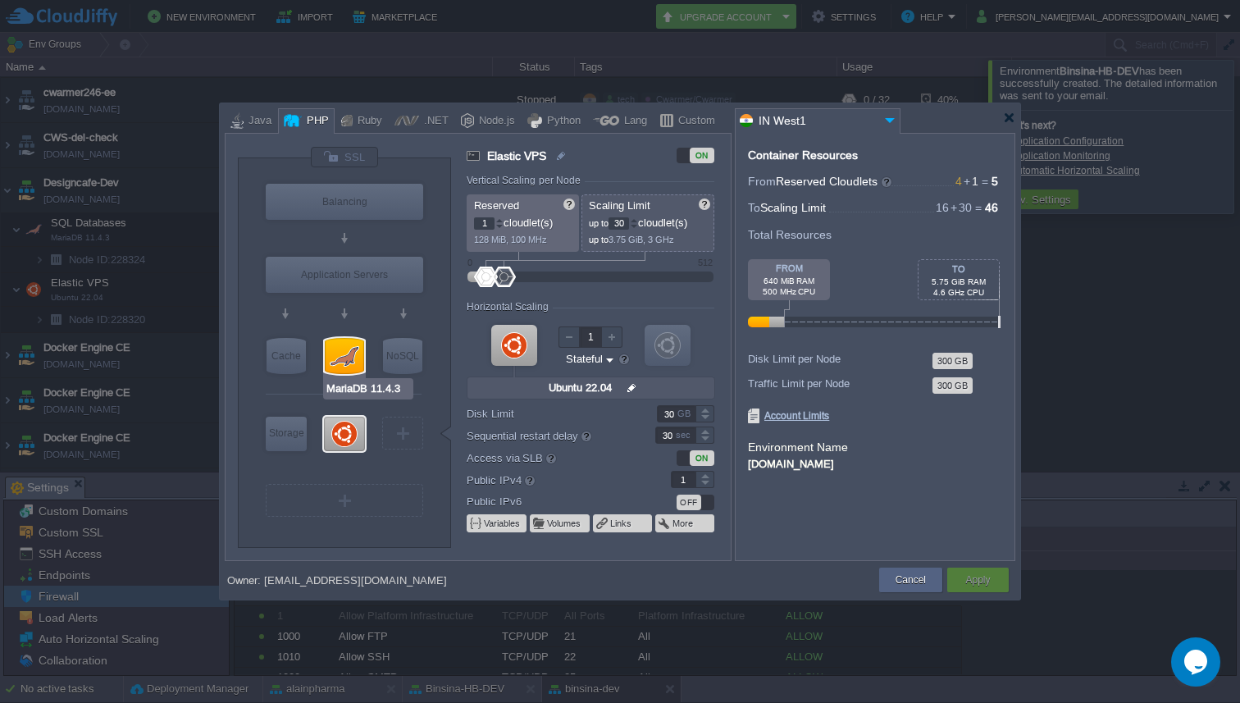
type input "MariaDB 11.4.3"
type input "null"
type input "11.4.3-almalin..."
type input "Stateless"
type input "0"
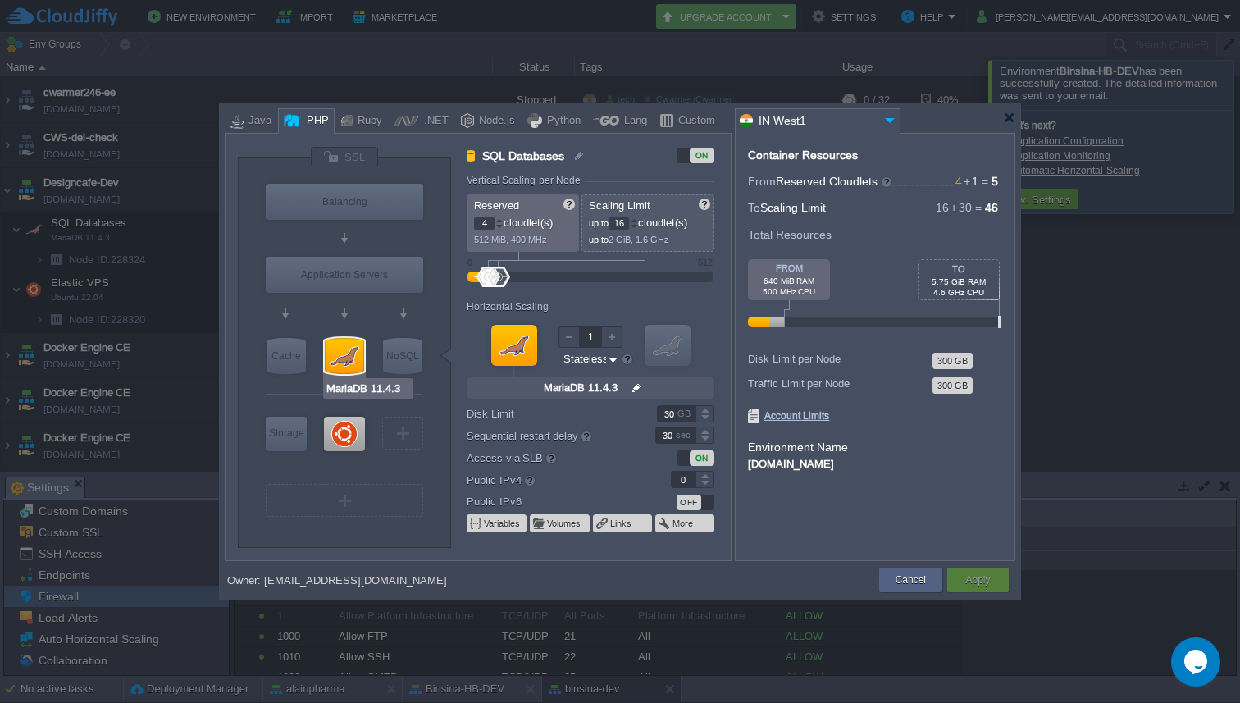
type input "Ubuntu 22.04"
click at [354, 435] on div at bounding box center [344, 434] width 41 height 34
type input "Elastic VPS"
type input "1"
type input "30"
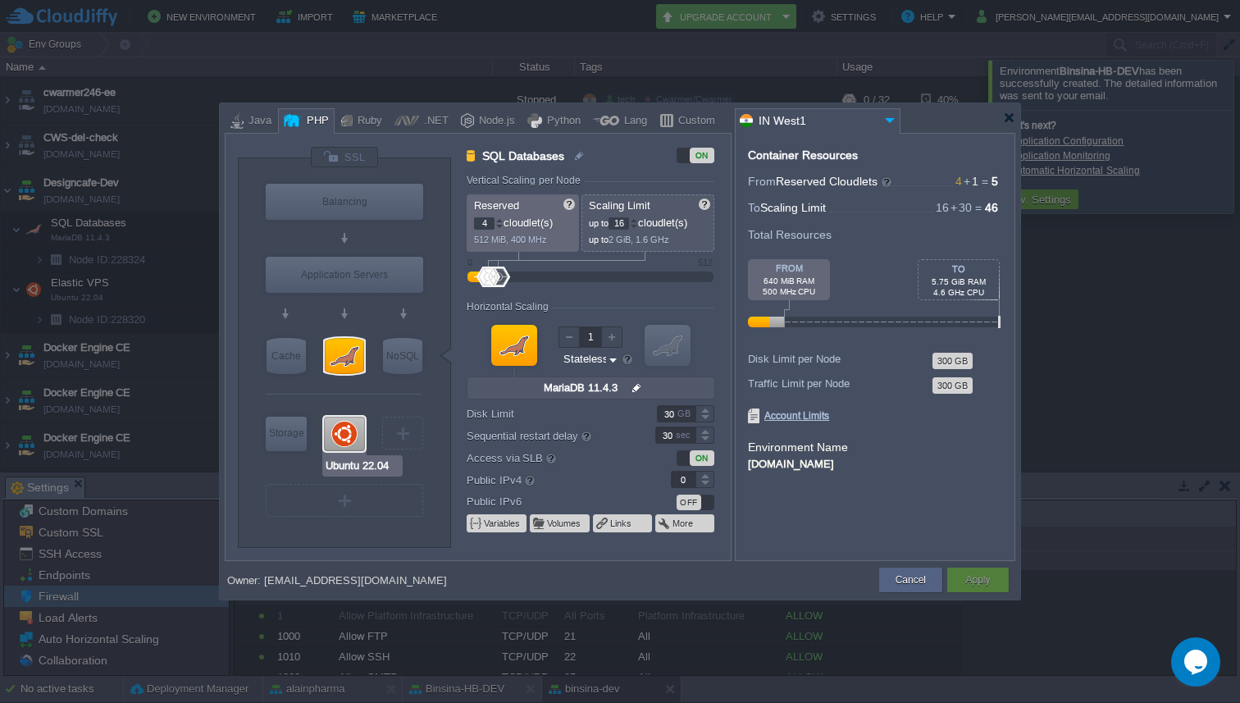
type input "Ubuntu 22.04"
type input "null"
type input "22.04"
type input "Stateful"
type input "1"
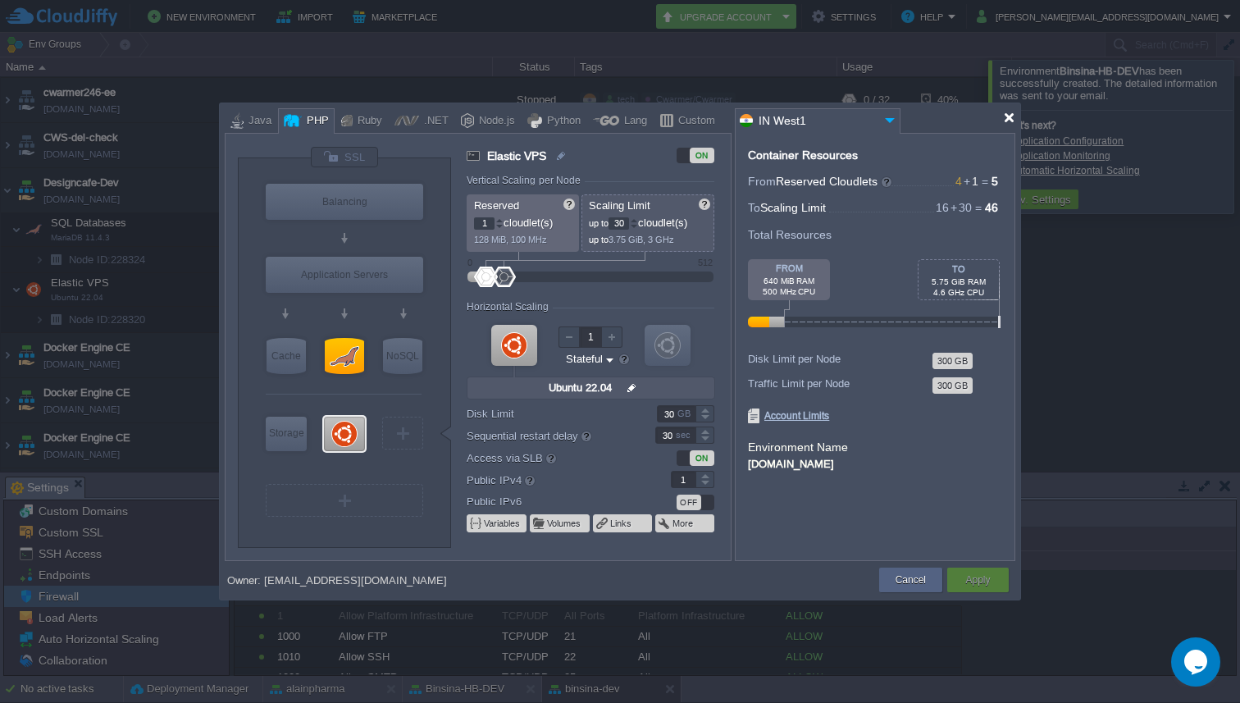
click at [1008, 121] on div at bounding box center [1009, 118] width 12 height 12
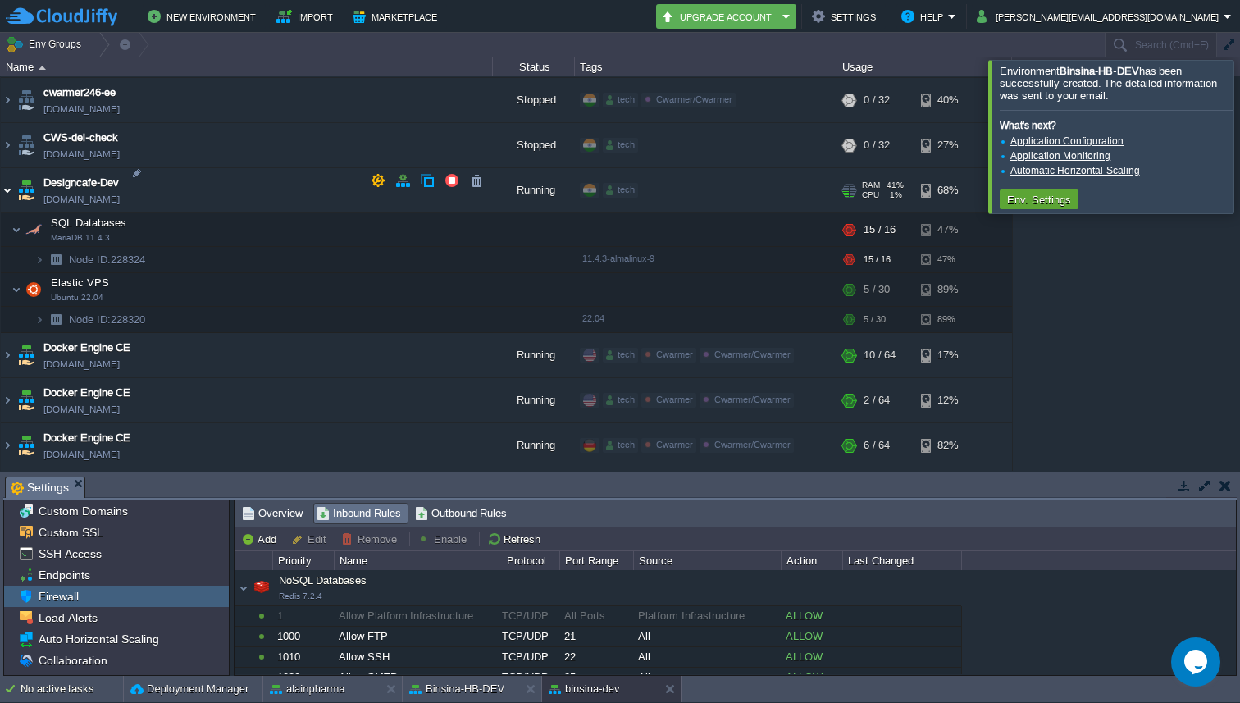
click at [11, 188] on img at bounding box center [7, 190] width 13 height 44
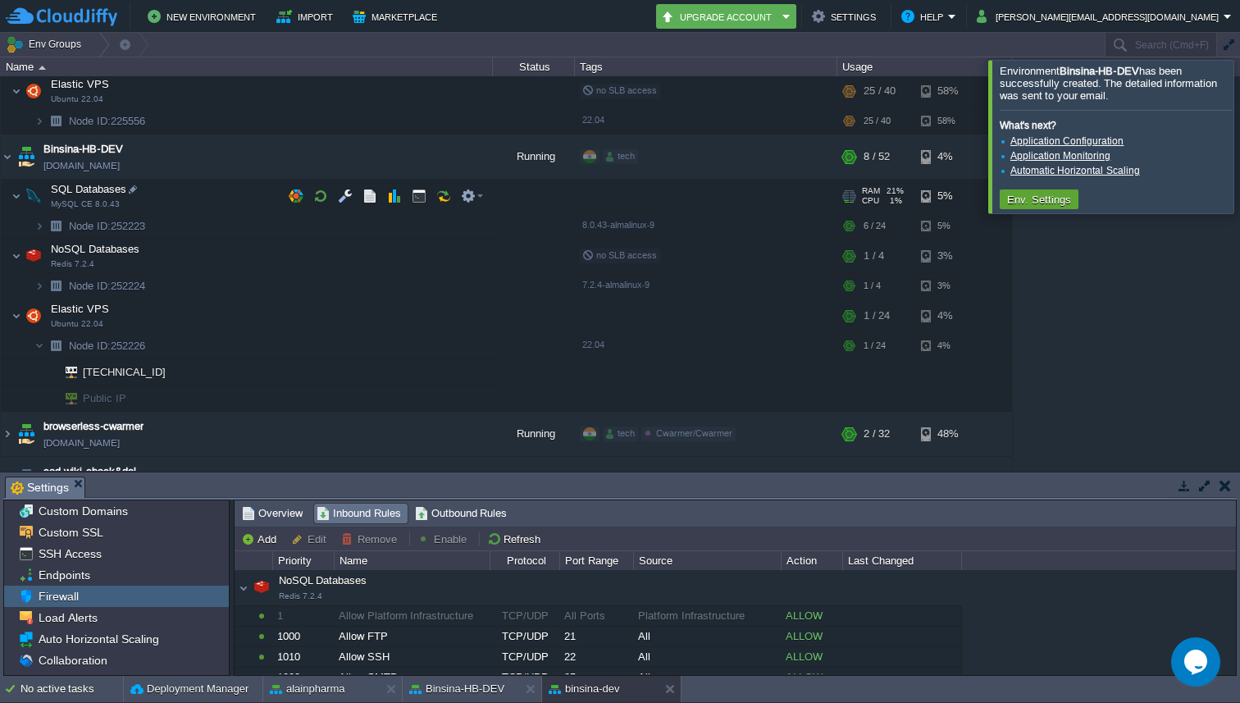
scroll to position [647, 0]
click at [406, 166] on td at bounding box center [402, 157] width 25 height 25
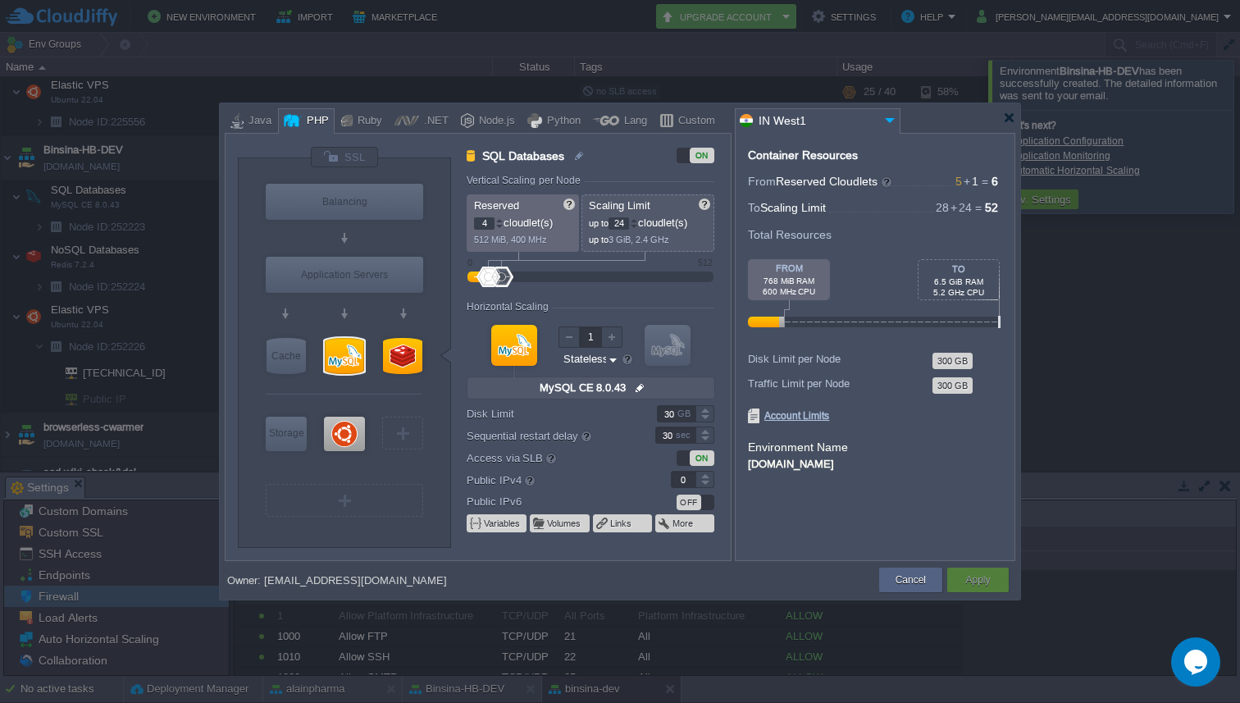
type input "1"
click at [705, 474] on div at bounding box center [704, 475] width 19 height 8
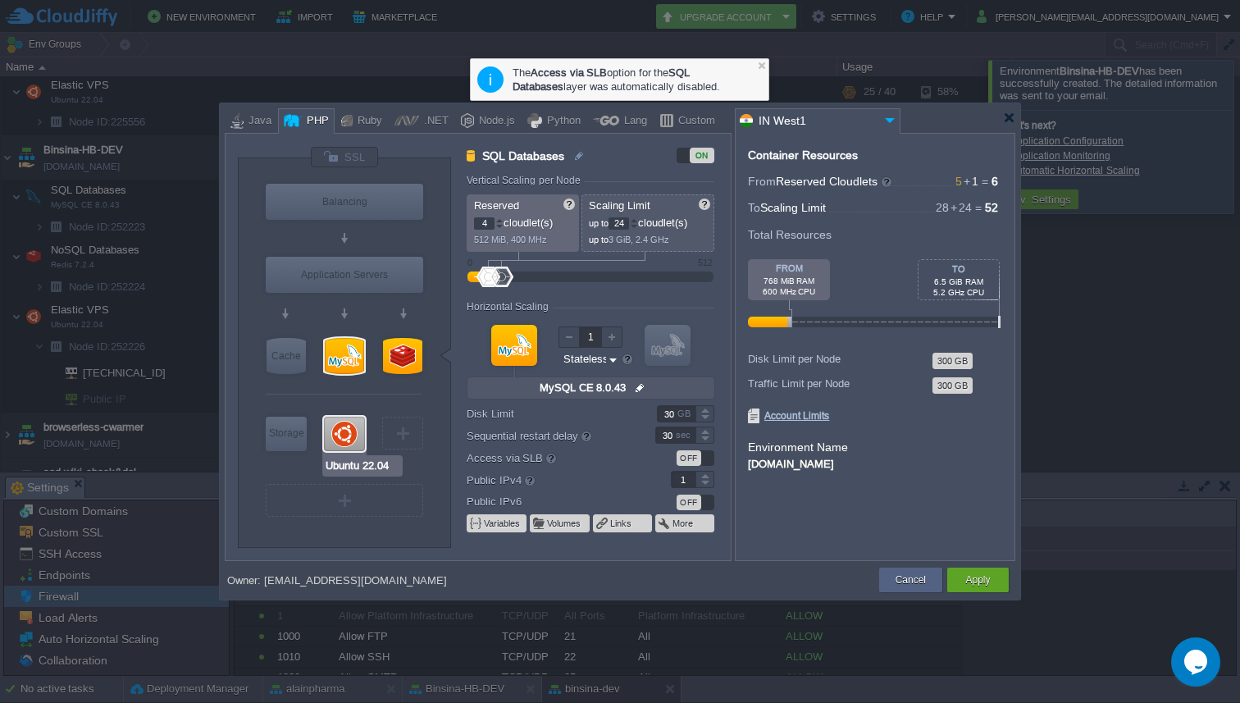
click at [335, 432] on div at bounding box center [344, 434] width 41 height 34
type input "Elastic VPS"
type input "1"
type input "Ubuntu 22.04"
type input "null"
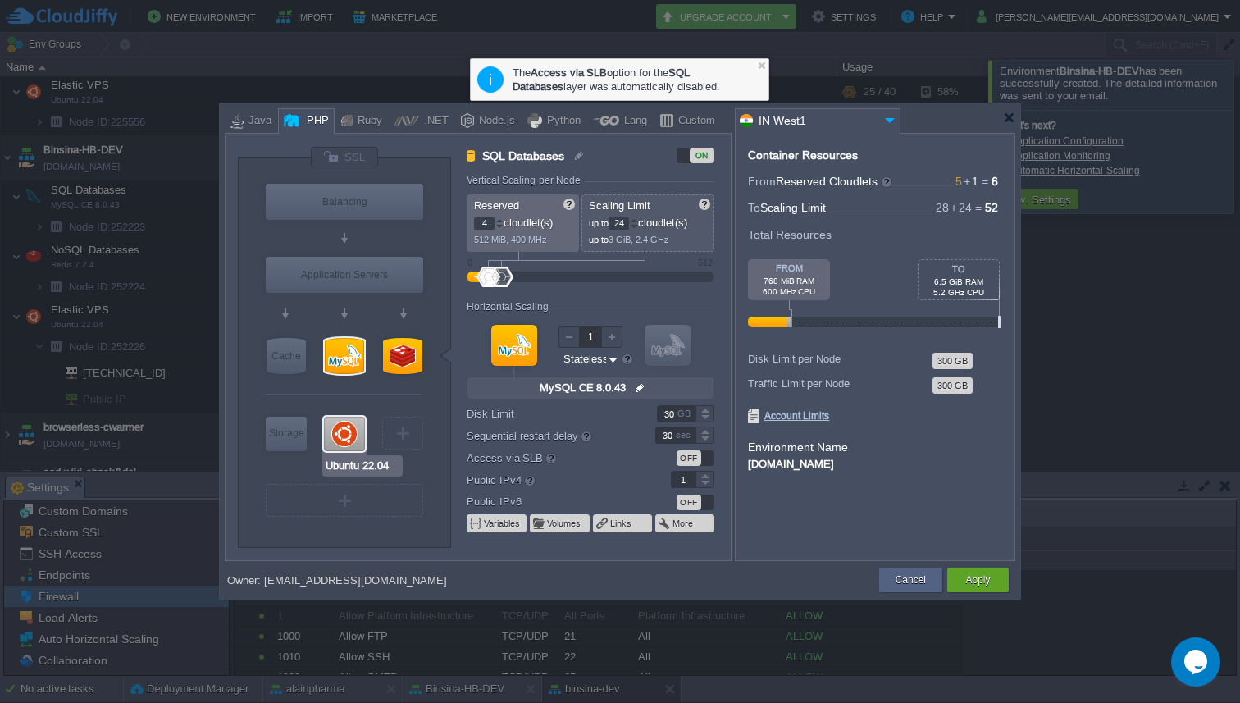
type input "22.04"
type input "Stateful"
type input "0"
type input "MySQL CE 8.0.43"
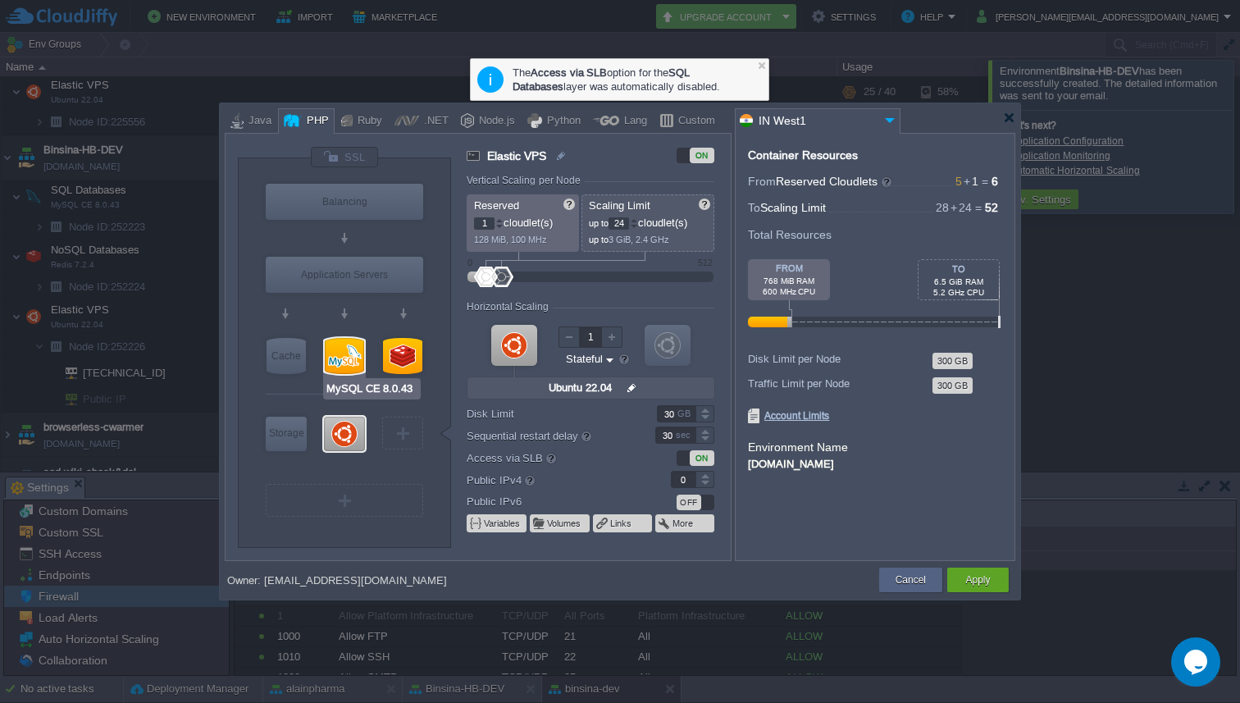
click at [362, 361] on div at bounding box center [344, 356] width 39 height 36
type input "SQL Databases"
type input "4"
type input "MySQL CE 8.0.43"
type input "null"
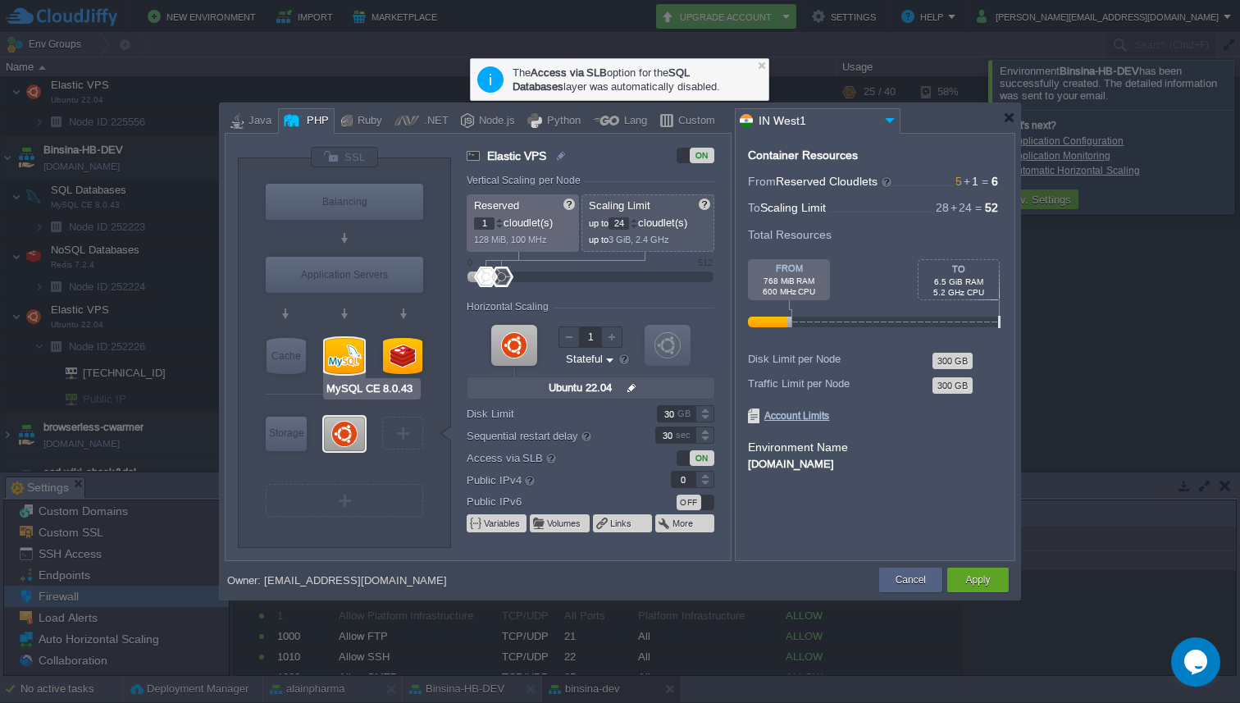
type input "8.0.43-almalin..."
type input "Stateless"
type input "1"
type input "Redis 7.2.4"
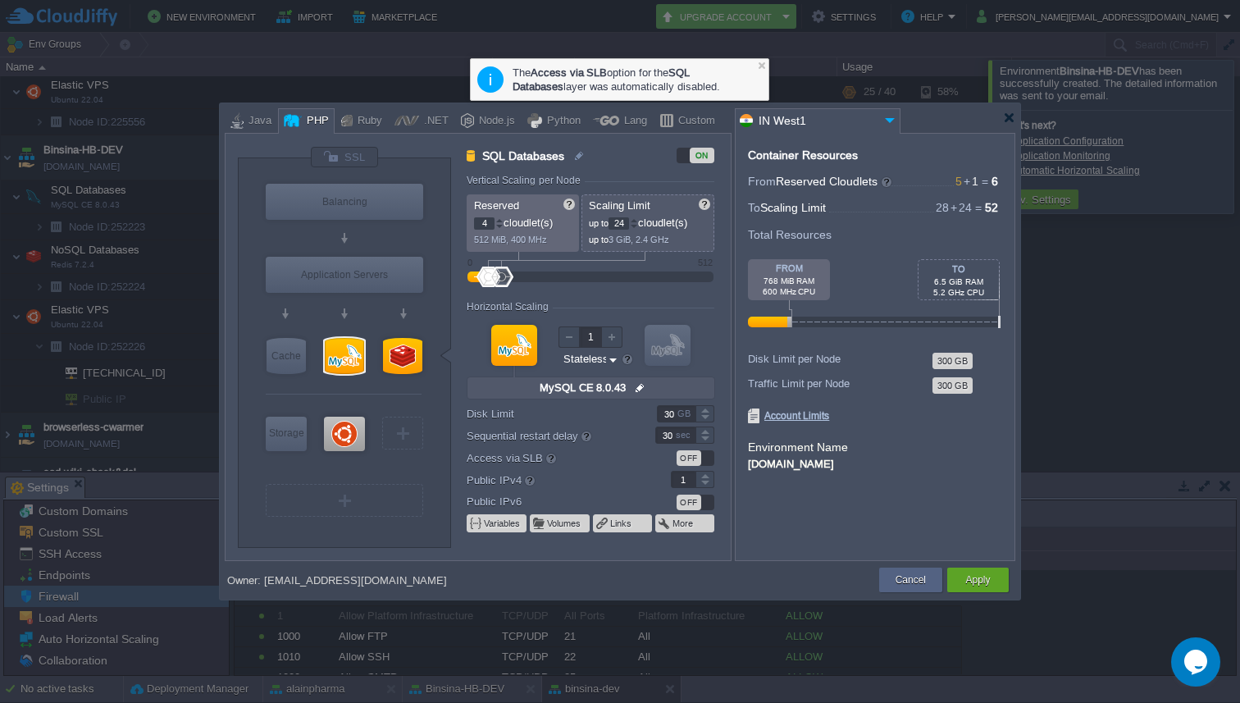
type input "0"
click at [706, 485] on div at bounding box center [704, 484] width 19 height 8
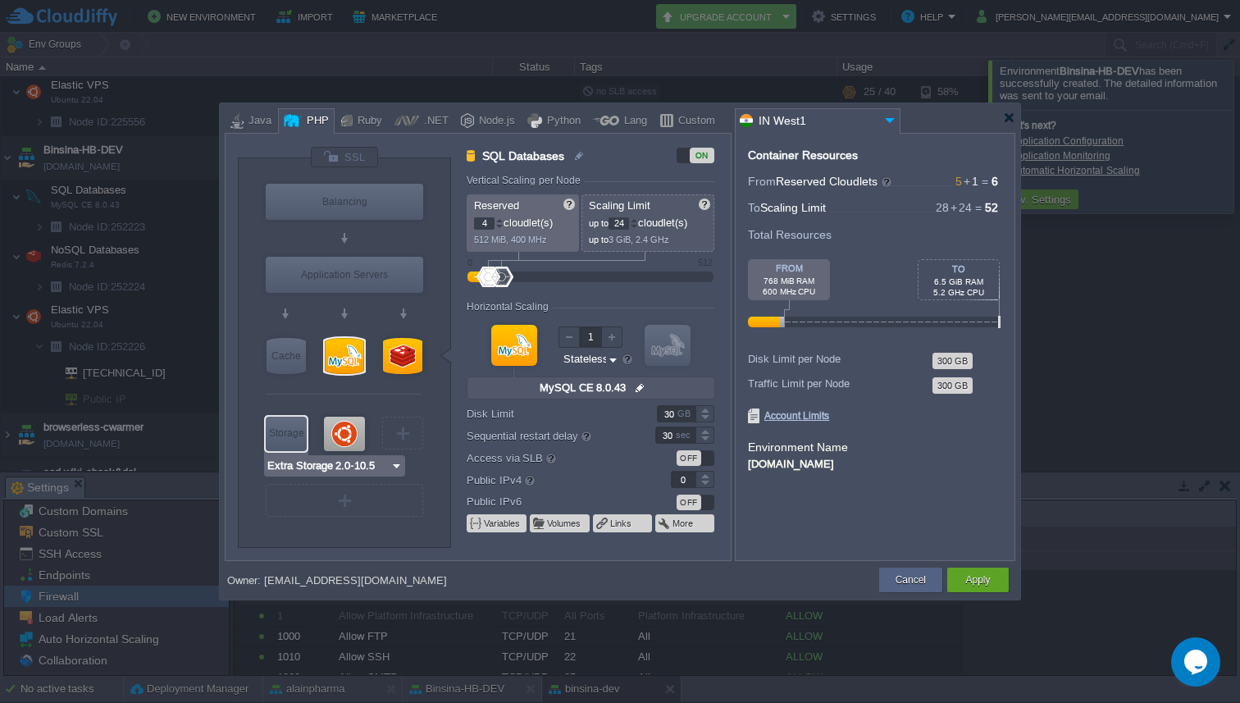
type input "Ubuntu 22.04"
click at [349, 440] on div at bounding box center [344, 434] width 41 height 34
type input "Elastic VPS"
type input "1"
type input "Ubuntu 22.04"
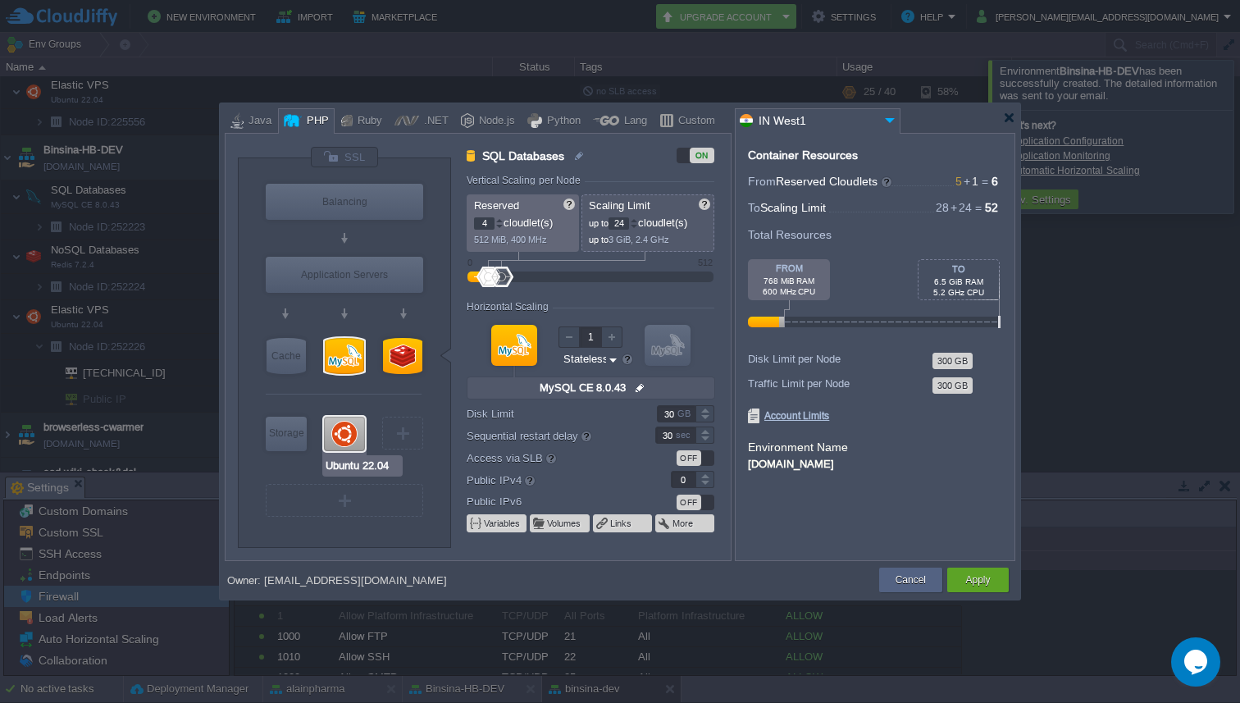
type input "null"
type input "22.04"
type input "Stateful"
click at [355, 442] on div at bounding box center [344, 434] width 41 height 34
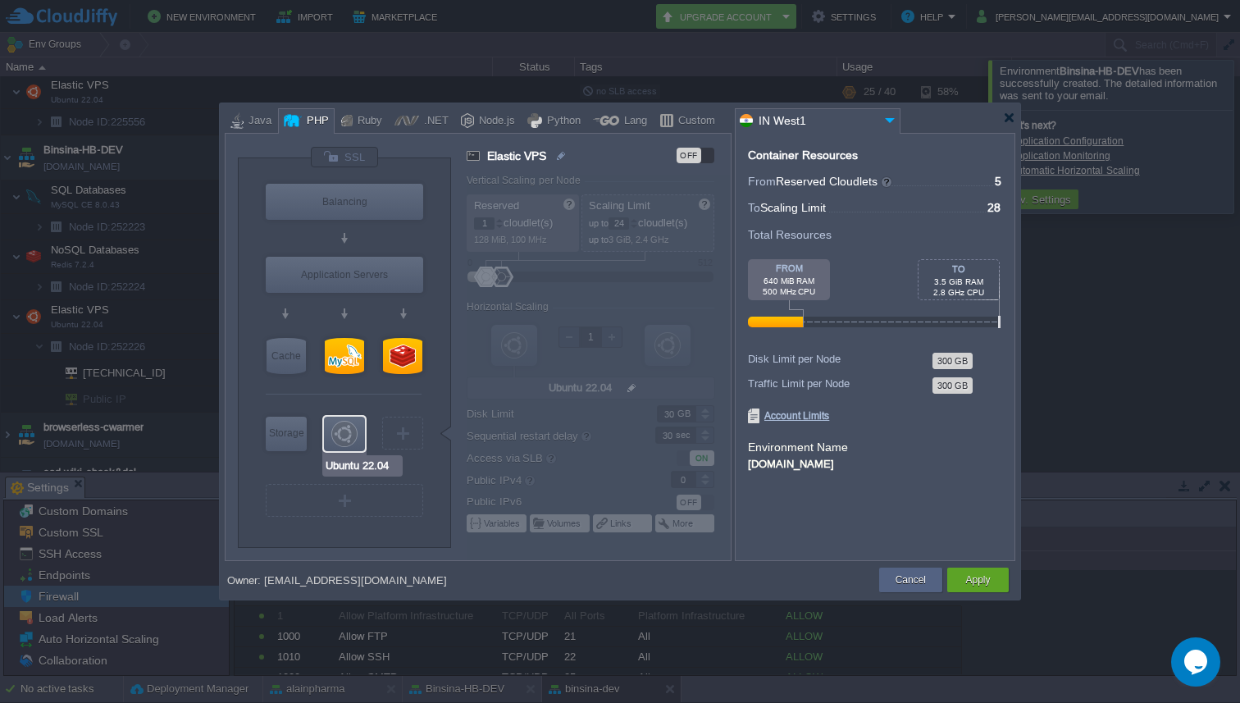
click at [355, 442] on div at bounding box center [344, 434] width 41 height 34
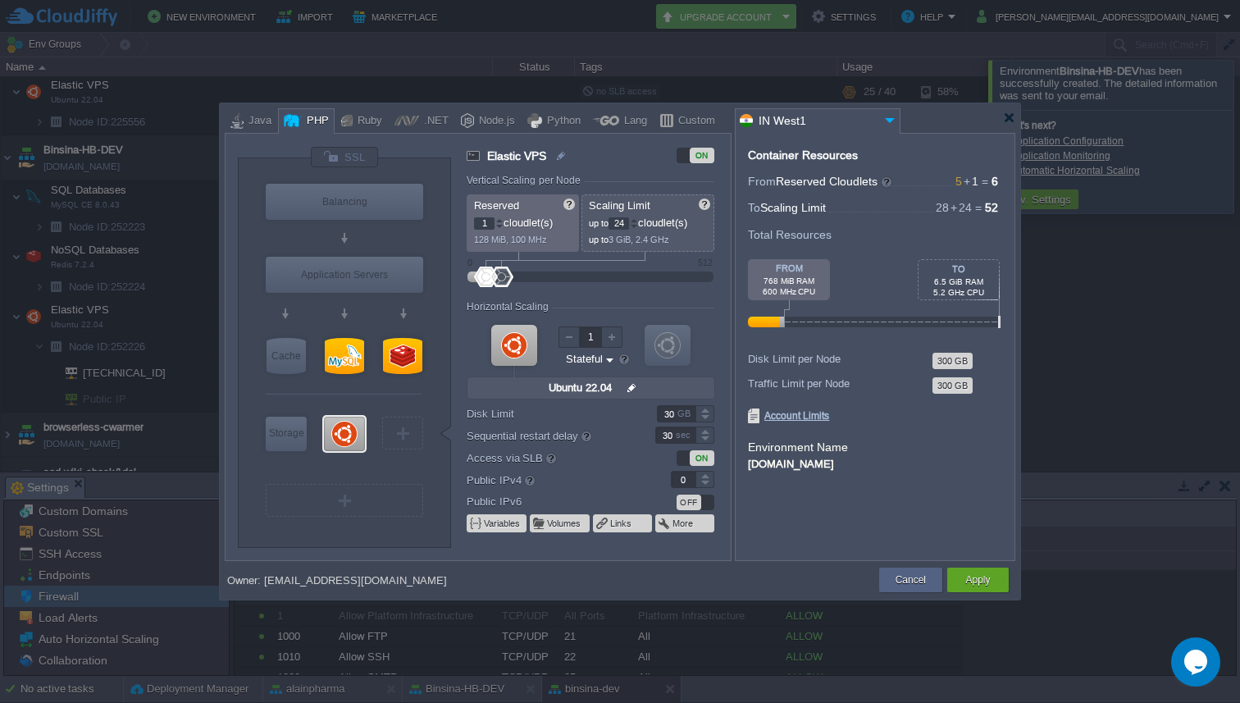
type input "1"
click at [705, 472] on div at bounding box center [704, 475] width 19 height 8
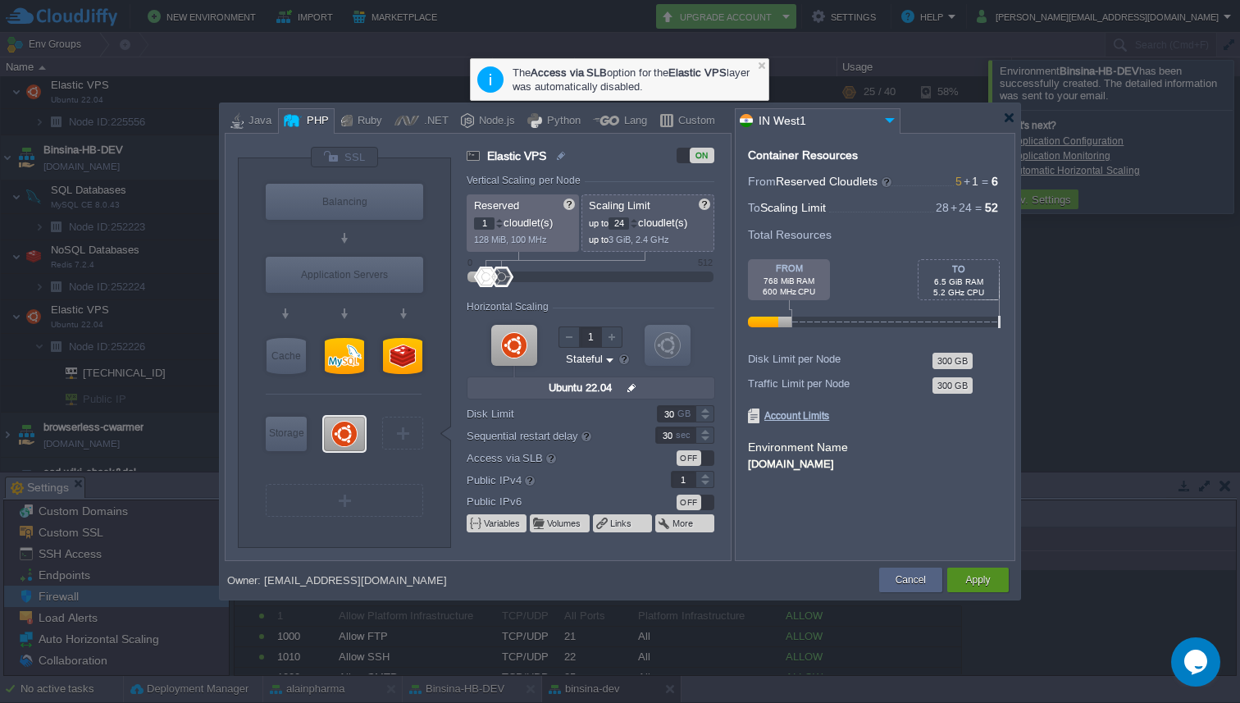
click at [970, 573] on button "Apply" at bounding box center [977, 580] width 25 height 16
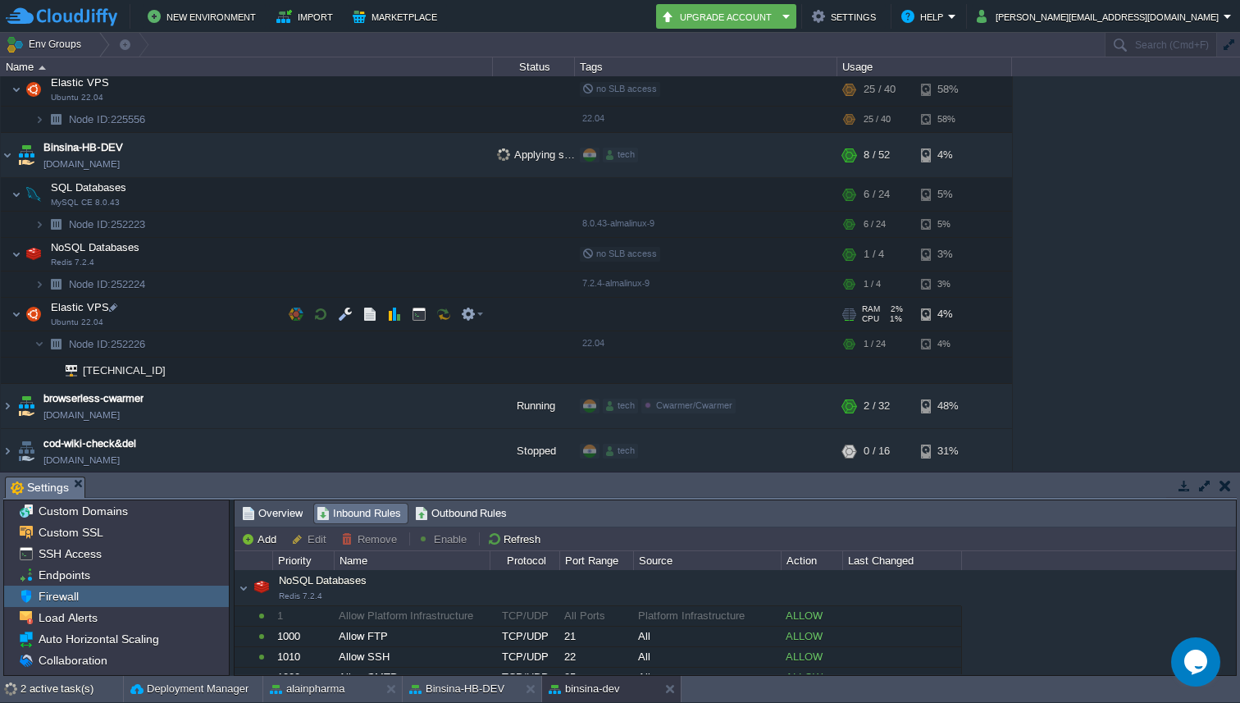
scroll to position [592, 0]
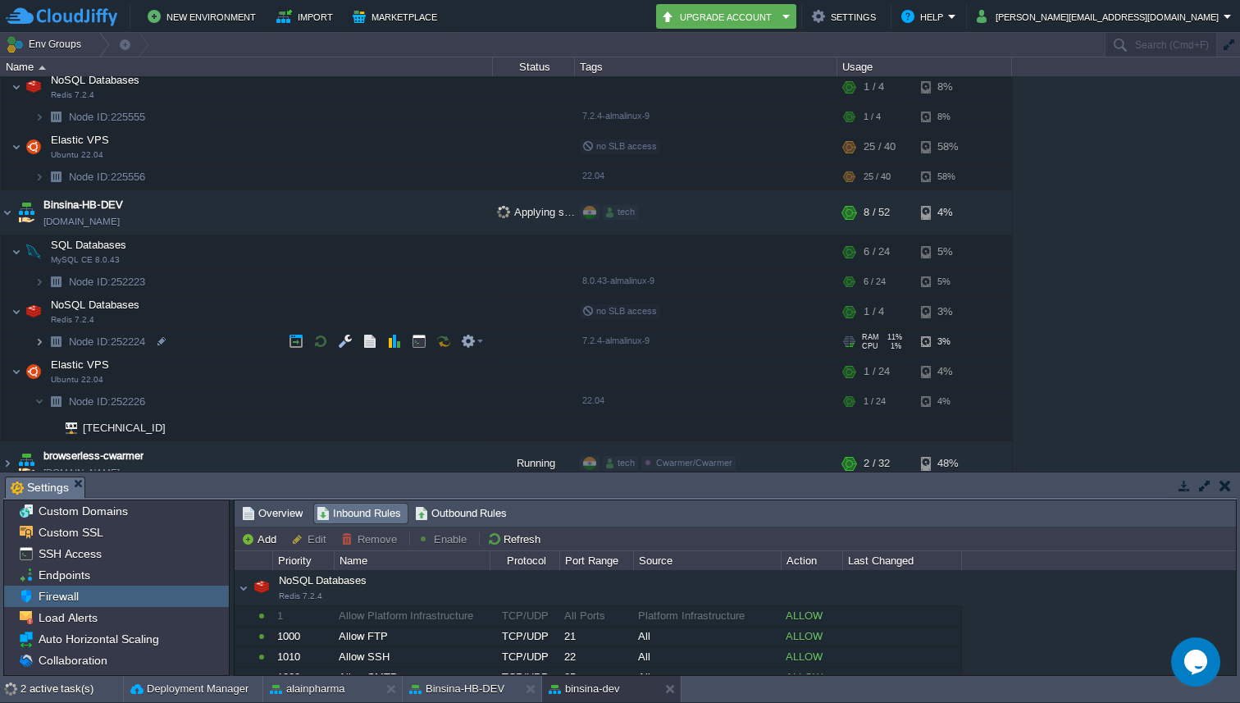
click at [43, 340] on img at bounding box center [39, 341] width 10 height 25
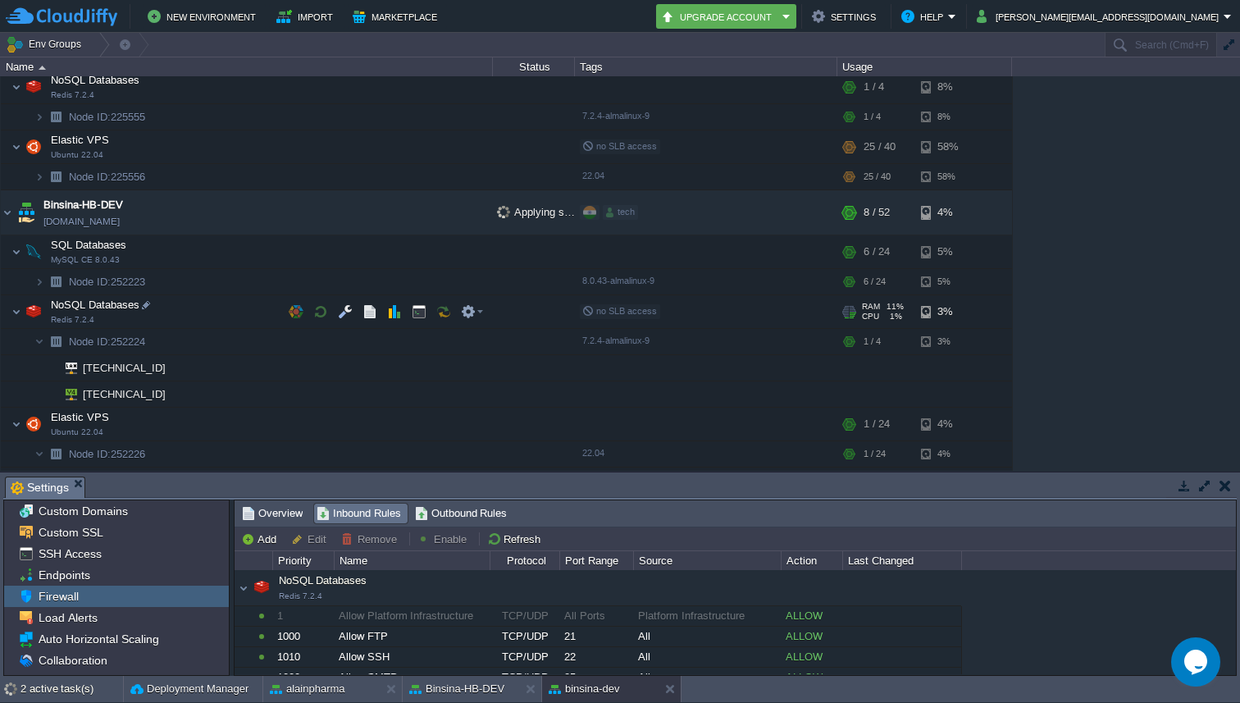
click at [22, 317] on img at bounding box center [33, 311] width 23 height 33
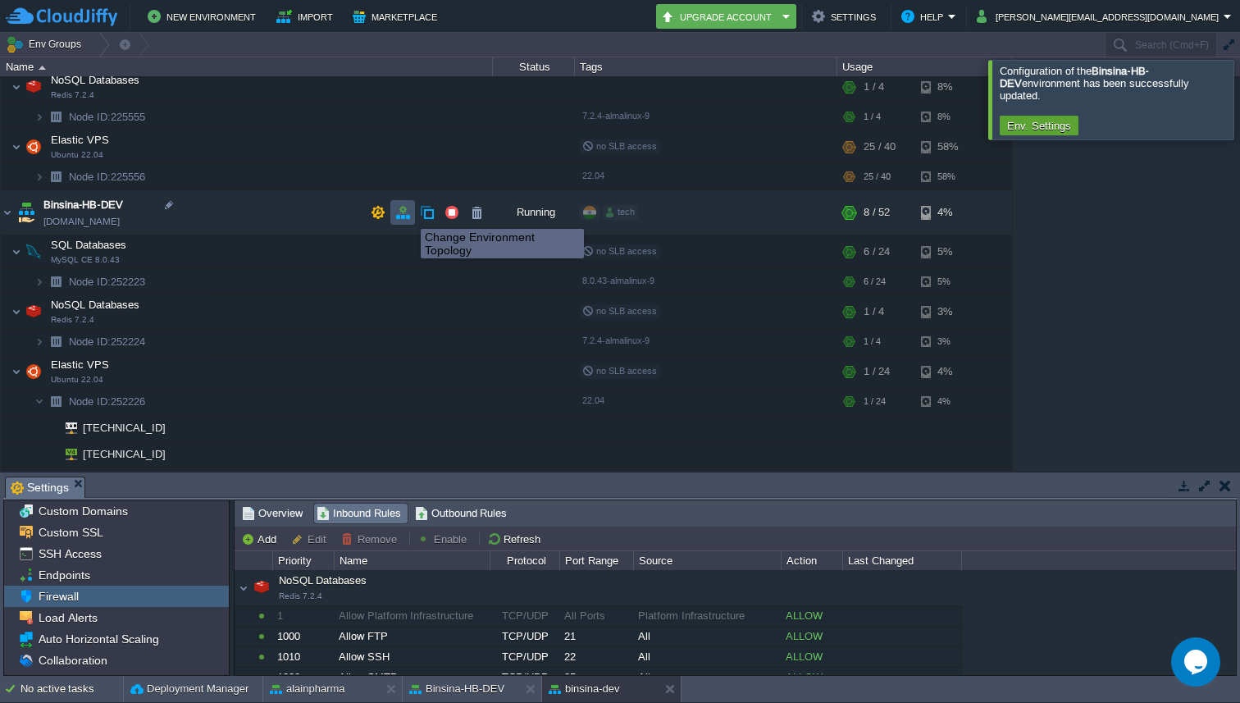
click at [401, 212] on button "button" at bounding box center [402, 212] width 15 height 15
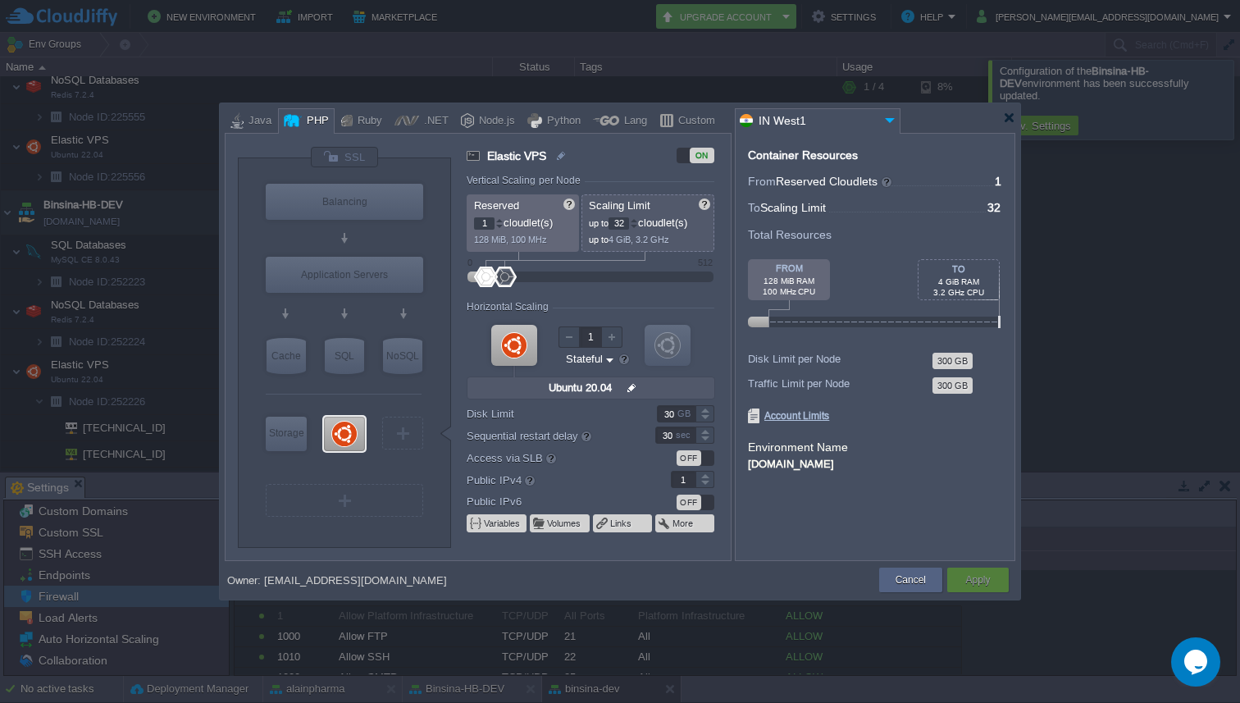
type input "Redis 7.2.4"
click at [406, 358] on div "NoSQL" at bounding box center [402, 356] width 39 height 36
type input "NoSQL Databases"
type input "4"
type input "Redis 7.2.4"
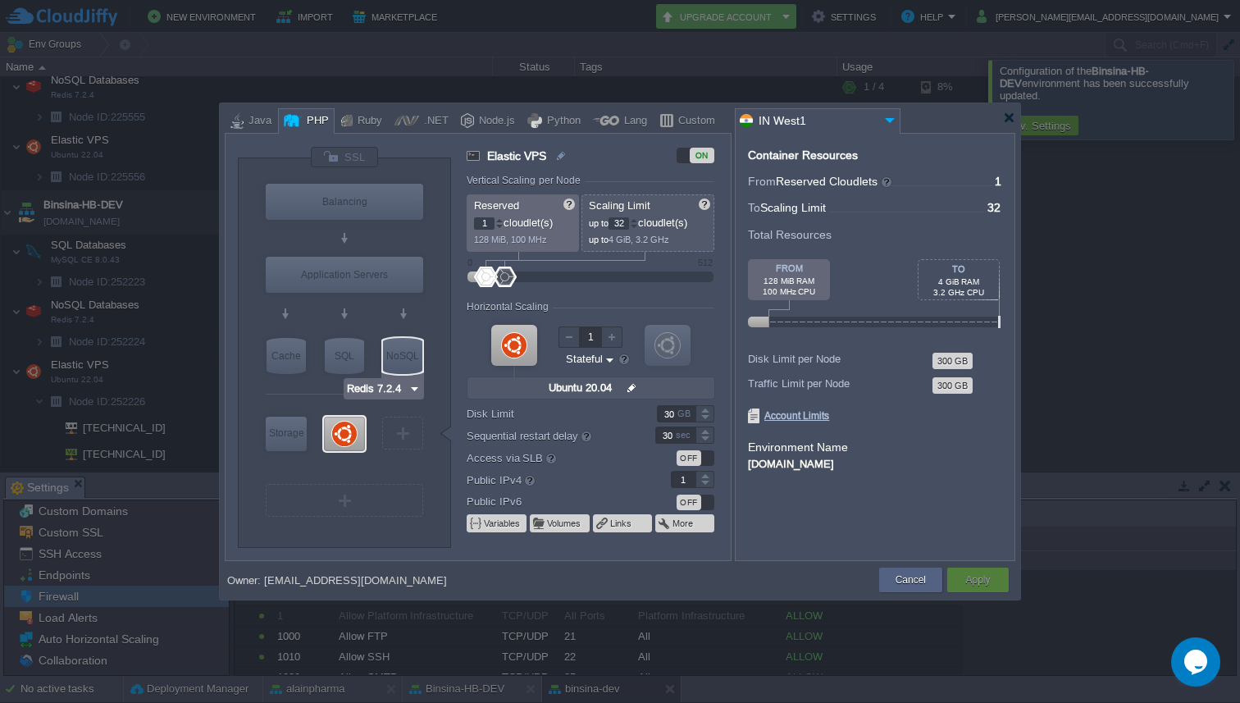
type input "7.2.4-almalinux-9"
type input "Stateless"
type input "0"
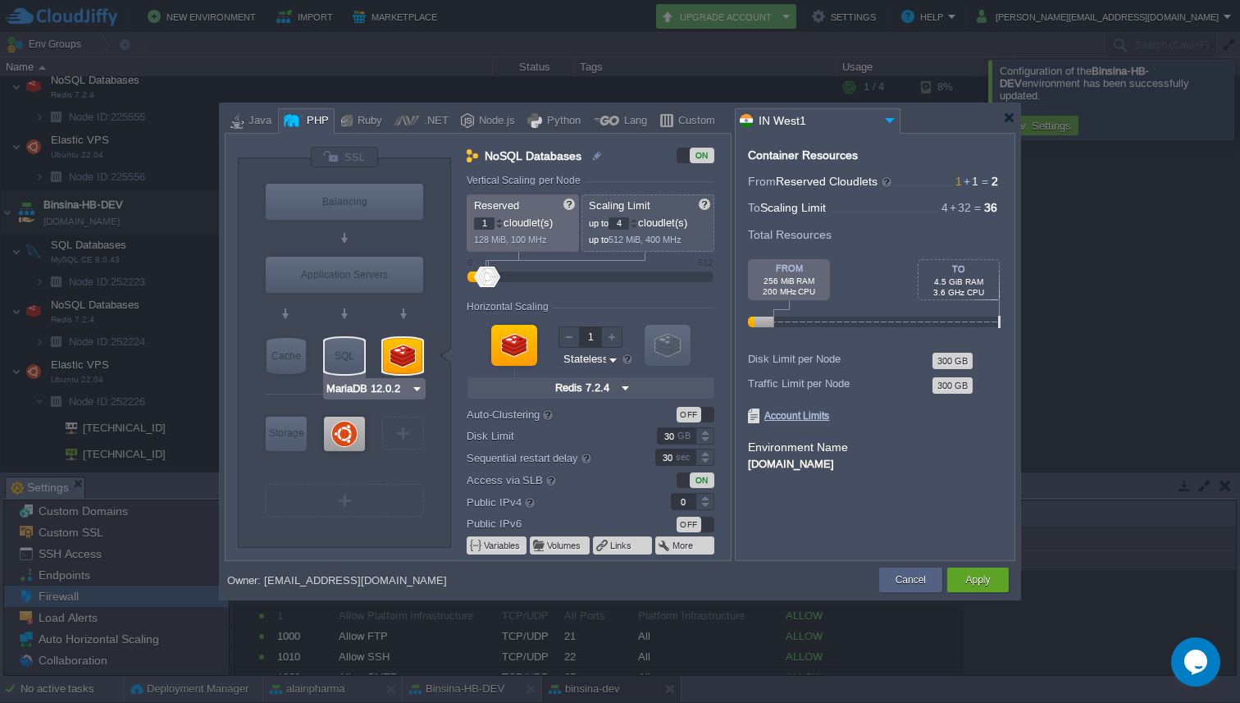
type input "Redis 7.2.4"
click at [1015, 120] on div at bounding box center [622, 118] width 795 height 30
click at [1010, 117] on div at bounding box center [1009, 118] width 12 height 12
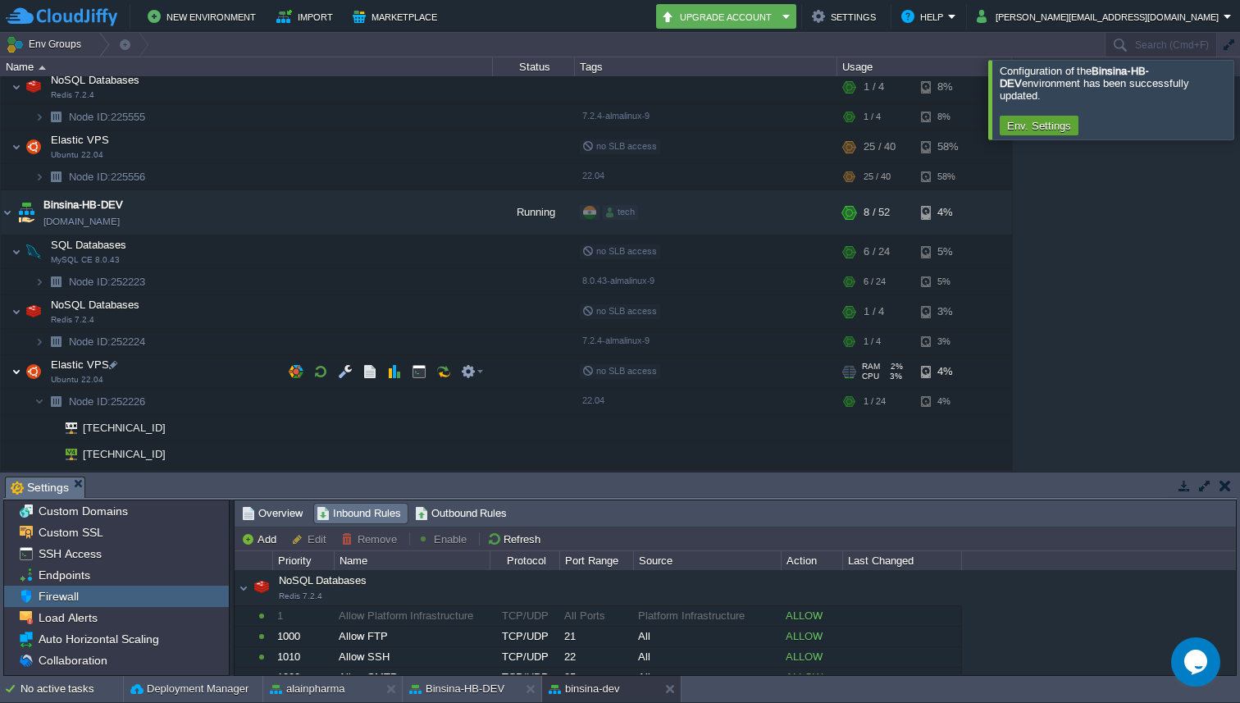
click at [18, 372] on img at bounding box center [16, 371] width 10 height 33
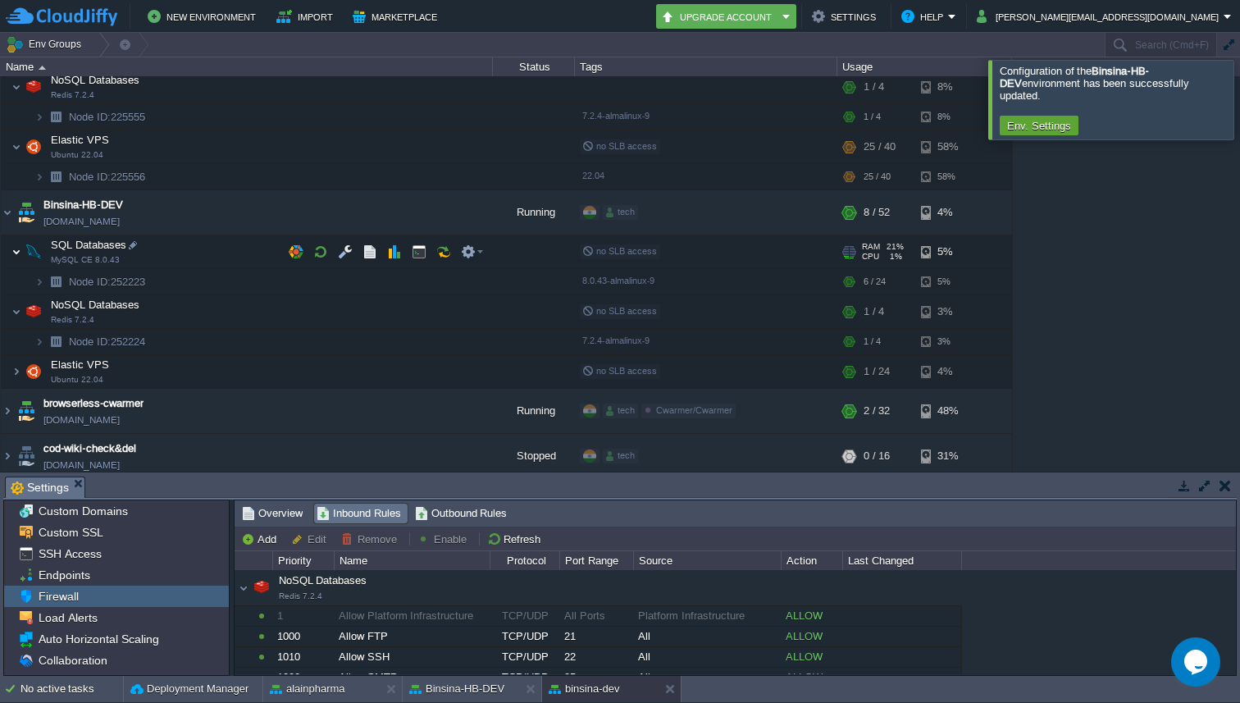
click at [17, 256] on img at bounding box center [16, 251] width 10 height 33
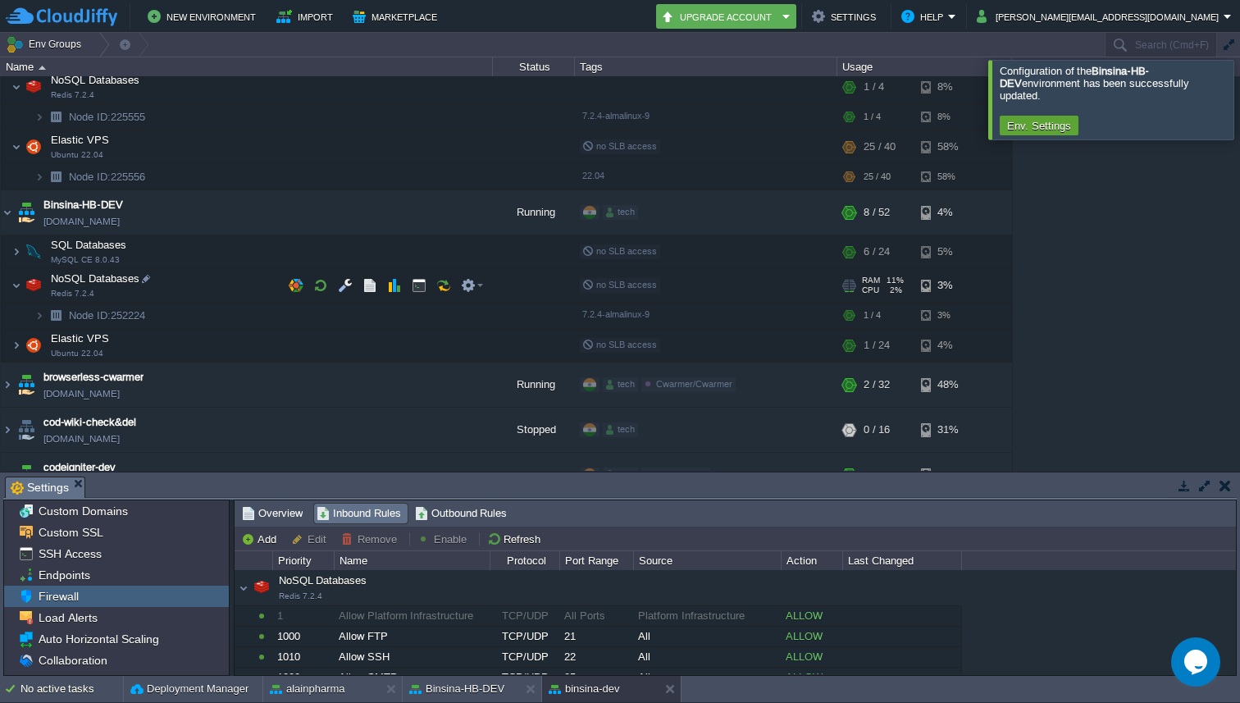
click at [22, 289] on img at bounding box center [33, 285] width 23 height 33
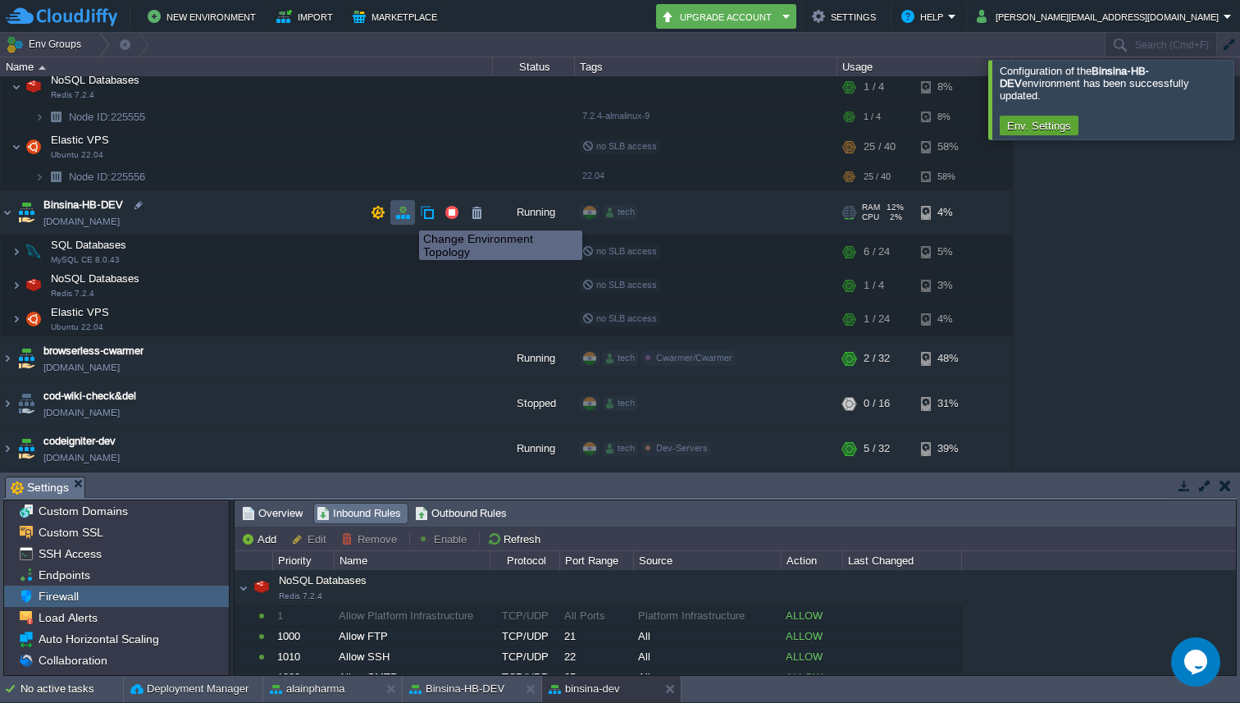
click at [407, 216] on button "button" at bounding box center [402, 212] width 15 height 15
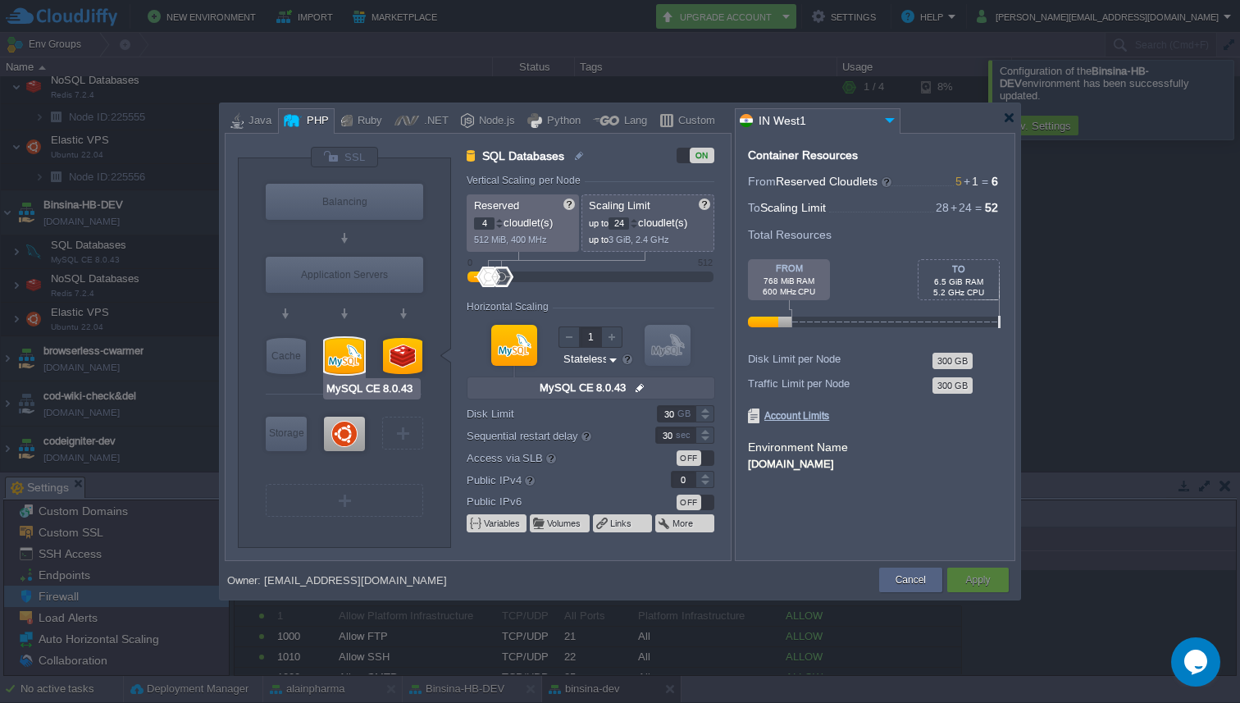
type input "Redis 7.2.4"
click at [417, 358] on div at bounding box center [402, 356] width 39 height 36
type input "NoSQL Databases"
type input "1"
type input "4"
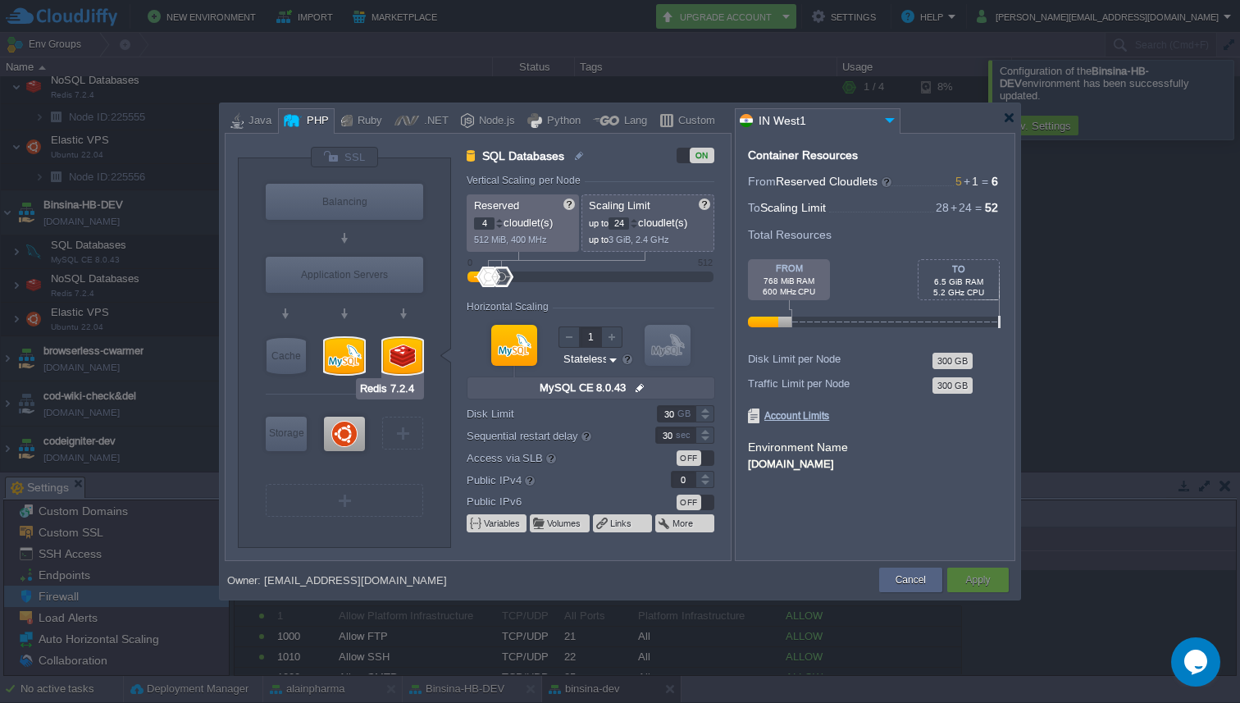
type input "Redis 7.2.4"
type input "null"
type input "7.2.4-almalinux-9"
click at [705, 480] on div at bounding box center [705, 479] width 18 height 1
click at [708, 479] on div at bounding box center [705, 479] width 18 height 1
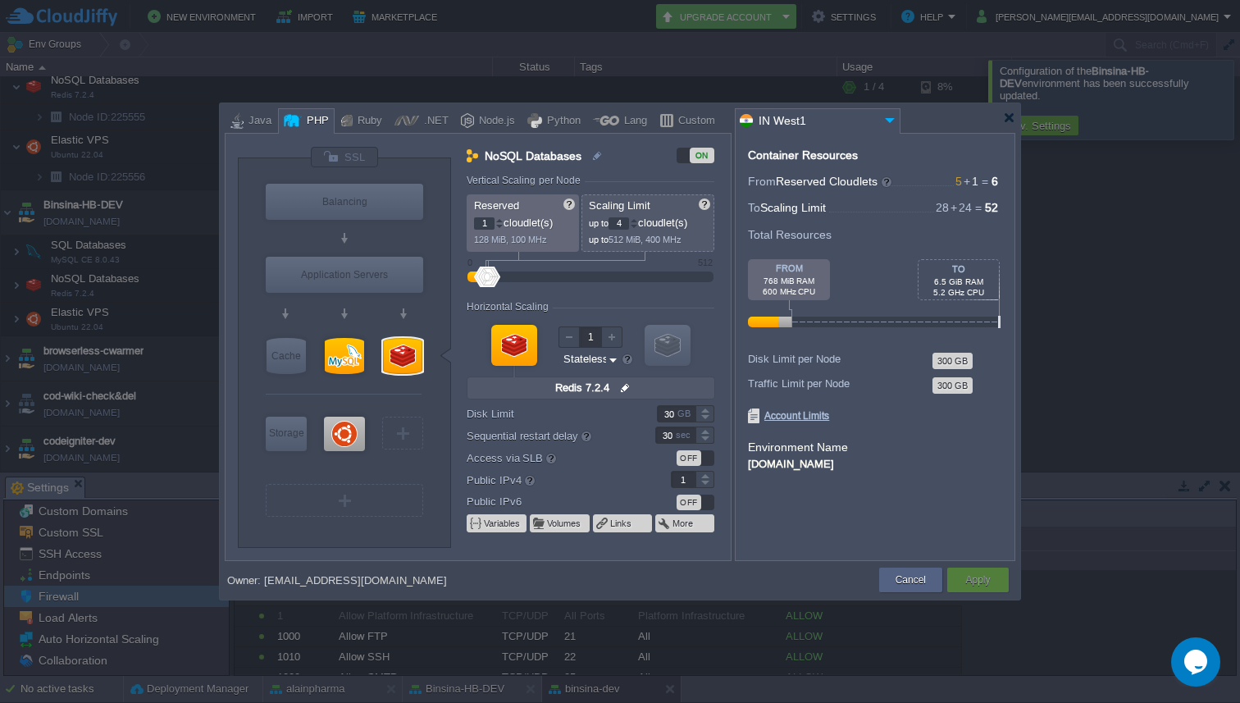
type input "2"
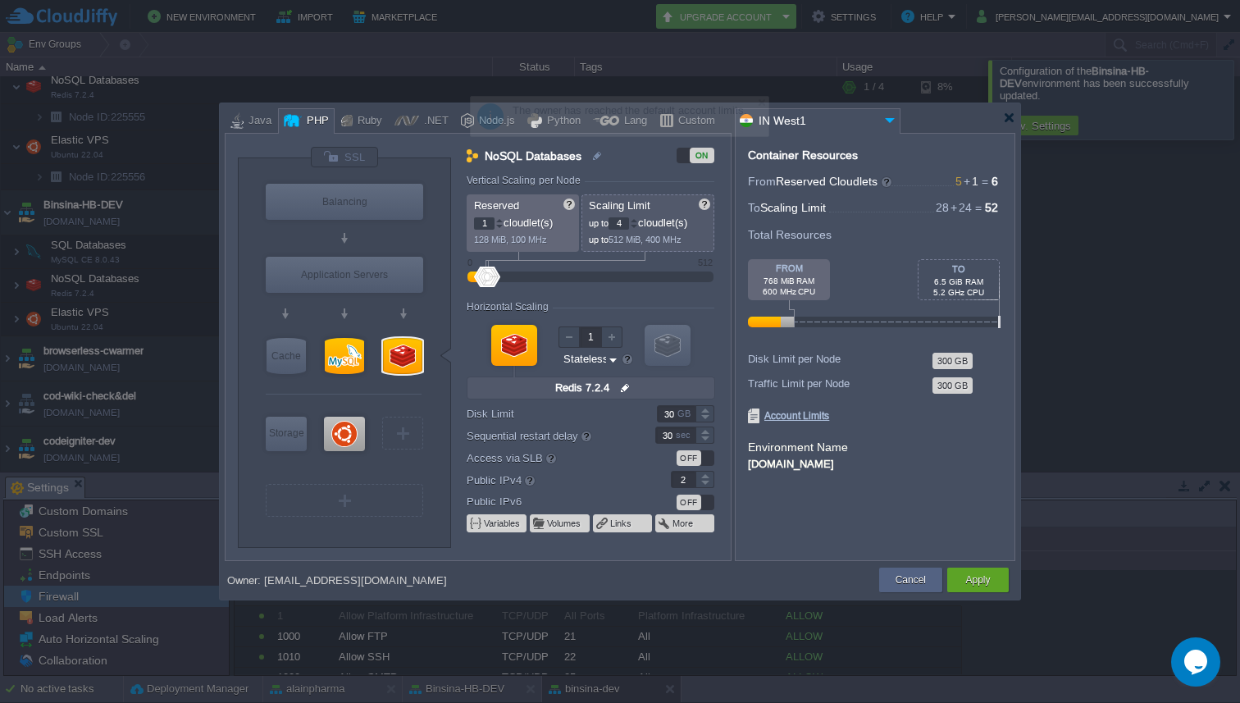
click at [708, 478] on div at bounding box center [704, 475] width 19 height 8
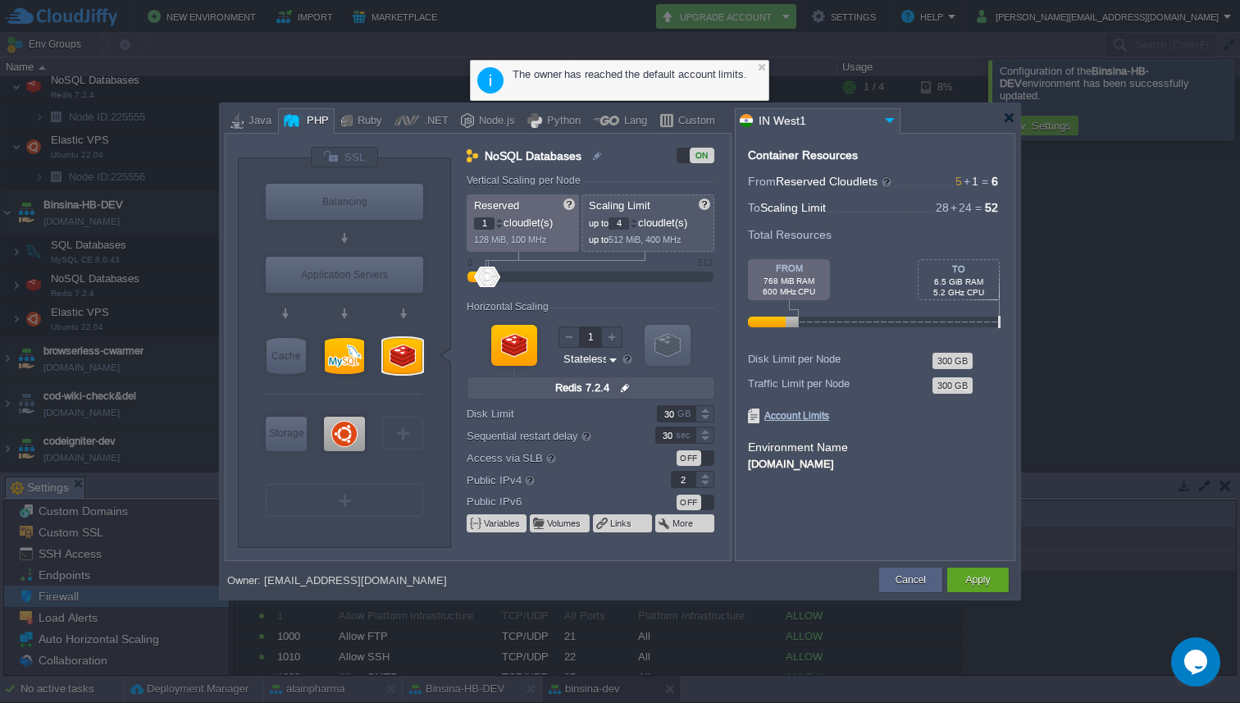
click at [707, 475] on div at bounding box center [704, 475] width 19 height 8
click at [708, 480] on div at bounding box center [705, 479] width 18 height 1
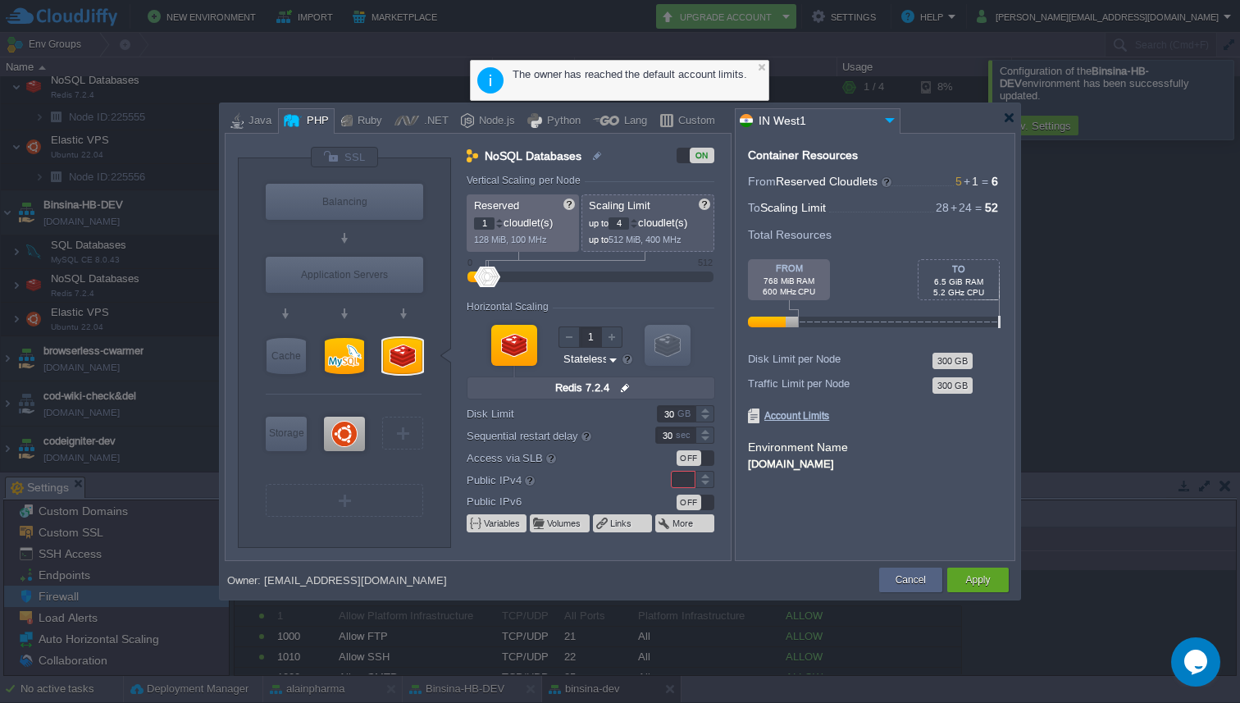
type input "0"
type input "Ubuntu 22.04"
type input "0"
click at [344, 437] on div at bounding box center [344, 434] width 41 height 34
type input "Elastic VPS"
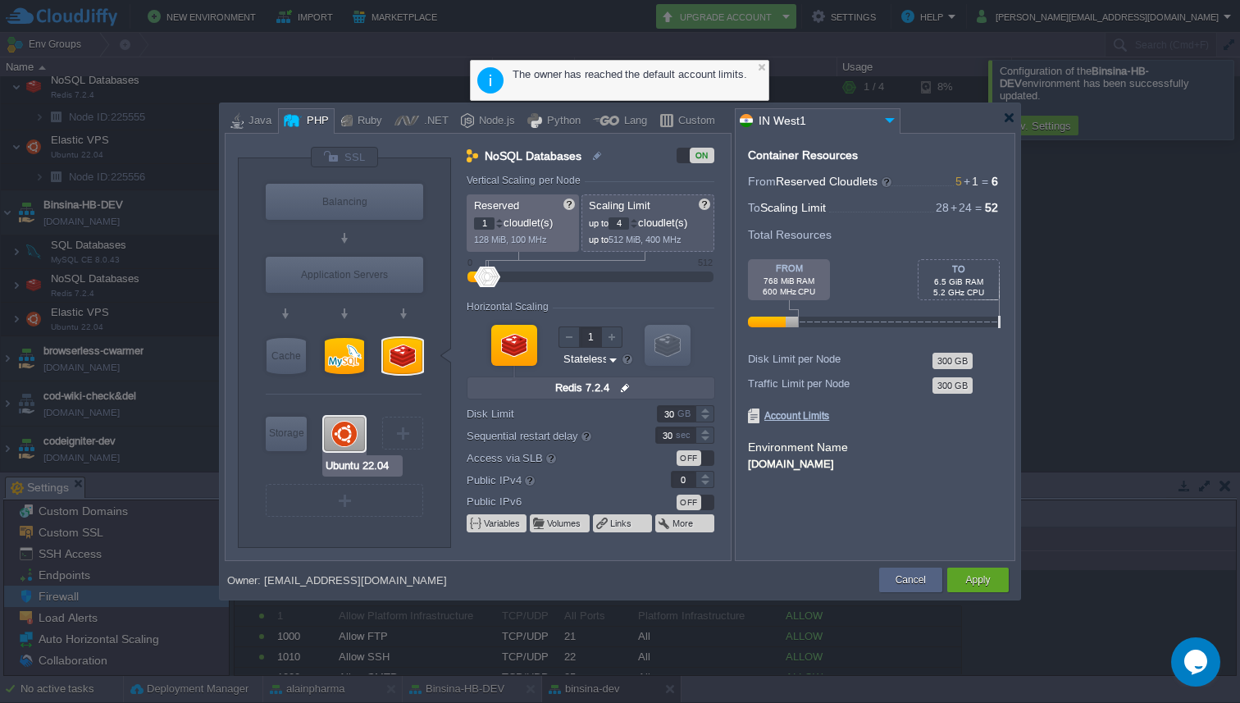
type input "24"
type input "Ubuntu 22.04"
type input "null"
type input "22.04"
type input "Stateful"
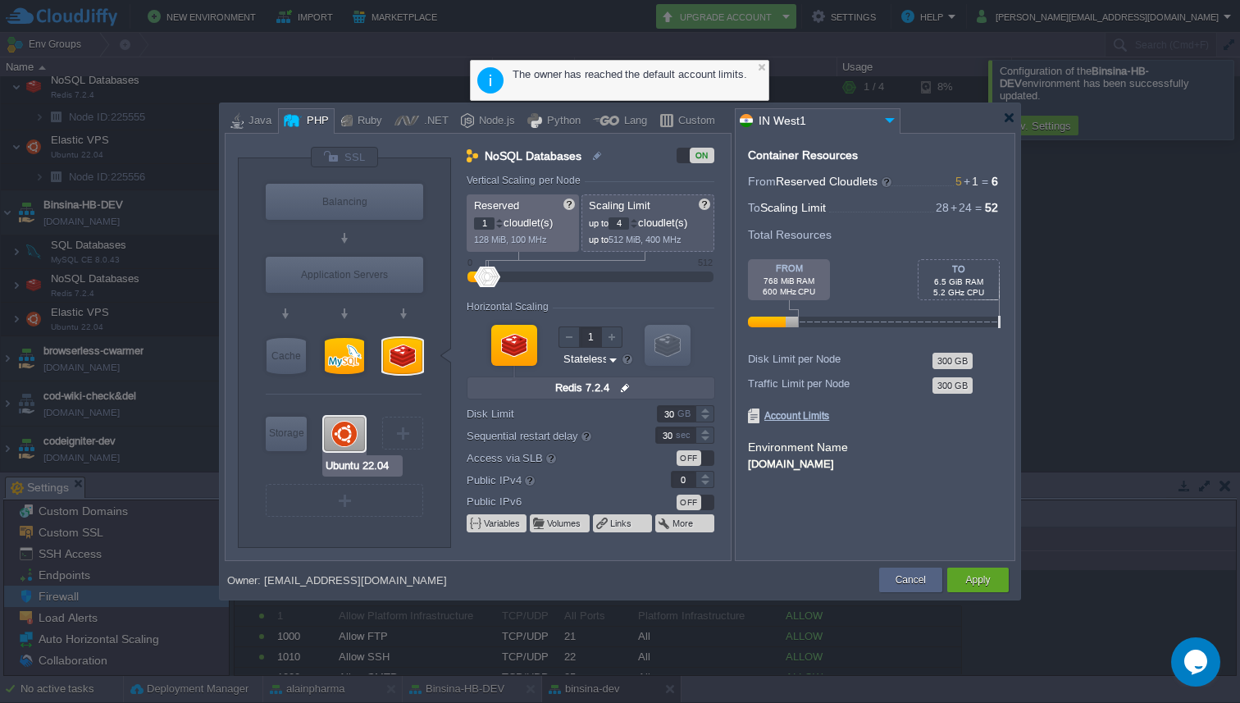
type input "1"
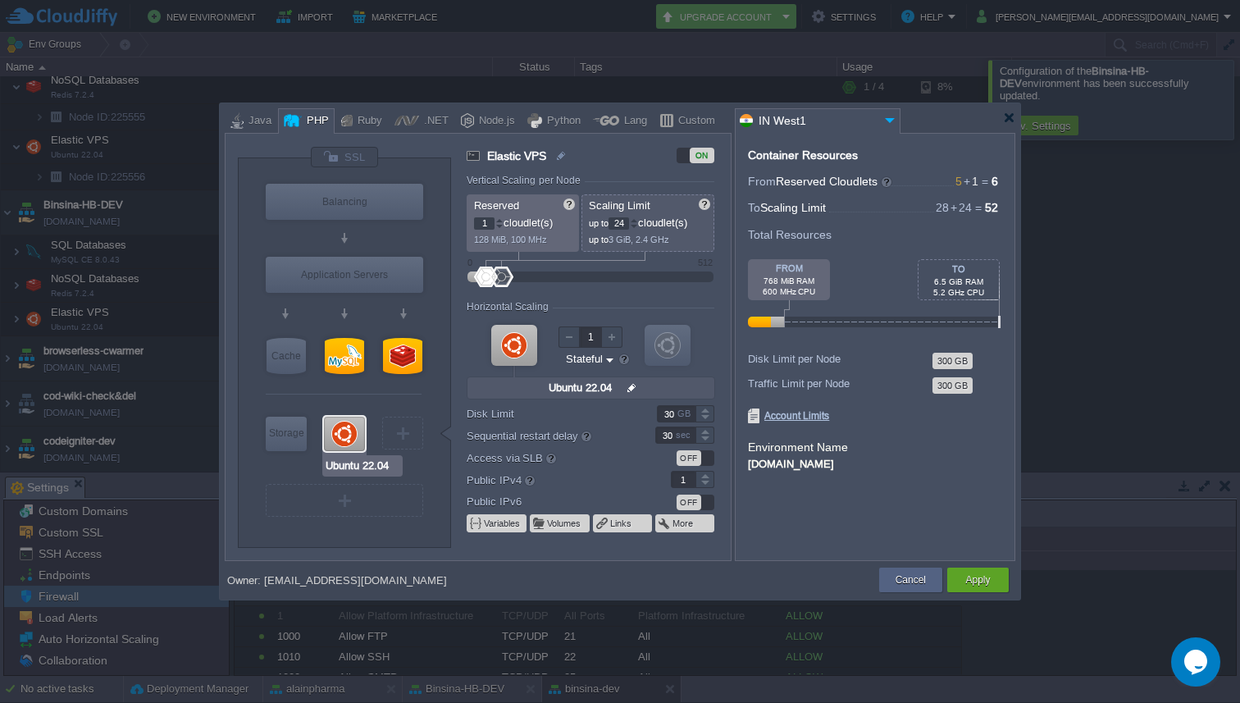
type input "MySQL CE 8.0.43"
click at [357, 362] on div at bounding box center [344, 356] width 39 height 36
type input "SQL Databases"
type input "4"
type input "MySQL CE 8.0.43"
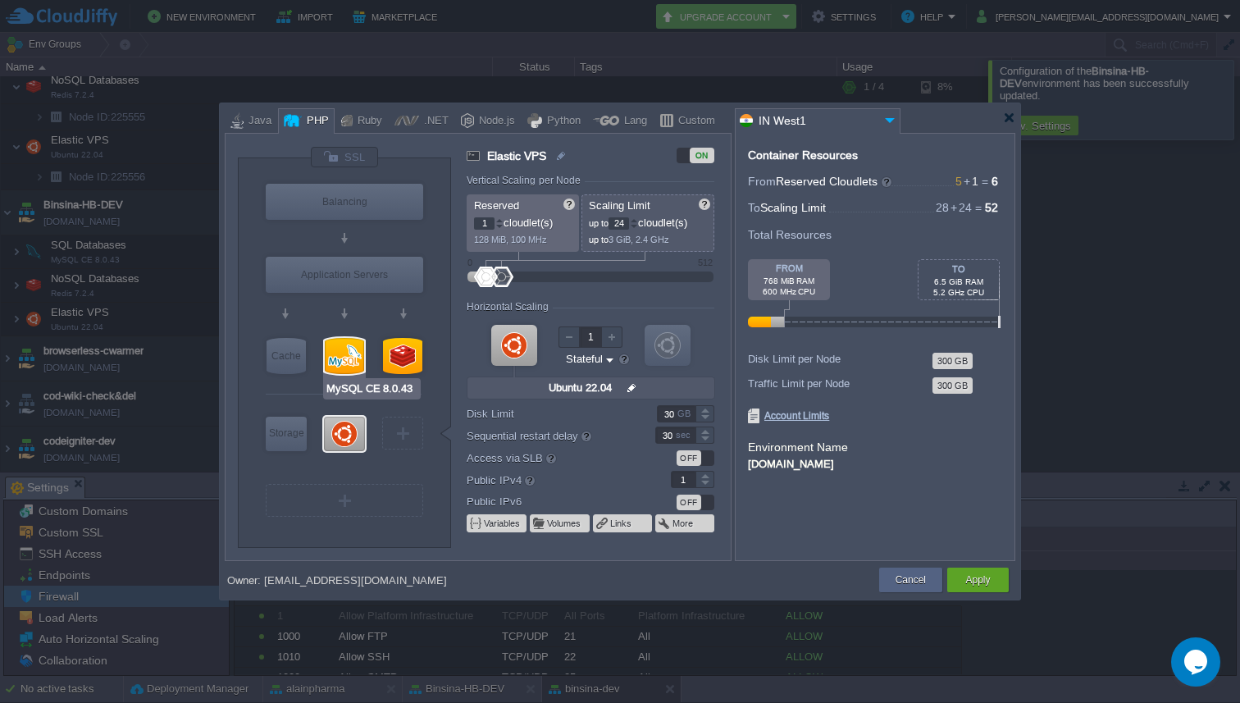
type input "null"
type input "8.0.43-almalin..."
type input "Stateless"
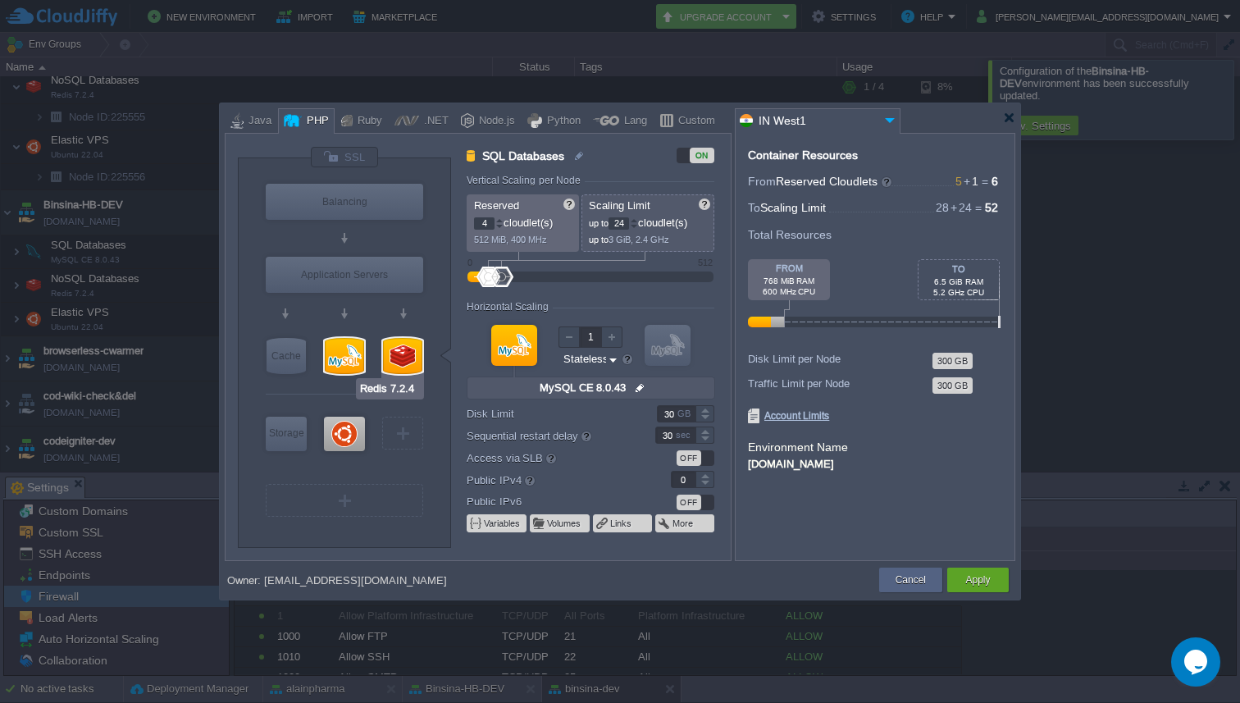
click at [410, 359] on div at bounding box center [402, 356] width 39 height 36
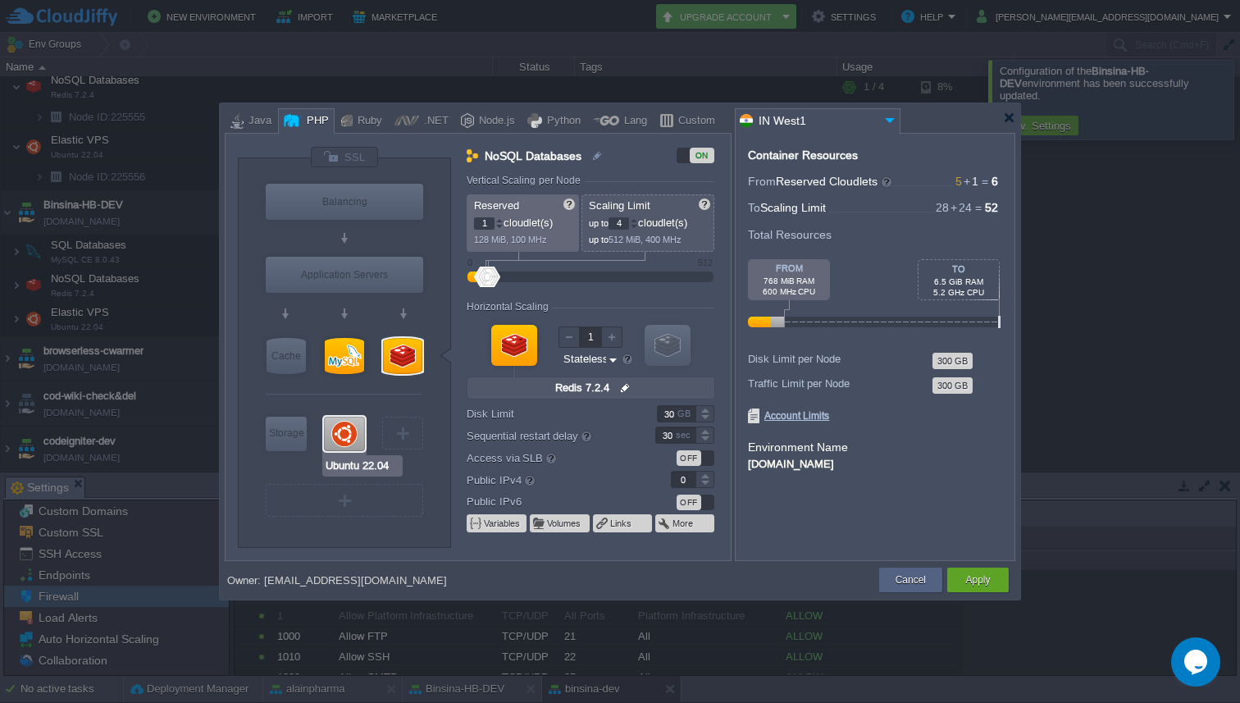
click at [337, 450] on div at bounding box center [344, 434] width 41 height 34
click at [982, 587] on div "Apply" at bounding box center [978, 580] width 37 height 25
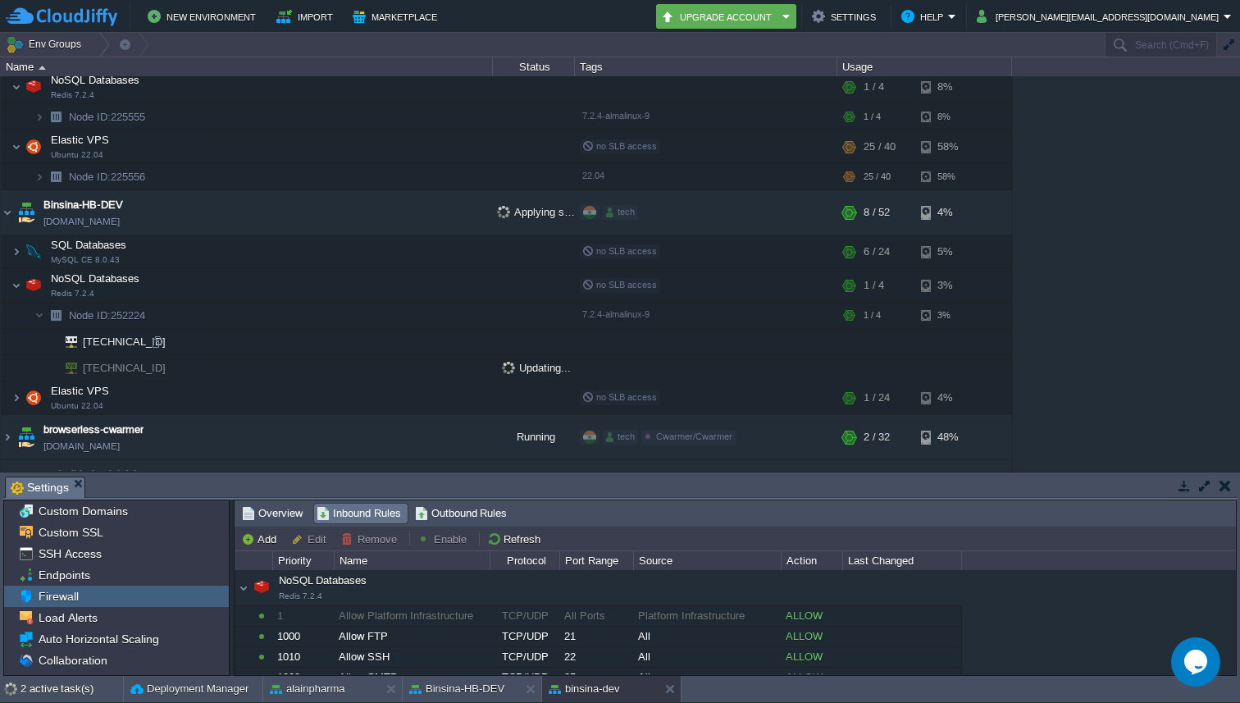
scroll to position [595, 0]
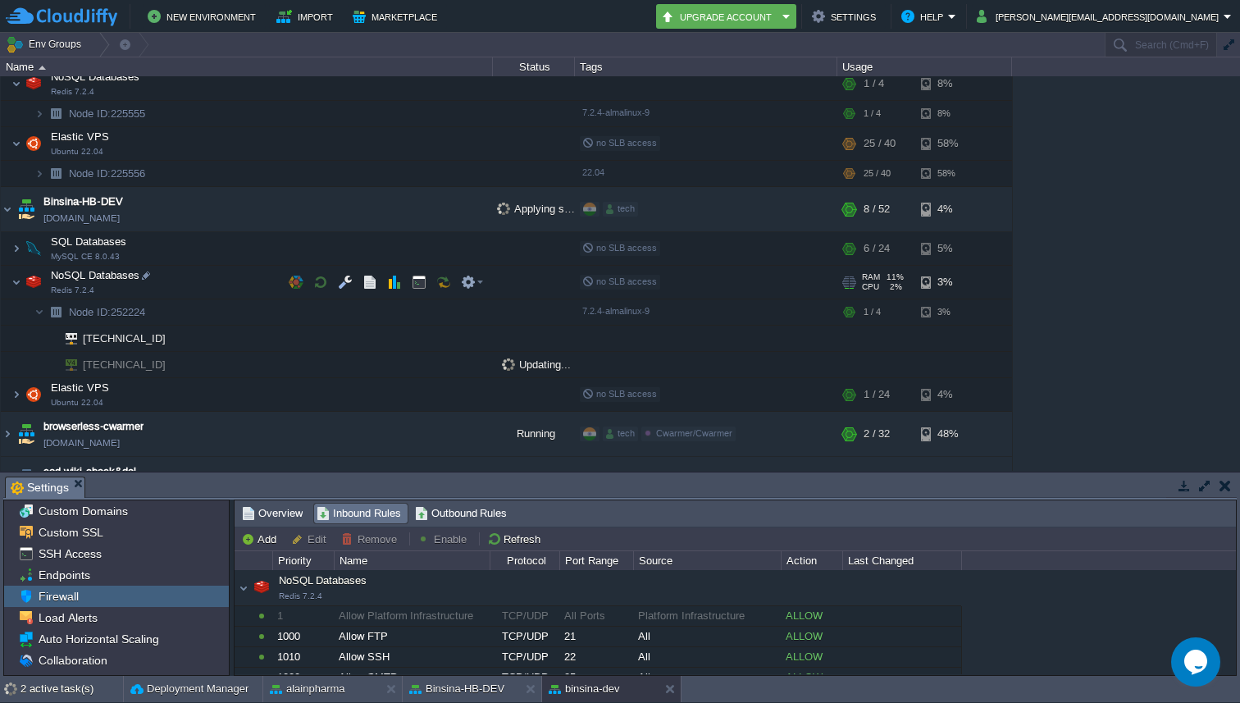
click at [22, 289] on img at bounding box center [33, 282] width 23 height 33
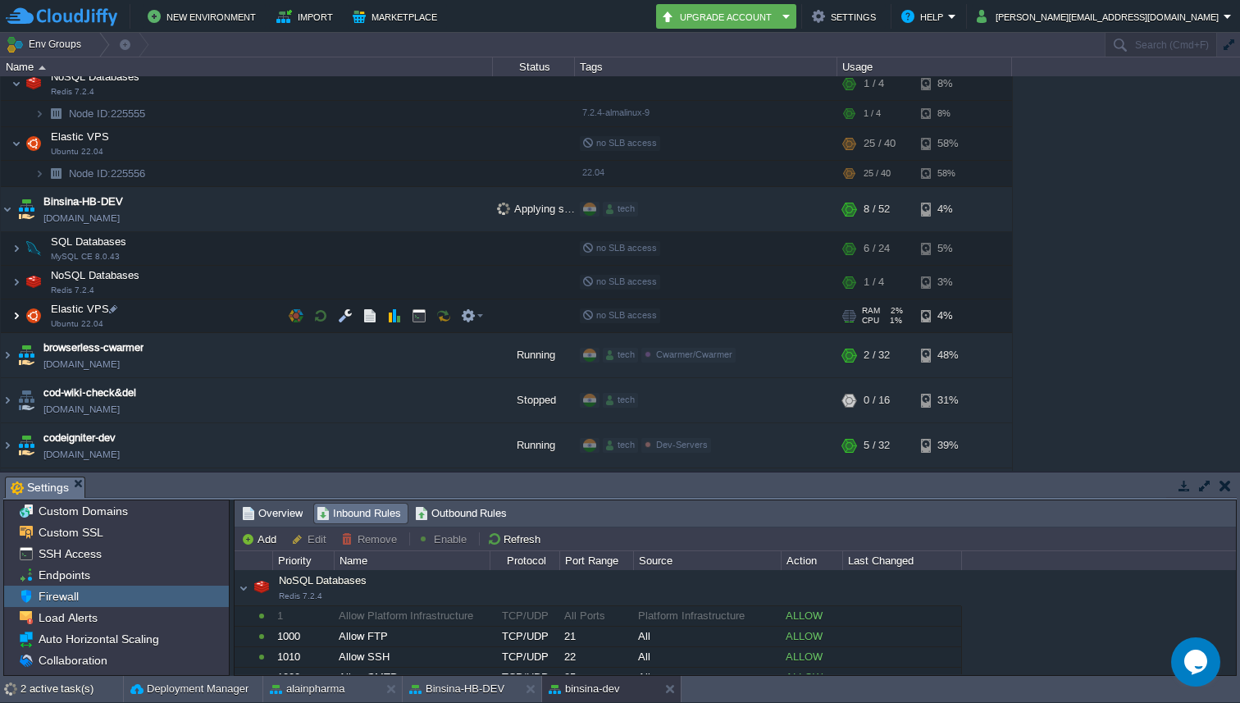
click at [19, 313] on img at bounding box center [16, 315] width 10 height 33
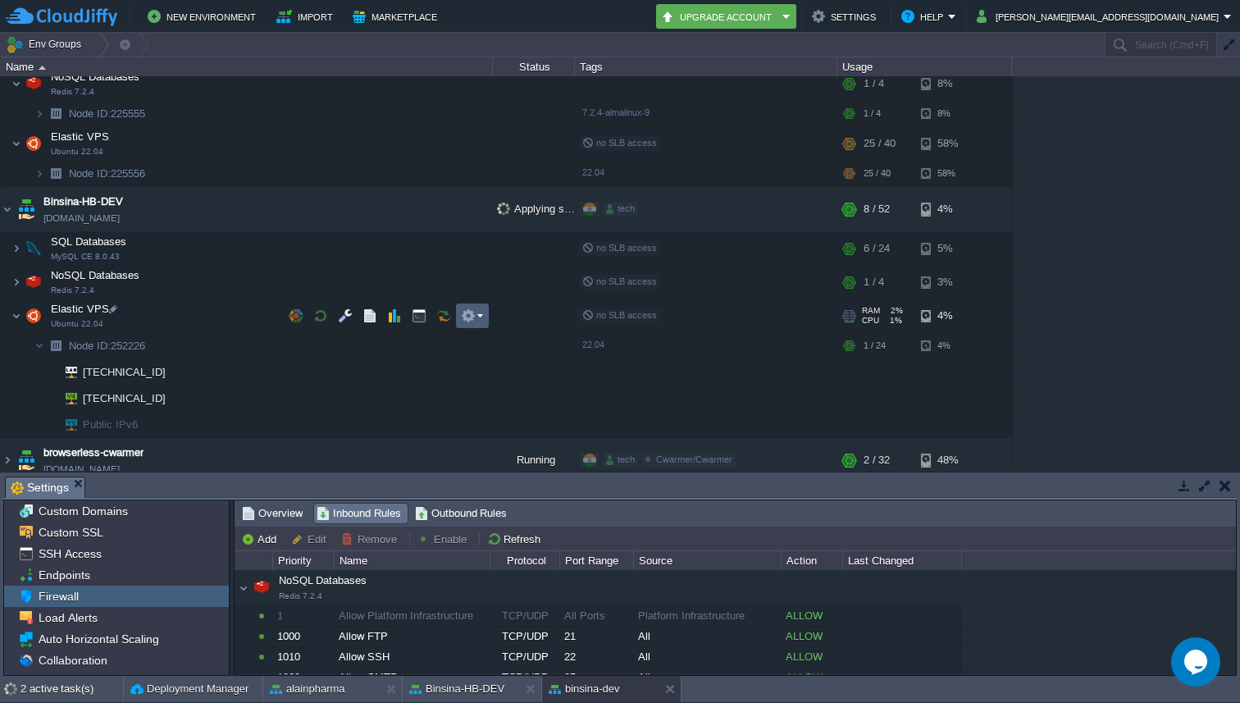
click at [477, 315] on em at bounding box center [472, 315] width 22 height 15
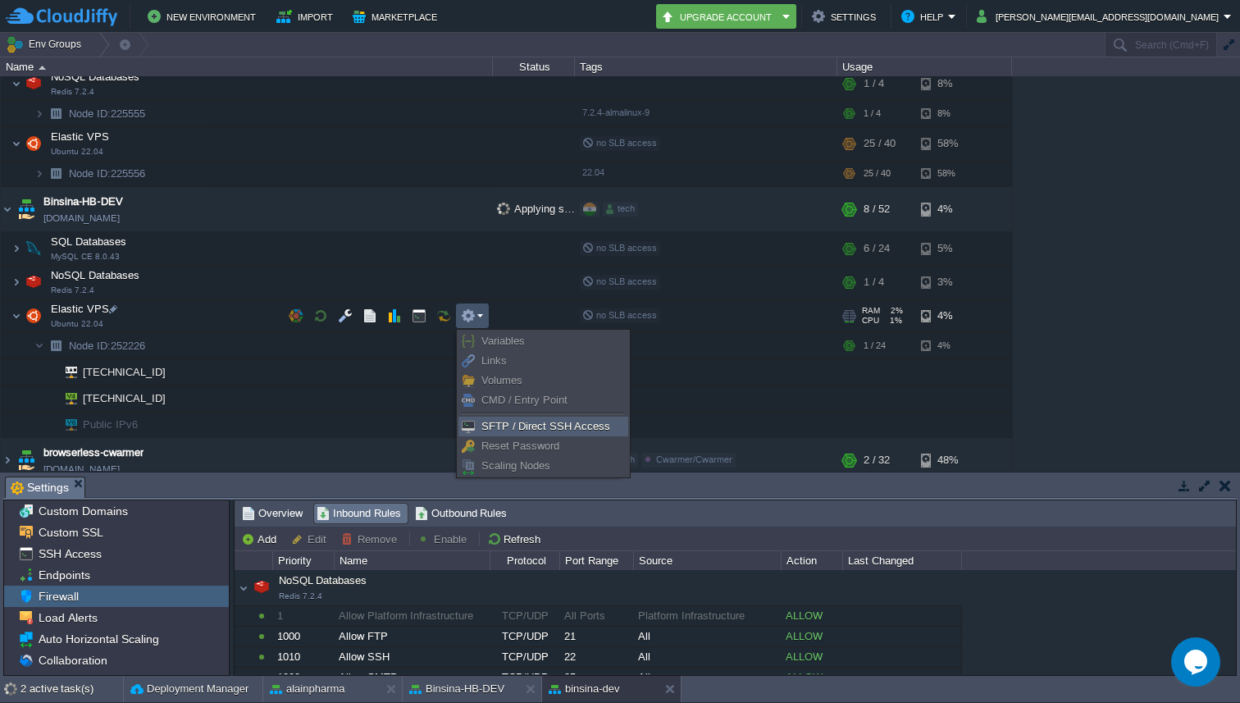
click at [509, 418] on link "SFTP / Direct SSH Access" at bounding box center [543, 426] width 168 height 18
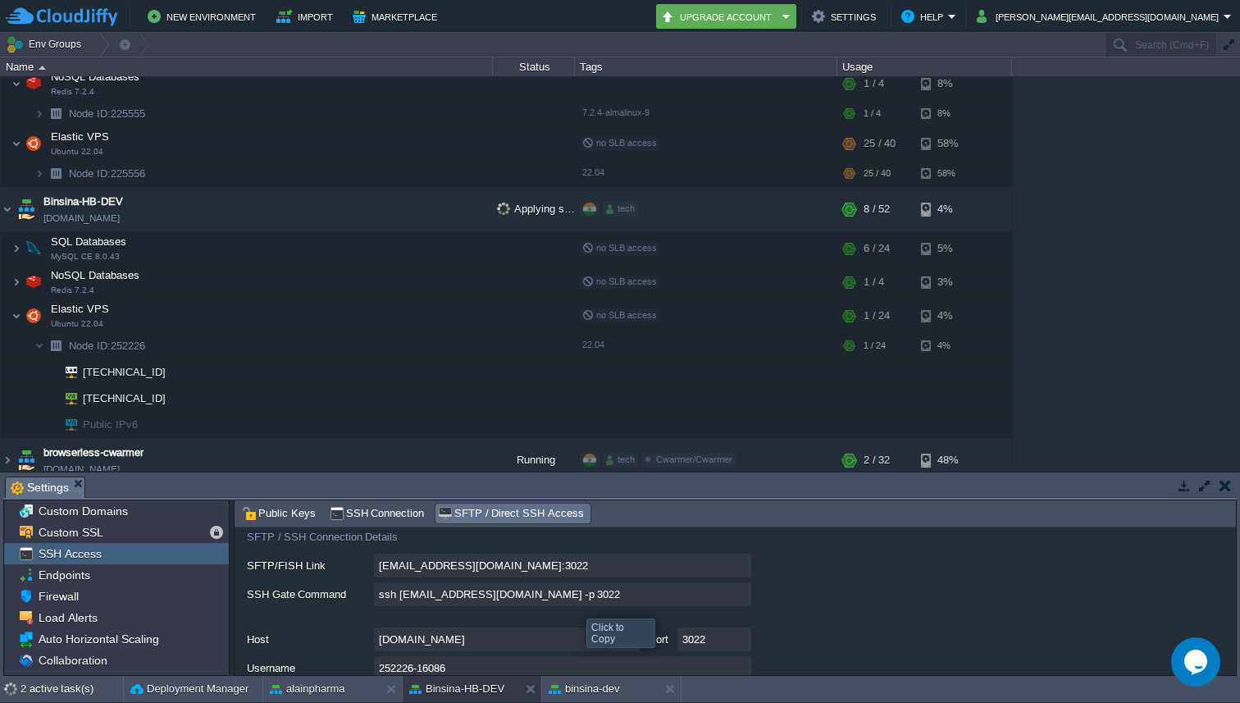
scroll to position [103, 0]
click at [740, 599] on input "ssh [EMAIL_ADDRESS][DOMAIN_NAME] -p 3022" at bounding box center [562, 593] width 377 height 24
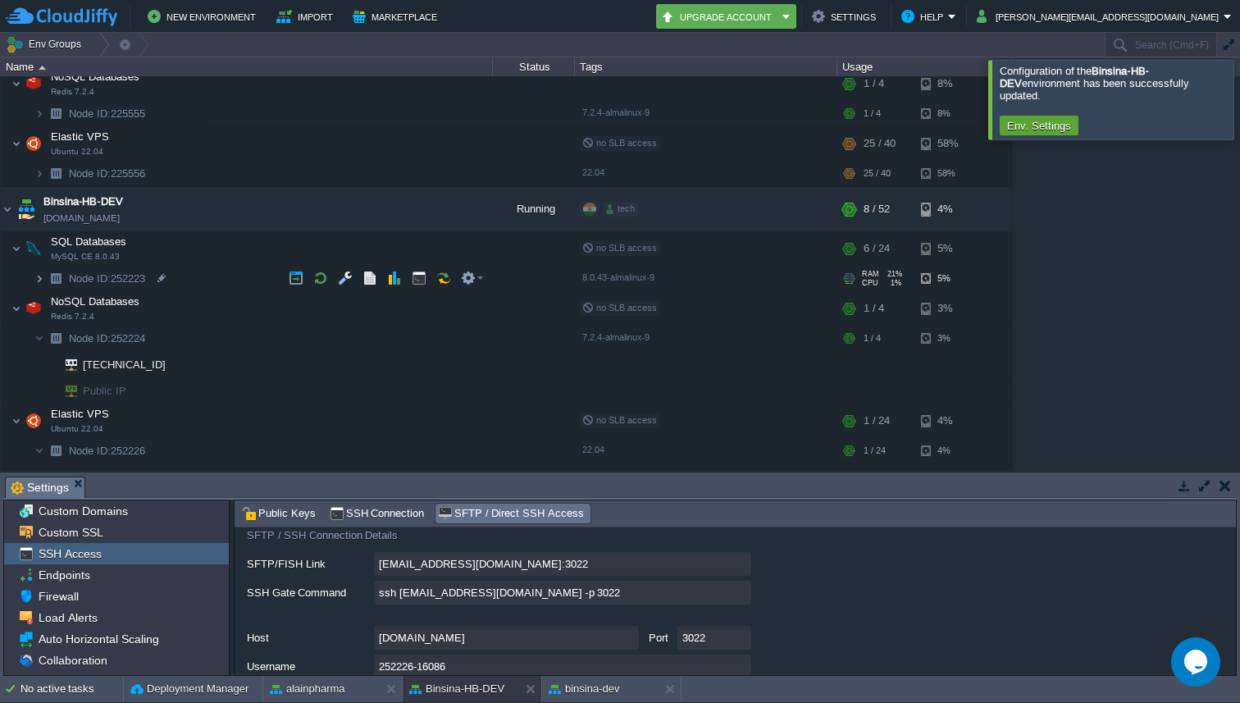
click at [37, 279] on img at bounding box center [39, 278] width 10 height 25
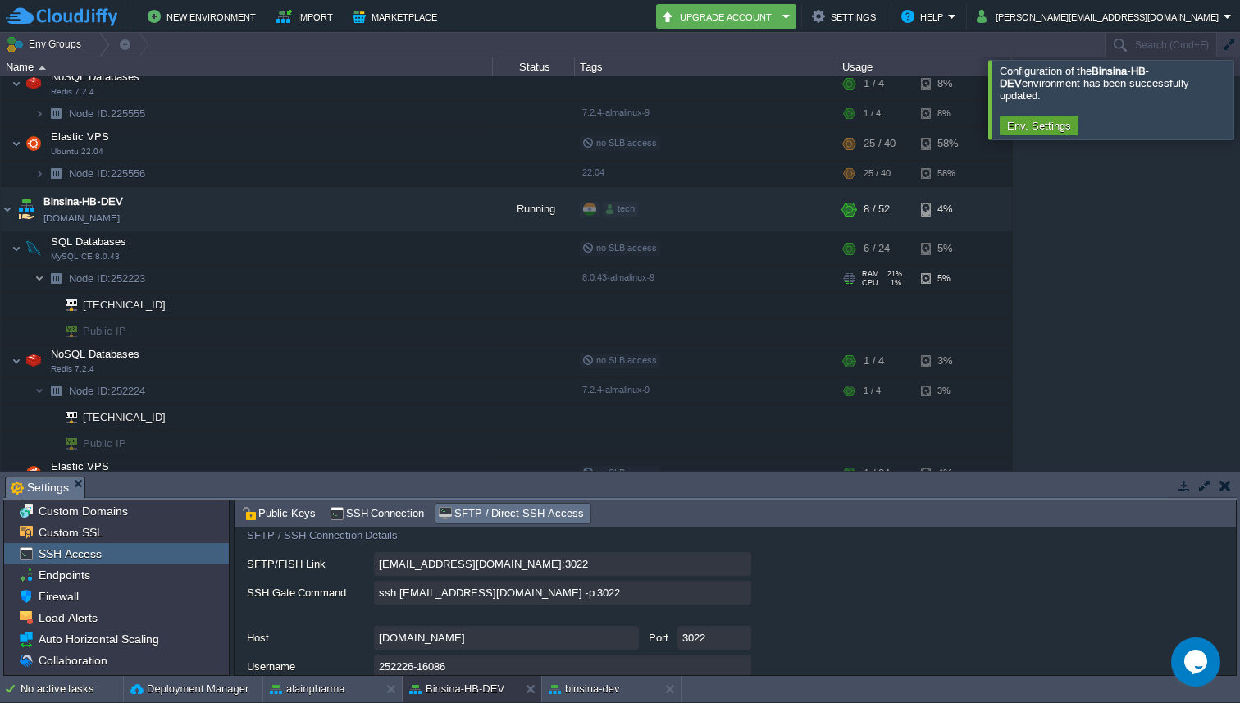
click at [37, 279] on img at bounding box center [39, 278] width 10 height 25
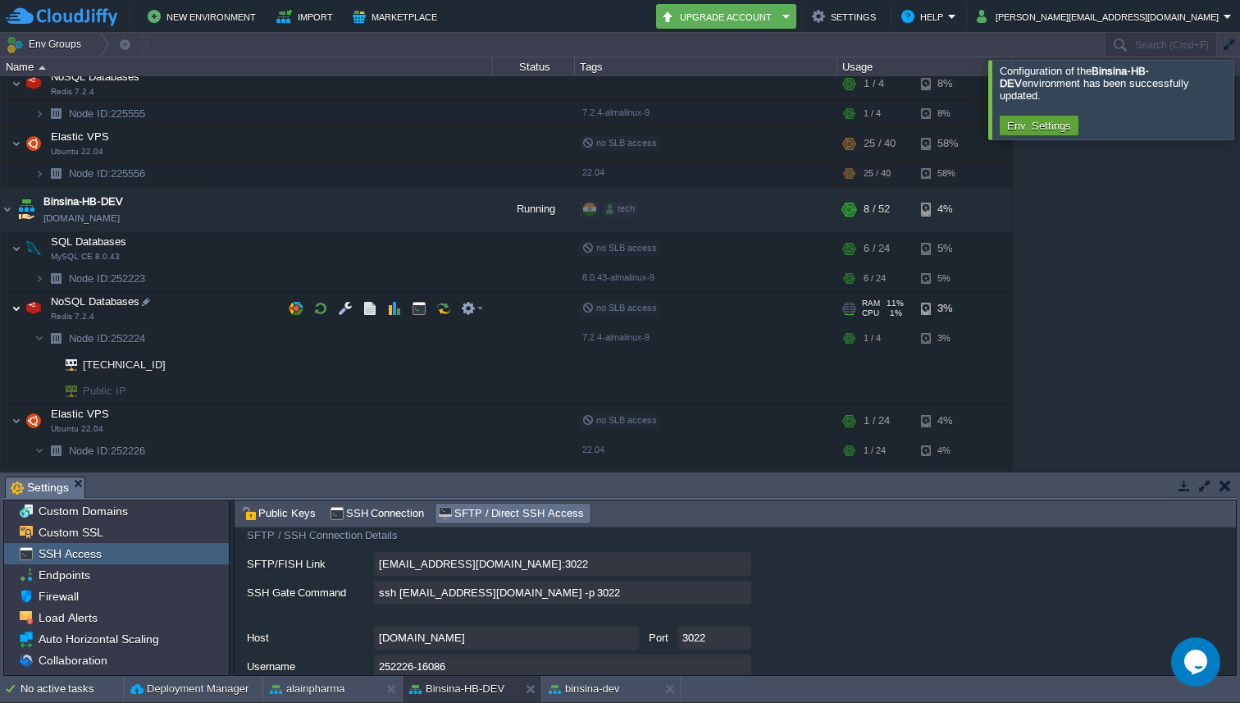
click at [19, 310] on img at bounding box center [16, 308] width 10 height 33
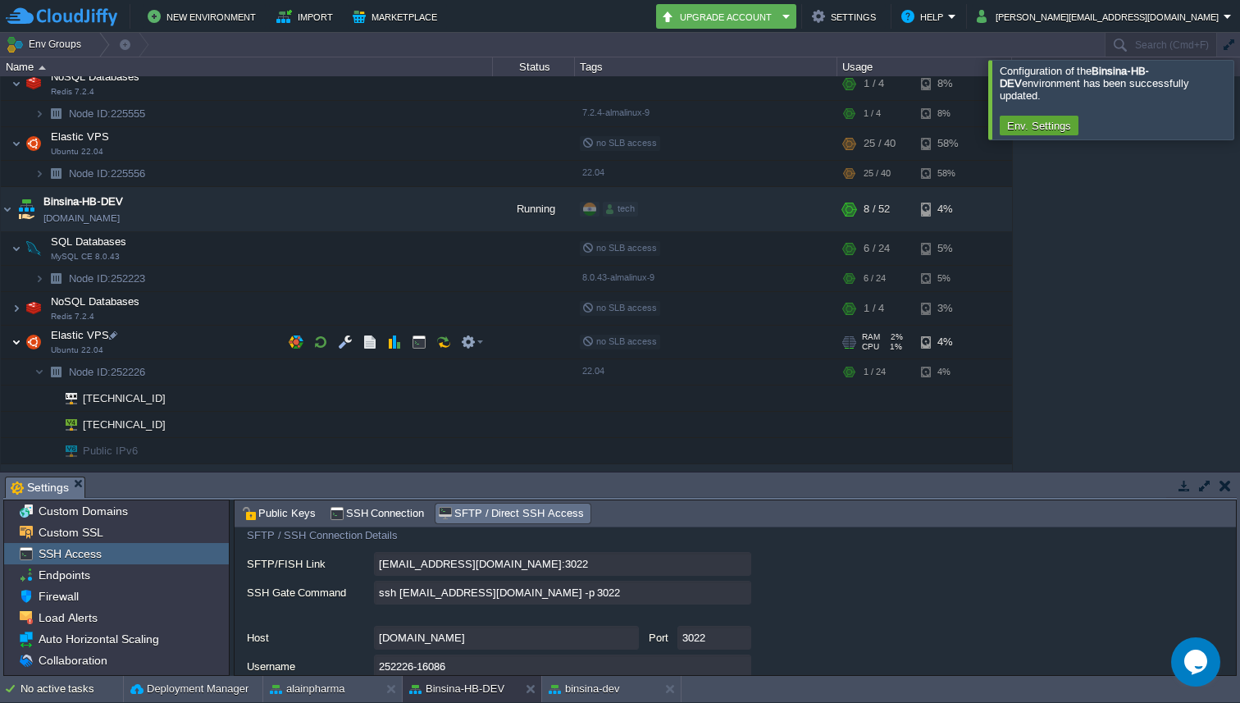
click at [18, 346] on img at bounding box center [16, 342] width 10 height 33
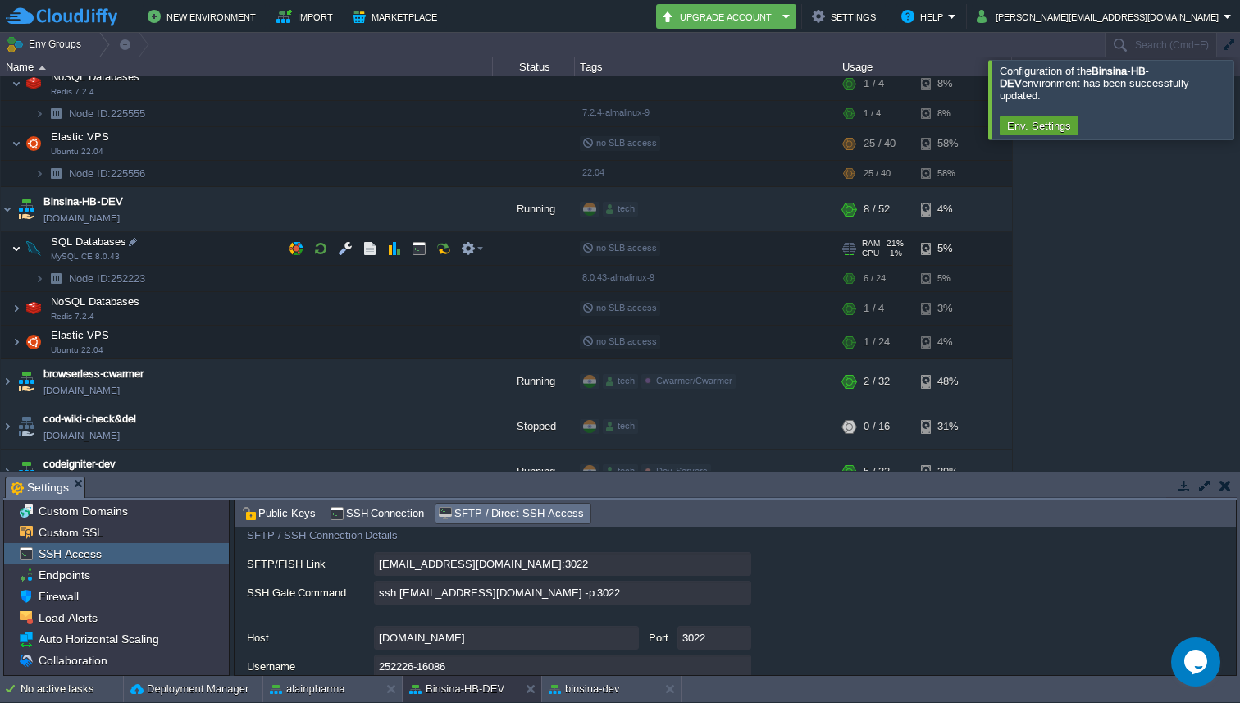
click at [19, 253] on img at bounding box center [16, 248] width 10 height 33
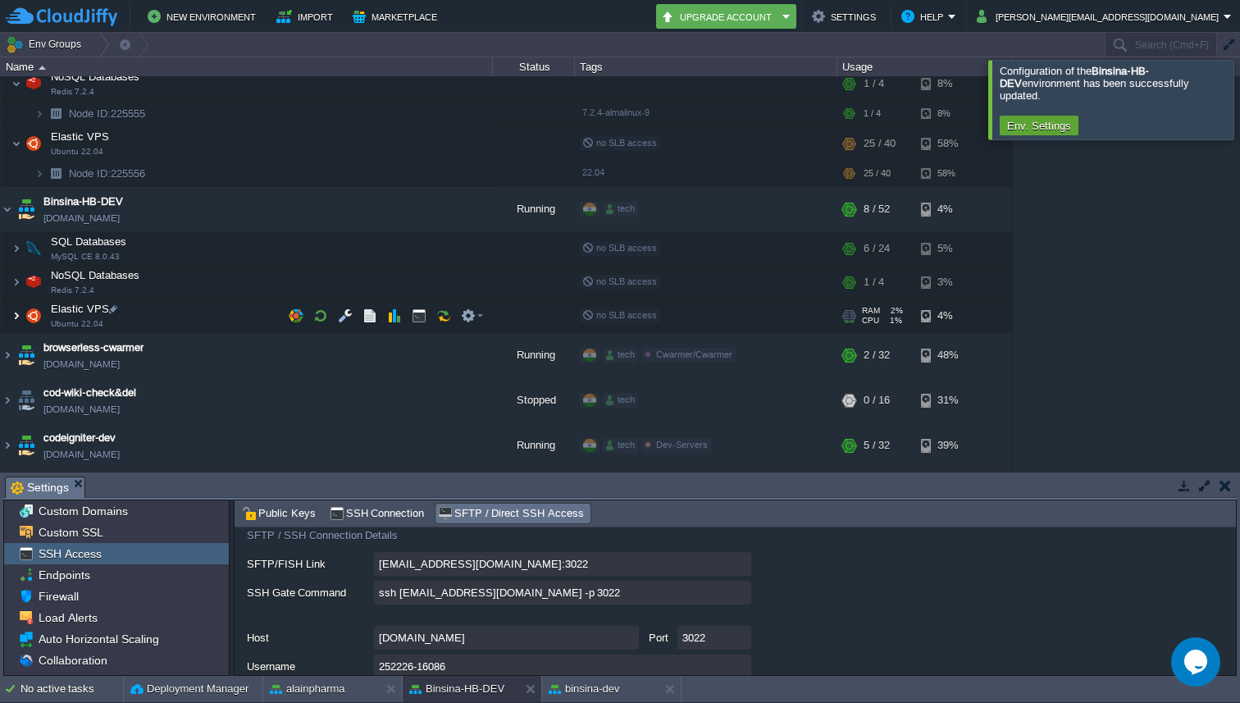
click at [16, 318] on img at bounding box center [16, 315] width 10 height 33
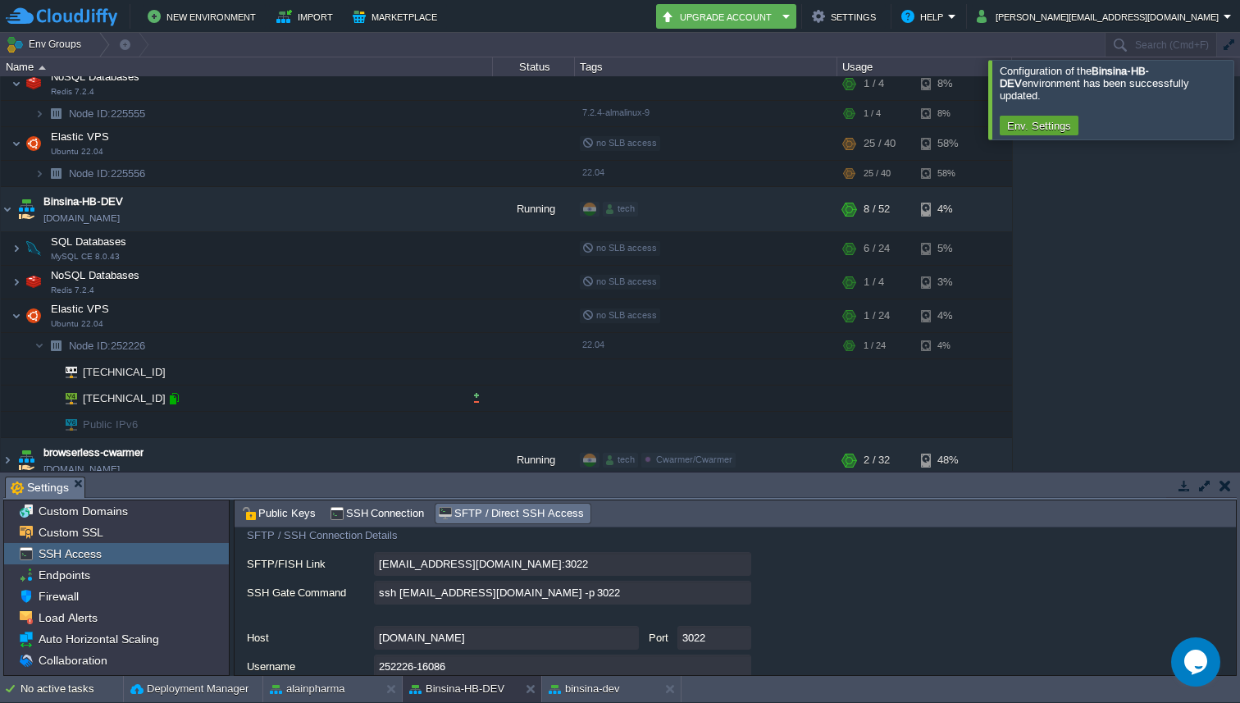
click at [175, 399] on div at bounding box center [173, 398] width 15 height 15
click at [175, 396] on div at bounding box center [173, 398] width 15 height 15
click at [476, 316] on em at bounding box center [472, 315] width 22 height 15
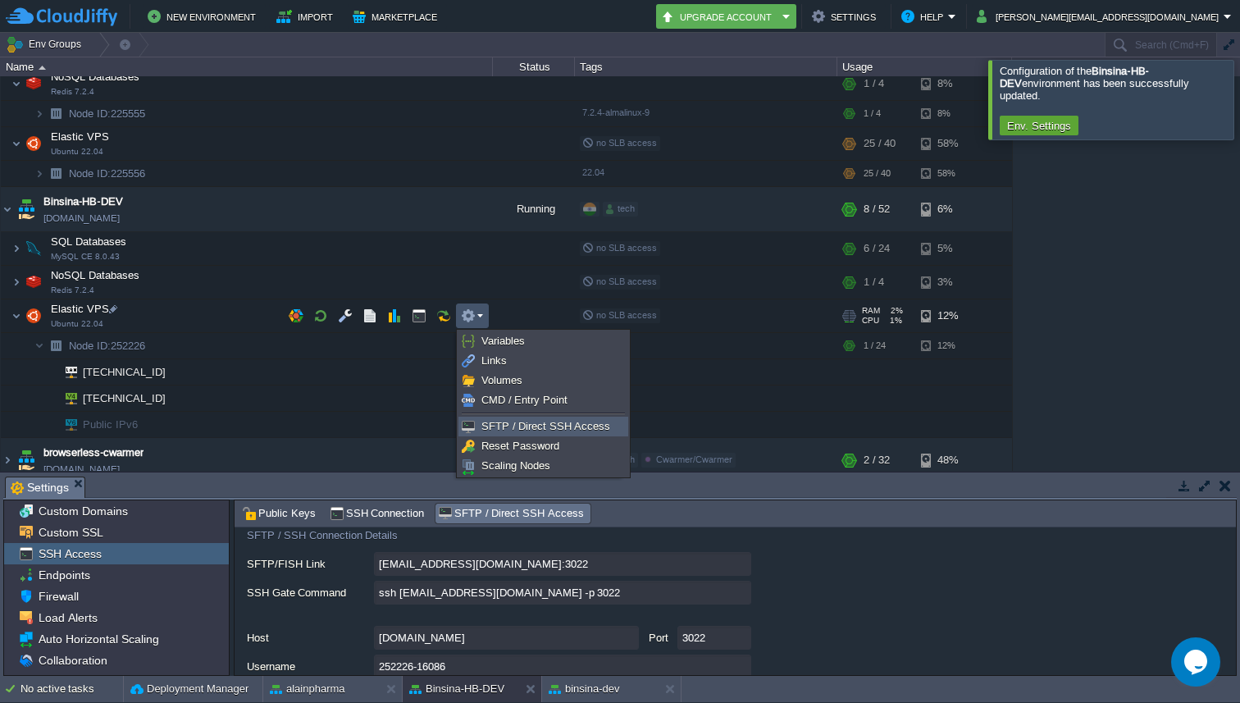
click at [489, 426] on span "SFTP / Direct SSH Access" at bounding box center [545, 426] width 129 height 12
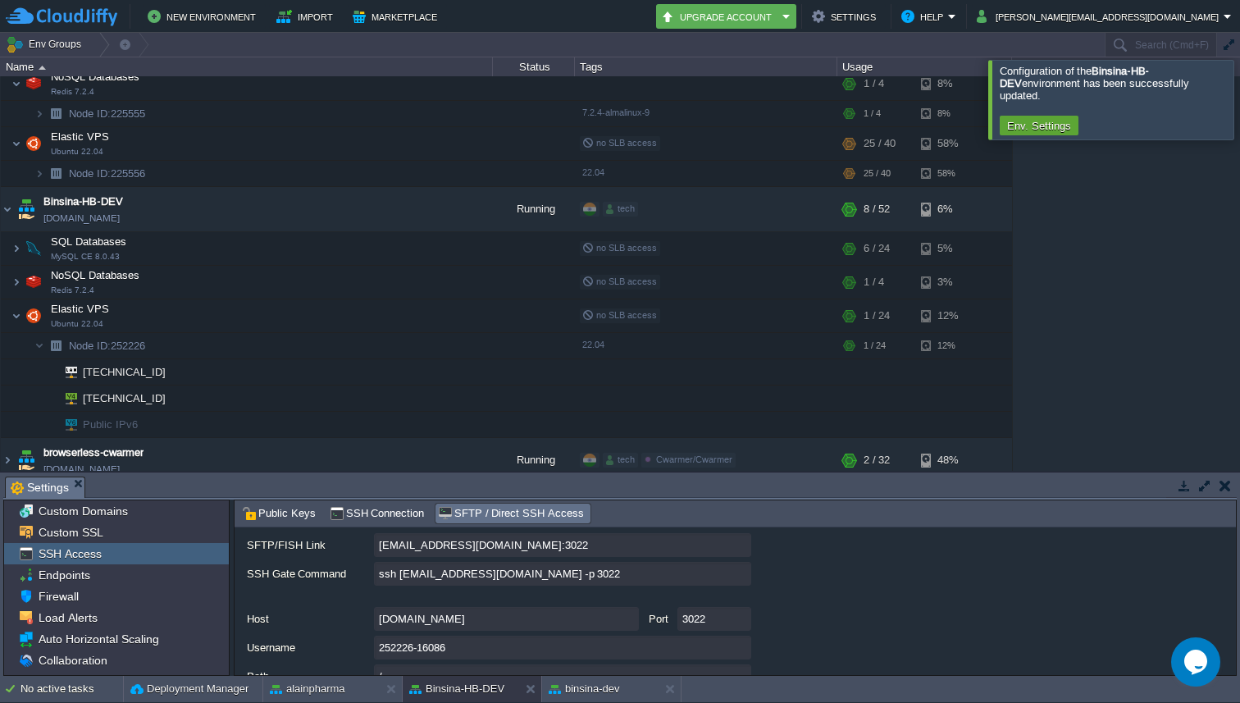
scroll to position [125, 0]
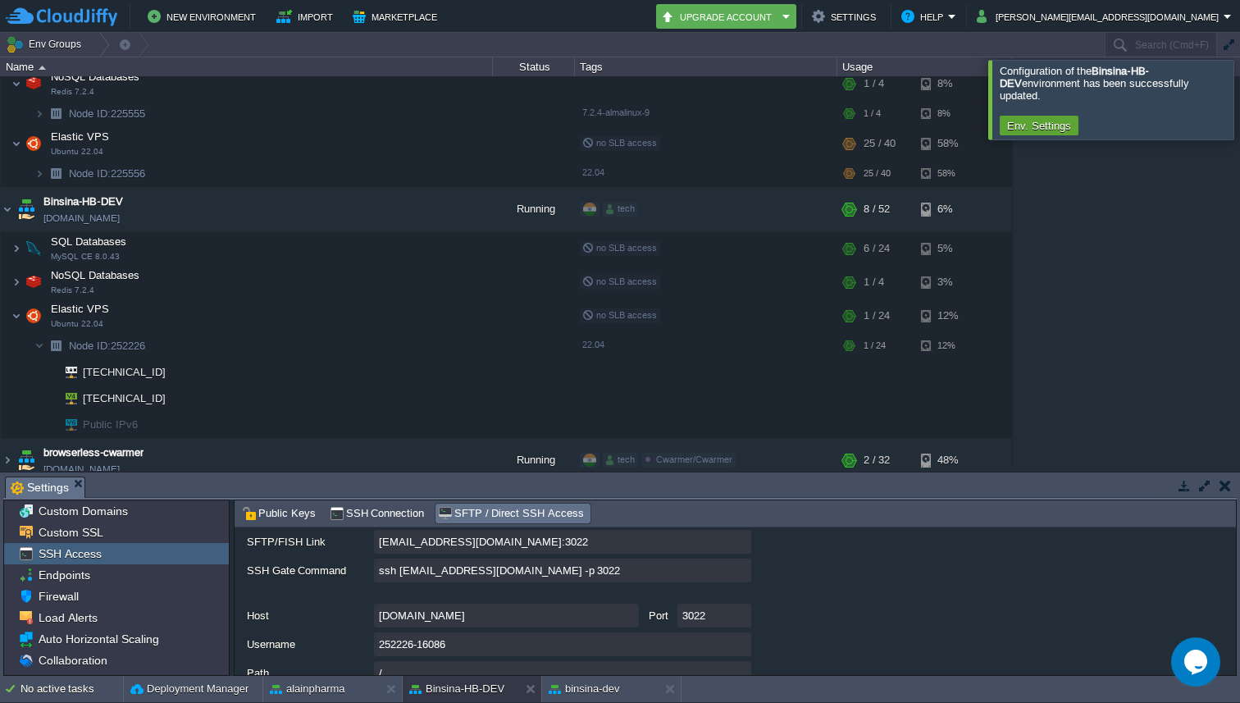
click at [738, 572] on input "ssh [EMAIL_ADDRESS][DOMAIN_NAME] -p 3022" at bounding box center [562, 570] width 377 height 24
click at [16, 255] on img at bounding box center [16, 248] width 10 height 33
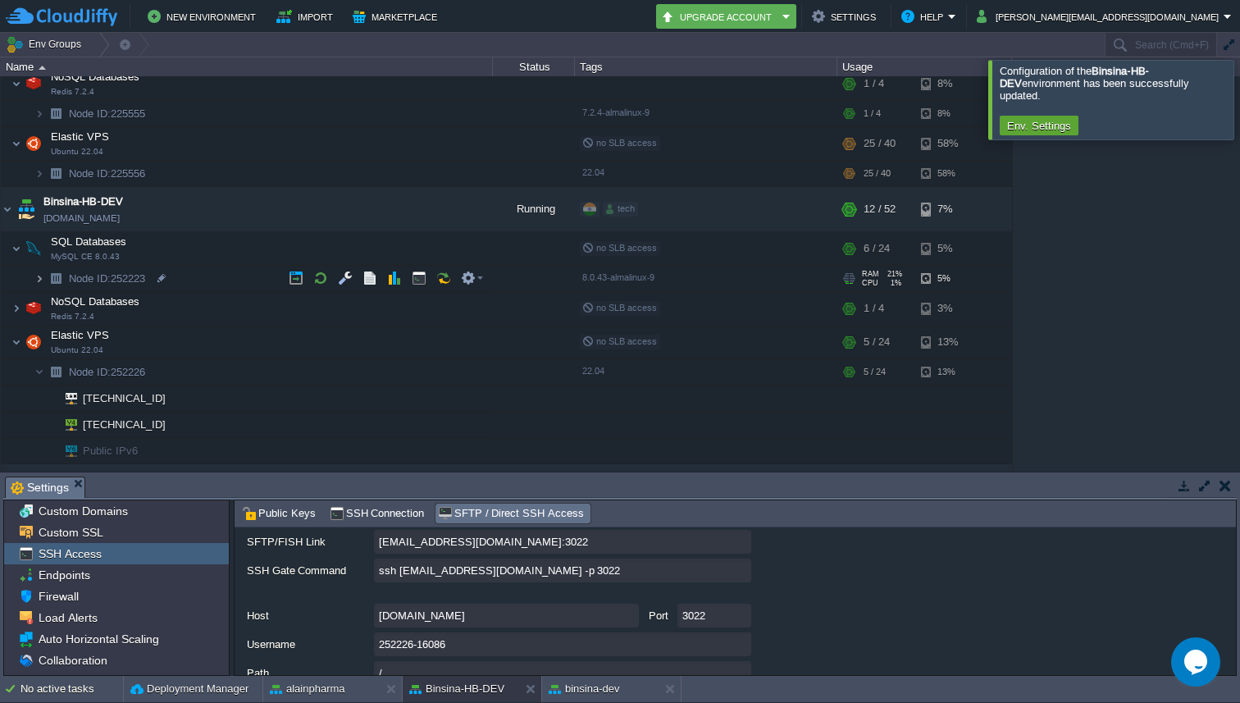
click at [35, 285] on img at bounding box center [39, 278] width 10 height 25
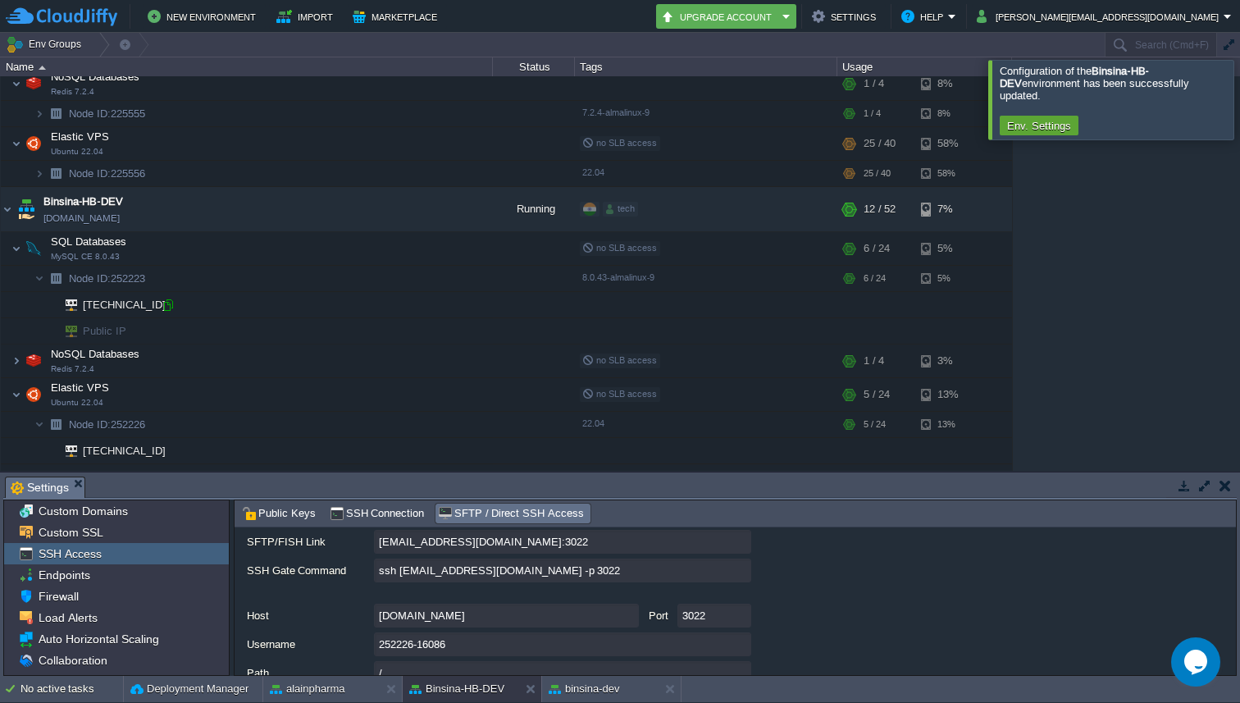
click at [169, 308] on div at bounding box center [168, 305] width 15 height 15
click at [12, 364] on img at bounding box center [16, 360] width 10 height 33
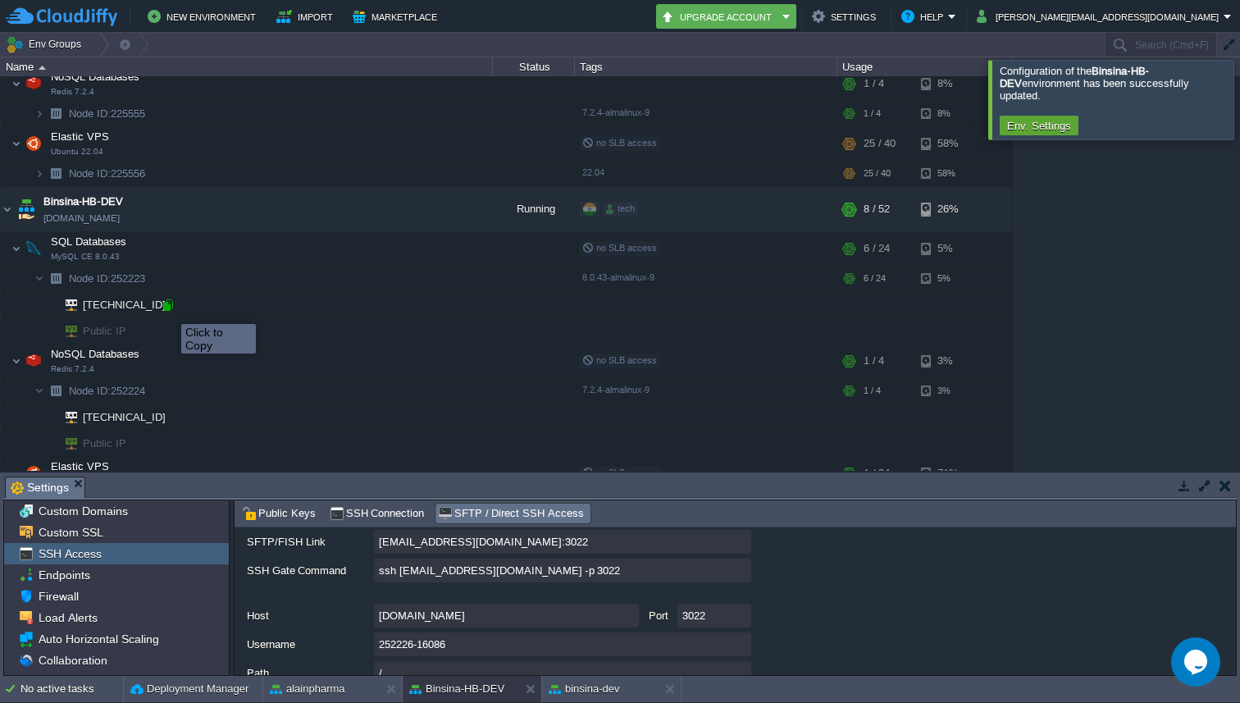
click at [169, 309] on div at bounding box center [168, 305] width 15 height 15
